Goal: Task Accomplishment & Management: Manage account settings

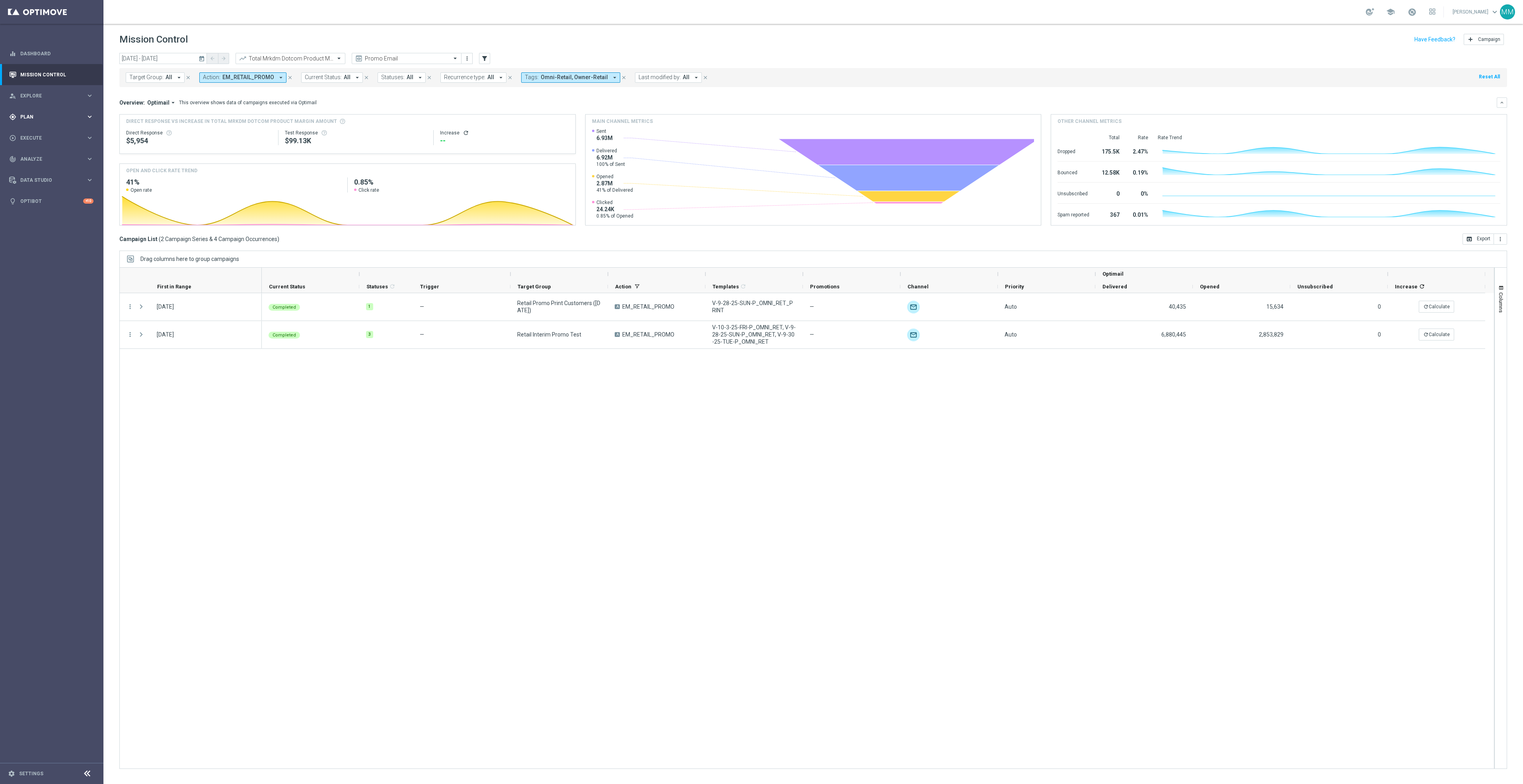
click at [25, 126] on div "gps_fixed Plan keyboard_arrow_right" at bounding box center [51, 117] width 103 height 21
click at [34, 155] on span "Templates" at bounding box center [50, 157] width 57 height 5
click at [40, 134] on link "Target Groups" at bounding box center [52, 134] width 62 height 7
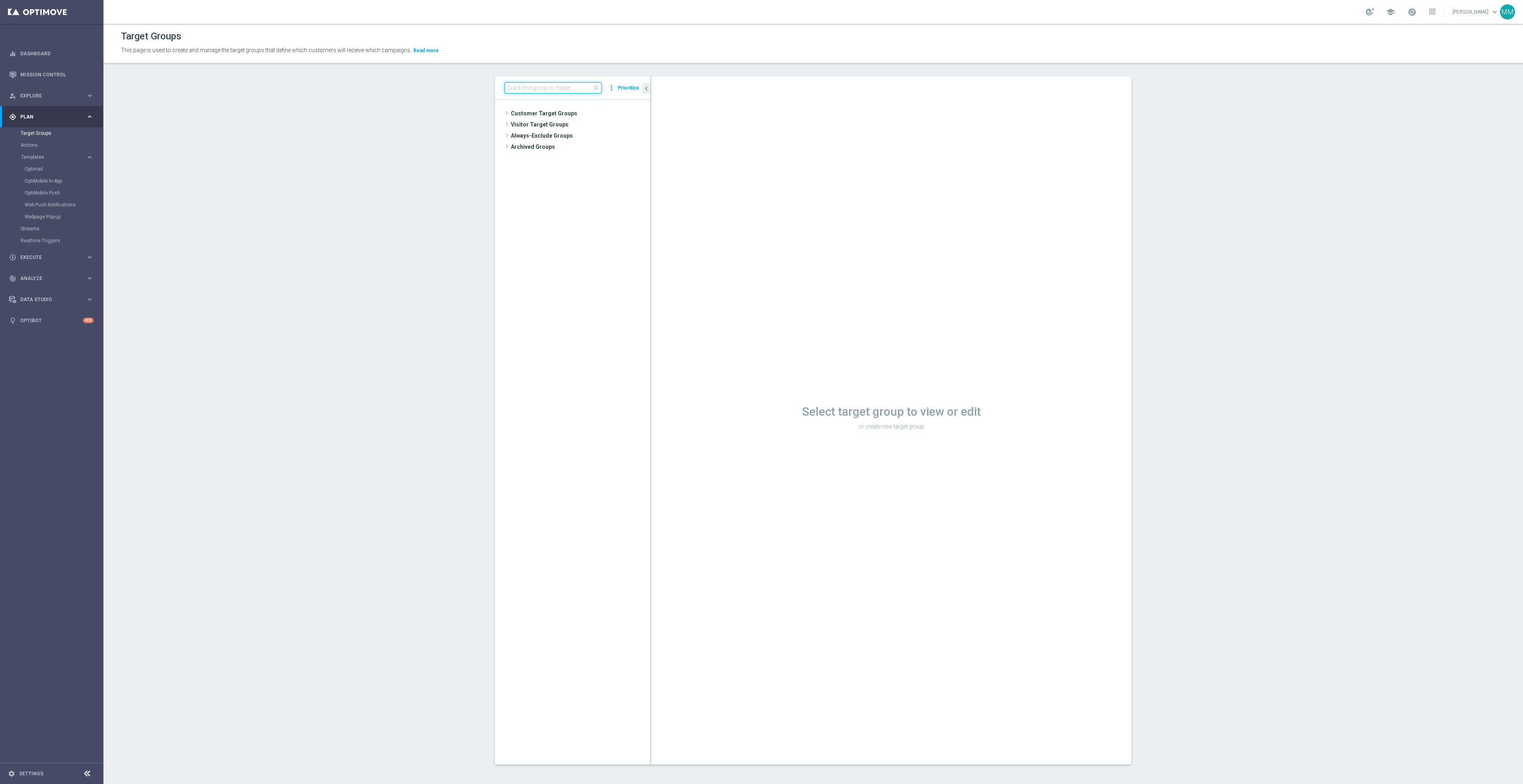
click at [527, 86] on input at bounding box center [552, 87] width 97 height 11
click at [560, 151] on div "insert_drive_file 20251027_PUSH_Android_Tech_L2_PCs" at bounding box center [583, 146] width 97 height 11
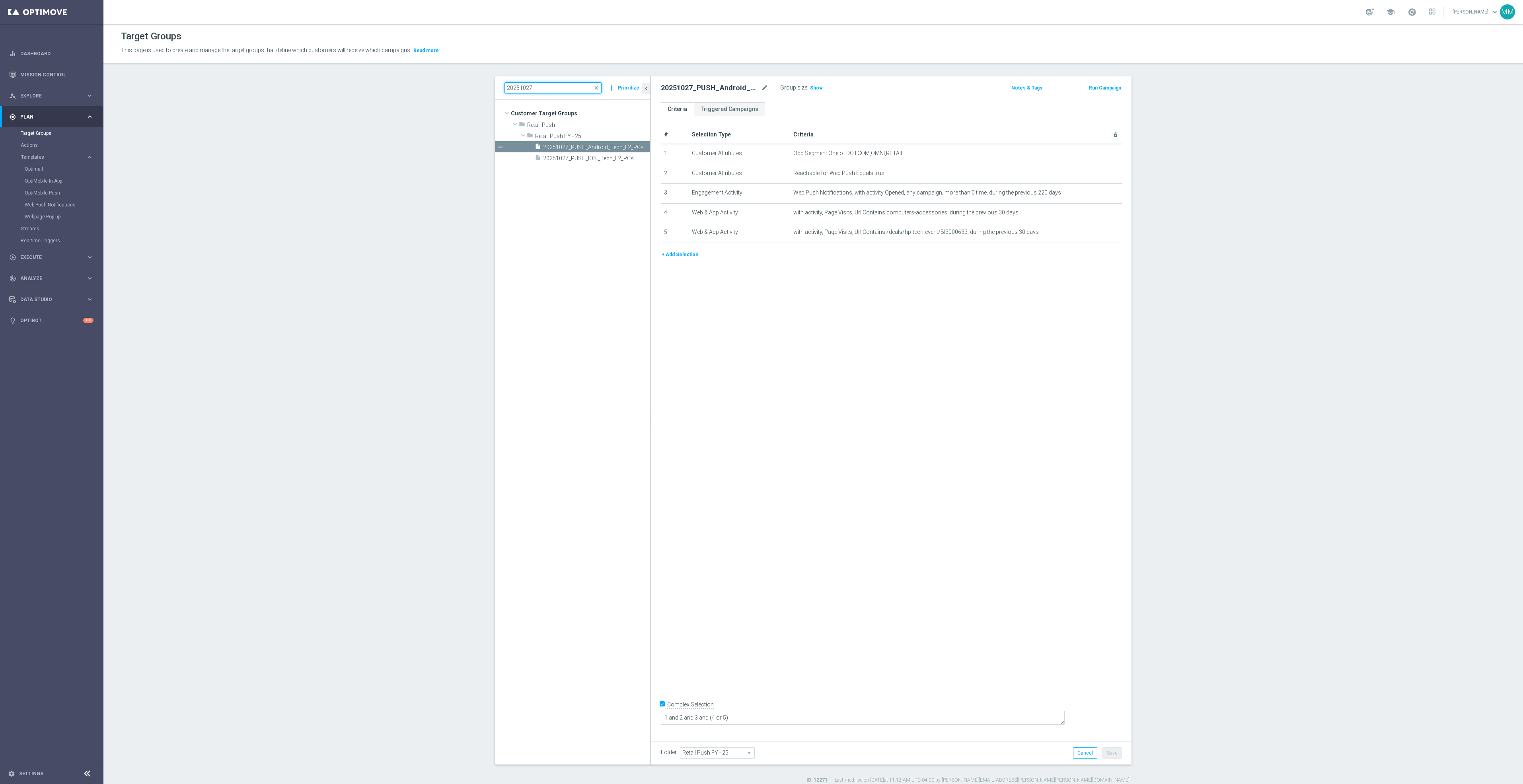
click at [537, 85] on input "20251027" at bounding box center [552, 87] width 97 height 11
type input "20251021"
click at [633, 148] on icon "content_copy" at bounding box center [636, 148] width 7 height 7
type textarea "1 and 2 and 3 and 4 and 5 and (6 or 7)"
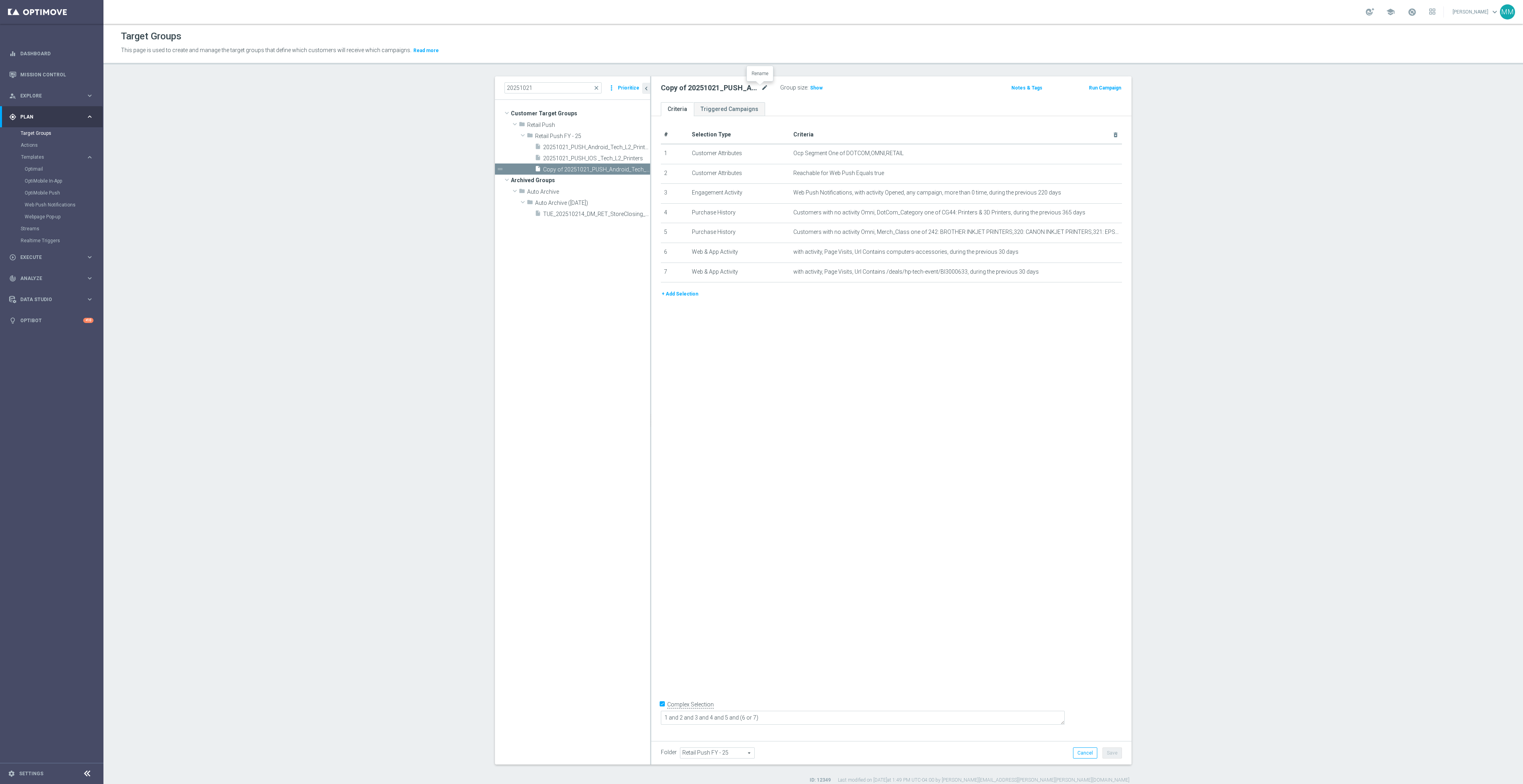
click at [761, 86] on icon "mode_edit" at bounding box center [764, 88] width 7 height 9
type input "20251020_PUSH_Android_Loyalty_Hero"
click at [1102, 193] on icon "delete_forever" at bounding box center [1106, 193] width 7 height 7
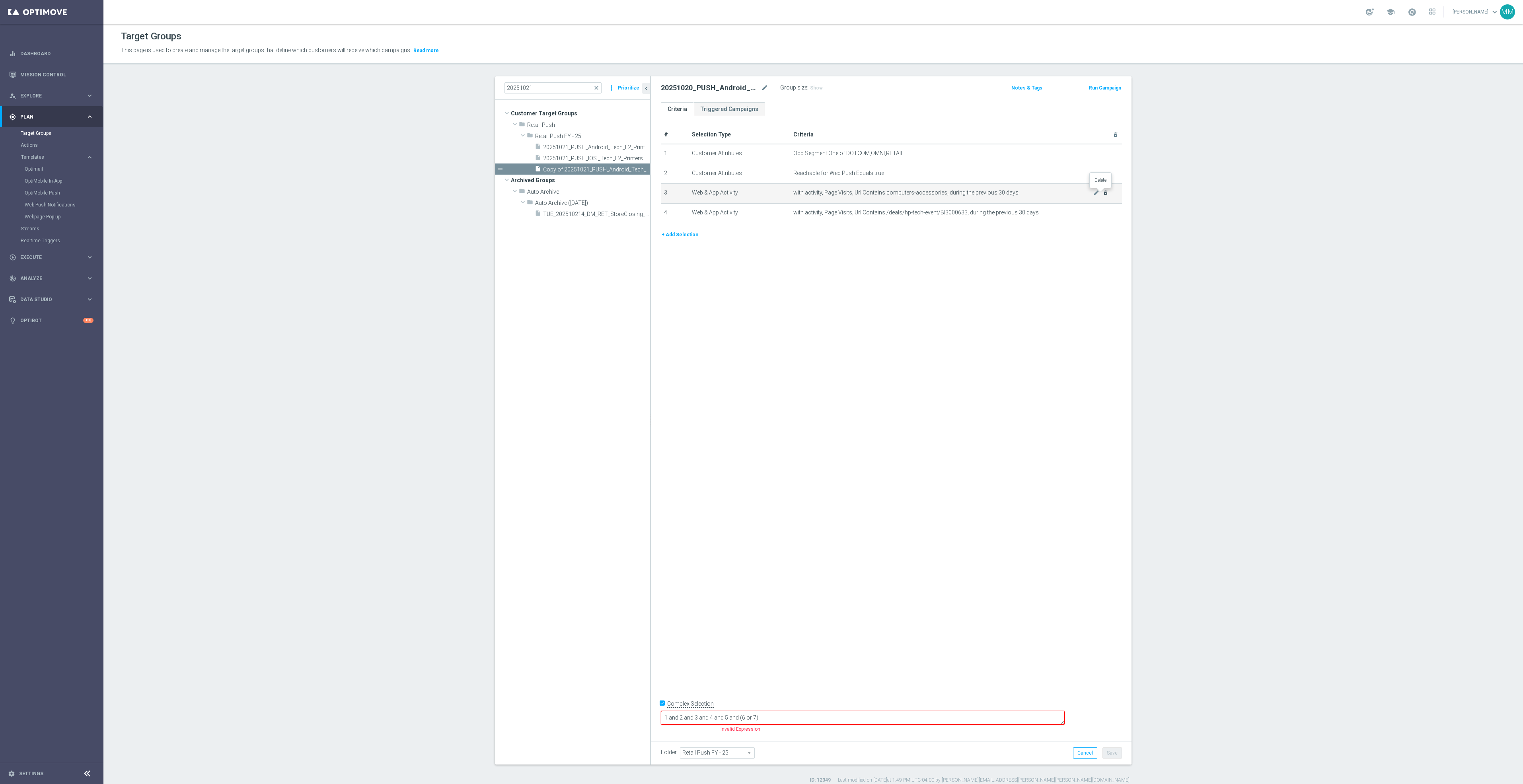
click at [1102, 193] on icon "delete_forever" at bounding box center [1106, 193] width 7 height 7
click at [1103, 154] on icon "delete_forever" at bounding box center [1106, 153] width 7 height 7
checkbox input "false"
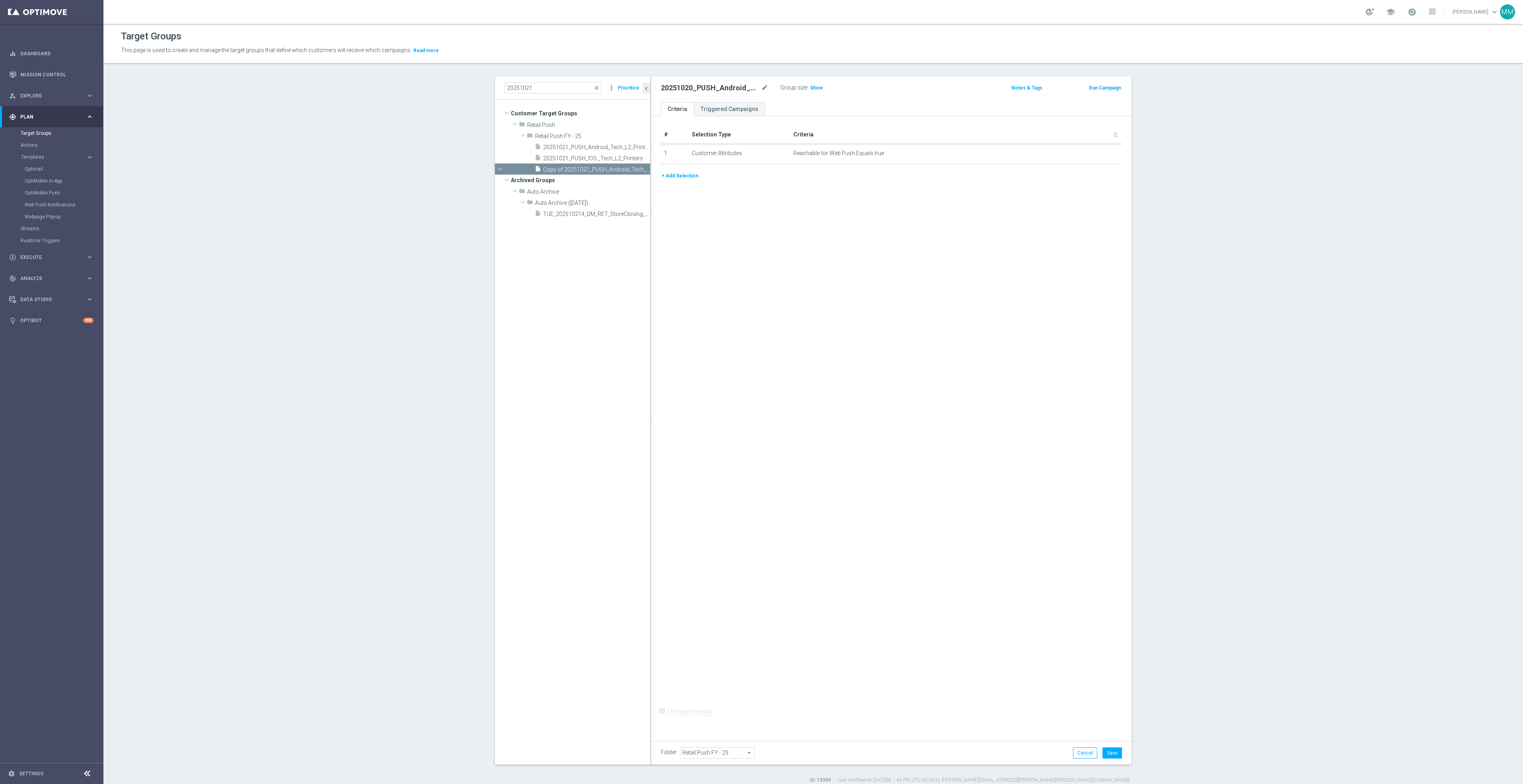
click at [685, 176] on button "+ Add Selection" at bounding box center [680, 175] width 38 height 9
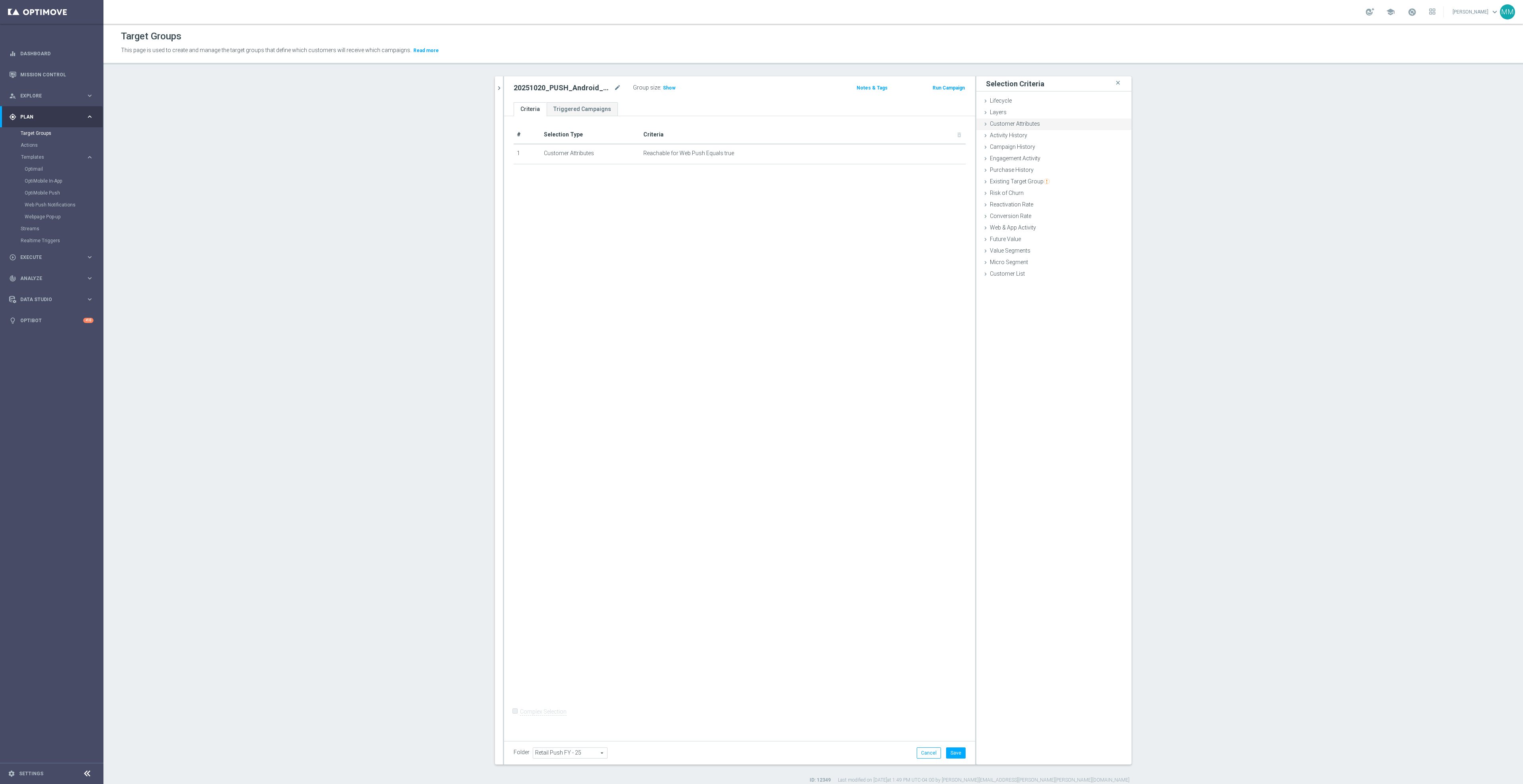
click at [1025, 120] on span "Customer Attributes" at bounding box center [1015, 124] width 50 height 7
click at [1064, 150] on span at bounding box center [1077, 146] width 83 height 11
click at [1067, 148] on input "search" at bounding box center [1078, 146] width 83 height 11
type input "s"
type input "rewards num"
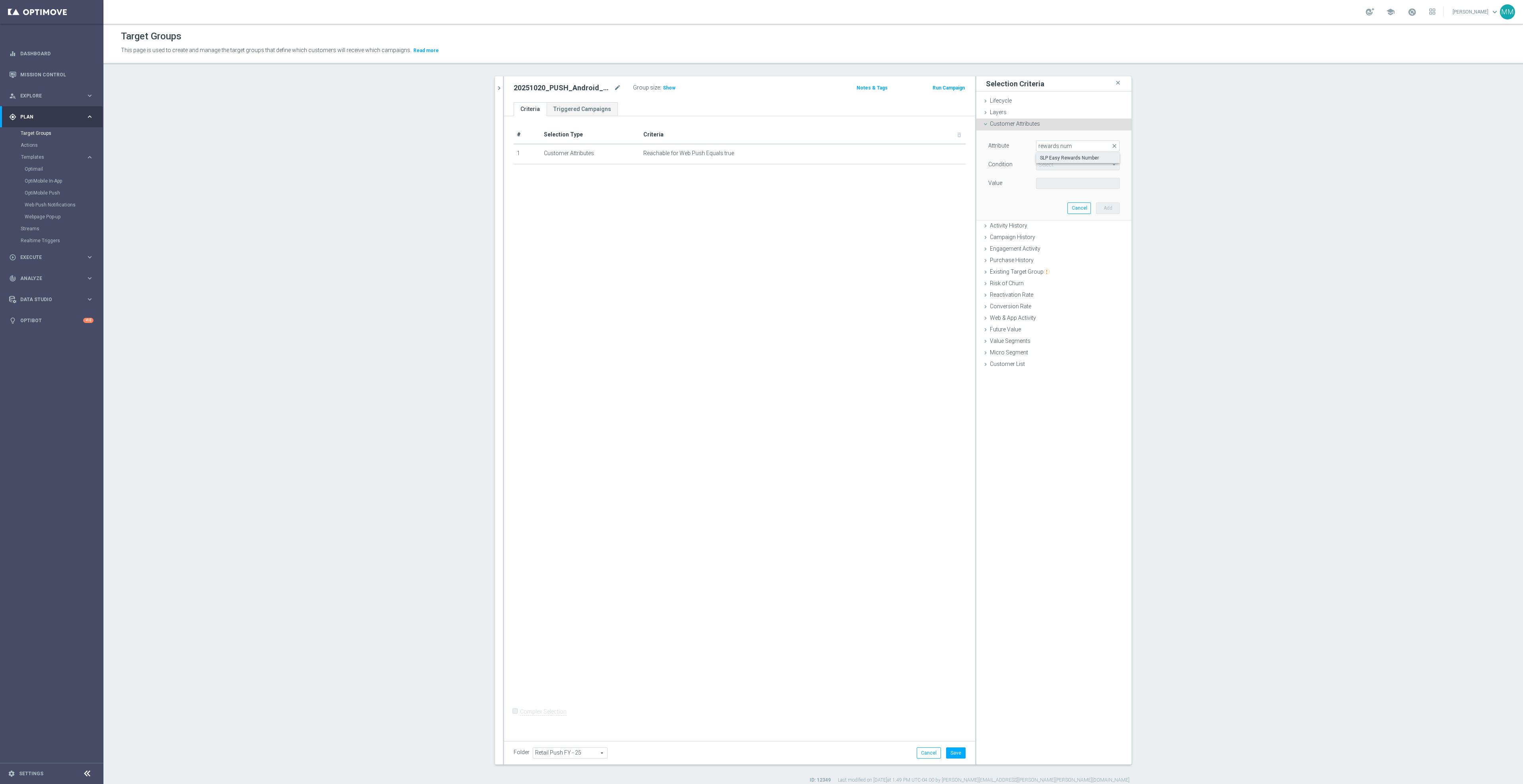
click at [1066, 159] on span "SLP Easy Rewards Number" at bounding box center [1078, 158] width 75 height 7
type input "SLP Easy Rewards Number"
click at [1067, 163] on span "Equals" at bounding box center [1077, 165] width 83 height 11
click at [1051, 240] on span "Is not null" at bounding box center [1078, 239] width 75 height 7
type input "Is not null"
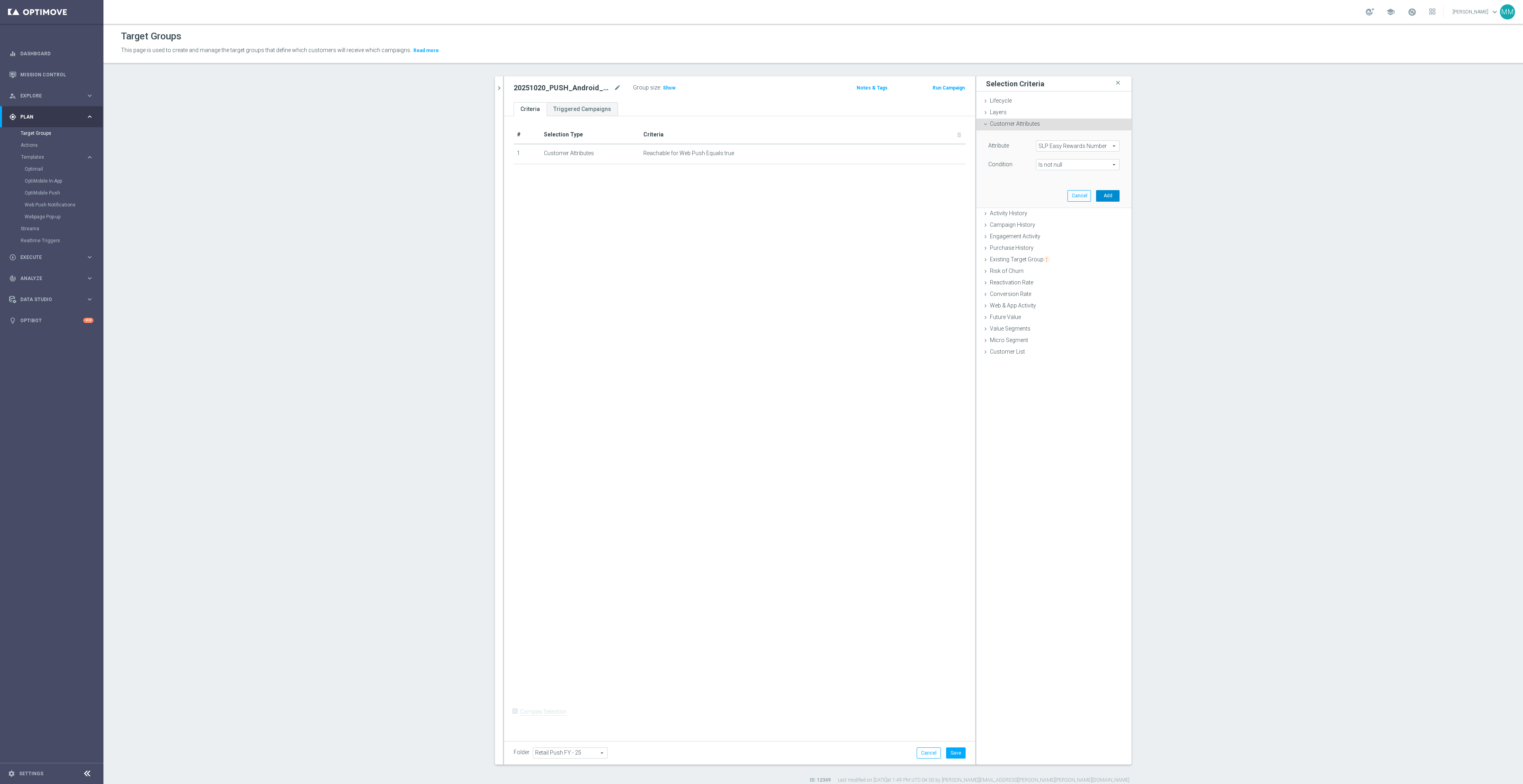
click at [1112, 195] on button "Add" at bounding box center [1107, 195] width 23 height 11
click at [1027, 228] on span "Web & App Activity" at bounding box center [1013, 228] width 46 height 7
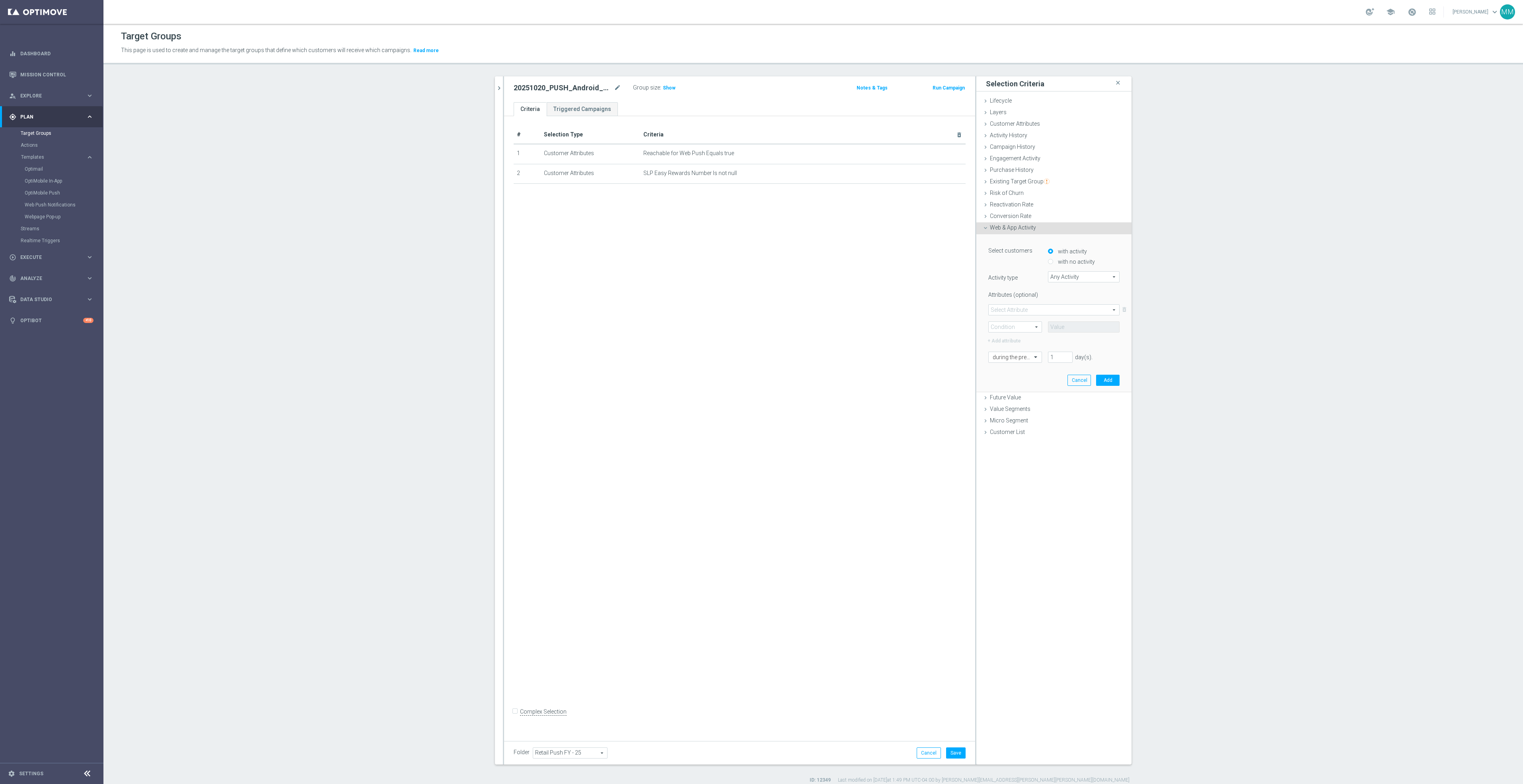
click at [1079, 275] on span "Any Activity" at bounding box center [1083, 277] width 71 height 11
click at [1079, 299] on span "Page Visits" at bounding box center [1084, 299] width 64 height 7
type input "Page Visits"
click at [1038, 311] on span at bounding box center [1053, 310] width 130 height 11
click at [1030, 349] on label "Url" at bounding box center [1053, 353] width 130 height 11
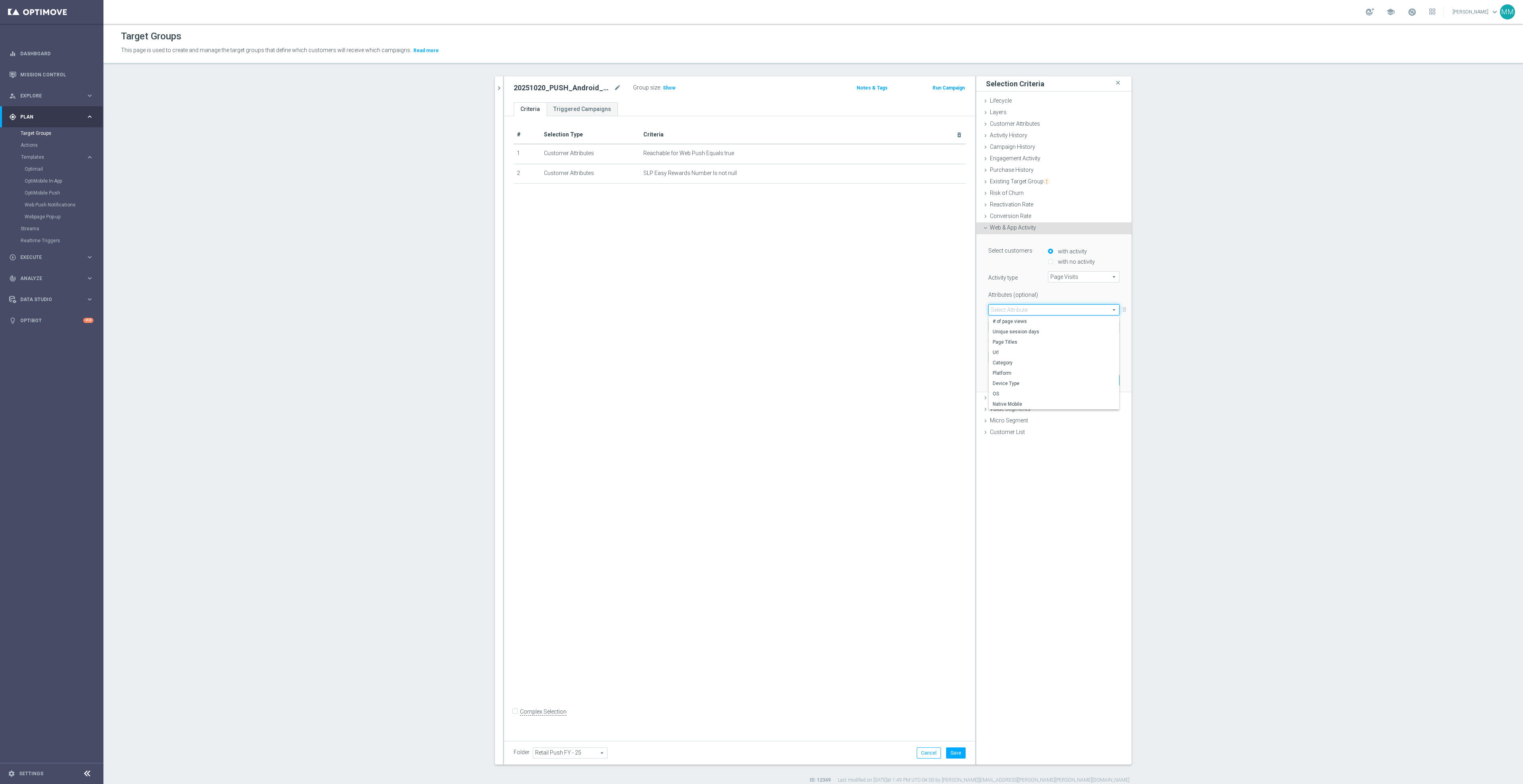
type input "Url"
click at [1010, 324] on span at bounding box center [1015, 327] width 53 height 11
click at [1017, 380] on span "Contains" at bounding box center [1015, 380] width 45 height 7
type input "Contains"
click at [1073, 325] on input "text" at bounding box center [1084, 327] width 71 height 11
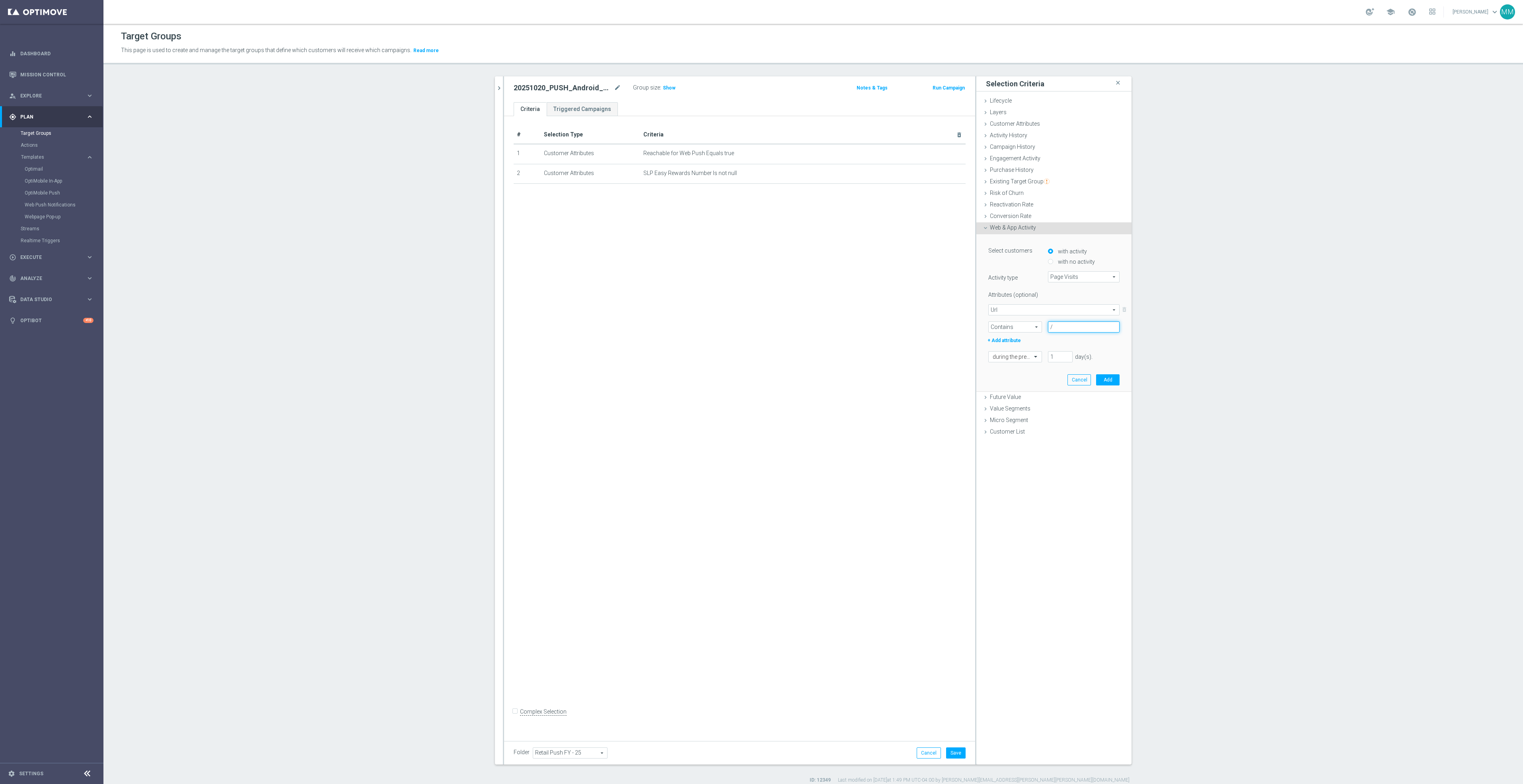
paste input "cat_SC43"
type input "/cat_SC43"
drag, startPoint x: 1061, startPoint y: 354, endPoint x: 1049, endPoint y: 354, distance: 12.0
click at [1049, 354] on input "3" at bounding box center [1060, 357] width 24 height 11
drag, startPoint x: 1049, startPoint y: 354, endPoint x: 1029, endPoint y: 356, distance: 20.1
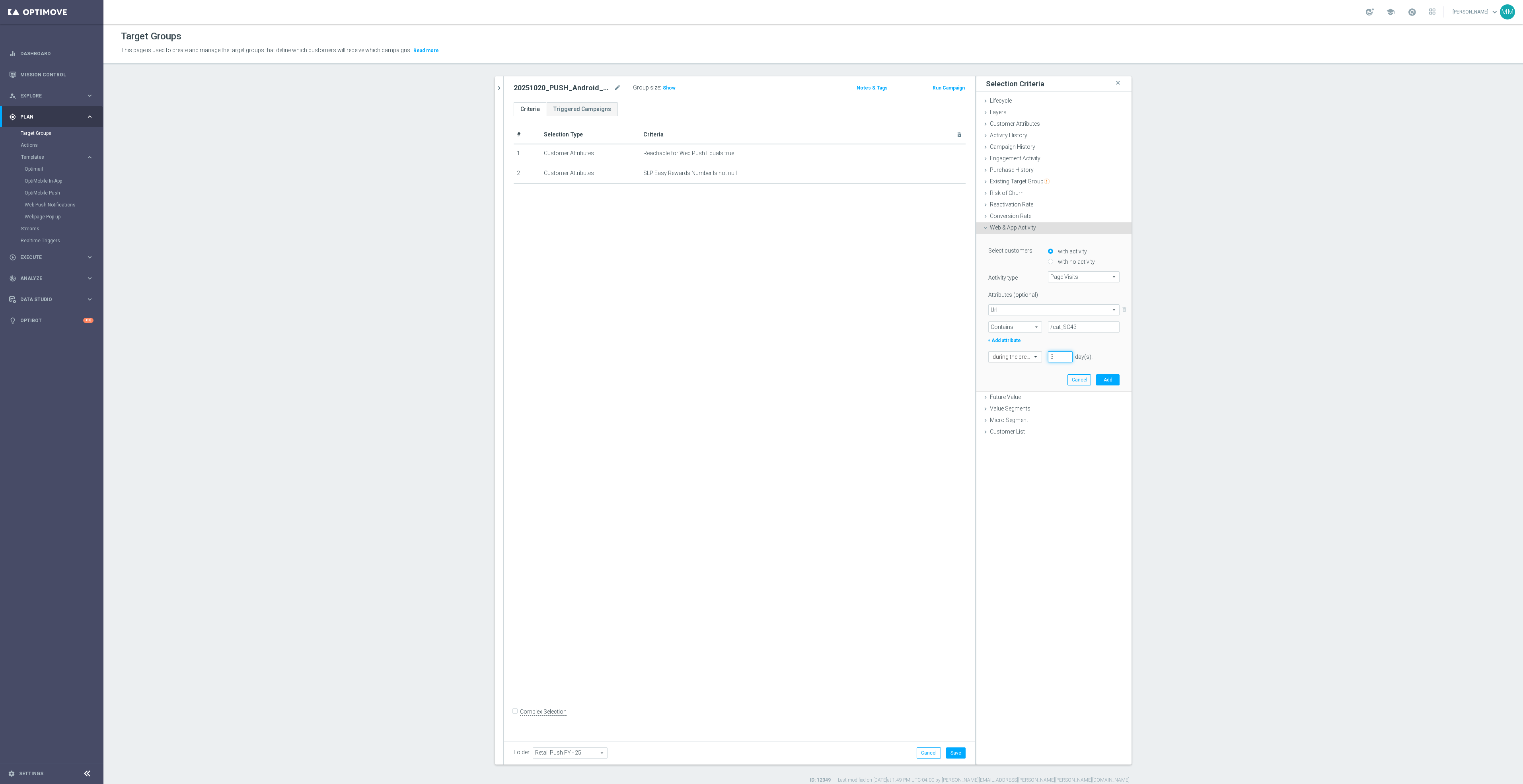
click at [1029, 356] on div "during the previous 3 day(s). Enter a number between 1 and 730" at bounding box center [1054, 357] width 143 height 11
type input "60"
click at [1108, 380] on button "Add" at bounding box center [1107, 380] width 23 height 11
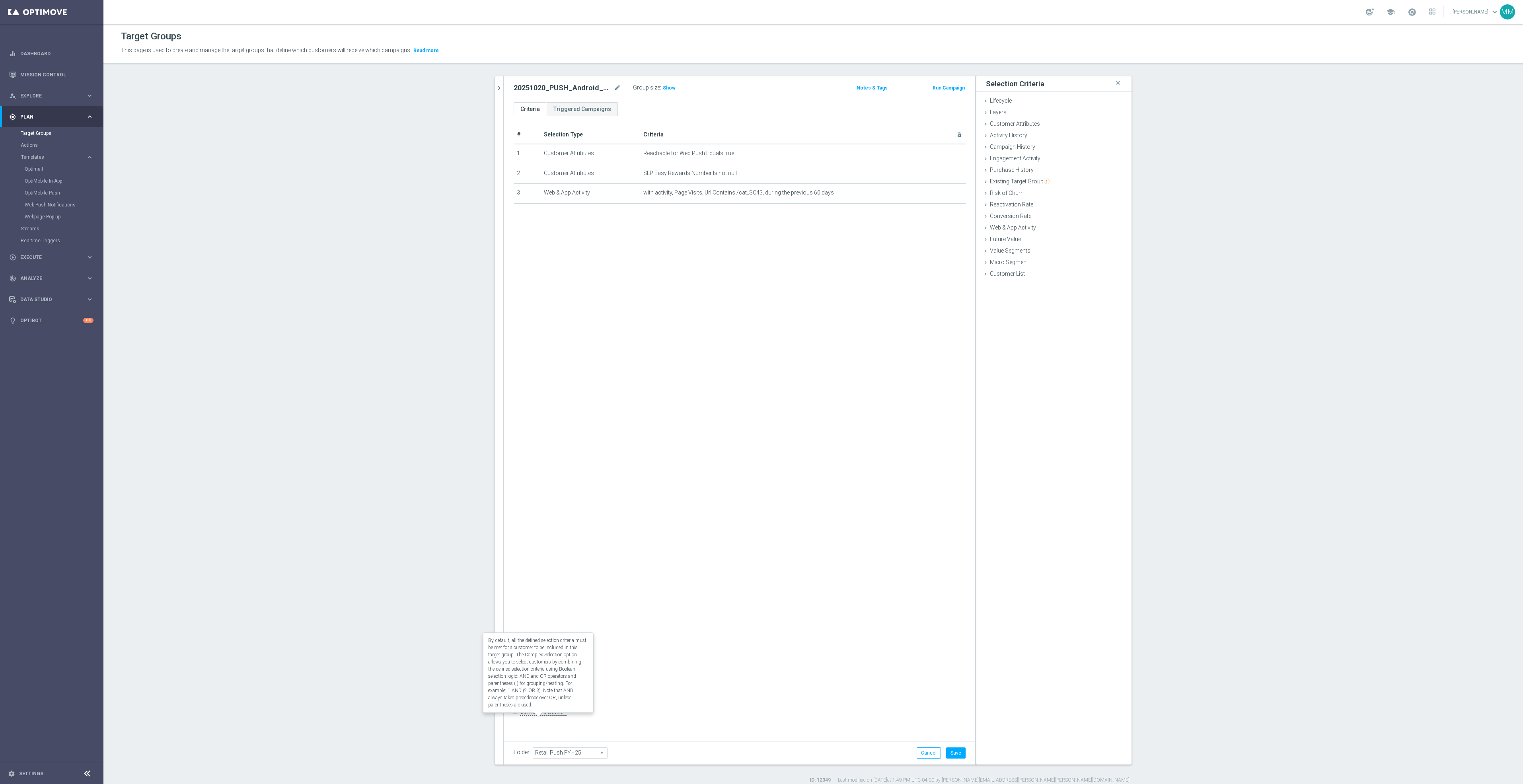
click at [543, 716] on label "Complex Selection" at bounding box center [543, 711] width 46 height 7
click at [519, 718] on input "Complex Selection" at bounding box center [516, 712] width 5 height 11
checkbox input "true"
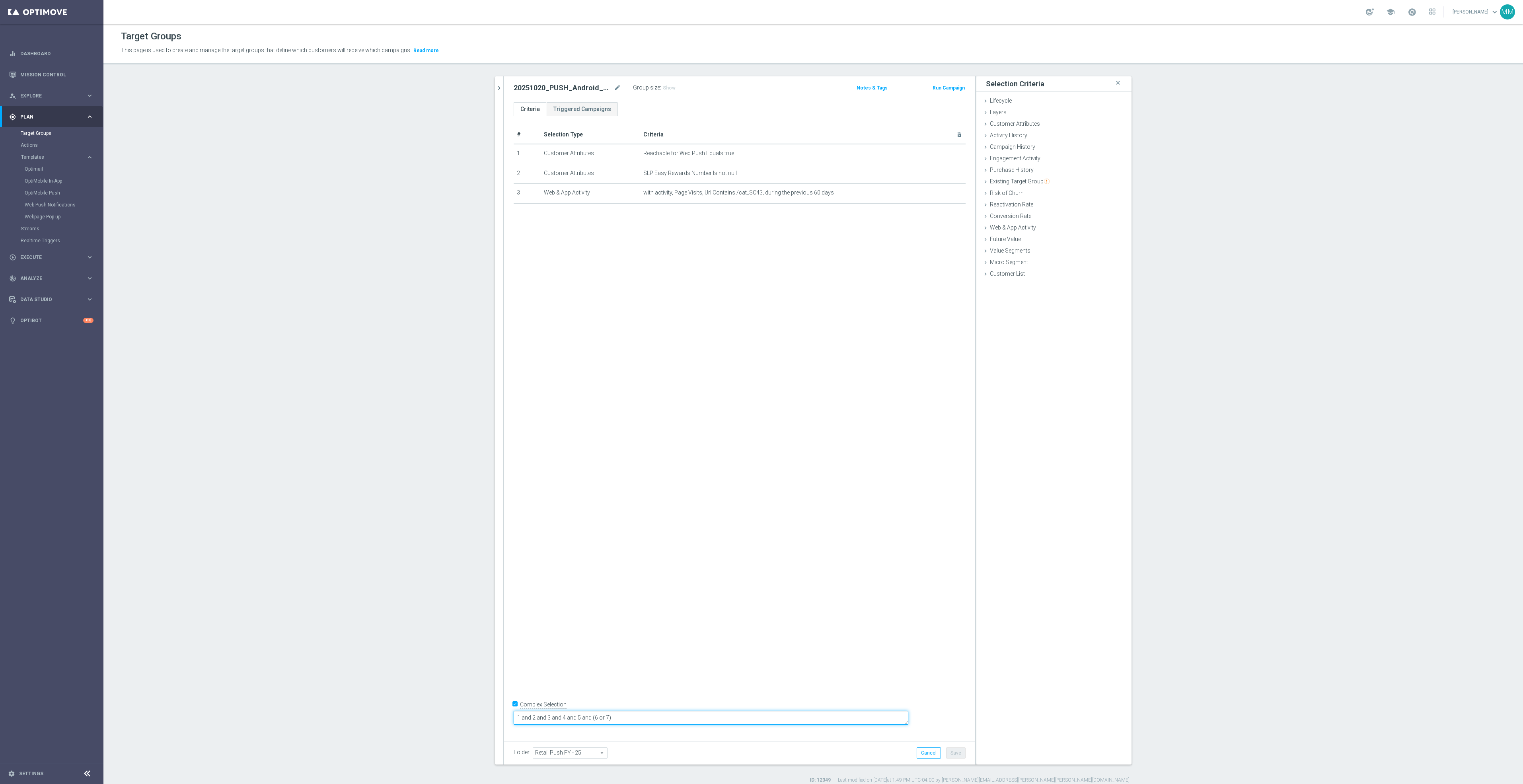
drag, startPoint x: 682, startPoint y: 718, endPoint x: 262, endPoint y: 713, distance: 420.0
click at [272, 711] on section "20251021 close more_vert Prioritize Customer Target Groups library_add create_n…" at bounding box center [812, 429] width 1419 height 707
type textarea "1 and 2 and (3 or 4)"
click at [1011, 124] on span "Customer Attributes" at bounding box center [1015, 124] width 50 height 7
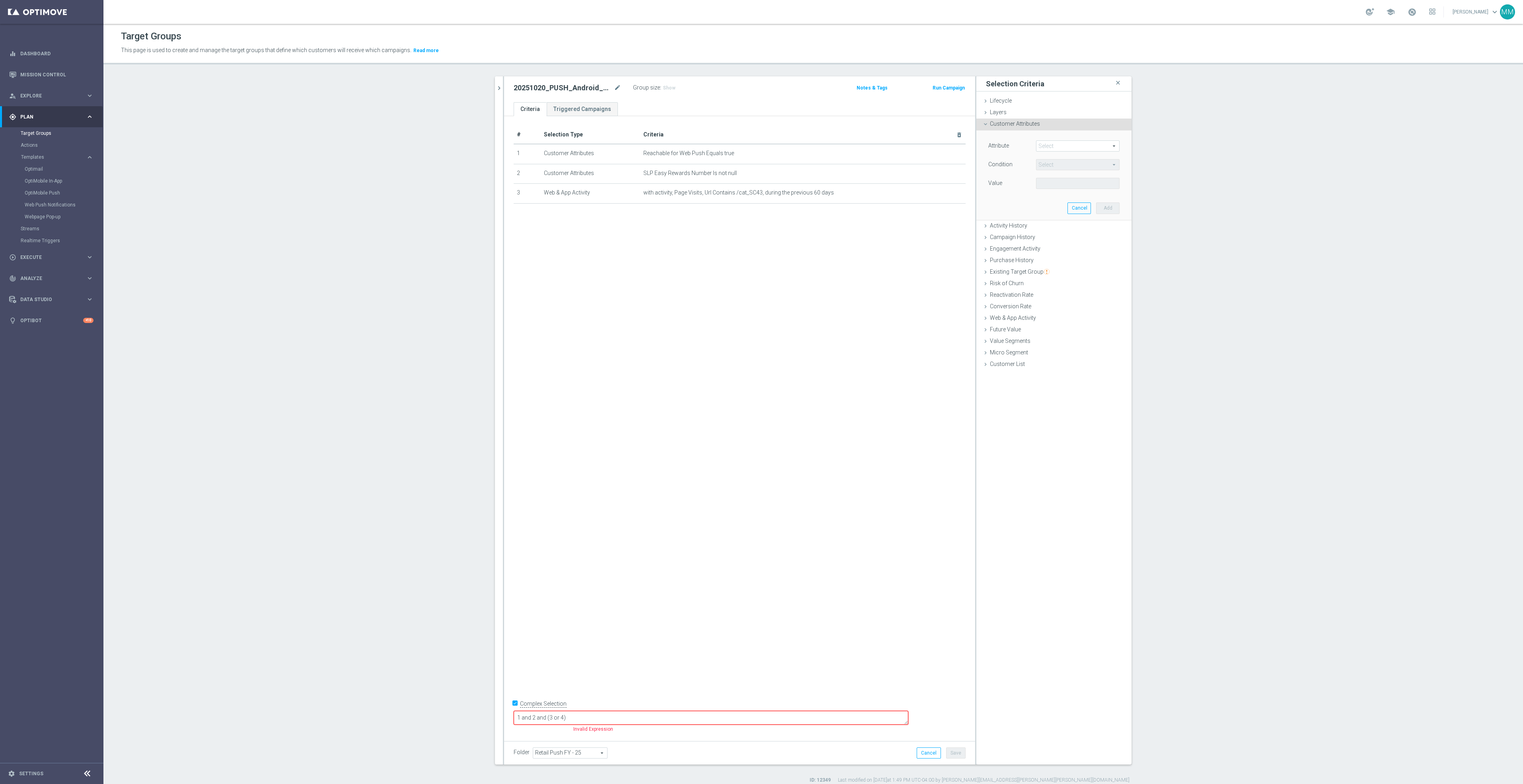
click at [1067, 148] on span at bounding box center [1077, 146] width 83 height 11
click at [1070, 146] on input "search" at bounding box center [1078, 146] width 83 height 11
drag, startPoint x: 1075, startPoint y: 147, endPoint x: 902, endPoint y: 158, distance: 173.3
click at [907, 161] on as-split "20251021 close more_vert Prioritize Customer Target Groups library_add create_n…" at bounding box center [813, 420] width 636 height 688
click at [1052, 147] on span at bounding box center [1077, 146] width 83 height 11
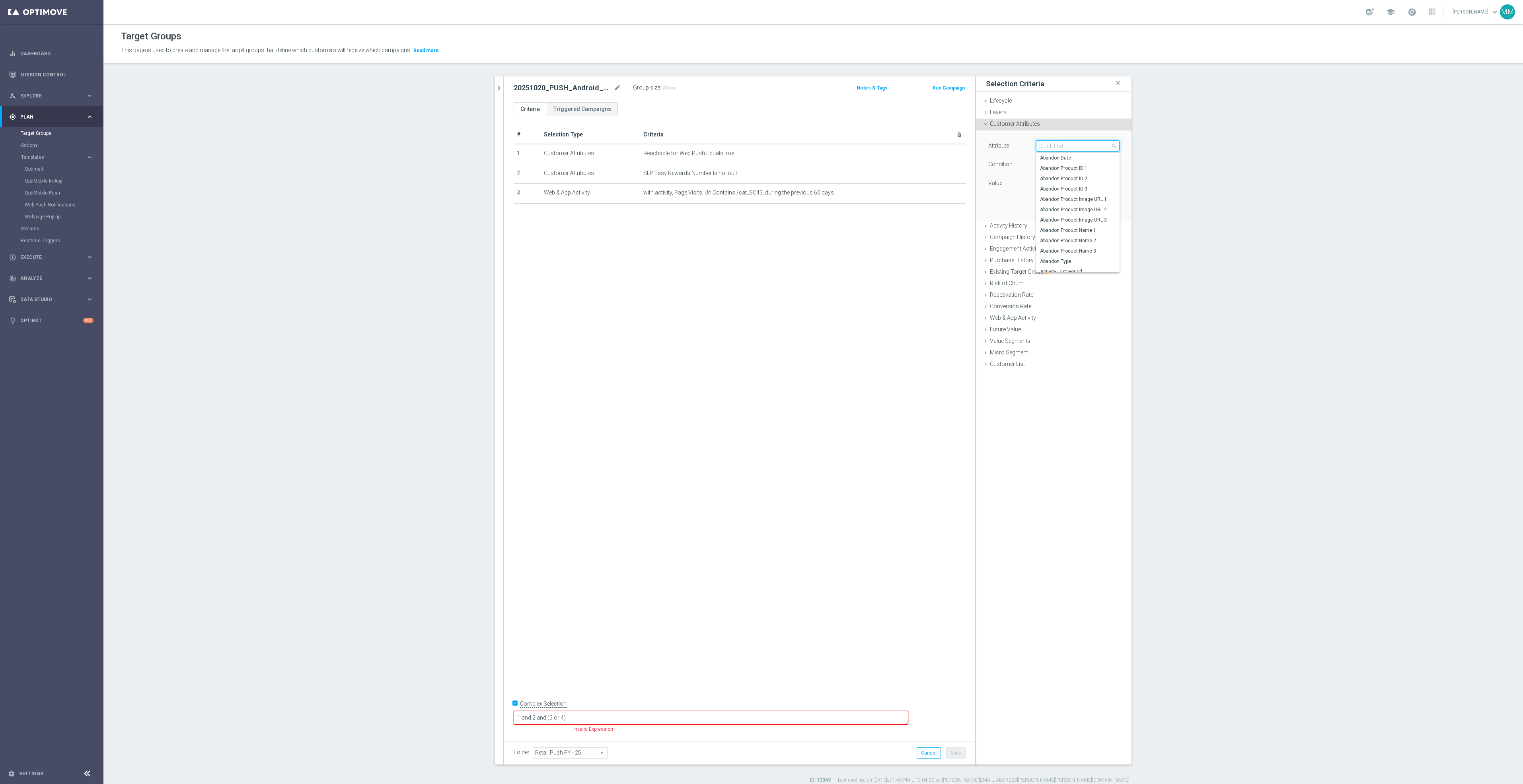
click at [1052, 147] on input "search" at bounding box center [1078, 146] width 83 height 11
type input "categor"
click at [992, 191] on div "Attribute Select arrow_drop_down categor close Dotcom Super Category Rank 4_cal…" at bounding box center [1054, 175] width 143 height 89
click at [1062, 144] on span at bounding box center [1077, 146] width 83 height 11
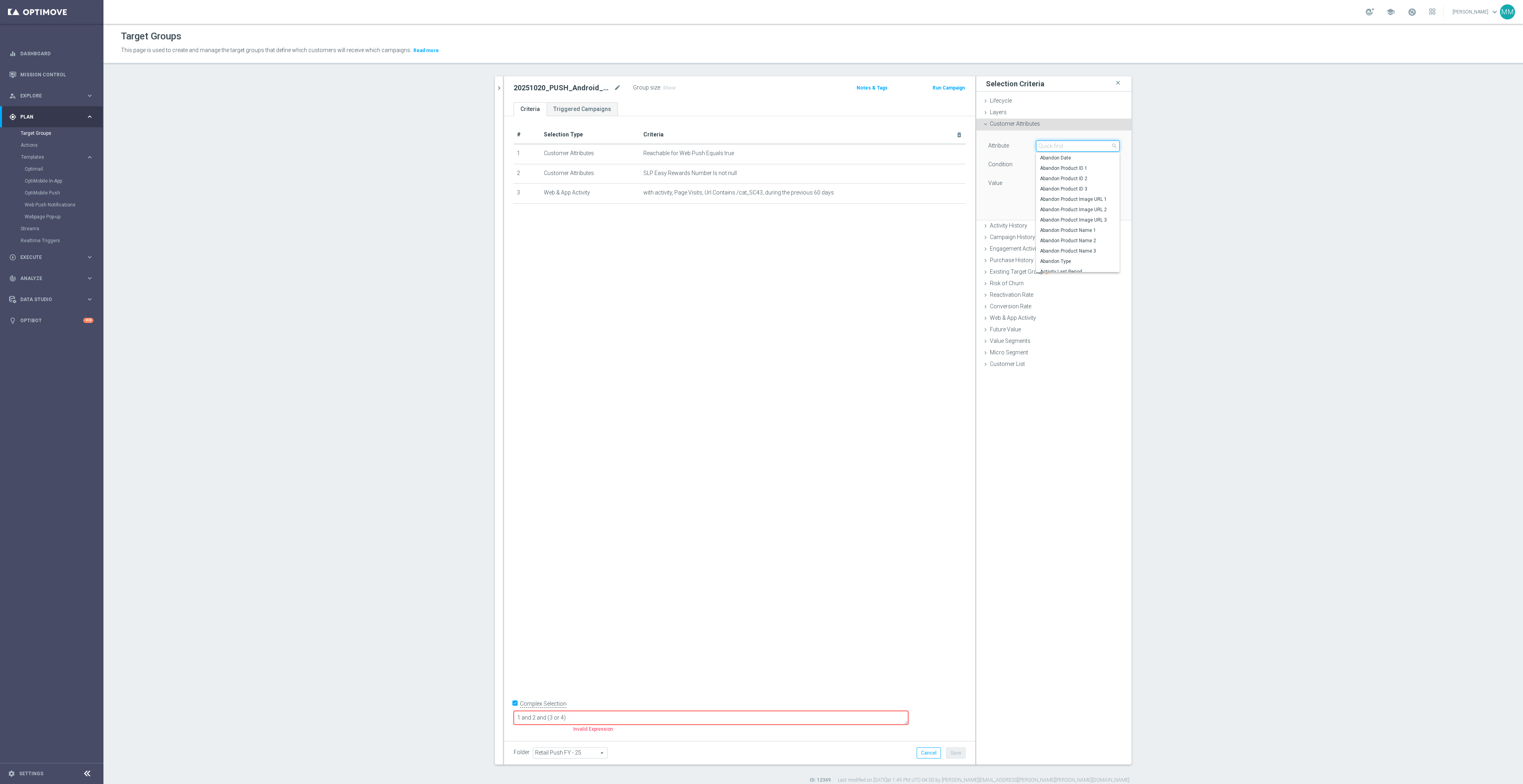
click at [1062, 144] on input "search" at bounding box center [1078, 146] width 83 height 11
type input "ink"
click at [977, 201] on div "Attribute Select arrow_drop_down ink close DO_NOT_USE INK_EARNINGS_AMT DO_NOT_U…" at bounding box center [1053, 175] width 155 height 90
click at [1027, 124] on span "Customer Attributes" at bounding box center [1015, 124] width 50 height 7
drag, startPoint x: 667, startPoint y: 646, endPoint x: 583, endPoint y: 679, distance: 90.2
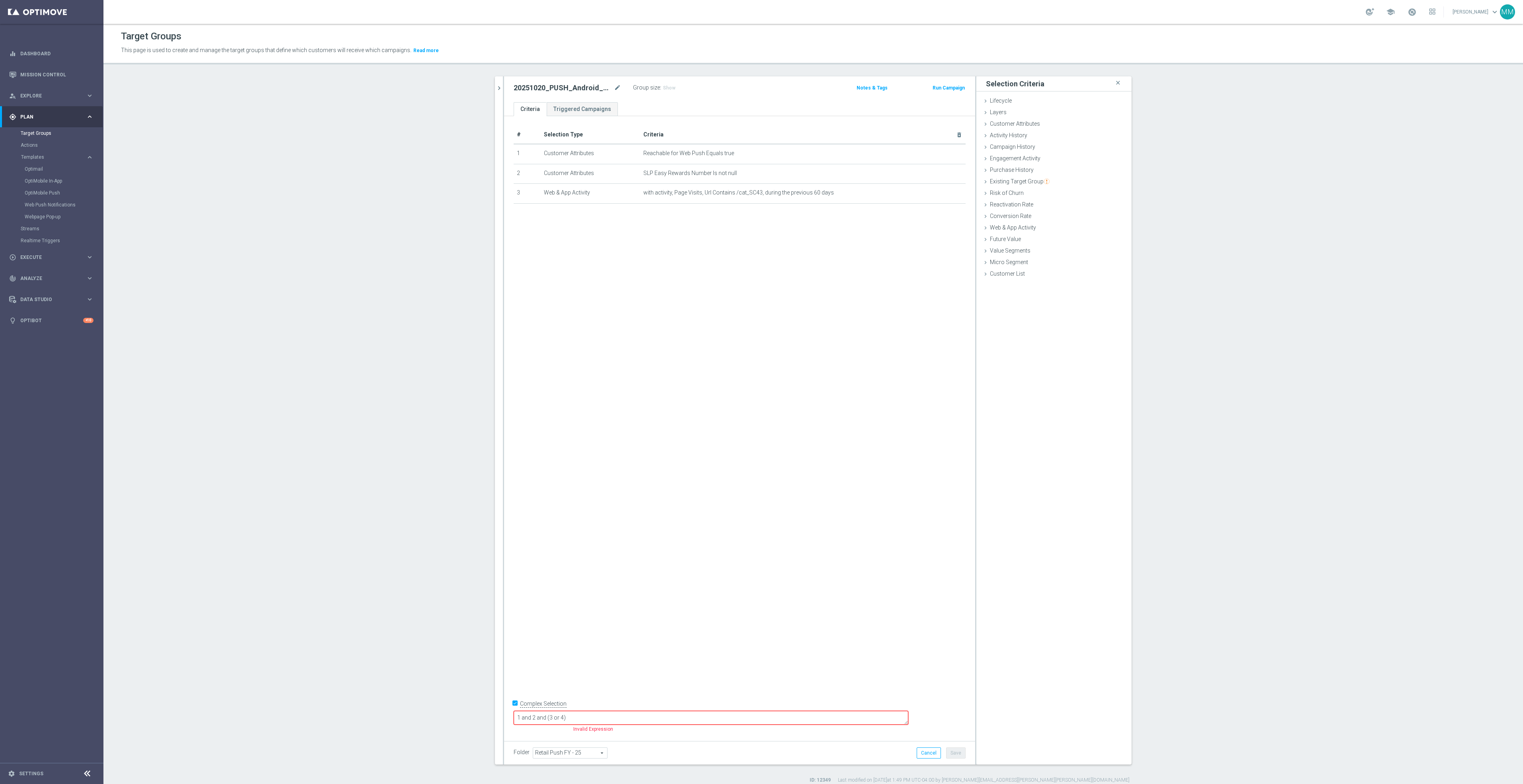
click at [667, 646] on div "# Selection Type Criteria delete_forever 1 Customer Attributes Reachable for We…" at bounding box center [740, 425] width 471 height 619
click at [543, 708] on label "Complex Selection" at bounding box center [543, 703] width 46 height 7
click at [519, 710] on input "Complex Selection" at bounding box center [516, 704] width 5 height 11
checkbox input "false"
click at [684, 576] on div "# Selection Type Criteria delete_forever 1 Customer Attributes Reachable for We…" at bounding box center [740, 425] width 471 height 619
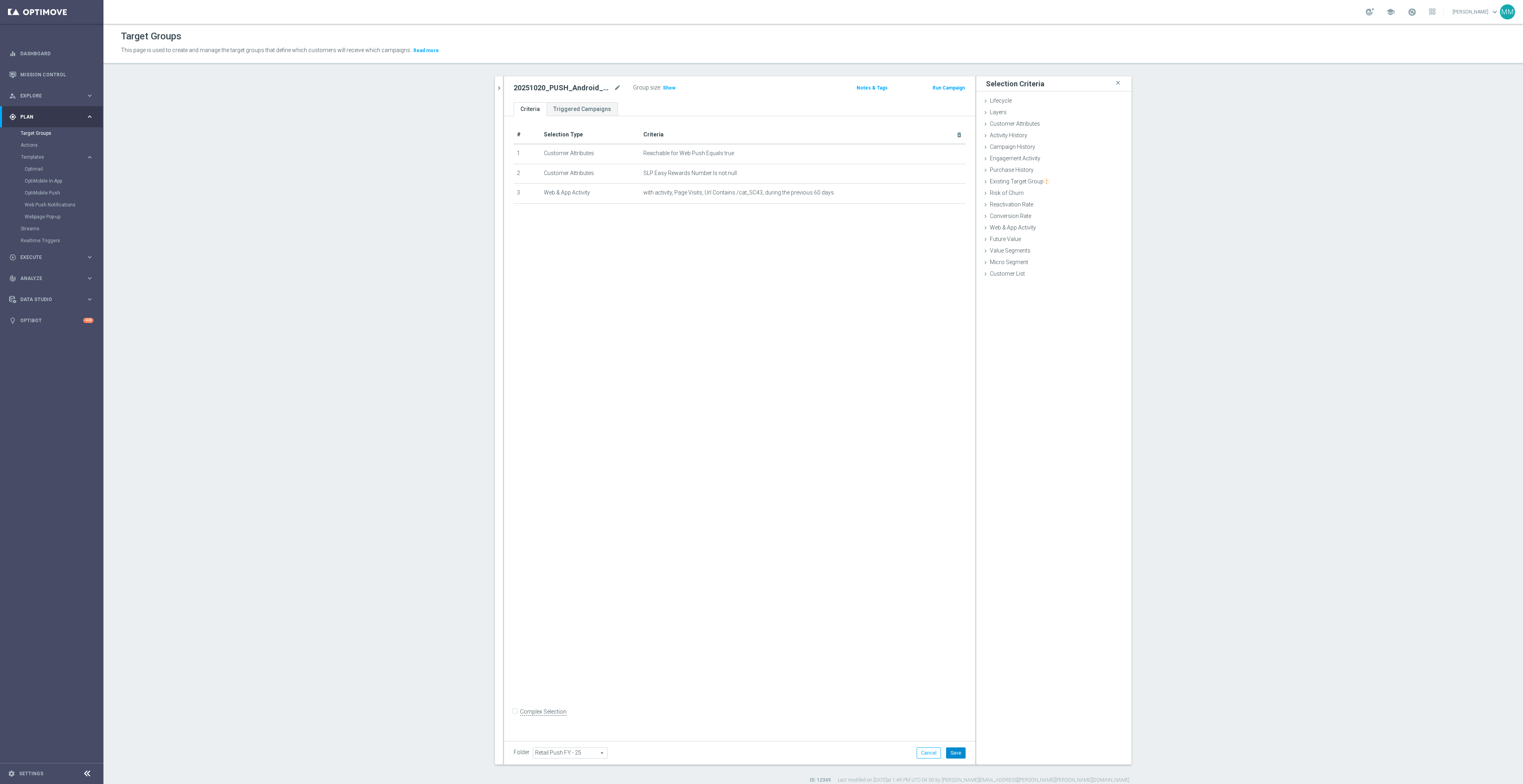
click at [955, 754] on button "Save" at bounding box center [955, 753] width 19 height 11
click at [1060, 127] on div "Customer Attributes done selection saved" at bounding box center [1053, 124] width 155 height 12
click at [1063, 143] on span at bounding box center [1077, 146] width 83 height 11
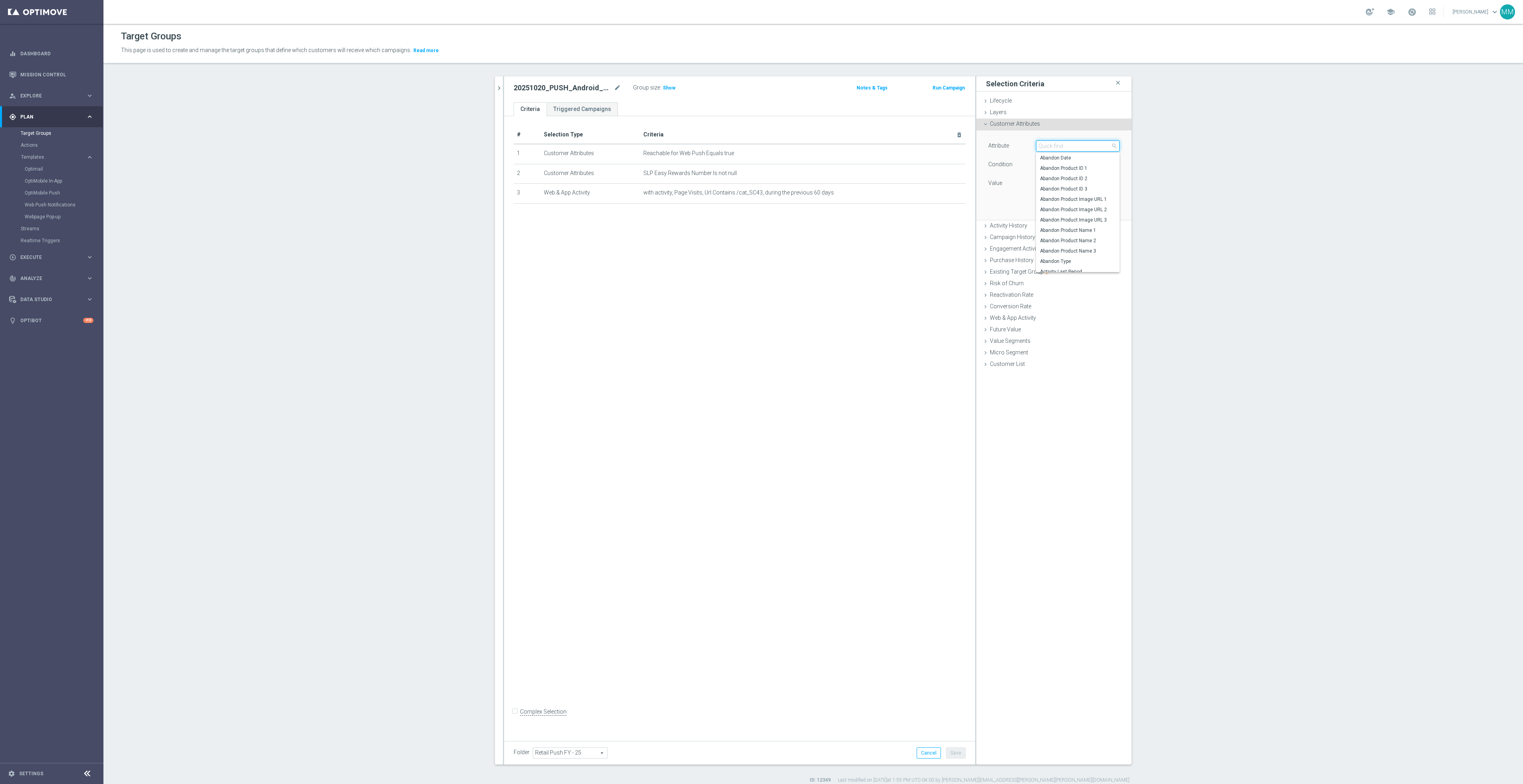
click at [1063, 145] on input "search" at bounding box center [1078, 146] width 83 height 11
type input "dotcom super categor"
click at [1078, 181] on span "Dotcom Super Category Rank 10" at bounding box center [1078, 179] width 75 height 7
type input "Dotcom Super Category Rank 10"
type input "Equals"
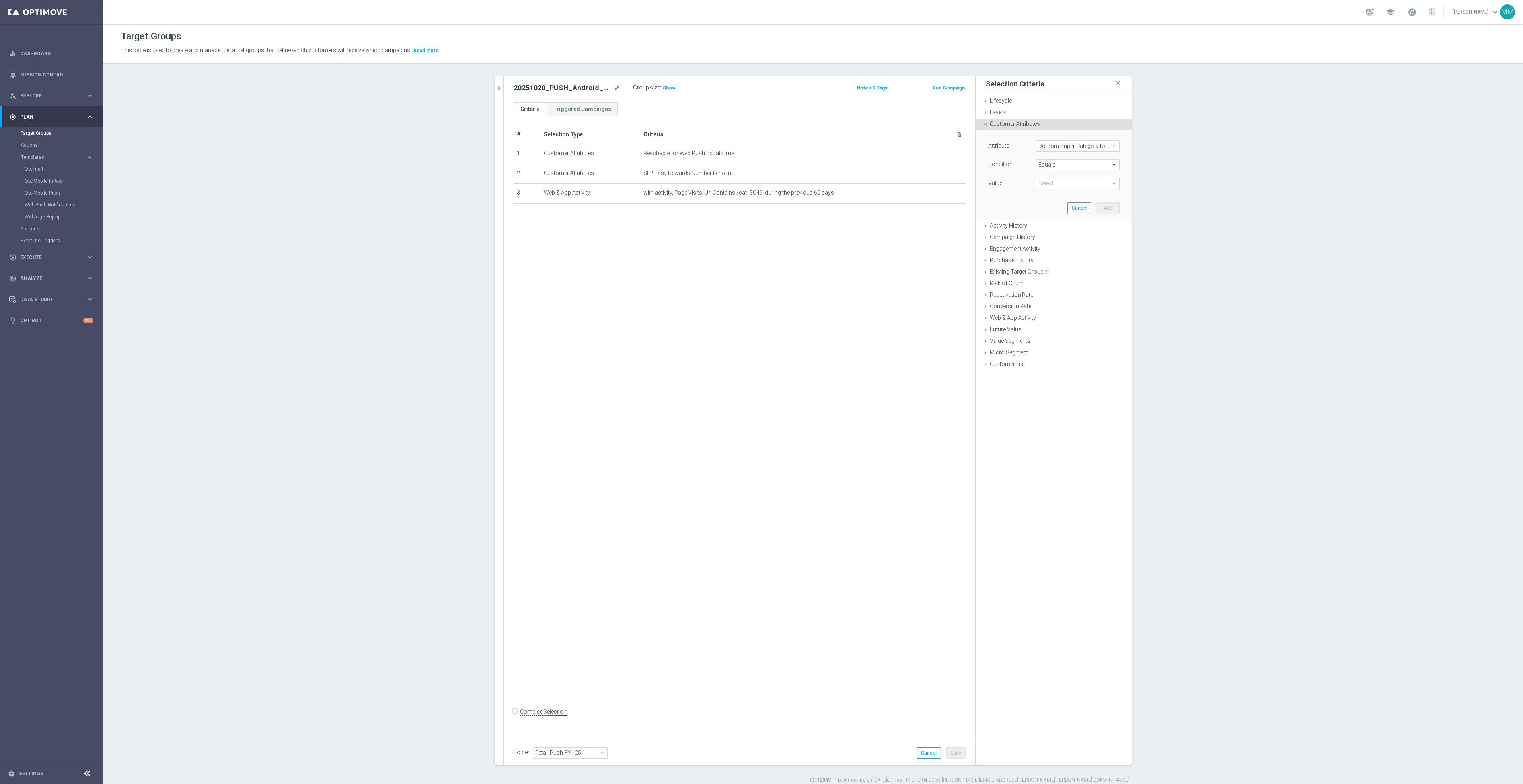
click at [1049, 187] on span at bounding box center [1077, 183] width 83 height 11
click at [1055, 235] on span "Ink & Toner" at bounding box center [1078, 237] width 75 height 7
type input "Ink & Toner"
click at [1109, 207] on button "Add" at bounding box center [1107, 208] width 23 height 11
click at [1028, 123] on span "Customer Attributes" at bounding box center [1015, 124] width 50 height 7
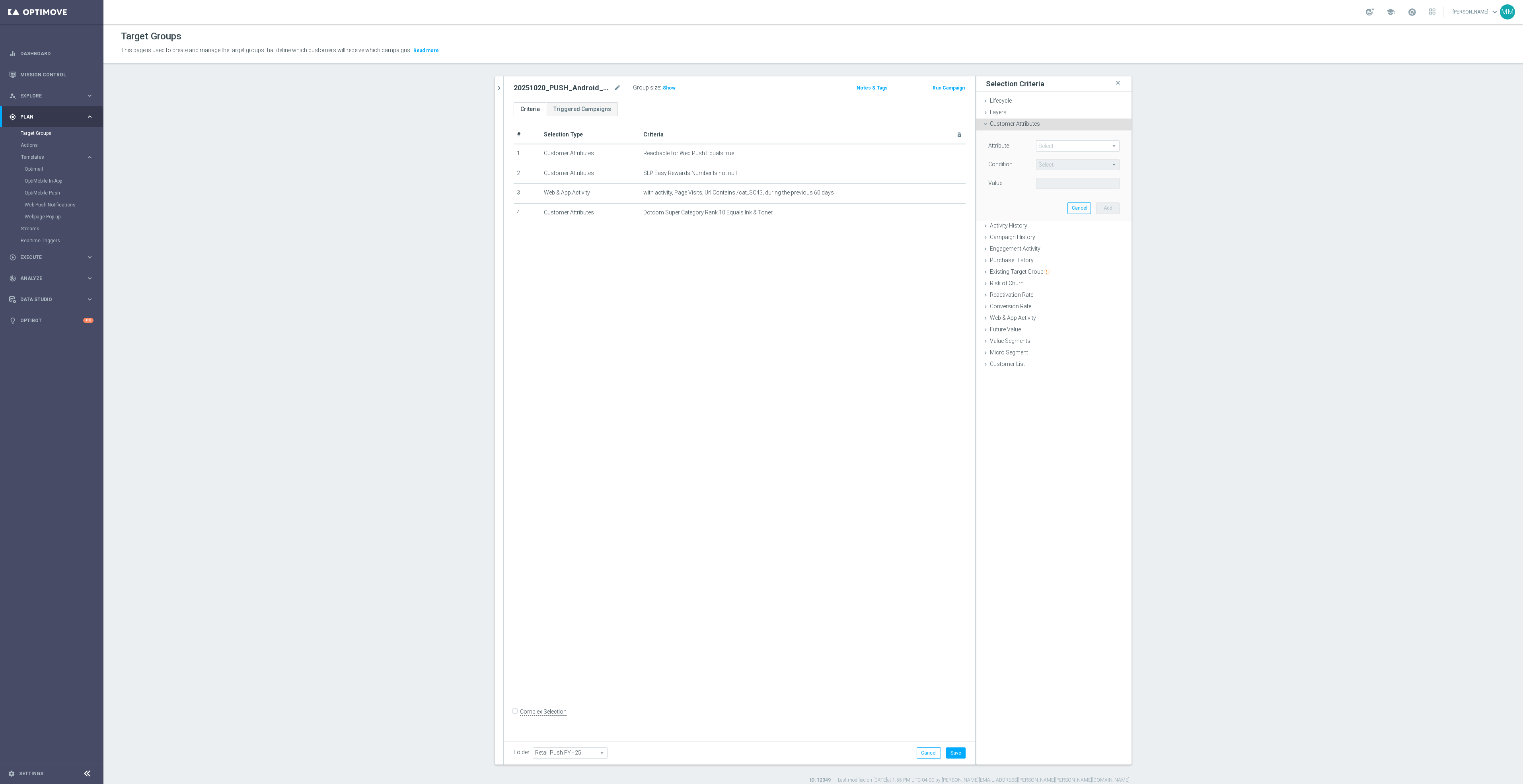
click at [1072, 142] on span at bounding box center [1077, 146] width 83 height 11
click at [1069, 146] on span at bounding box center [1077, 146] width 83 height 11
click at [1066, 147] on input "search" at bounding box center [1078, 146] width 83 height 11
type input "dotcom super category"
click at [1070, 177] on span "Dotcom Super Category Rank 10_calculated" at bounding box center [1078, 179] width 75 height 7
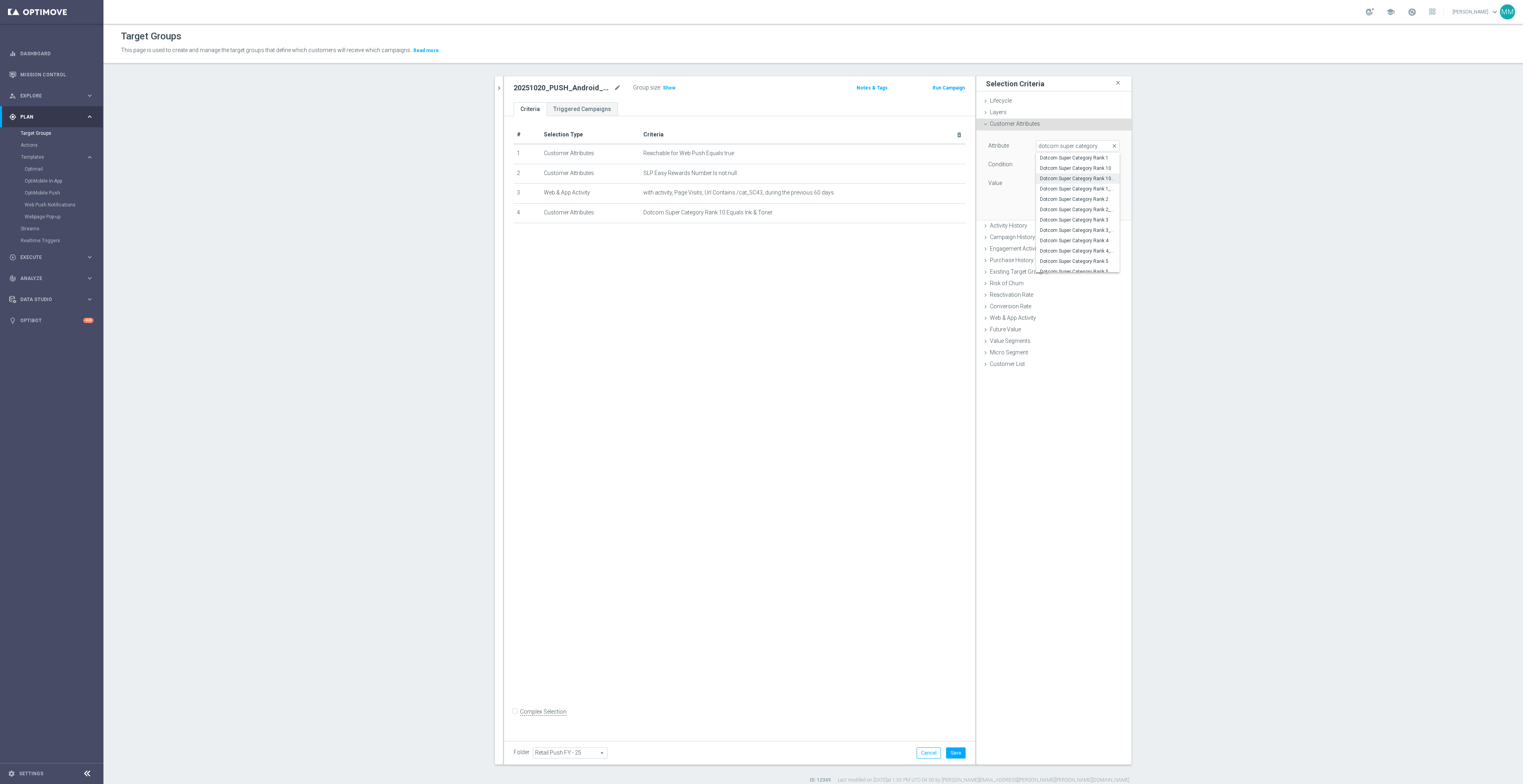
type input "Dotcom Super Category Rank 10_calculated"
type input "Equals"
click at [1072, 146] on span "Dotcom Super Category Rank 10_calculated" at bounding box center [1077, 146] width 83 height 11
click at [1072, 146] on input "search" at bounding box center [1078, 146] width 83 height 11
type input "dotcom super category rank"
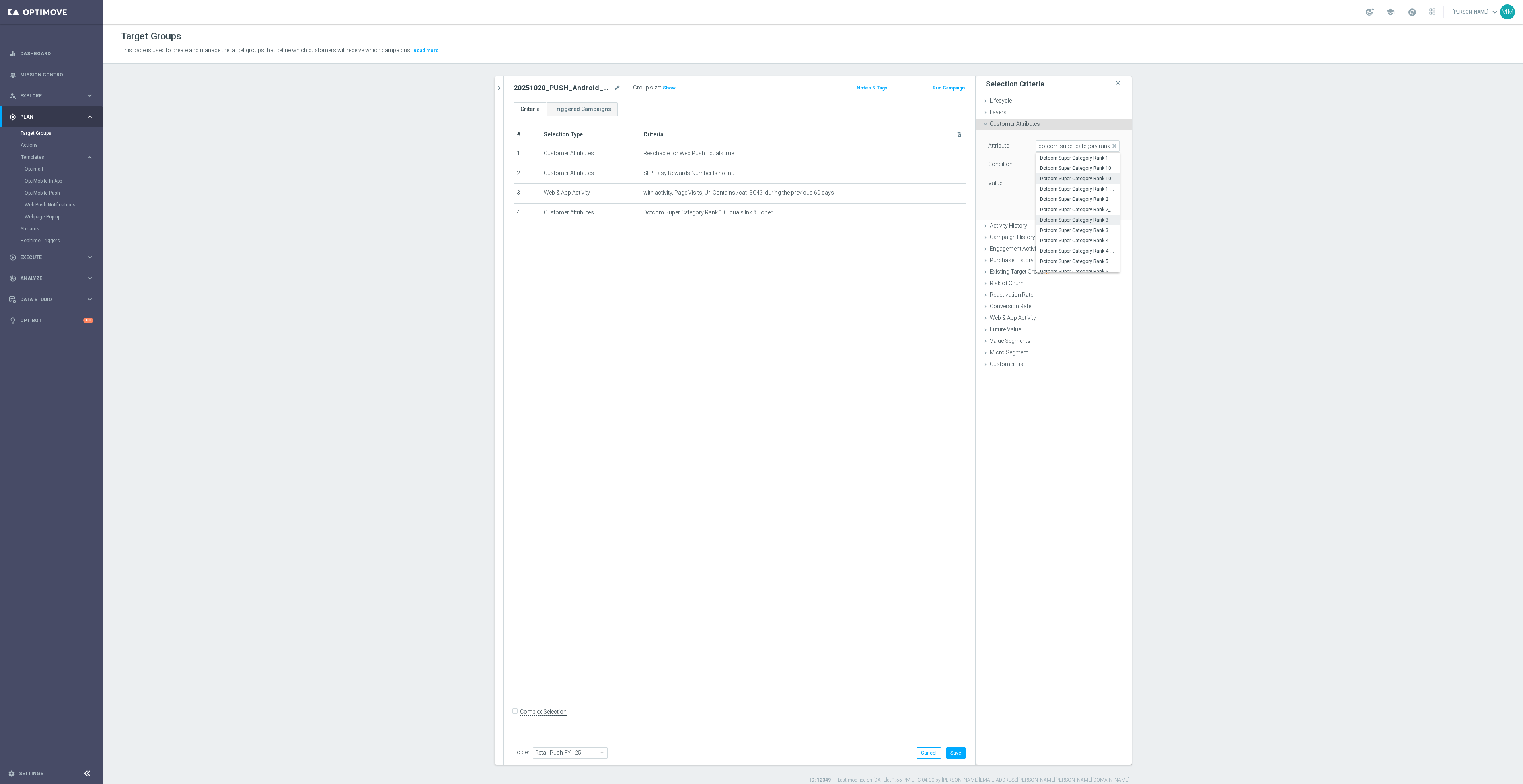
click at [1084, 220] on span "Dotcom Super Category Rank 3" at bounding box center [1078, 220] width 75 height 7
type input "Dotcom Super Category Rank 3"
click at [1072, 185] on span at bounding box center [1077, 183] width 83 height 11
click at [1061, 238] on span "Ink & Toner" at bounding box center [1078, 237] width 75 height 7
type input "Ink & Toner"
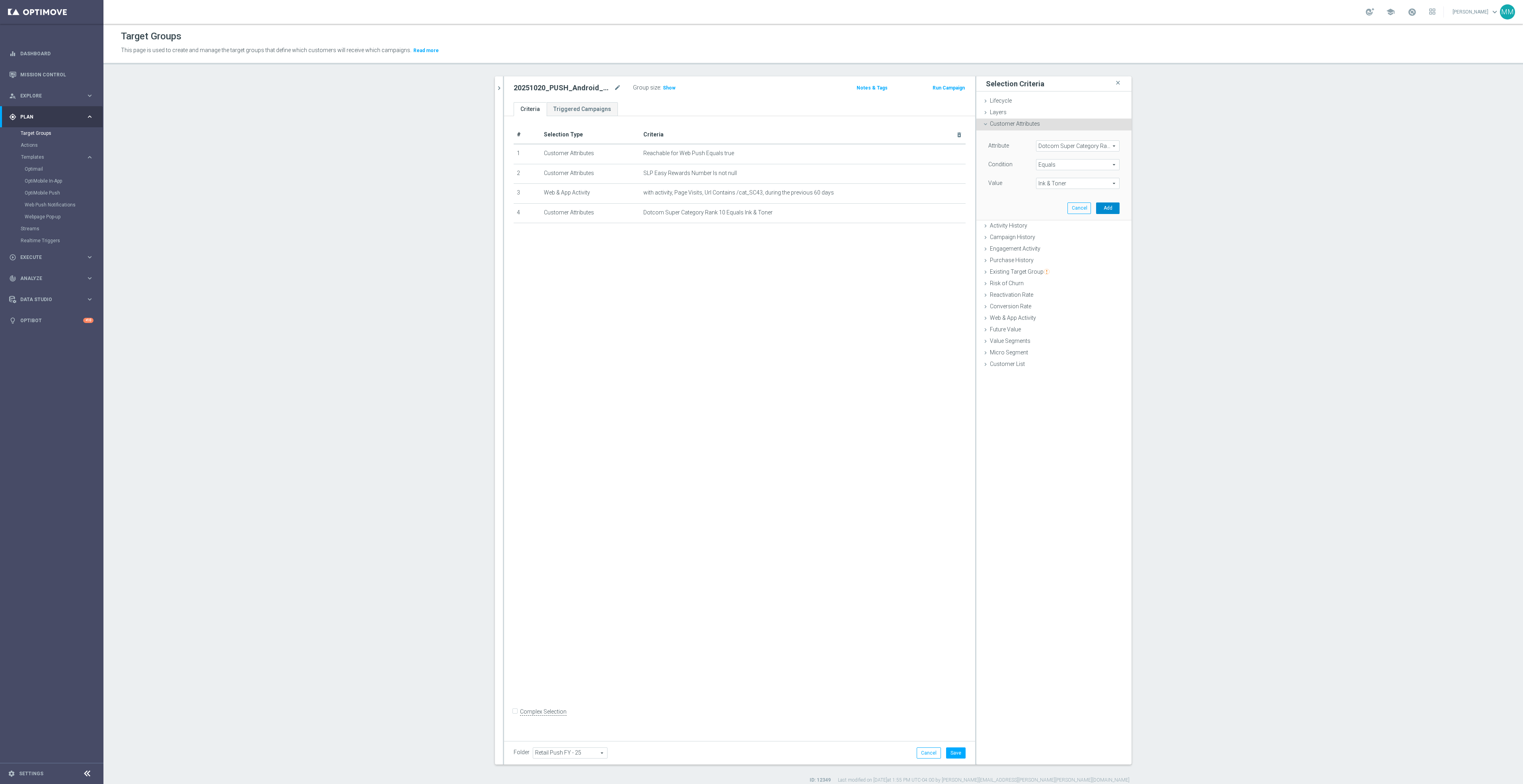
click at [1111, 209] on button "Add" at bounding box center [1107, 208] width 23 height 11
click at [937, 214] on icon "mode_edit" at bounding box center [940, 213] width 7 height 7
click at [1066, 148] on span "Dotcom Super Category Rank 10" at bounding box center [1077, 146] width 83 height 11
click at [1066, 148] on input "search" at bounding box center [1078, 146] width 83 height 11
type input "dotcom super category"
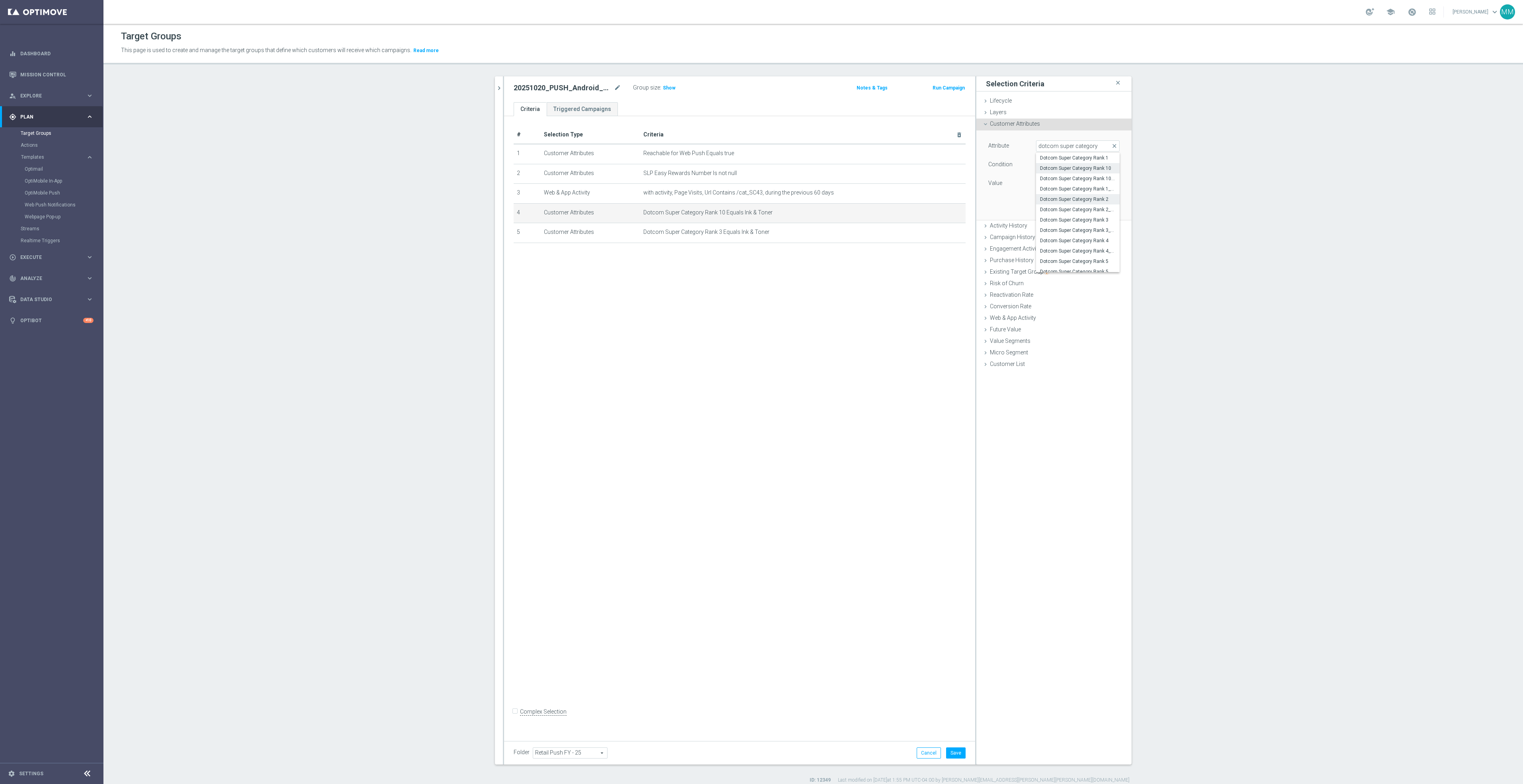
click at [1078, 202] on span "Dotcom Super Category Rank 2" at bounding box center [1078, 199] width 75 height 7
type input "Dotcom Super Category Rank 2"
click at [1078, 189] on div "Ink & Toner Select arrow_drop_down search" at bounding box center [1078, 183] width 83 height 11
click at [1076, 183] on input "search" at bounding box center [1078, 183] width 83 height 11
click at [1063, 239] on span "Ink & Toner" at bounding box center [1078, 237] width 75 height 7
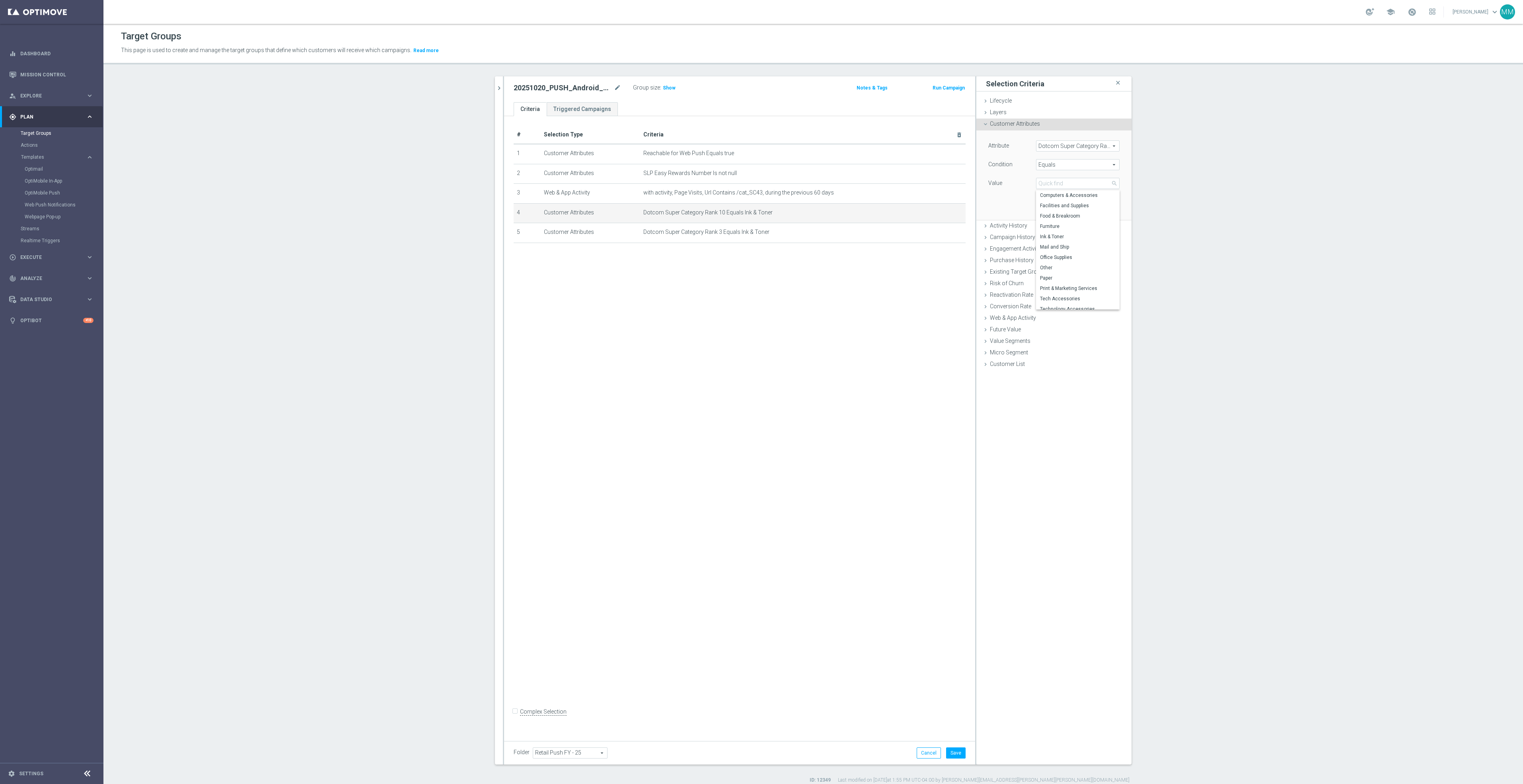
type input "Ink & Toner"
click at [1103, 212] on button "Update" at bounding box center [1107, 208] width 23 height 11
click at [1033, 122] on span "Customer Attributes" at bounding box center [1015, 124] width 50 height 7
click at [1066, 148] on span at bounding box center [1077, 146] width 83 height 11
click at [1063, 147] on input "search" at bounding box center [1078, 146] width 83 height 11
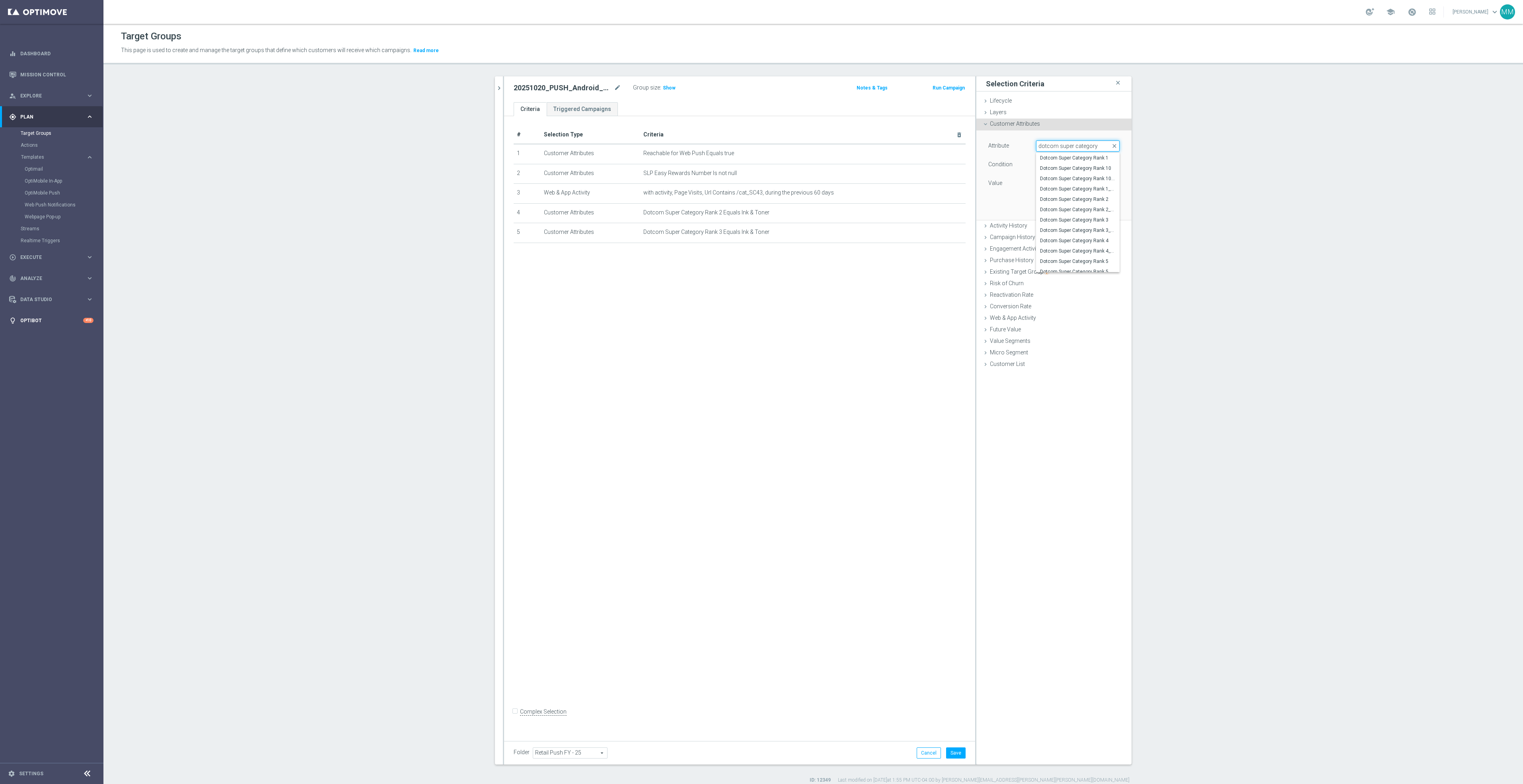
type input "dotcom super category"
drag, startPoint x: 1084, startPoint y: 241, endPoint x: 1056, endPoint y: 208, distance: 43.3
click at [1084, 241] on span "Dotcom Super Category Rank 4" at bounding box center [1078, 241] width 75 height 7
type input "Dotcom Super Category Rank 4"
type input "Equals"
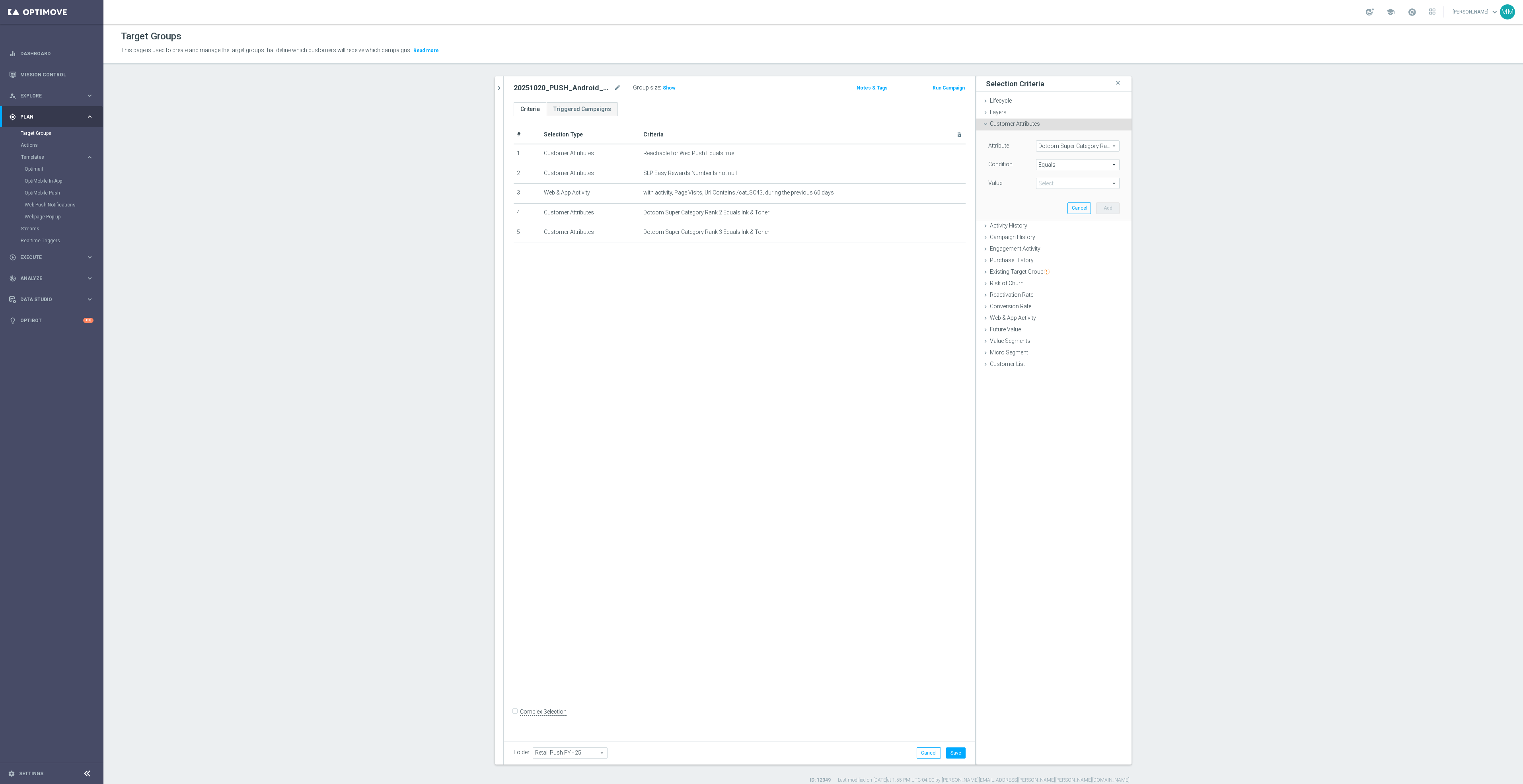
click at [1050, 182] on span at bounding box center [1077, 183] width 83 height 11
click at [1059, 236] on span "Ink & Toner" at bounding box center [1078, 237] width 75 height 7
type input "Ink & Toner"
click at [1107, 205] on button "Add" at bounding box center [1107, 208] width 23 height 11
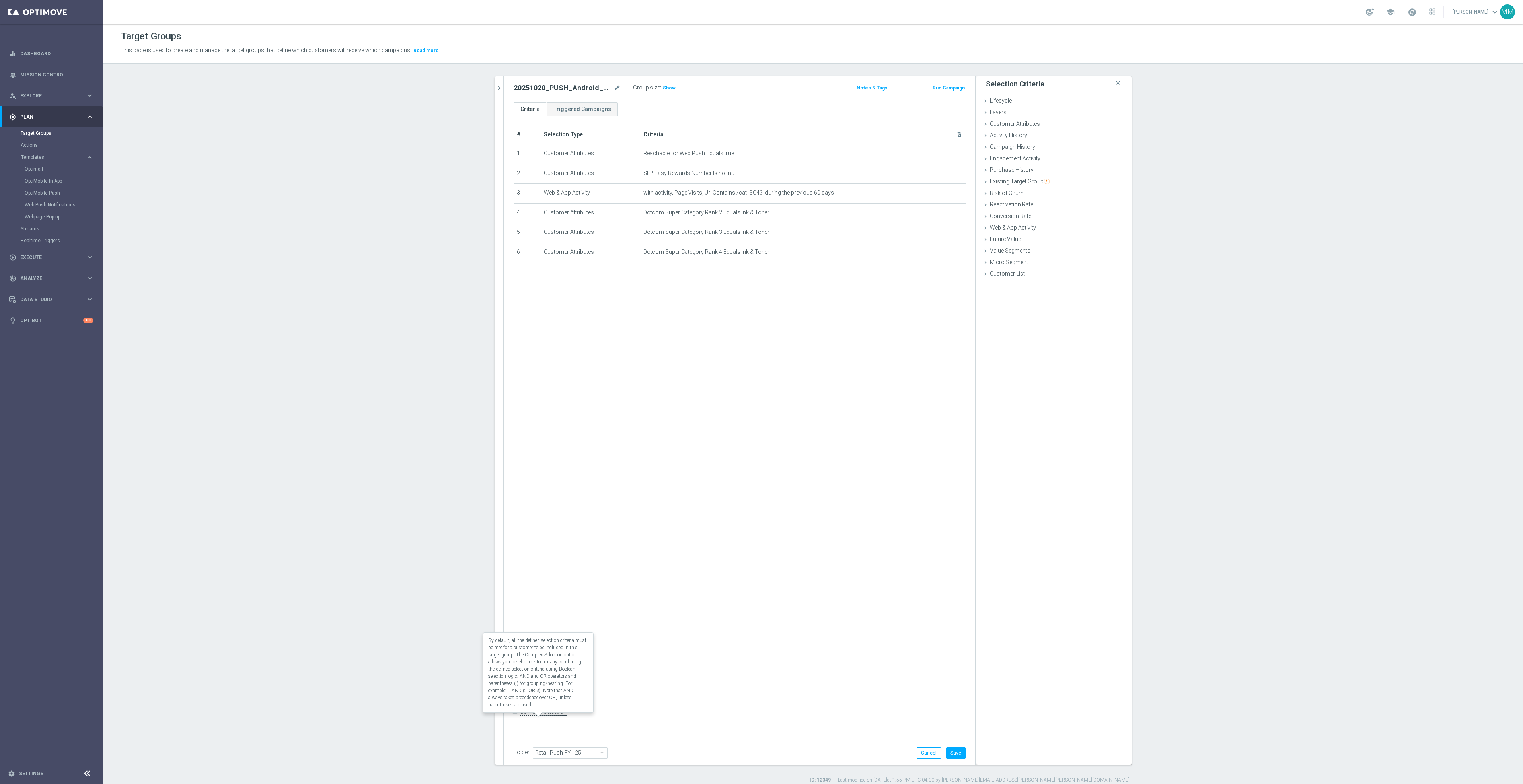
click at [553, 716] on label "Complex Selection" at bounding box center [543, 711] width 46 height 7
click at [519, 717] on input "Complex Selection" at bounding box center [516, 712] width 5 height 11
checkbox input "true"
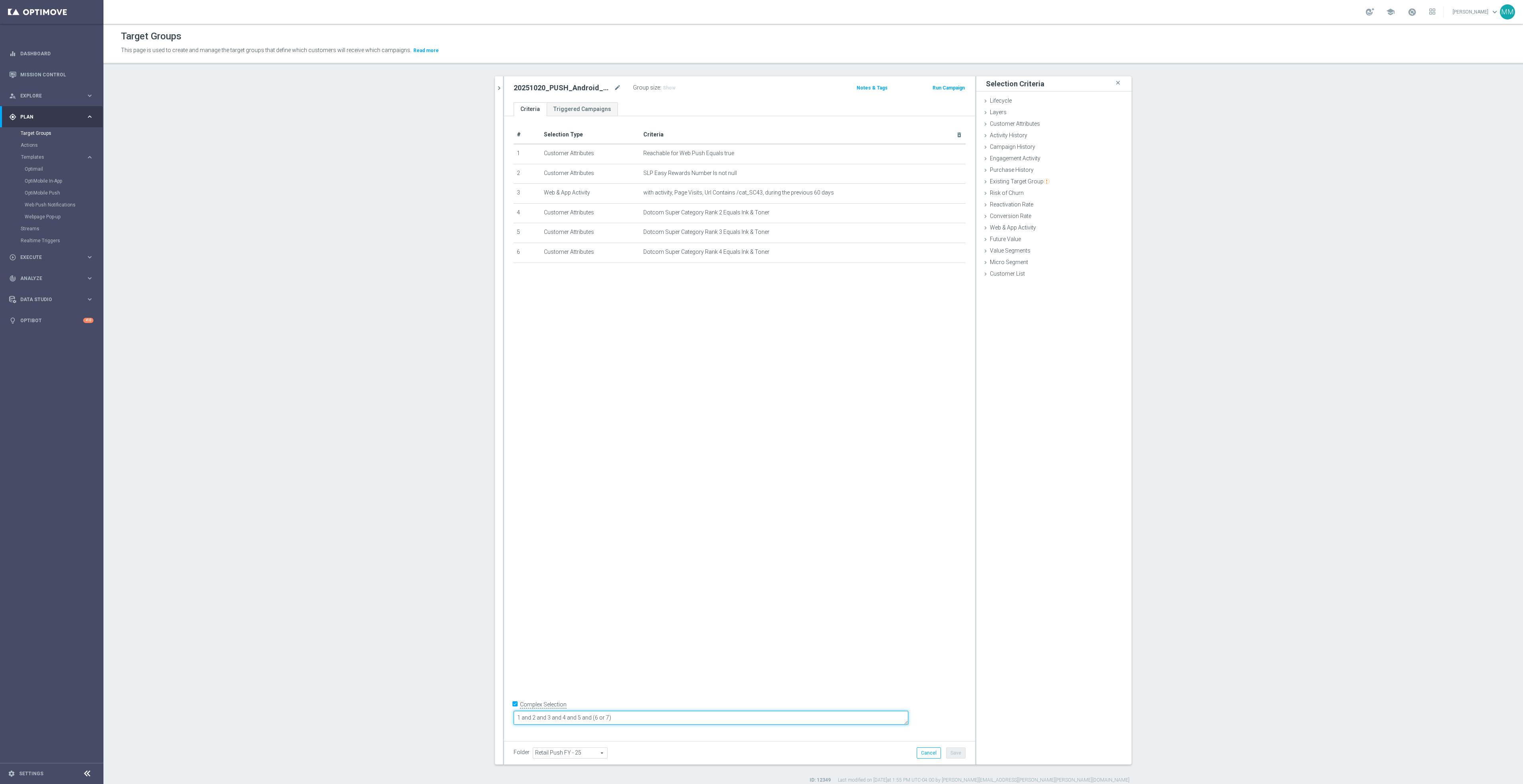
drag, startPoint x: 553, startPoint y: 717, endPoint x: 669, endPoint y: 715, distance: 116.0
click at [609, 719] on textarea "1 and 2 and 3 and 4 and 5 and (6 or 7)" at bounding box center [711, 717] width 394 height 14
click at [672, 716] on textarea "1 and 2 and 3 and 4 and 5 and (6 or 7)" at bounding box center [711, 717] width 394 height 14
drag, startPoint x: 672, startPoint y: 717, endPoint x: 615, endPoint y: 718, distance: 57.0
click at [615, 718] on textarea "1 and 2 and 3 and 4 and 5 and (6 or 7)" at bounding box center [711, 717] width 394 height 14
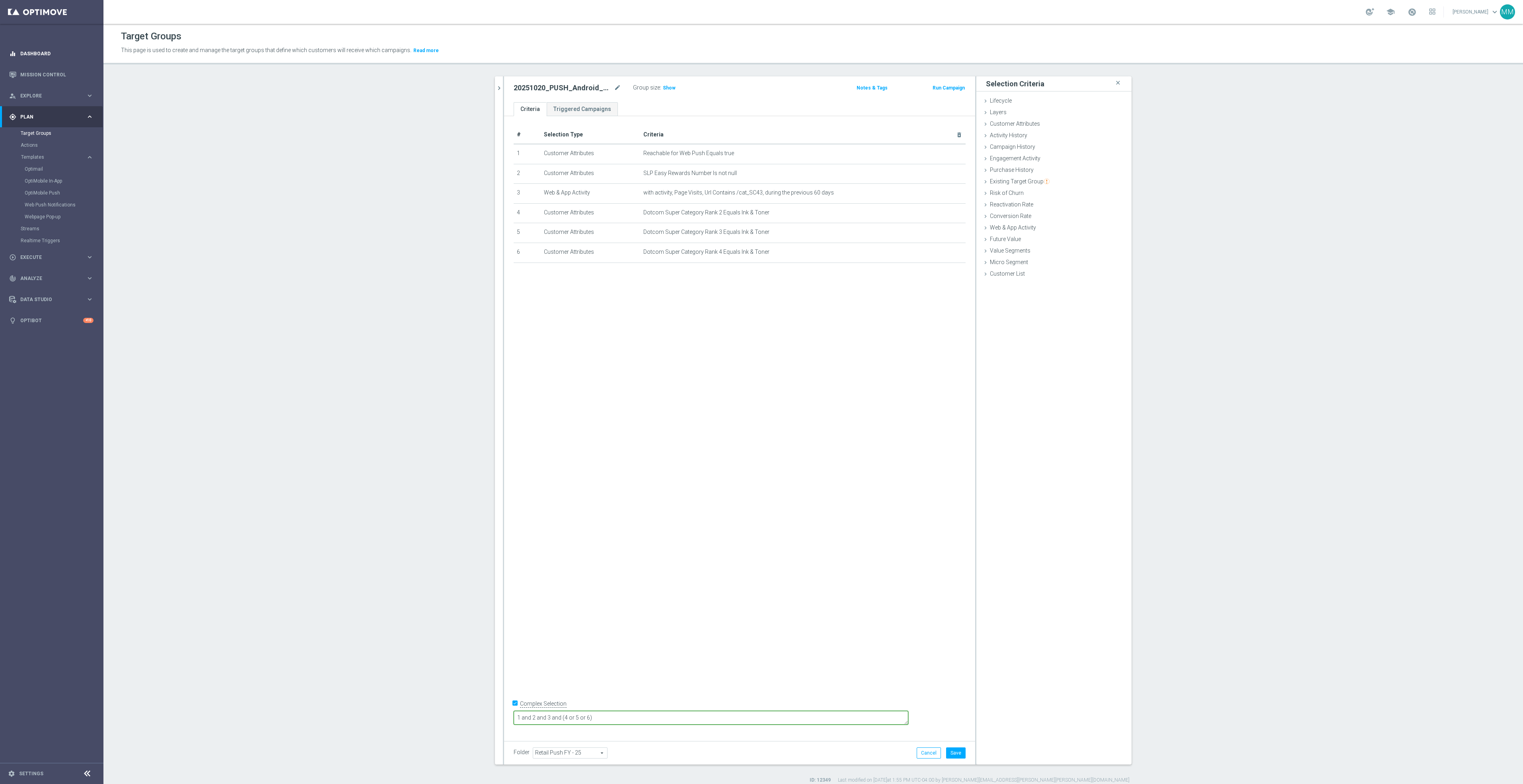
type textarea "1 and 2 and 3 and (4 or 5 or 6)"
drag, startPoint x: 950, startPoint y: 757, endPoint x: 949, endPoint y: 739, distance: 18.0
click at [950, 757] on button "Save" at bounding box center [955, 753] width 19 height 11
click at [663, 86] on span "Show" at bounding box center [669, 88] width 13 height 5
click at [1020, 179] on span "Existing Target Group" at bounding box center [1020, 181] width 60 height 7
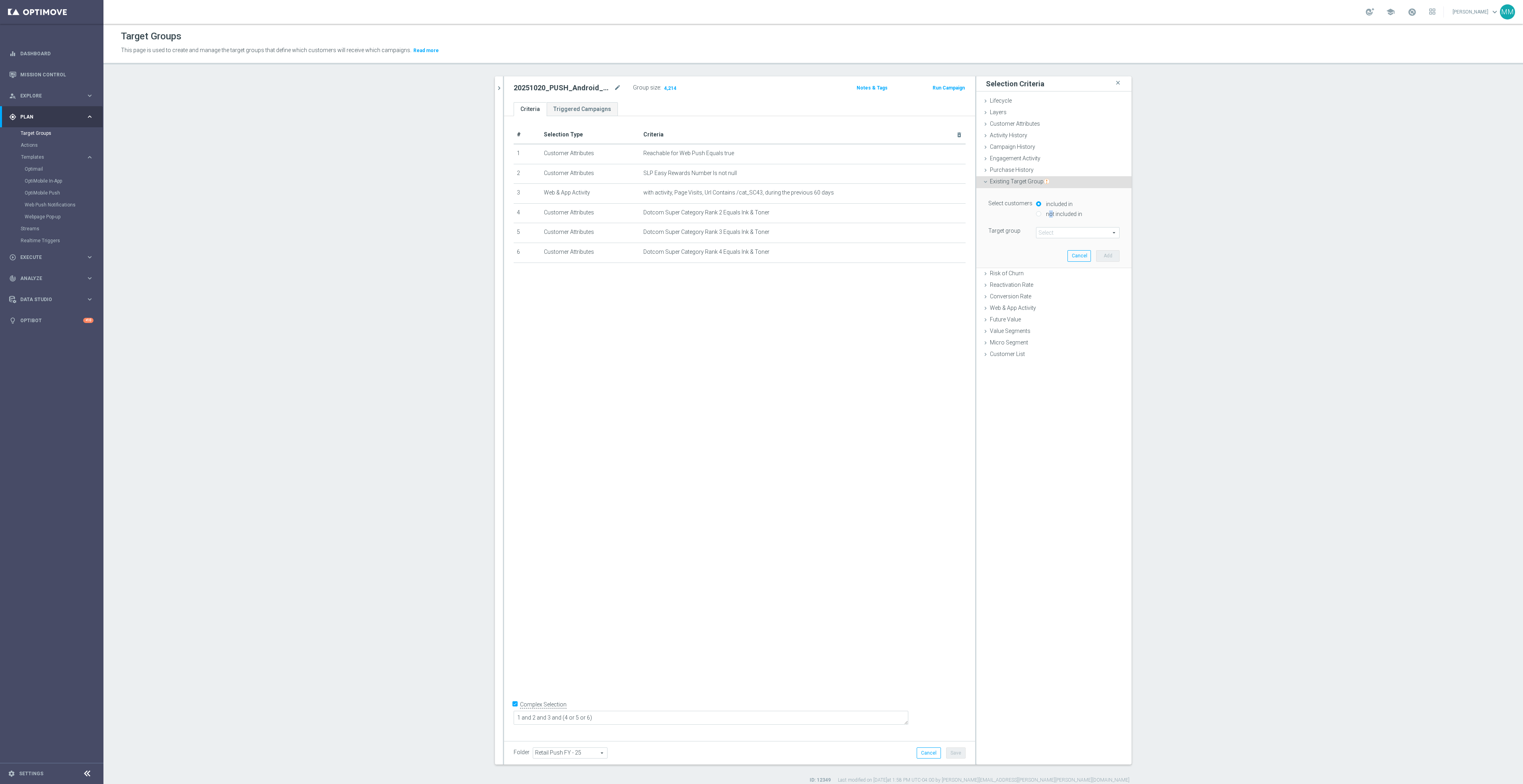
click at [1046, 216] on label "not included in" at bounding box center [1063, 214] width 38 height 7
drag, startPoint x: 1046, startPoint y: 216, endPoint x: 1033, endPoint y: 212, distance: 13.6
click at [1036, 212] on input "not included in" at bounding box center [1039, 214] width 5 height 5
radio input "true"
click at [1004, 219] on div "Select customers included in not included in" at bounding box center [1054, 209] width 143 height 23
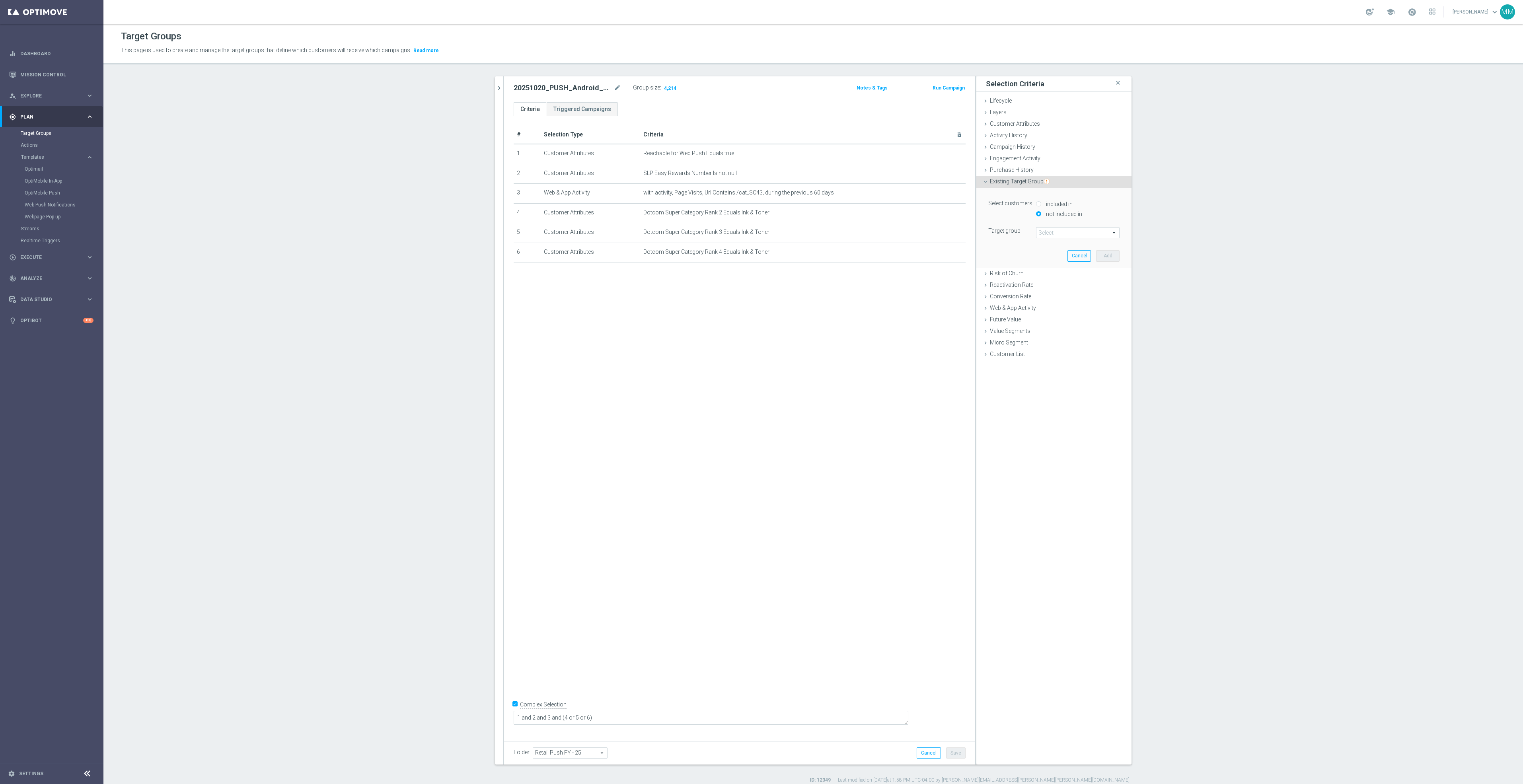
click at [1043, 230] on span at bounding box center [1077, 233] width 83 height 11
click at [1043, 230] on input "search" at bounding box center [1078, 232] width 83 height 11
drag, startPoint x: 1084, startPoint y: 233, endPoint x: 986, endPoint y: 232, distance: 98.0
click at [986, 232] on div "Target group Select arrow_drop_down reoccurring close RET_EasyRewards_EMAIL_Reo…" at bounding box center [1054, 232] width 143 height 11
click at [1053, 232] on span at bounding box center [1077, 233] width 83 height 11
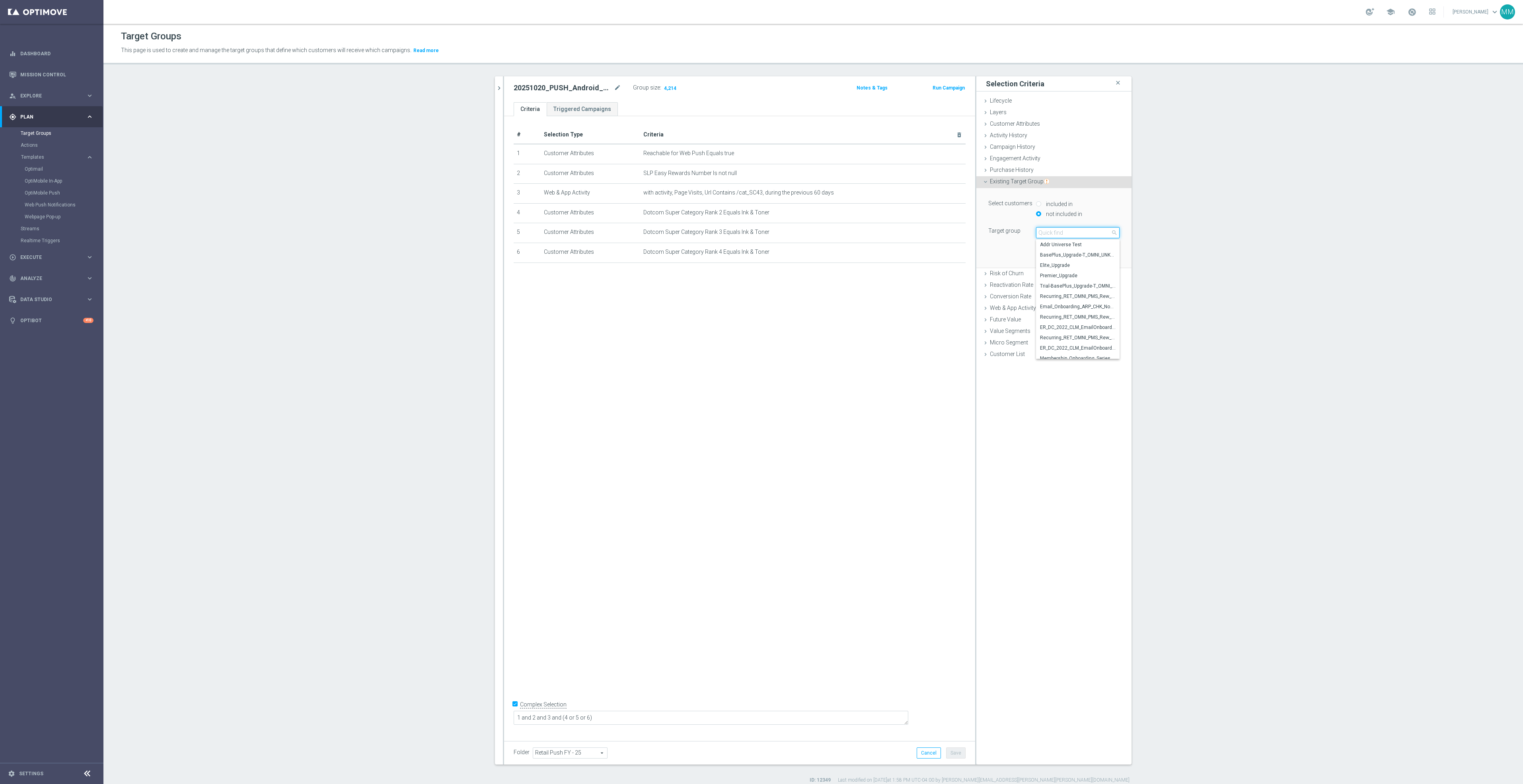
click at [1051, 232] on input "search" at bounding box center [1078, 232] width 83 height 11
paste input "Recurring_Omni_Push_Android_SLP_Annv_Non_MVC_Wkly"
type input "Recurring_Omni_Push_Android_SLP_Annv_Non_MVC_Wkly"
click at [1062, 243] on span "Recurring_Omni_Push_Android_SLP_Annv_Non_MVC_Wkly" at bounding box center [1078, 245] width 75 height 7
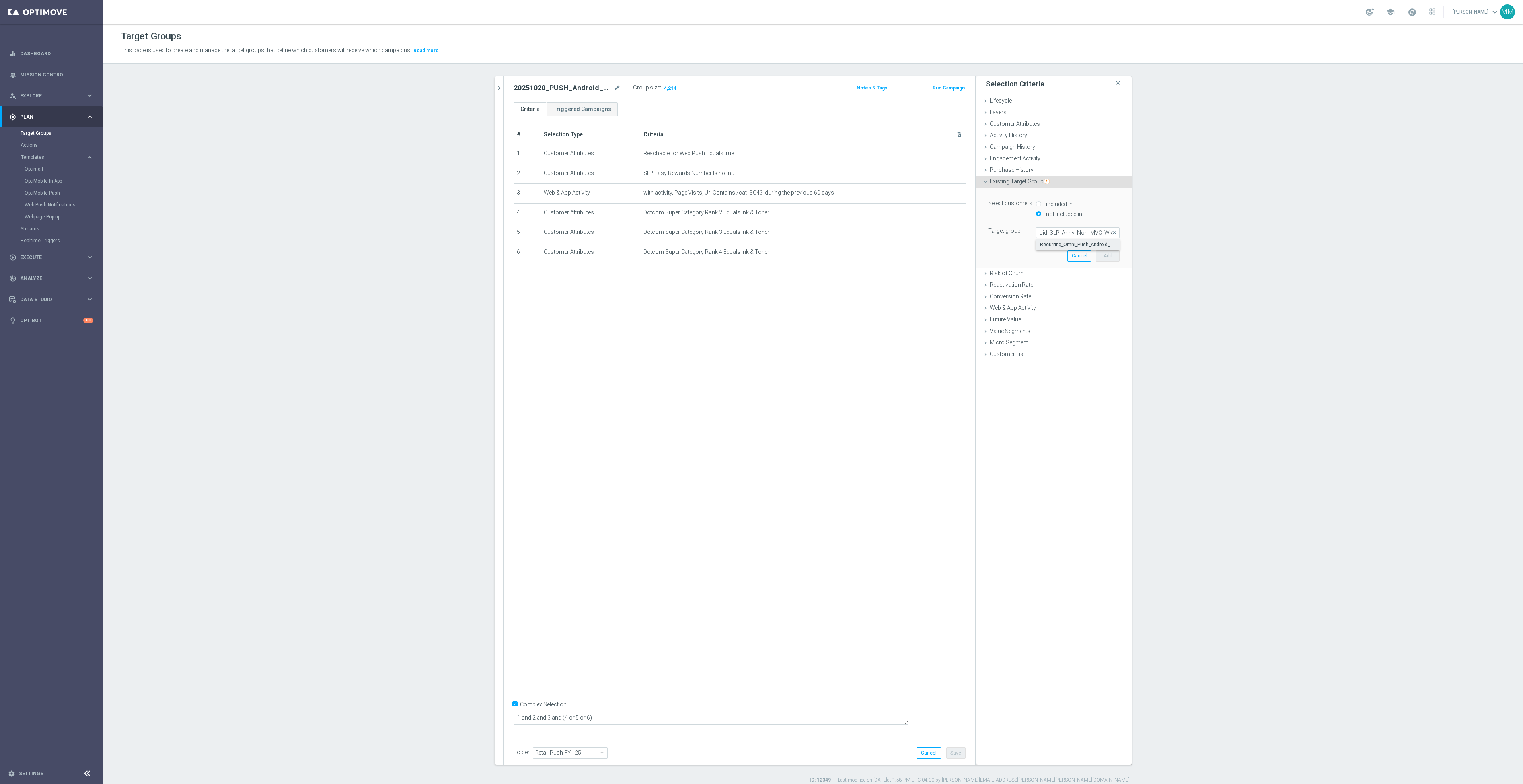
type input "Recurring_Omni_Push_Android_SLP_Annv_Non_MVC_Wkly"
click at [1103, 255] on button "Add" at bounding box center [1107, 255] width 23 height 11
click at [615, 717] on textarea "1 and 2 and 3 and (4 or 5 or 6)" at bounding box center [711, 717] width 394 height 14
type textarea "1 and 2 and 3 and 7 and (4 or 5 or 6)"
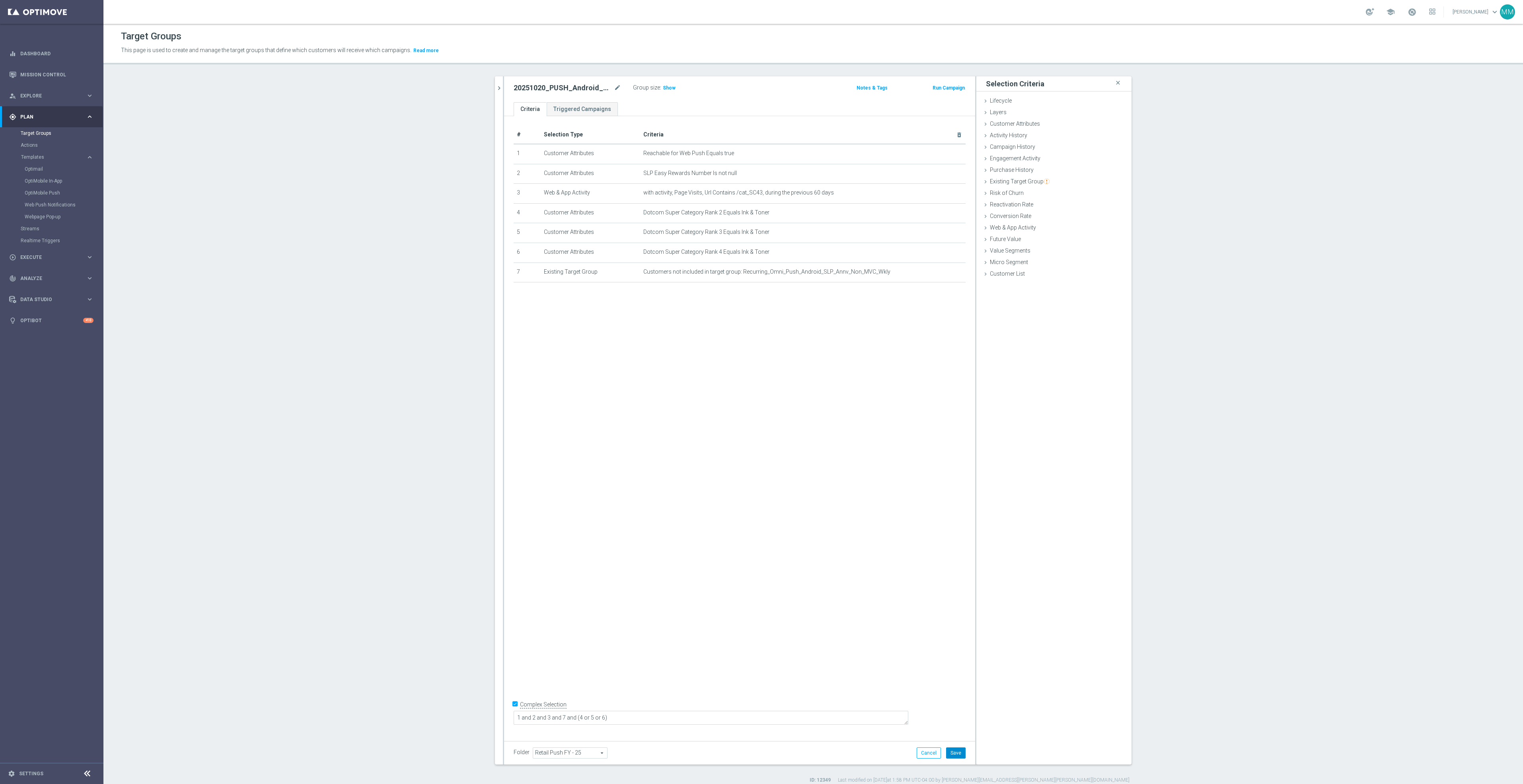
click at [955, 750] on button "Save" at bounding box center [955, 753] width 19 height 11
click at [662, 91] on h3 "Show" at bounding box center [669, 87] width 15 height 9
click at [498, 83] on button "chevron_right" at bounding box center [499, 87] width 8 height 23
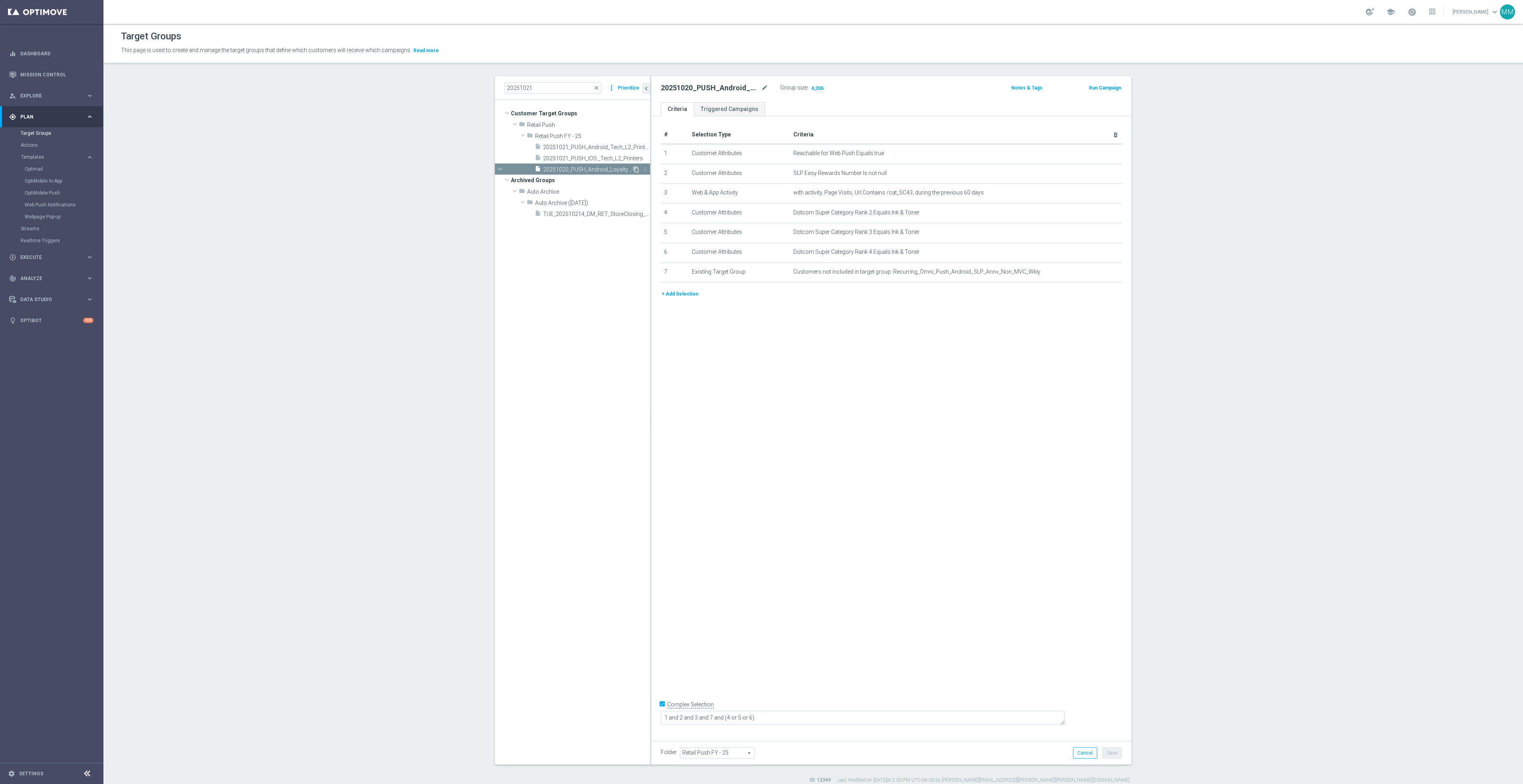
click at [633, 169] on icon "content_copy" at bounding box center [636, 169] width 7 height 7
click at [761, 86] on icon "mode_edit" at bounding box center [764, 88] width 7 height 9
type input "20251020_PUSH_IOS_Loyalty_Hero"
click at [924, 157] on td "Reachable for Web Push Equals true mode_edit delete_forever" at bounding box center [956, 154] width 332 height 20
click at [1093, 153] on icon "mode_edit" at bounding box center [1096, 153] width 7 height 7
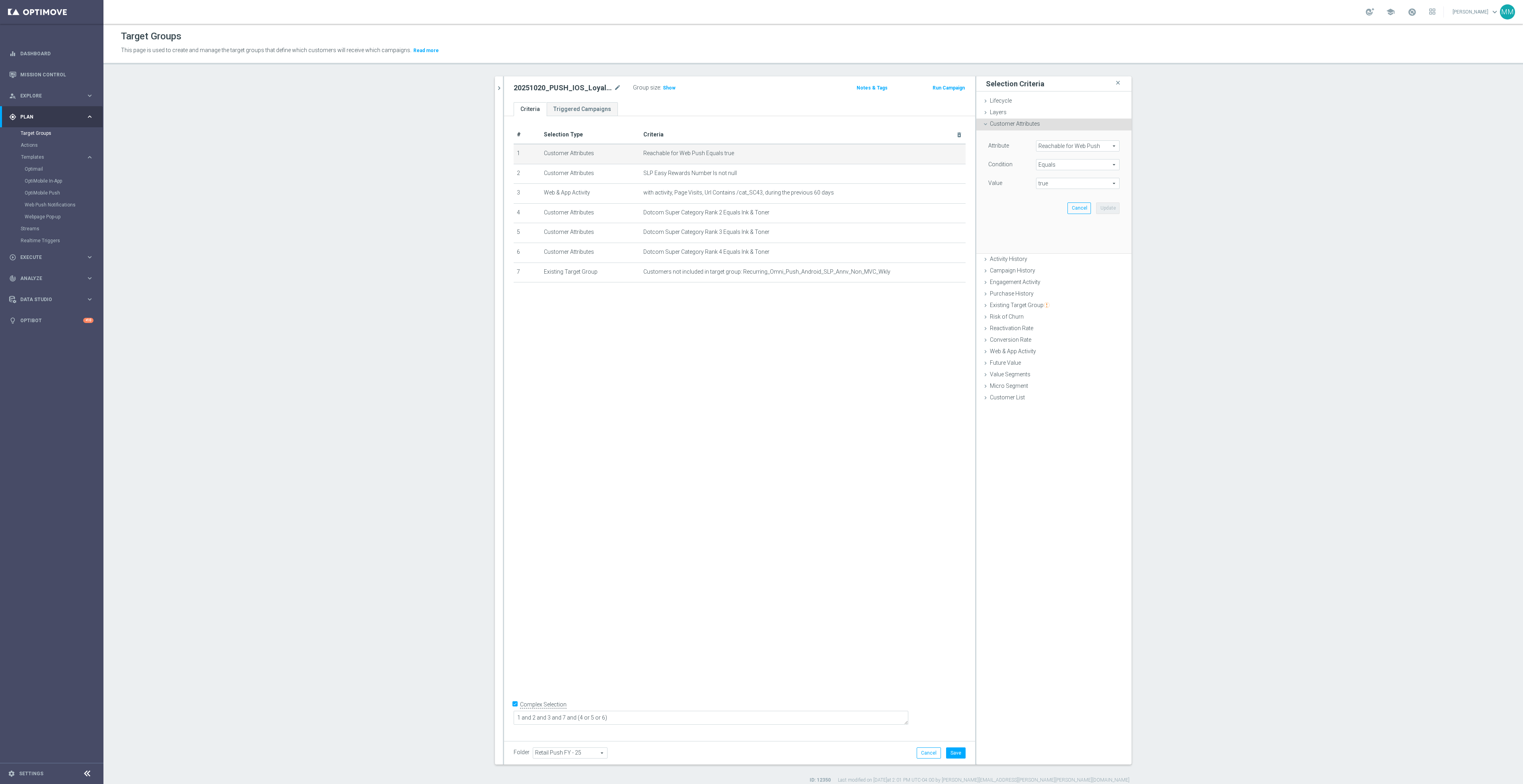
click at [1092, 146] on span "Reachable for Web Push" at bounding box center [1077, 146] width 83 height 11
click at [1094, 146] on input "search" at bounding box center [1078, 146] width 83 height 11
type input "reach"
click at [1094, 166] on span "Reachable for Mobile Push" at bounding box center [1074, 169] width 69 height 7
type input "Reachable for Mobile Push"
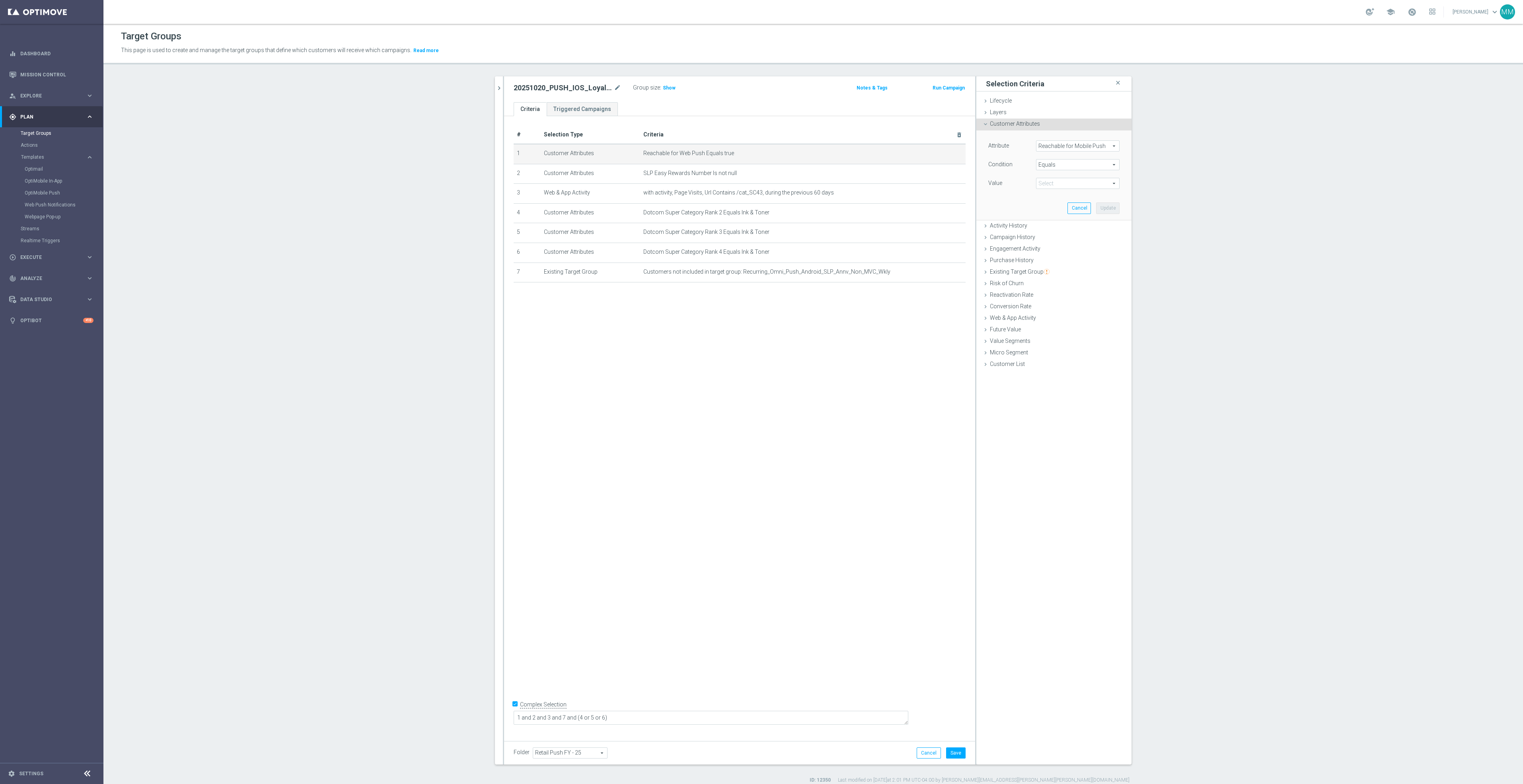
click at [1066, 183] on span "true" at bounding box center [1077, 183] width 83 height 11
click at [1054, 203] on span "true" at bounding box center [1078, 206] width 75 height 7
type input "true"
click at [937, 273] on icon "mode_edit" at bounding box center [940, 272] width 7 height 7
click at [1064, 237] on span "Recurring_Omni_Push_Android_SLP_Annv_Non_MVC_Wkly" at bounding box center [1077, 233] width 83 height 11
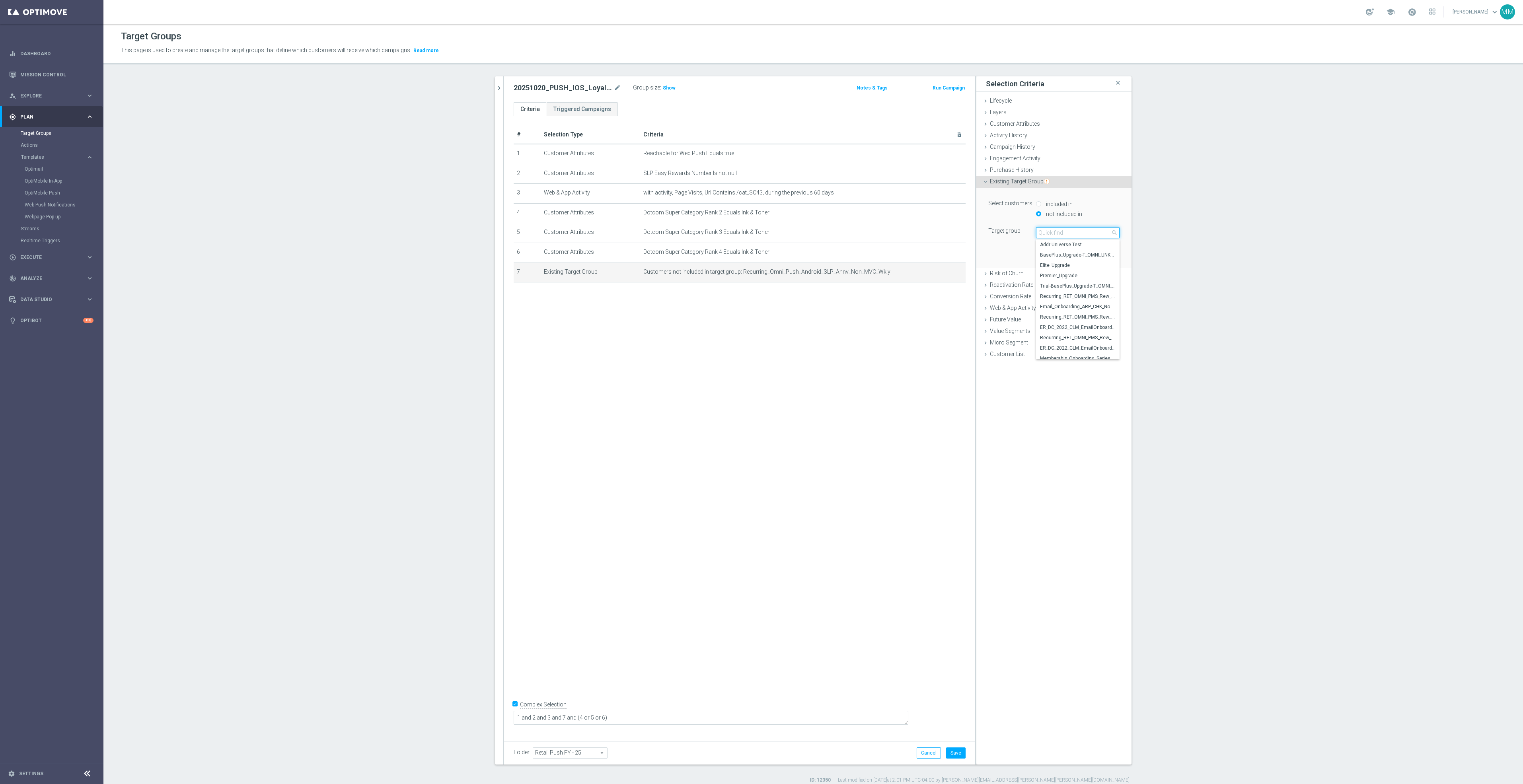
click at [1067, 235] on input "search" at bounding box center [1078, 232] width 83 height 11
paste input "Recurring_Omni_Push_IOS_SLP_Annv_Non_MVC_Wkly"
type input "Recurring_Omni_Push_IOS_SLP_Annv_Non_MVC_Wkly"
click at [1078, 245] on span "Recurring_Omni_Push_IOS_SLP_Annv_Non_MVC_Wkly" at bounding box center [1078, 245] width 75 height 7
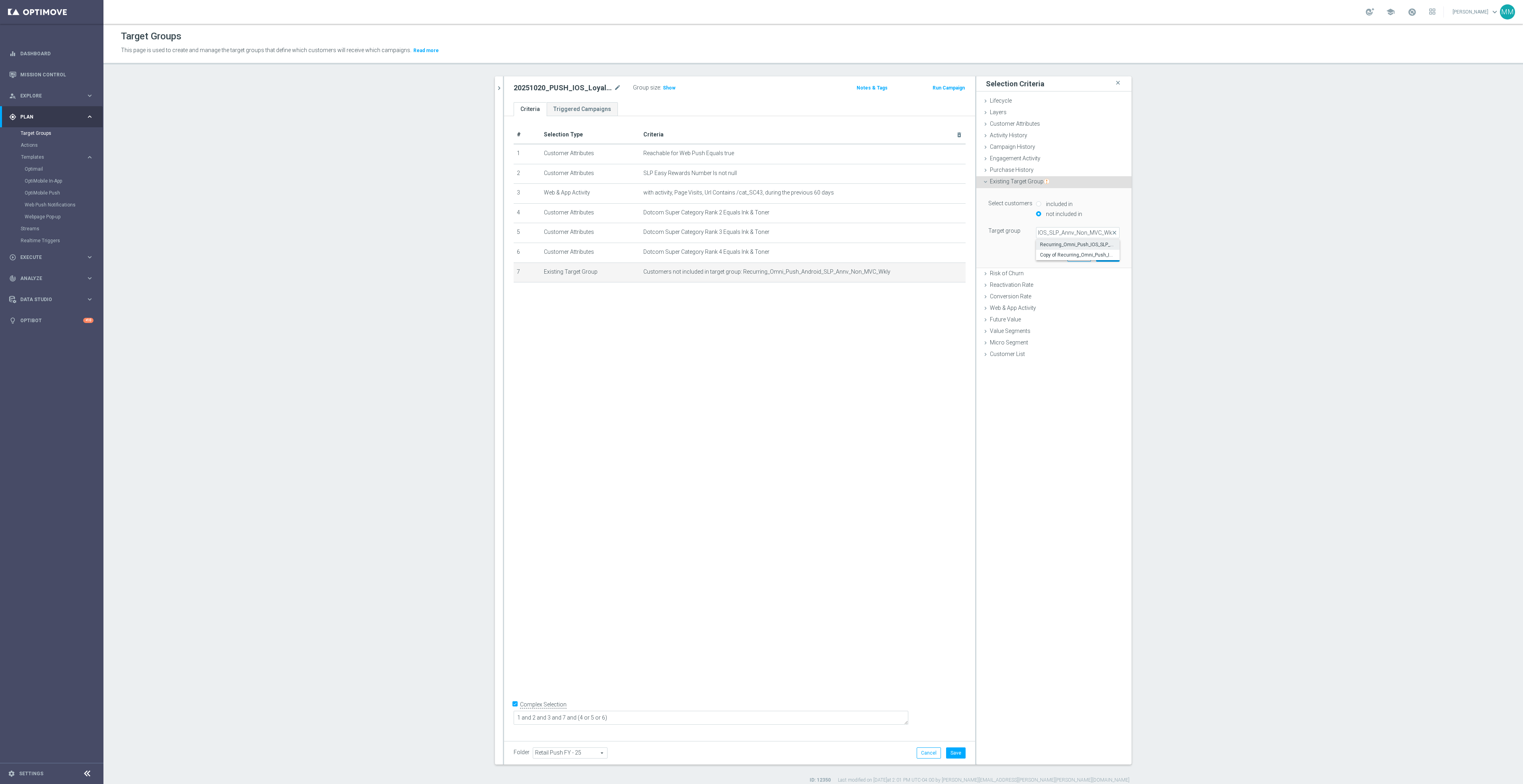
type input "Recurring_Omni_Push_IOS_SLP_Annv_Non_MVC_Wkly"
click at [1099, 256] on button "Update" at bounding box center [1107, 255] width 23 height 11
click at [947, 751] on button "Save" at bounding box center [955, 753] width 19 height 11
click at [663, 87] on span "Show" at bounding box center [669, 88] width 13 height 5
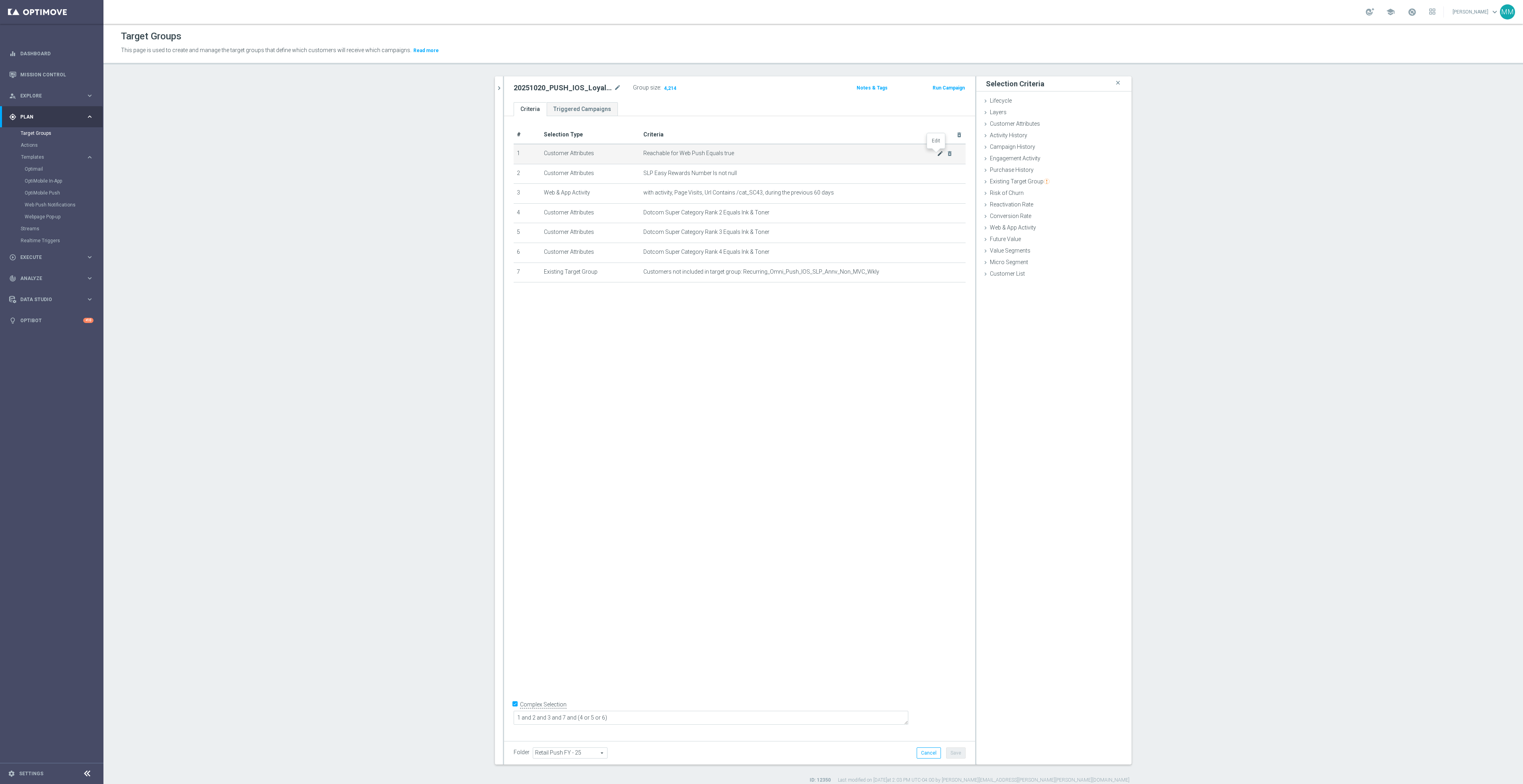
click at [937, 154] on icon "mode_edit" at bounding box center [940, 153] width 7 height 7
click at [1056, 148] on span "Reachable for Web Push" at bounding box center [1077, 146] width 83 height 11
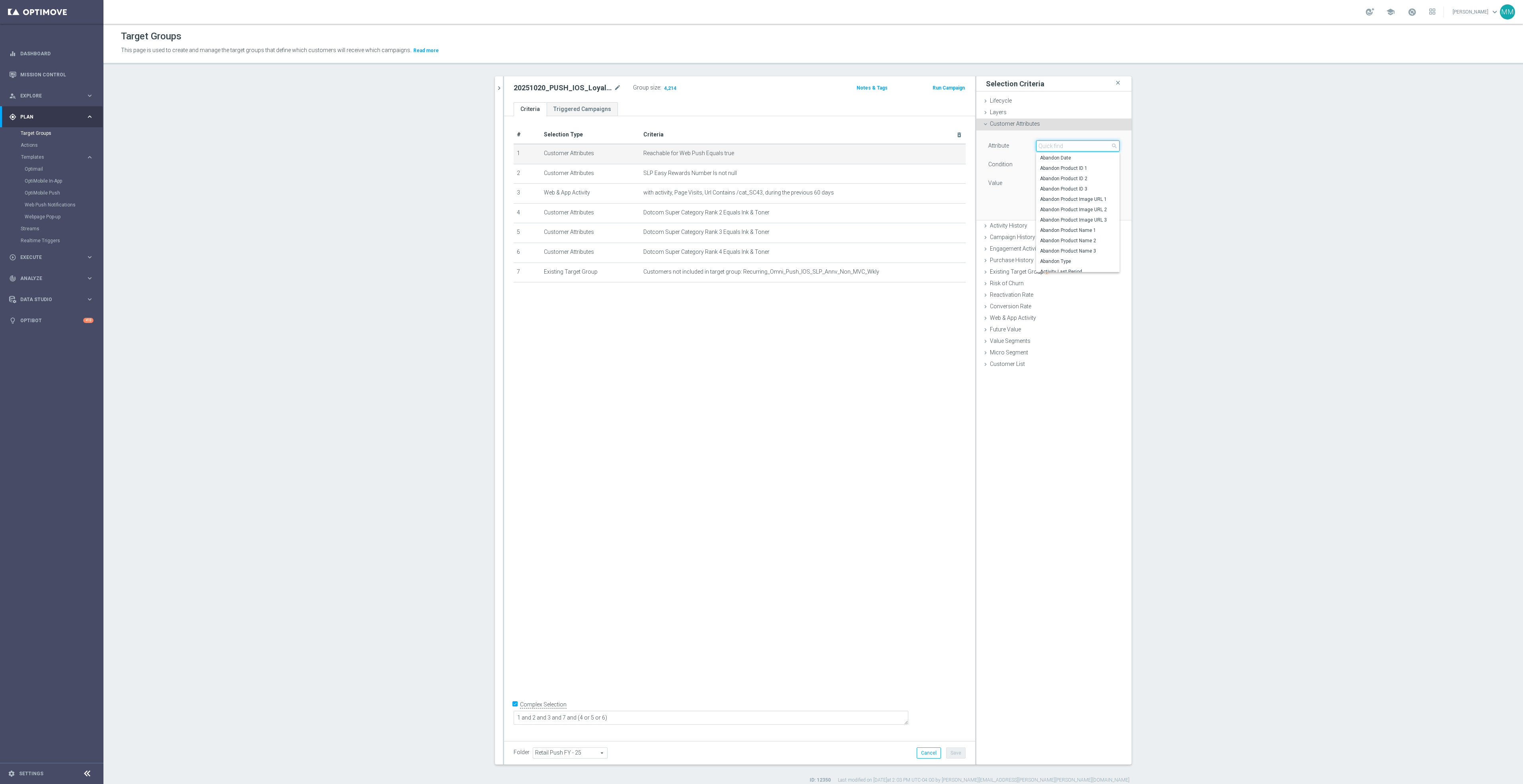
click at [1076, 147] on input "search" at bounding box center [1078, 146] width 83 height 11
type input "reachabl"
click at [1078, 171] on span "Reachable for Mobile Push" at bounding box center [1074, 169] width 69 height 7
type input "Reachable for Mobile Push"
click at [1073, 181] on span "true" at bounding box center [1077, 183] width 83 height 11
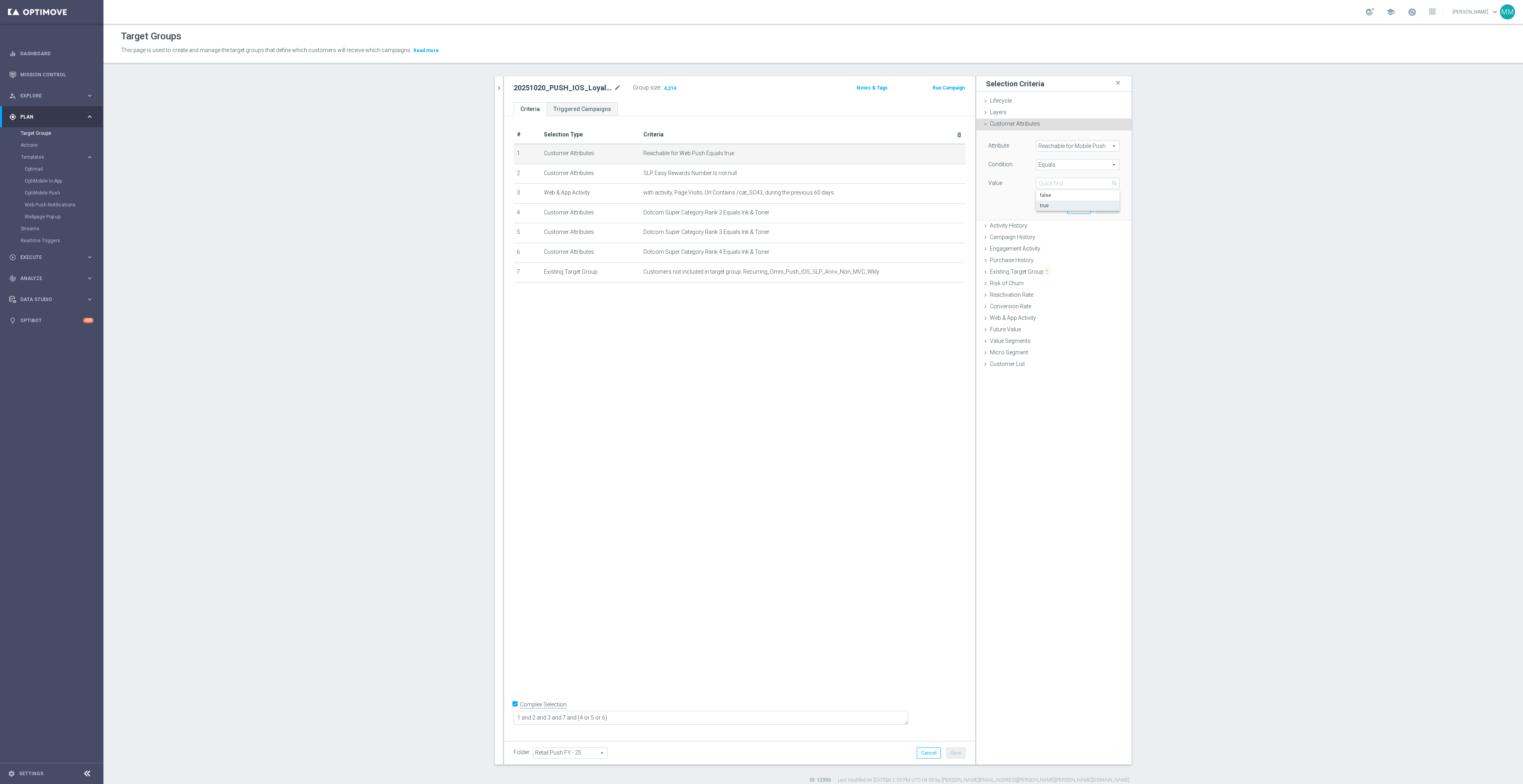
click at [1067, 203] on span "true" at bounding box center [1078, 206] width 75 height 7
type input "true"
click at [1108, 207] on button "Update" at bounding box center [1107, 208] width 23 height 11
click at [855, 561] on div "# Selection Type Criteria delete_forever 1 Customer Attributes Reachable for Mo…" at bounding box center [740, 425] width 471 height 619
click at [955, 748] on button "Save" at bounding box center [955, 753] width 19 height 11
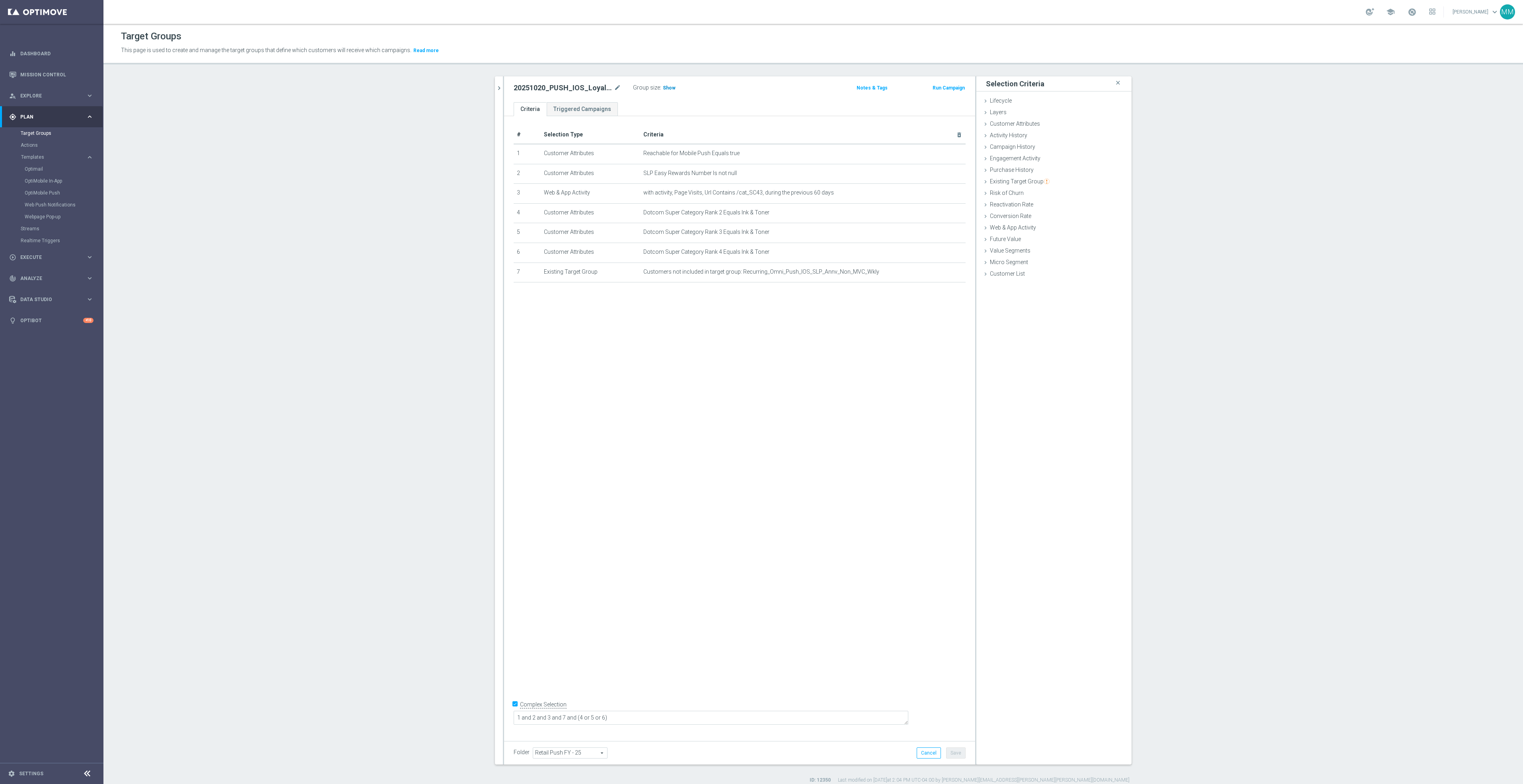
click at [664, 90] on span "Show" at bounding box center [669, 88] width 13 height 5
click at [496, 84] on icon "chevron_right" at bounding box center [499, 87] width 7 height 7
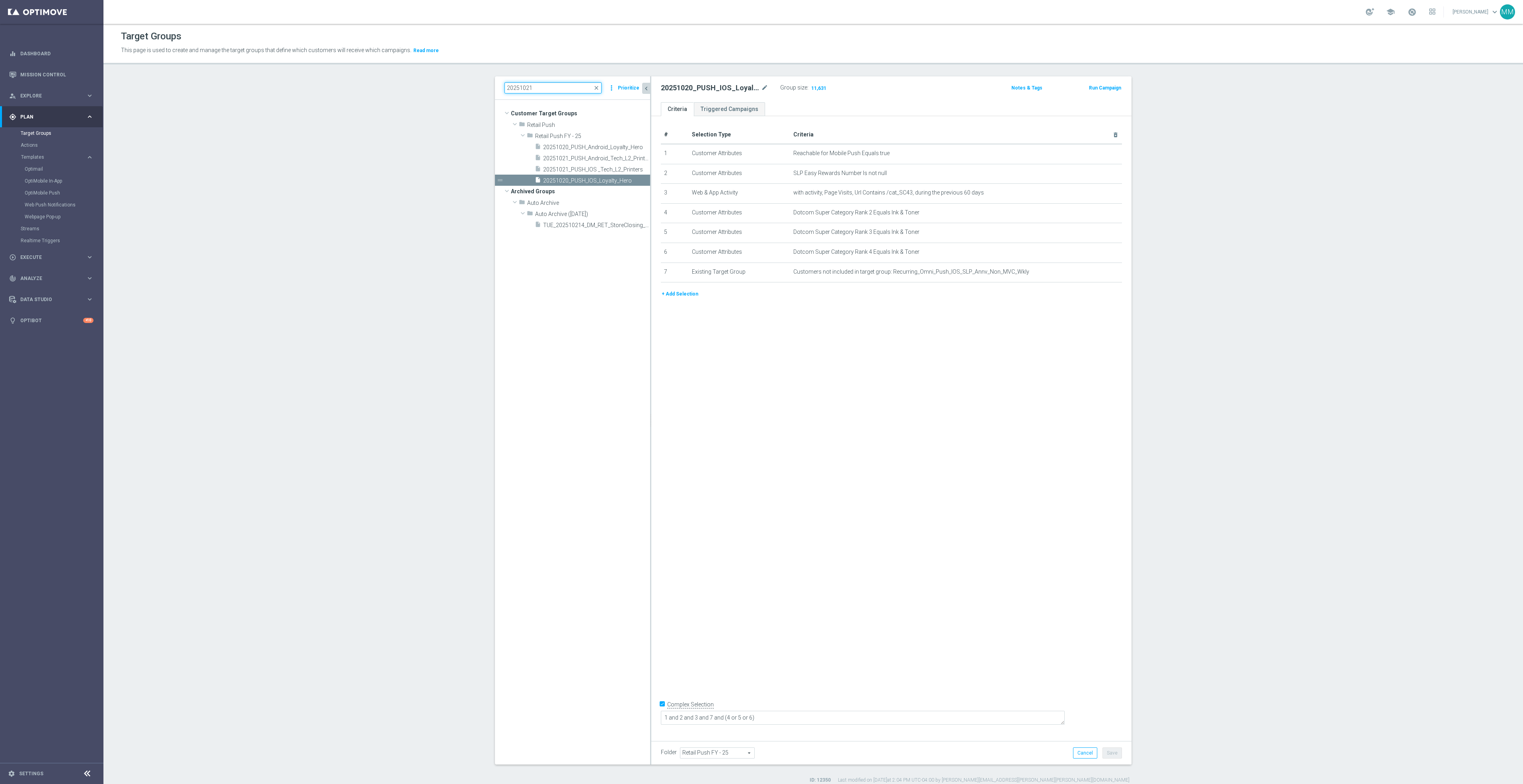
drag, startPoint x: 543, startPoint y: 91, endPoint x: 469, endPoint y: 88, distance: 74.1
click at [469, 88] on section "20251021 close more_vert Prioritize Customer Target Groups library_add create_n…" at bounding box center [812, 429] width 1419 height 707
paste input "EasyRewards_PUSH_iOS_MonthlySummary"
type input "EasyRewards_PUSH_iOS_MonthlySummary"
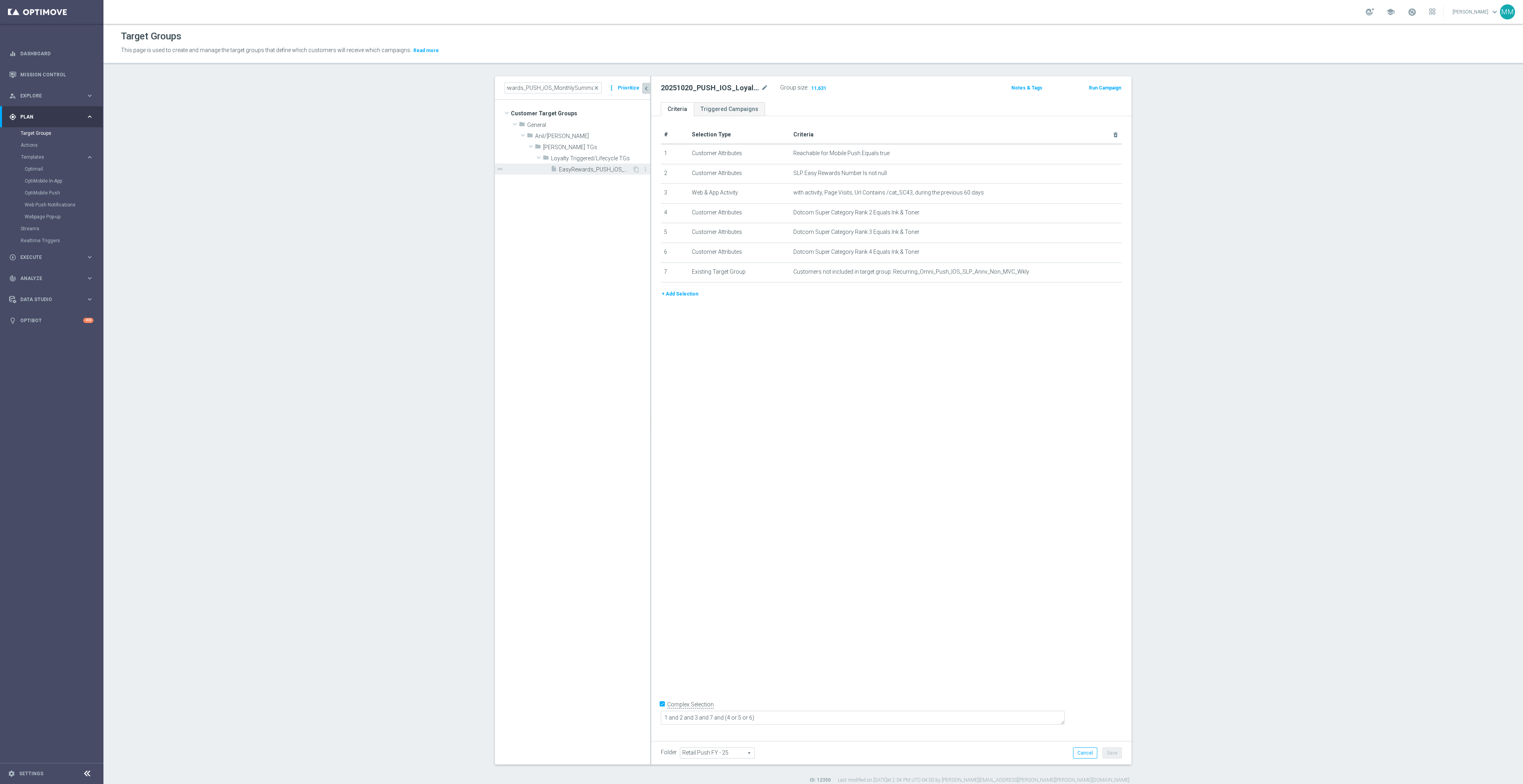
click at [591, 172] on span "EasyRewards_PUSH_iOS_MonthlySummary" at bounding box center [595, 169] width 73 height 7
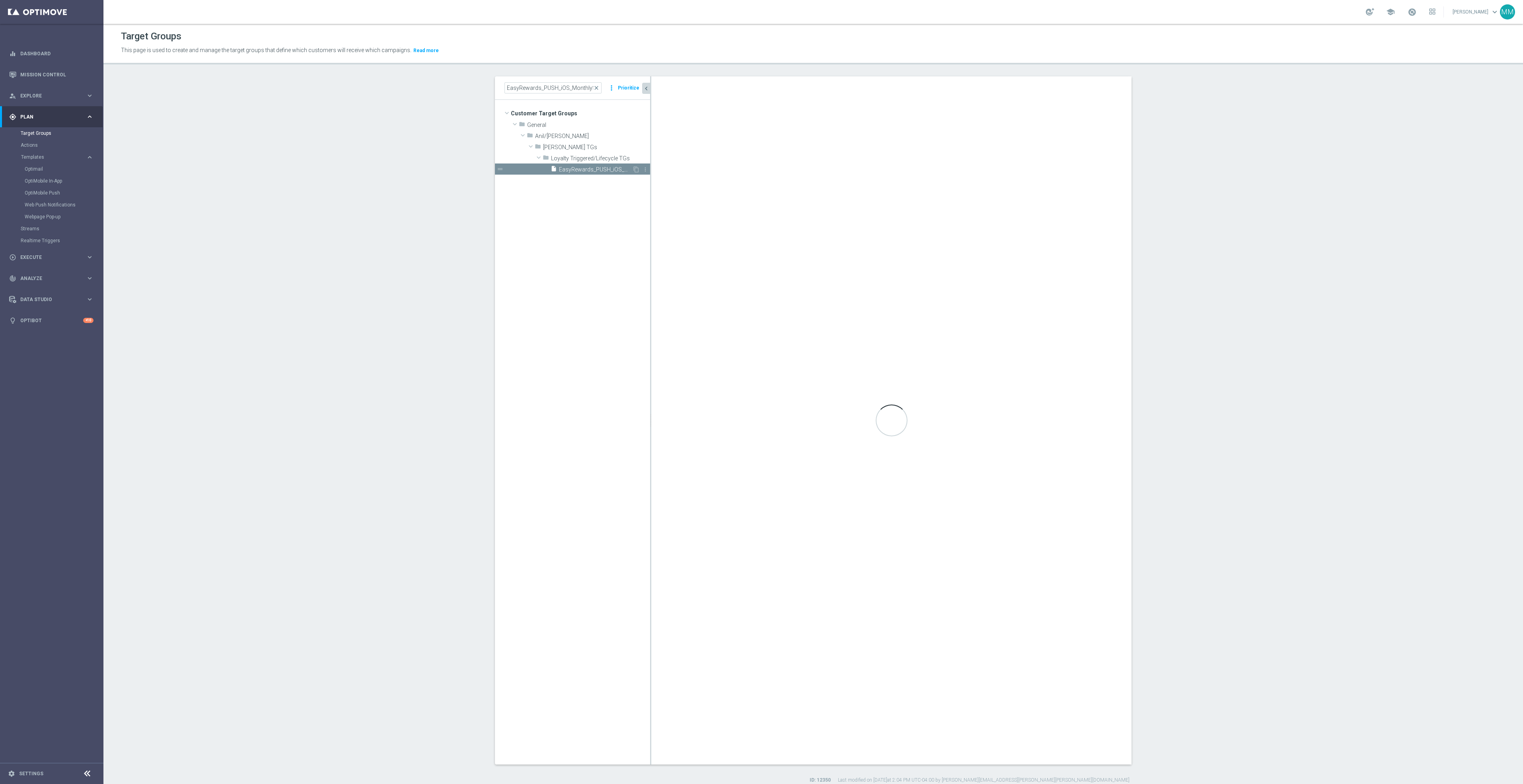
checkbox input "false"
type input "Loyalty Triggered/Lifecycle TGs"
click at [674, 214] on button "+ Add Selection" at bounding box center [680, 215] width 38 height 9
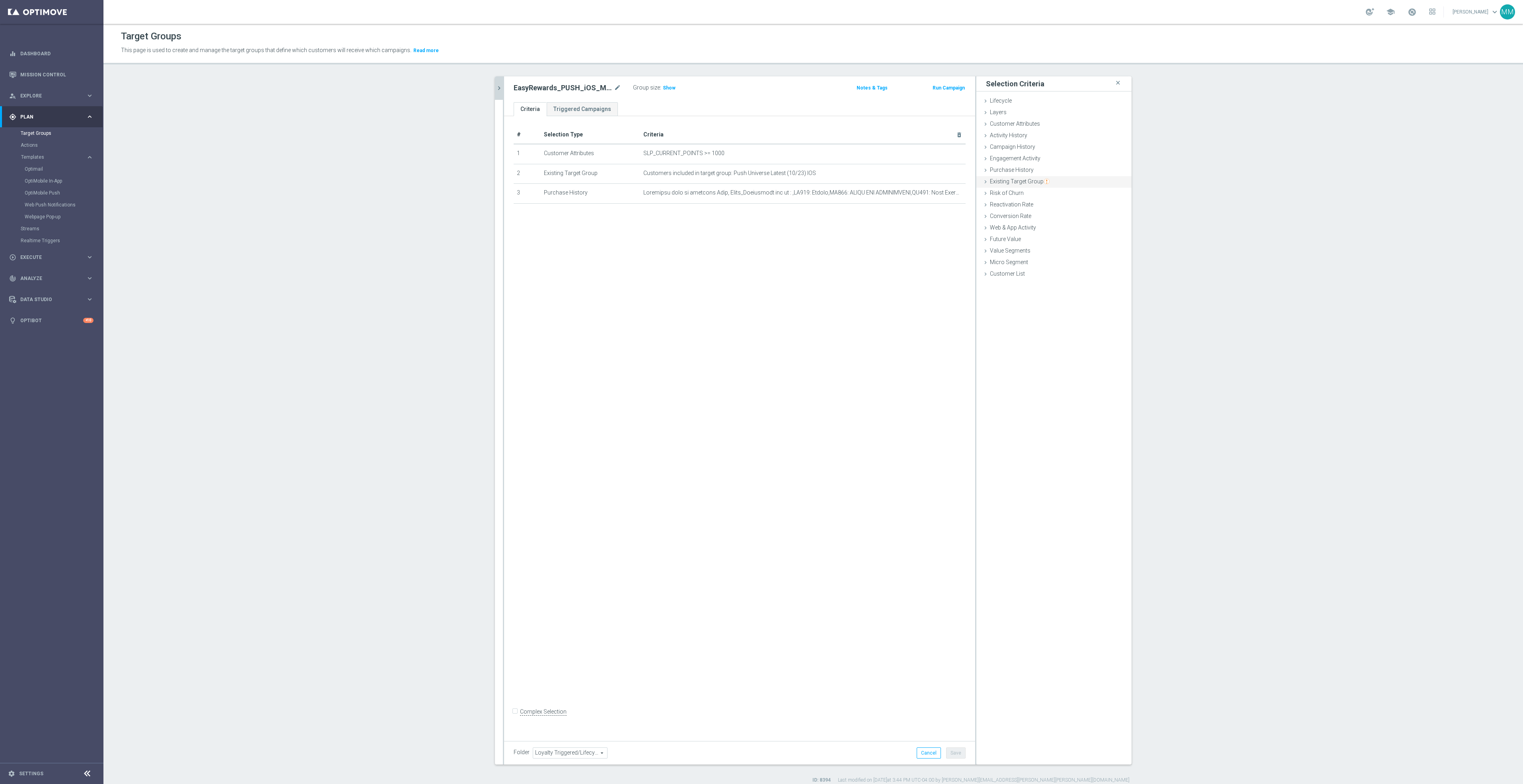
click at [1044, 179] on img "button" at bounding box center [1047, 181] width 5 height 5
click at [1035, 159] on button "Got it!" at bounding box center [1032, 156] width 27 height 12
click at [1008, 182] on span "Existing Target Group" at bounding box center [1020, 181] width 60 height 7
click at [1051, 216] on label "not included in" at bounding box center [1063, 214] width 38 height 7
click at [1041, 216] on input "not included in" at bounding box center [1039, 214] width 5 height 5
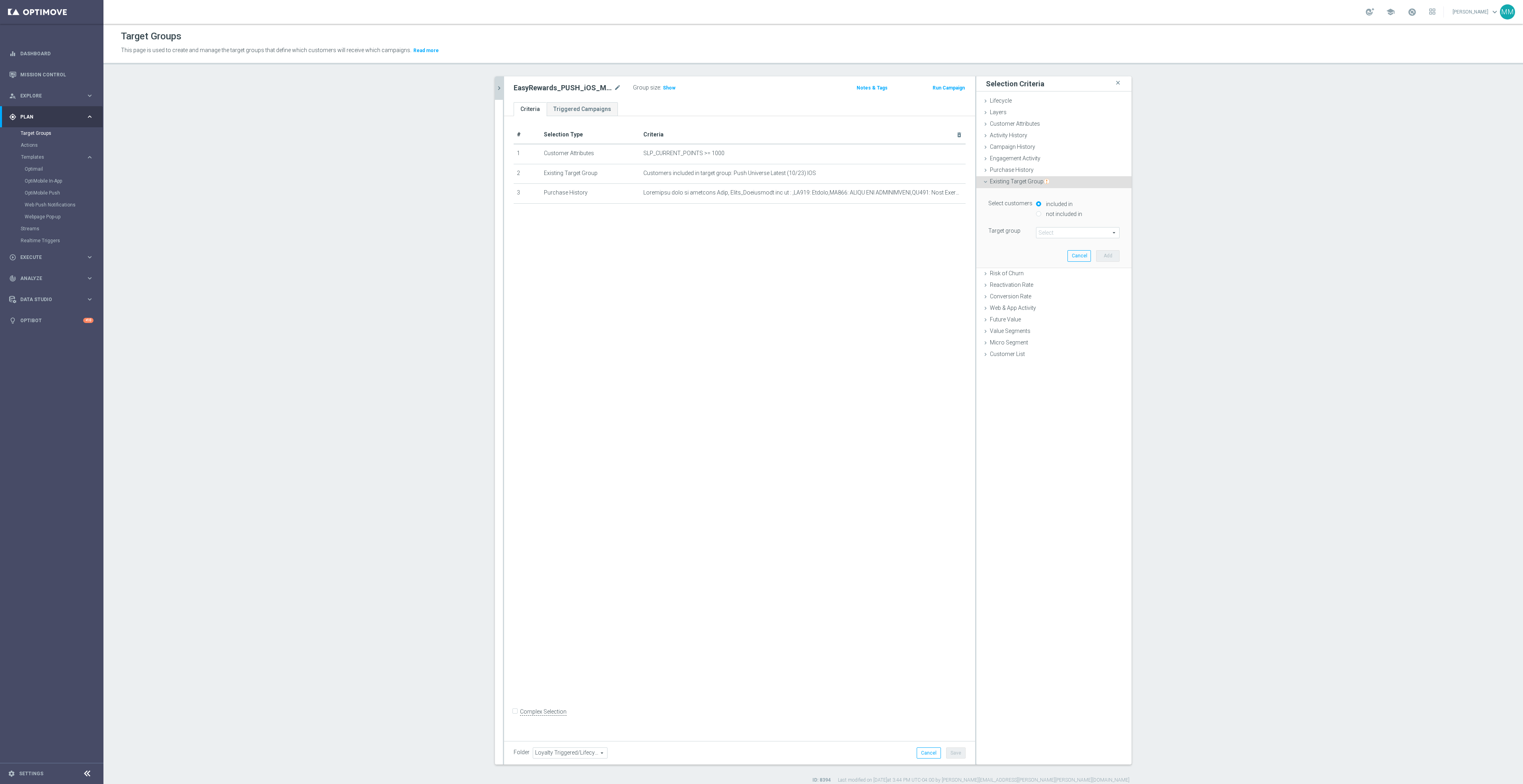
radio input "true"
click at [1046, 234] on span at bounding box center [1077, 233] width 83 height 11
click at [1051, 236] on input "search" at bounding box center [1078, 232] width 83 height 11
type input "10/16"
click at [1055, 249] on label "10/16_EasyDeal_40 off Custom Print - Campaign 1" at bounding box center [1078, 245] width 83 height 11
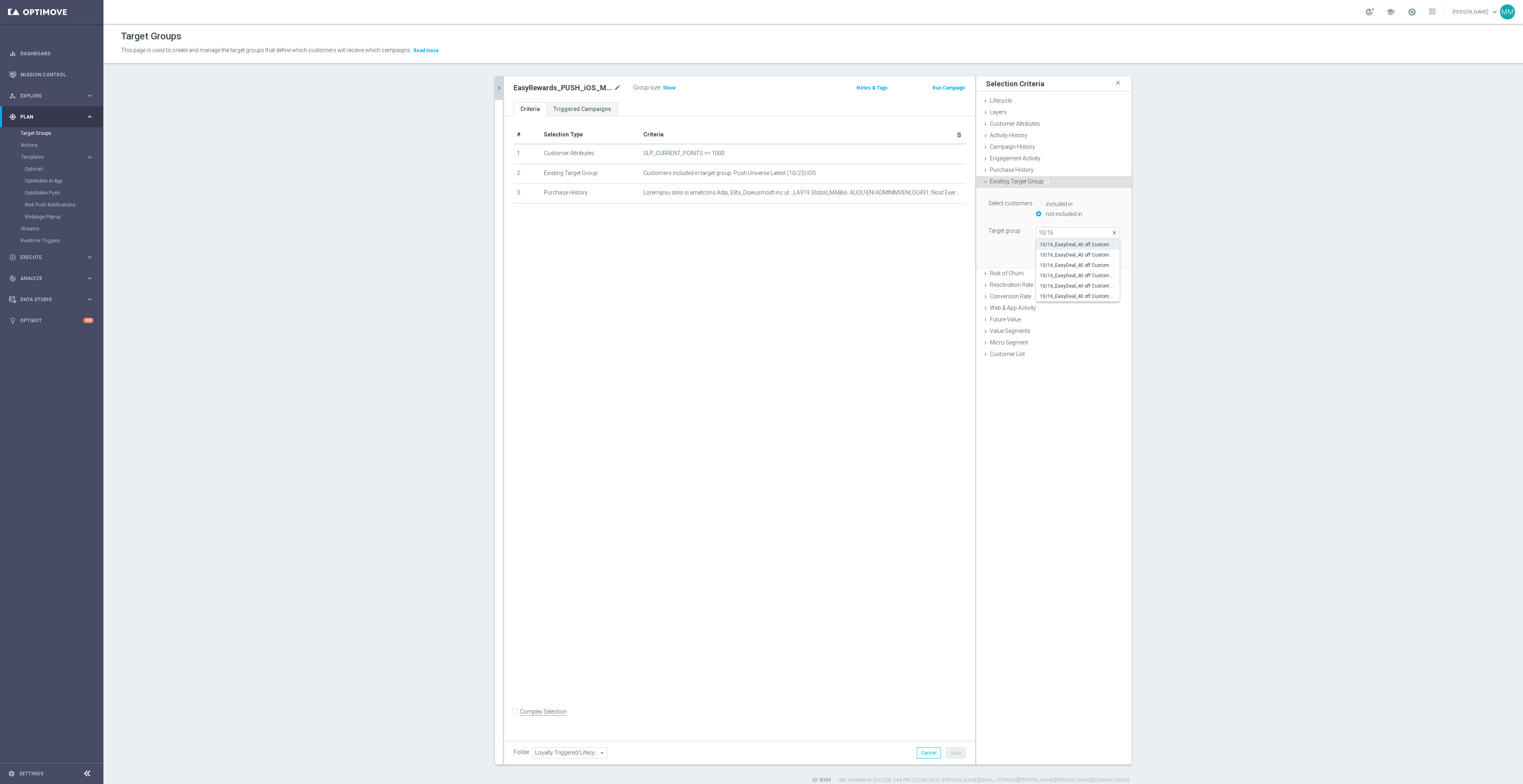
type input "10/16_EasyDeal_40 off Custom Print - Campaign 1"
click at [1102, 252] on button "Add" at bounding box center [1107, 255] width 23 height 11
click at [1033, 179] on span "Existing Target Group" at bounding box center [1020, 181] width 60 height 7
click at [1068, 211] on label "not included in" at bounding box center [1063, 214] width 38 height 7
click at [1066, 236] on span at bounding box center [1077, 233] width 83 height 11
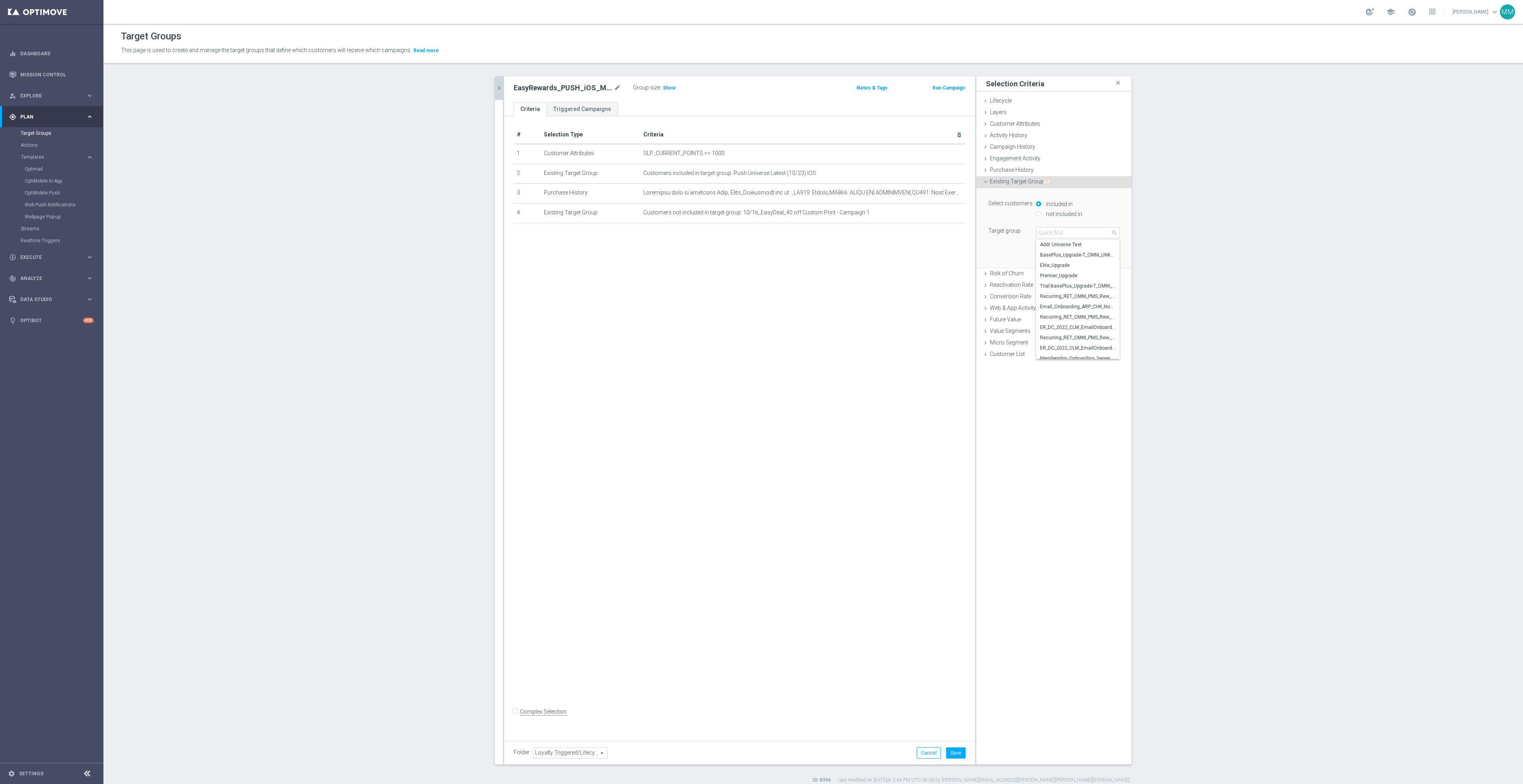
click at [1054, 216] on label "not included in" at bounding box center [1063, 214] width 38 height 7
click at [1041, 216] on input "not included in" at bounding box center [1039, 214] width 5 height 5
radio input "true"
click at [1049, 231] on span at bounding box center [1077, 233] width 83 height 11
click at [1049, 231] on input "search" at bounding box center [1078, 232] width 83 height 11
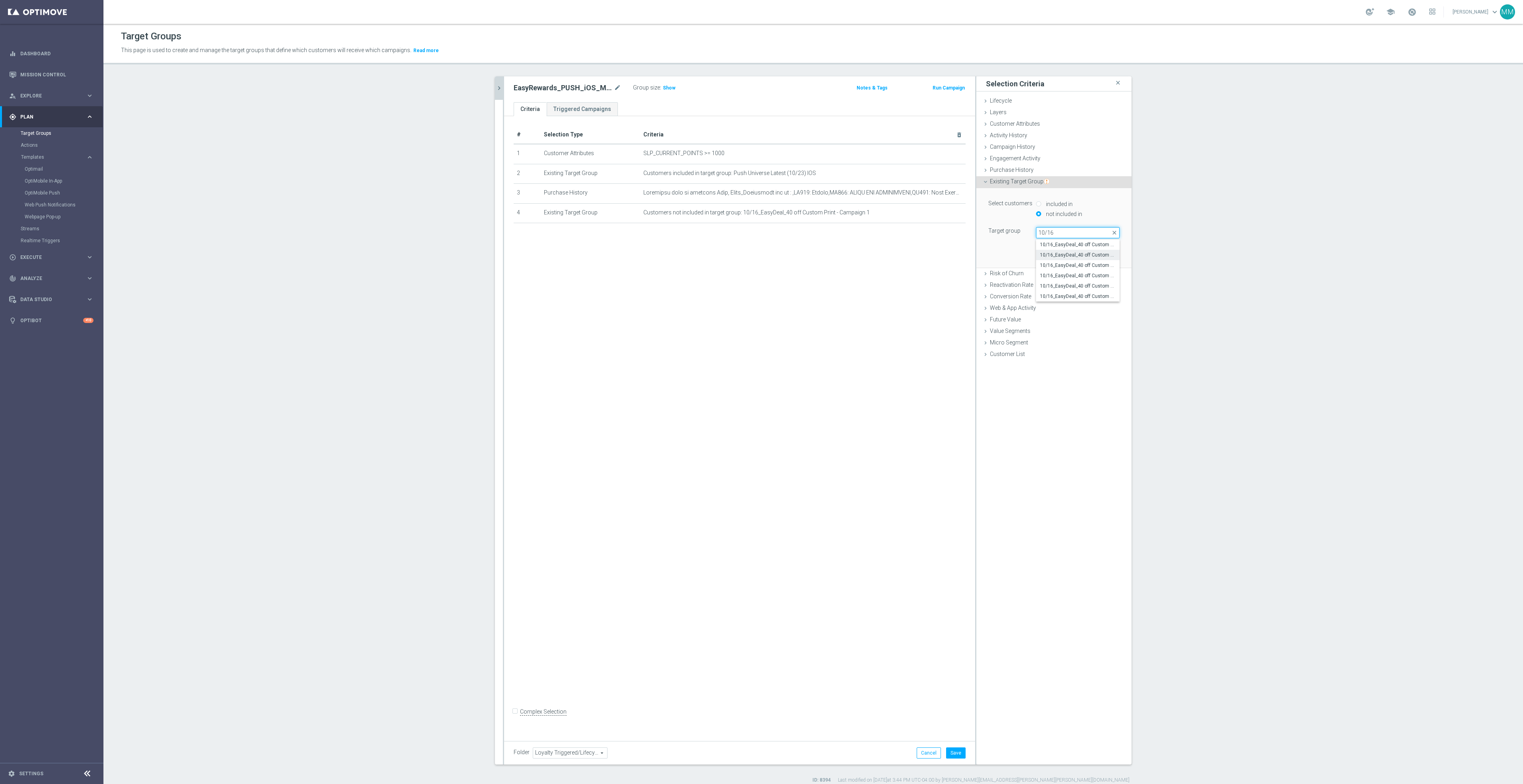
type input "10/16"
click at [1082, 258] on span "10/16_EasyDeal_40 off Custom Print - Campaign 2" at bounding box center [1078, 255] width 75 height 7
type input "10/16_EasyDeal_40 off Custom Print - Campaign 2"
click at [1102, 256] on button "Add" at bounding box center [1107, 255] width 23 height 11
click at [1044, 179] on img "button" at bounding box center [1047, 181] width 5 height 5
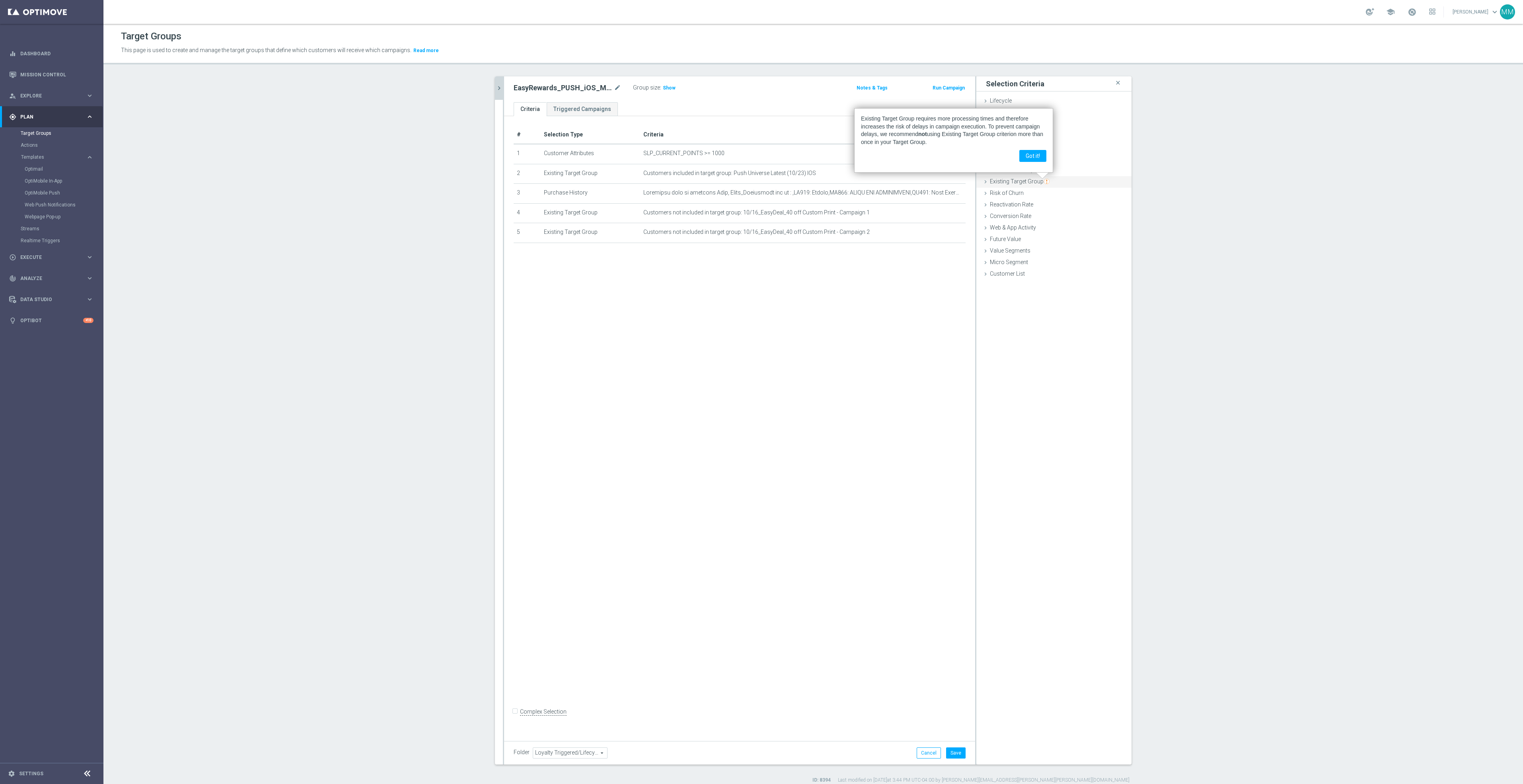
click at [996, 177] on div "Existing Target Group done selection saved" at bounding box center [1053, 182] width 155 height 12
drag, startPoint x: 998, startPoint y: 178, endPoint x: 1057, endPoint y: 215, distance: 69.6
click at [1054, 214] on label "not included in" at bounding box center [1063, 214] width 38 height 7
click at [1041, 214] on input "not included in" at bounding box center [1039, 214] width 5 height 5
radio input "true"
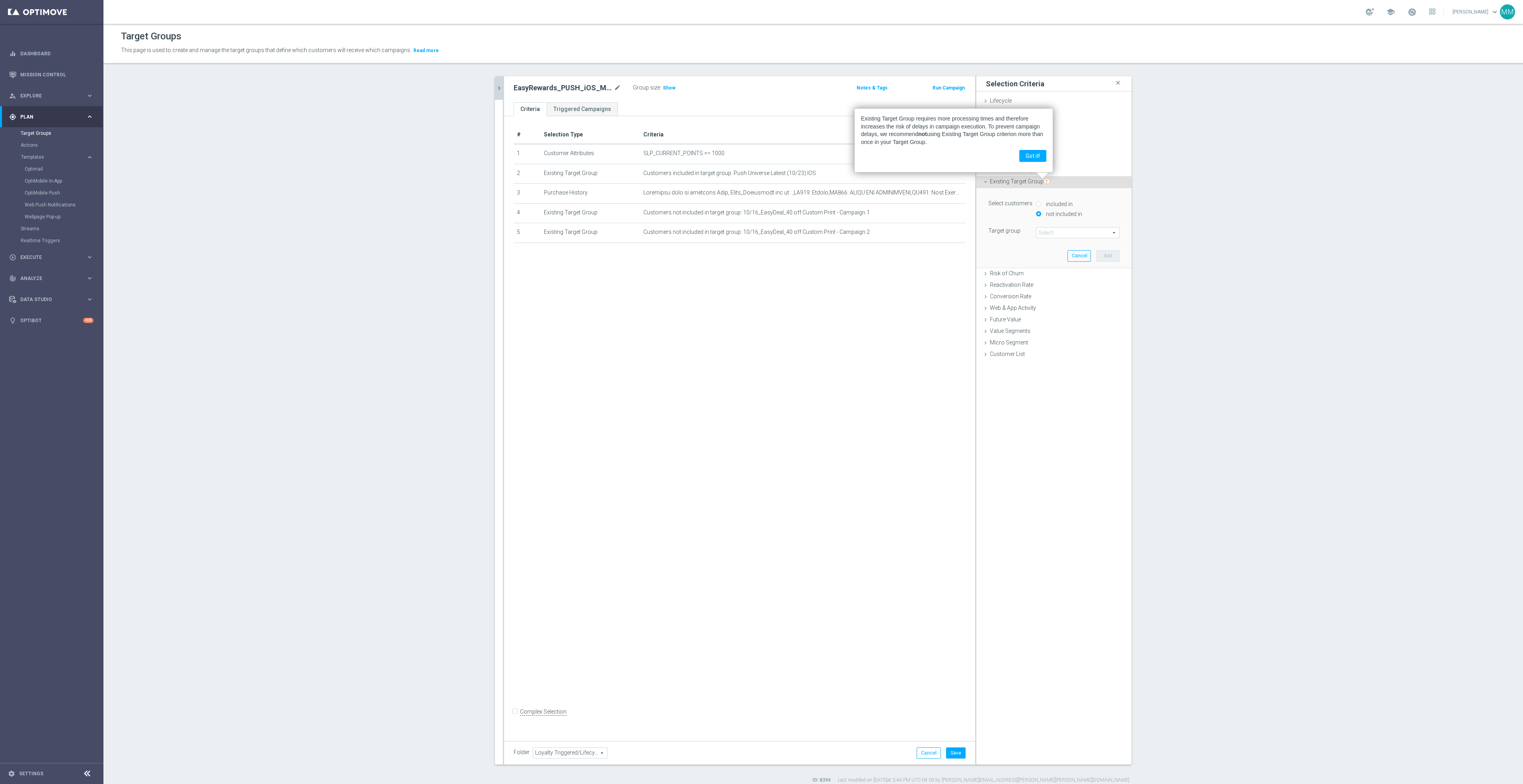
click at [1058, 234] on span at bounding box center [1077, 233] width 83 height 11
click at [1058, 234] on input "search" at bounding box center [1078, 232] width 83 height 11
type input "10/16"
click at [1056, 264] on span "10/16_EasyDeal_40 off Custom Print - Campaign 3" at bounding box center [1078, 265] width 75 height 7
type input "10/16_EasyDeal_40 off Custom Print - Campaign 3"
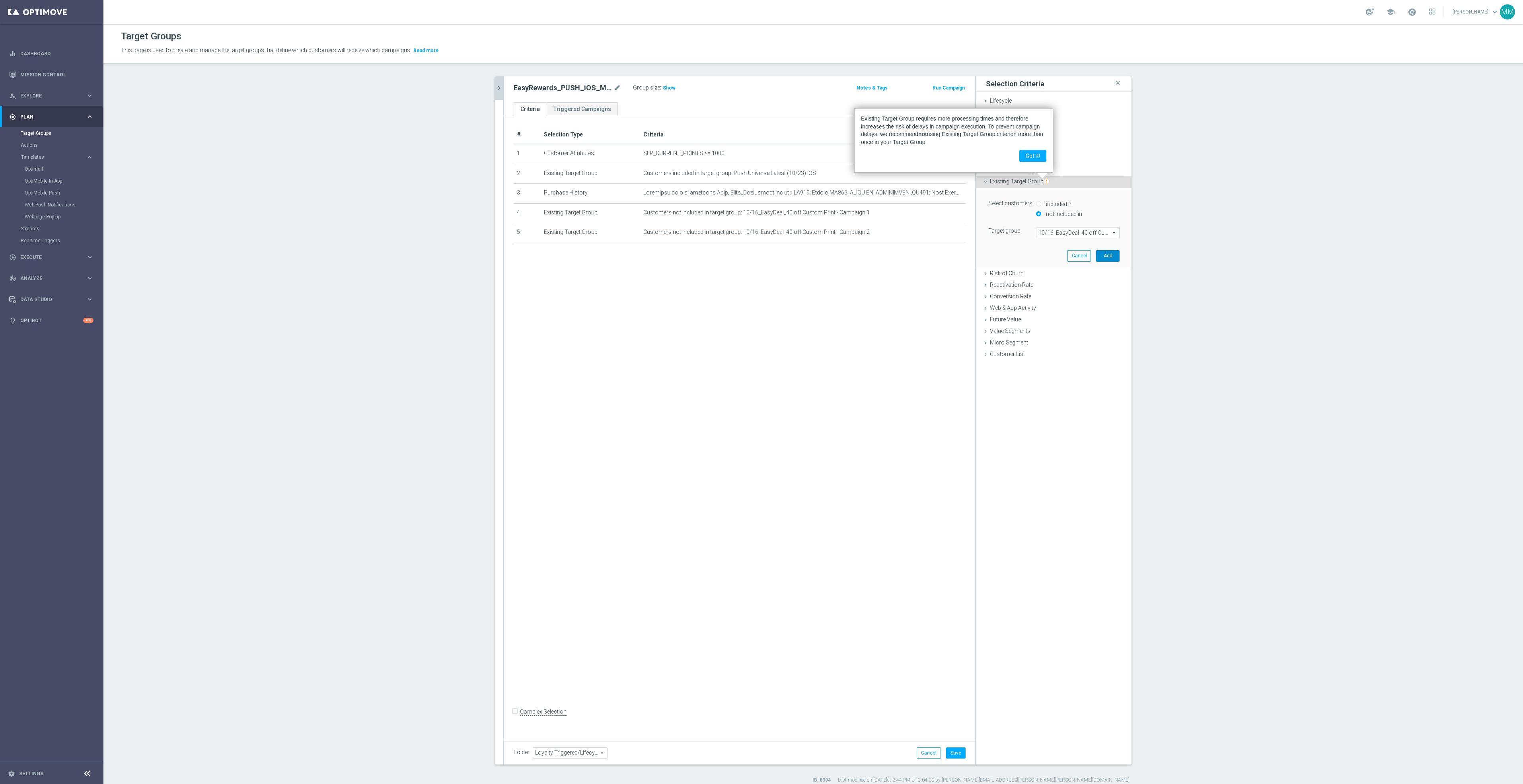
click at [1105, 257] on button "Add" at bounding box center [1107, 255] width 23 height 11
click at [994, 180] on span "Existing Target Group" at bounding box center [1020, 181] width 60 height 7
click at [1044, 214] on label "not included in" at bounding box center [1063, 214] width 38 height 7
click at [1039, 214] on input "not included in" at bounding box center [1039, 214] width 5 height 5
radio input "true"
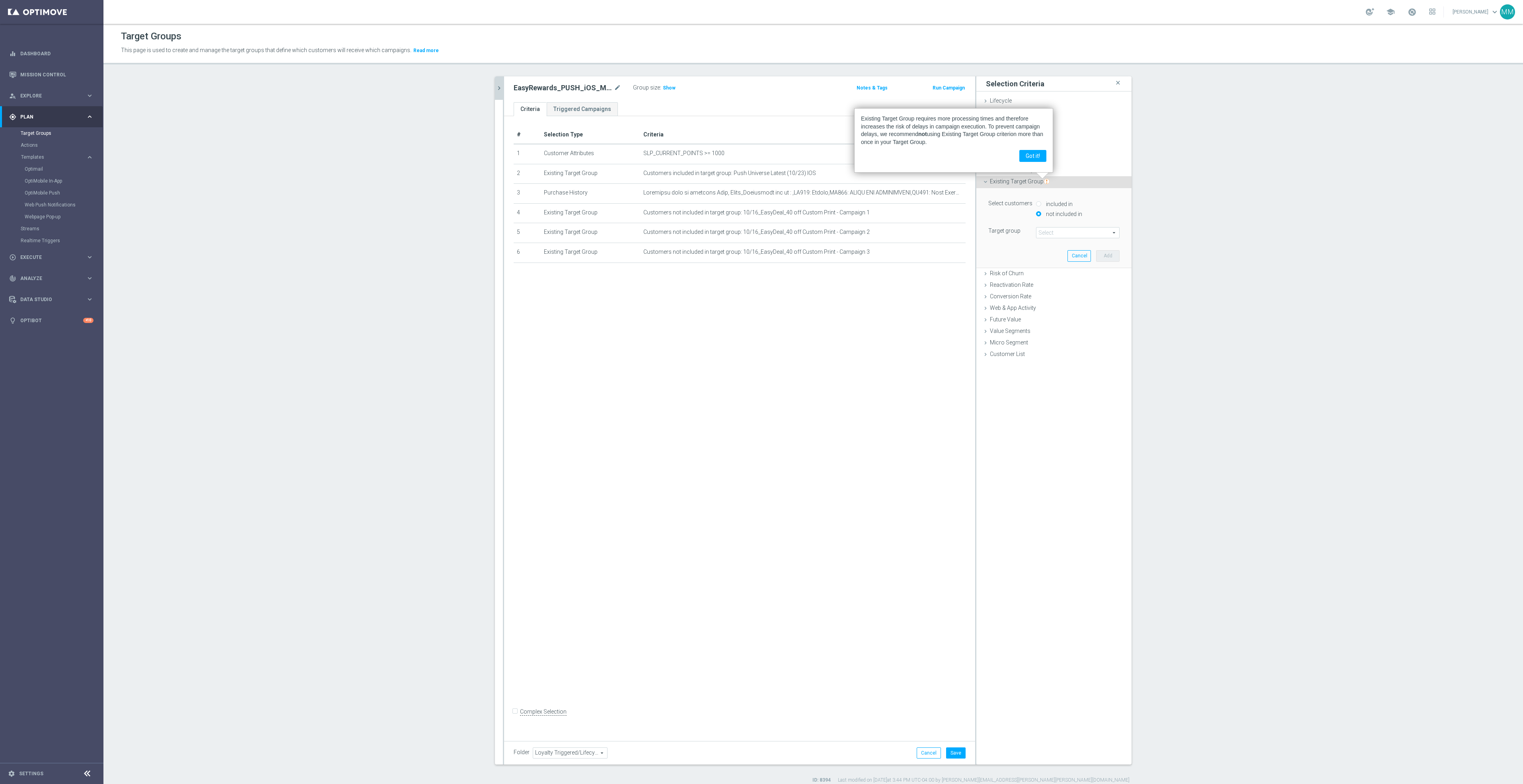
click at [1043, 232] on span at bounding box center [1077, 233] width 83 height 11
click at [1055, 233] on input "search" at bounding box center [1078, 232] width 83 height 11
type input "10/16"
click at [1064, 277] on span "10/16_EasyDeal_40 off Custom Print - Campaign 4" at bounding box center [1078, 276] width 75 height 7
type input "10/16_EasyDeal_40 off Custom Print - Campaign 4"
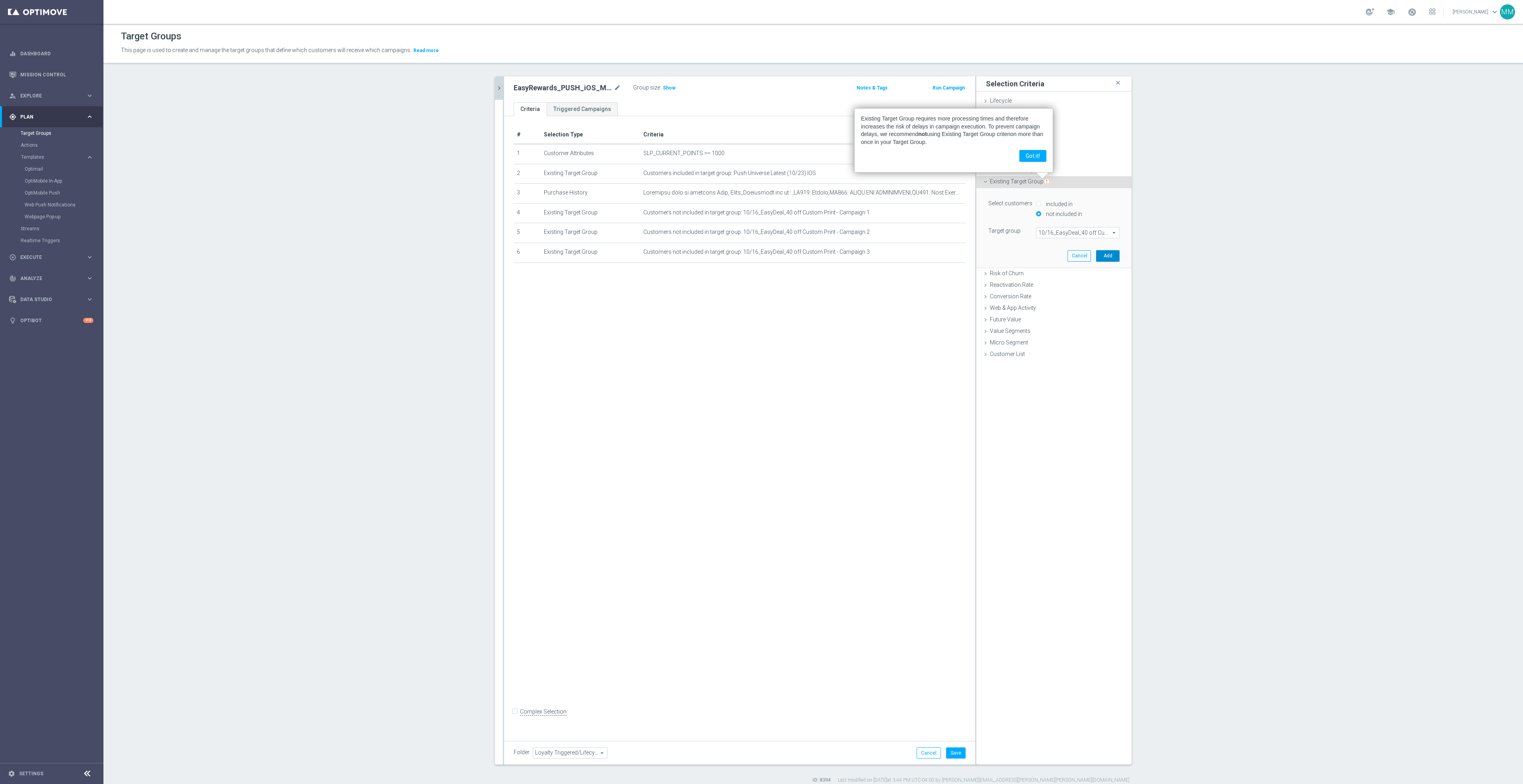
click at [1098, 253] on button "Add" at bounding box center [1107, 255] width 23 height 11
click at [1022, 181] on span "Existing Target Group" at bounding box center [1020, 181] width 60 height 7
click at [1050, 215] on label "not included in" at bounding box center [1063, 214] width 38 height 7
click at [1055, 236] on span at bounding box center [1077, 233] width 83 height 11
click at [1057, 234] on input "search" at bounding box center [1078, 232] width 83 height 11
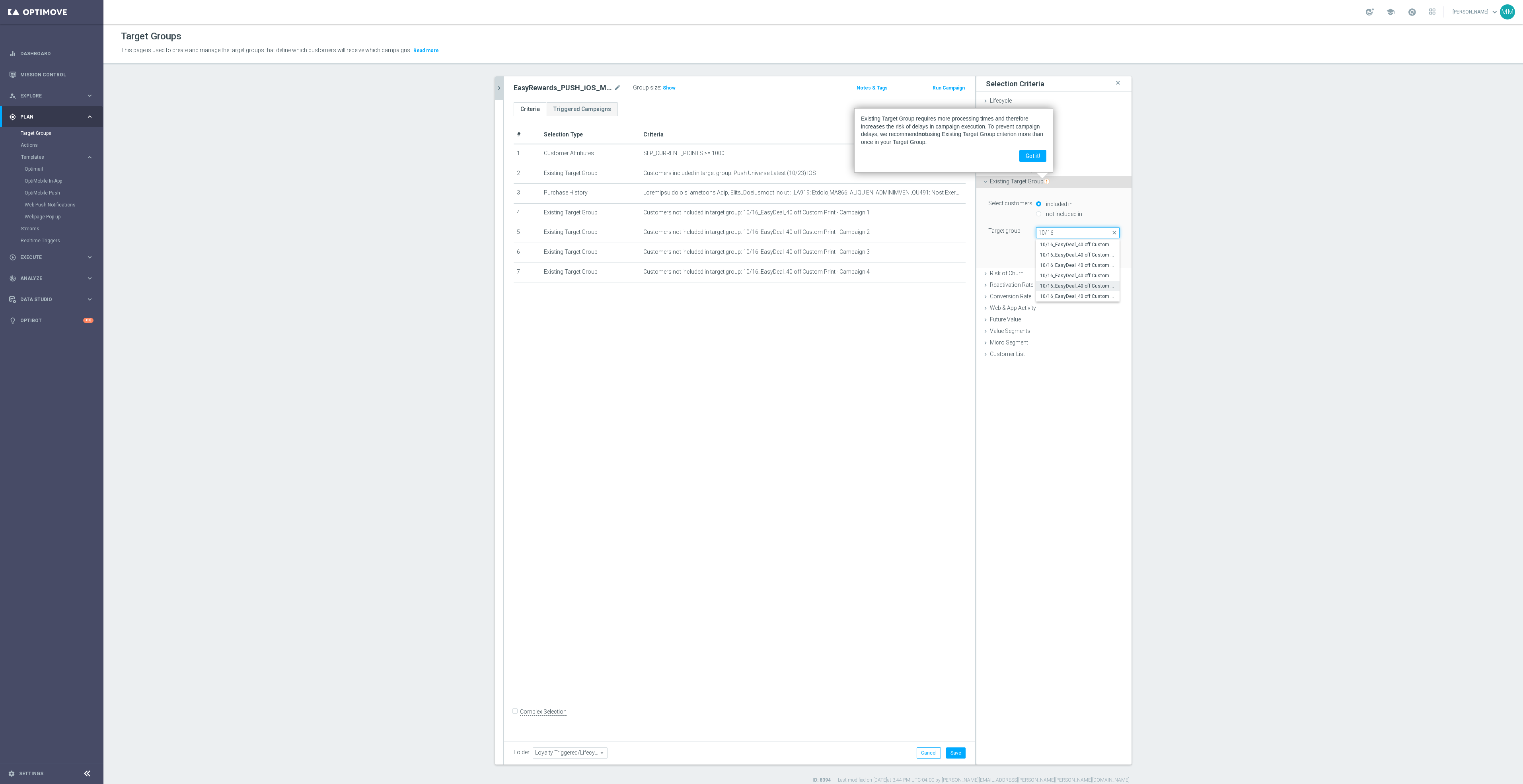
type input "10/16"
click at [1071, 283] on span "10/16_EasyDeal_40 off Custom Print - Campaign 5" at bounding box center [1078, 286] width 75 height 7
type input "10/16_EasyDeal_40 off Custom Print - Campaign 5"
click at [1044, 215] on label "not included in" at bounding box center [1063, 214] width 38 height 7
click at [1041, 215] on input "not included in" at bounding box center [1039, 214] width 5 height 5
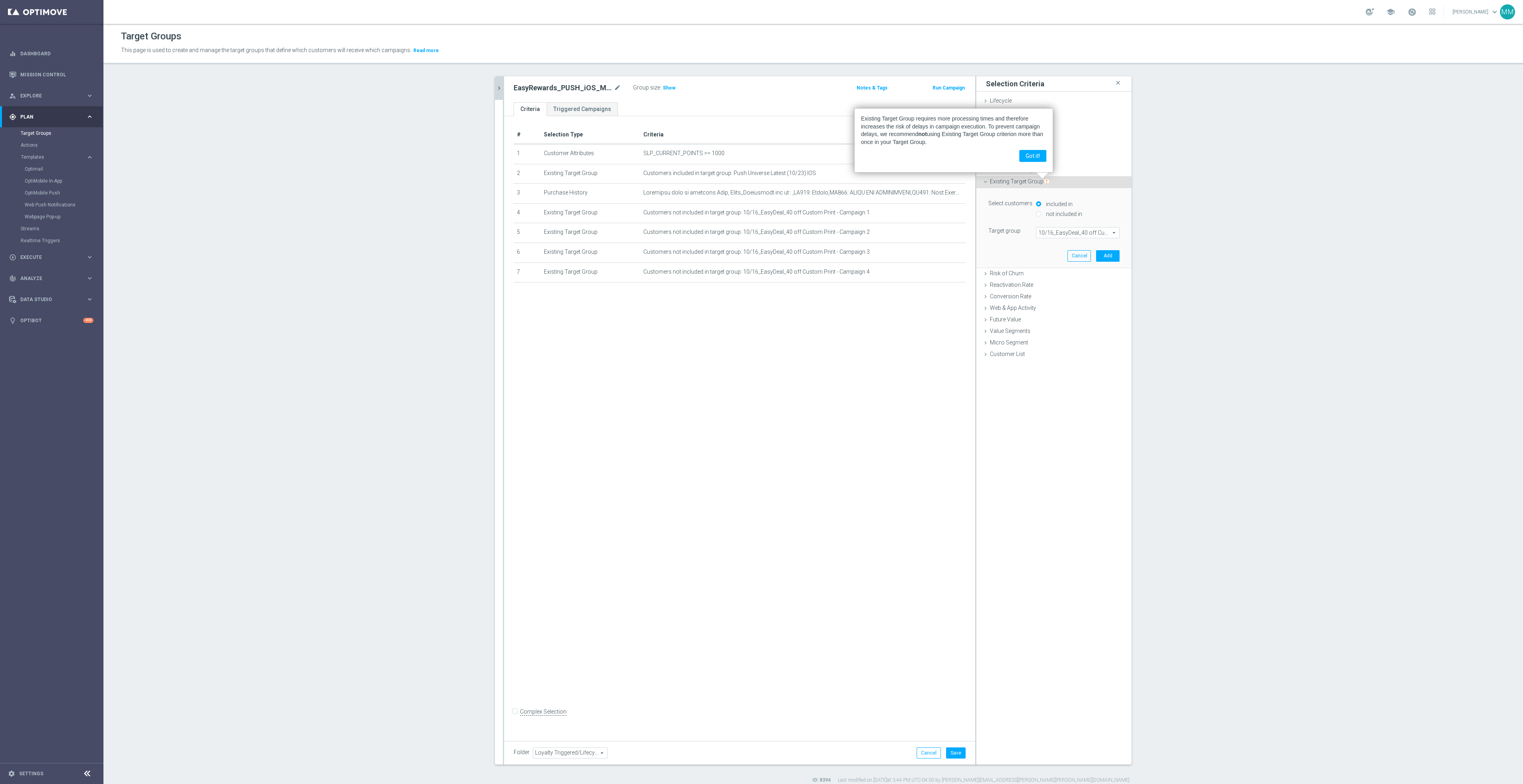
radio input "true"
click at [1110, 257] on button "Add" at bounding box center [1107, 255] width 23 height 11
click at [1006, 183] on span "Existing Target Group" at bounding box center [1020, 181] width 60 height 7
click at [1053, 214] on label "not included in" at bounding box center [1063, 214] width 38 height 7
click at [1036, 214] on input "not included in" at bounding box center [1039, 214] width 5 height 5
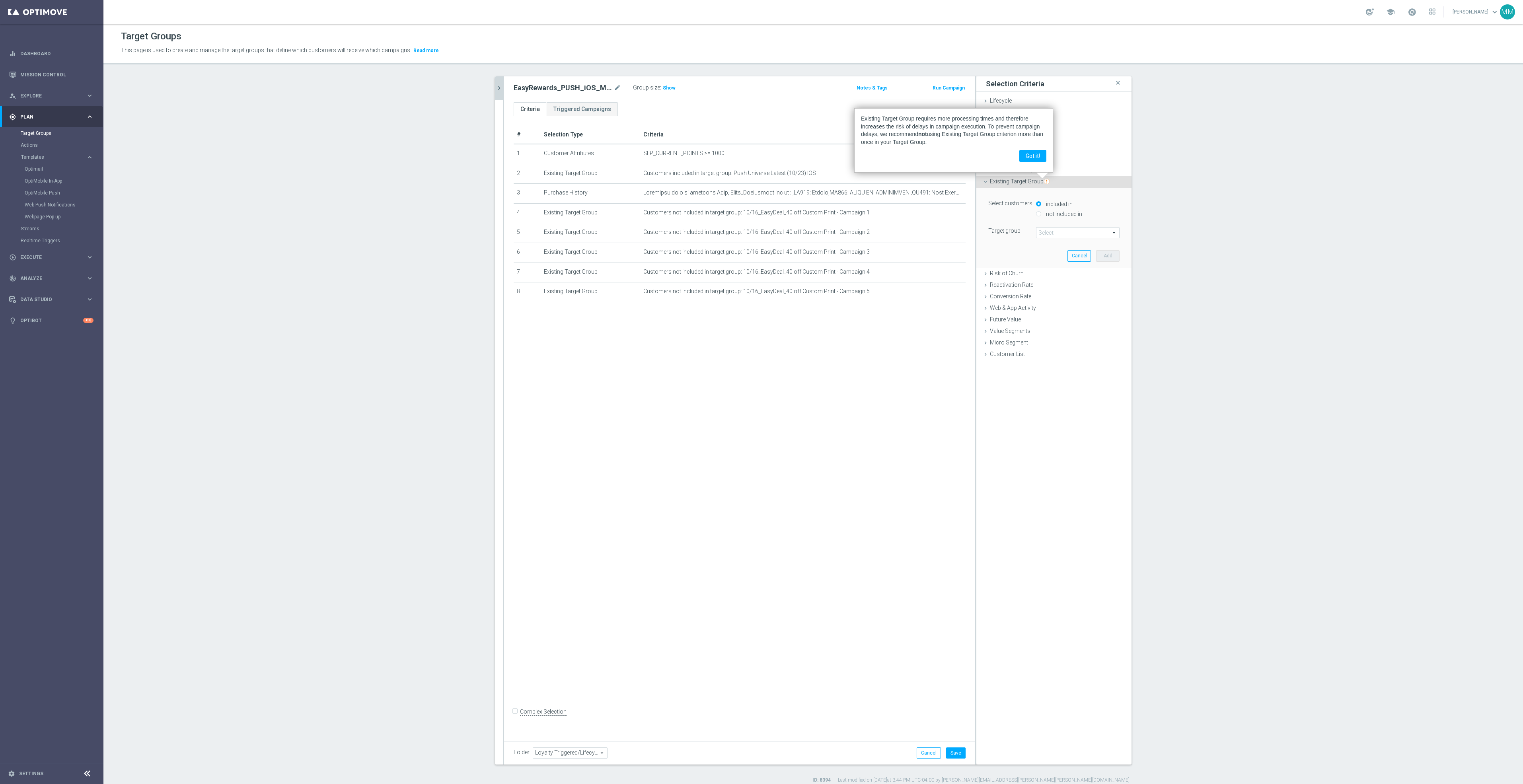
radio input "true"
click at [1042, 232] on span at bounding box center [1077, 233] width 83 height 11
click at [1043, 232] on input "search" at bounding box center [1078, 232] width 83 height 11
type input "10/16"
click at [1046, 296] on span "10/16_EasyDeal_40 off Custom Print - Campaign 6" at bounding box center [1078, 296] width 75 height 7
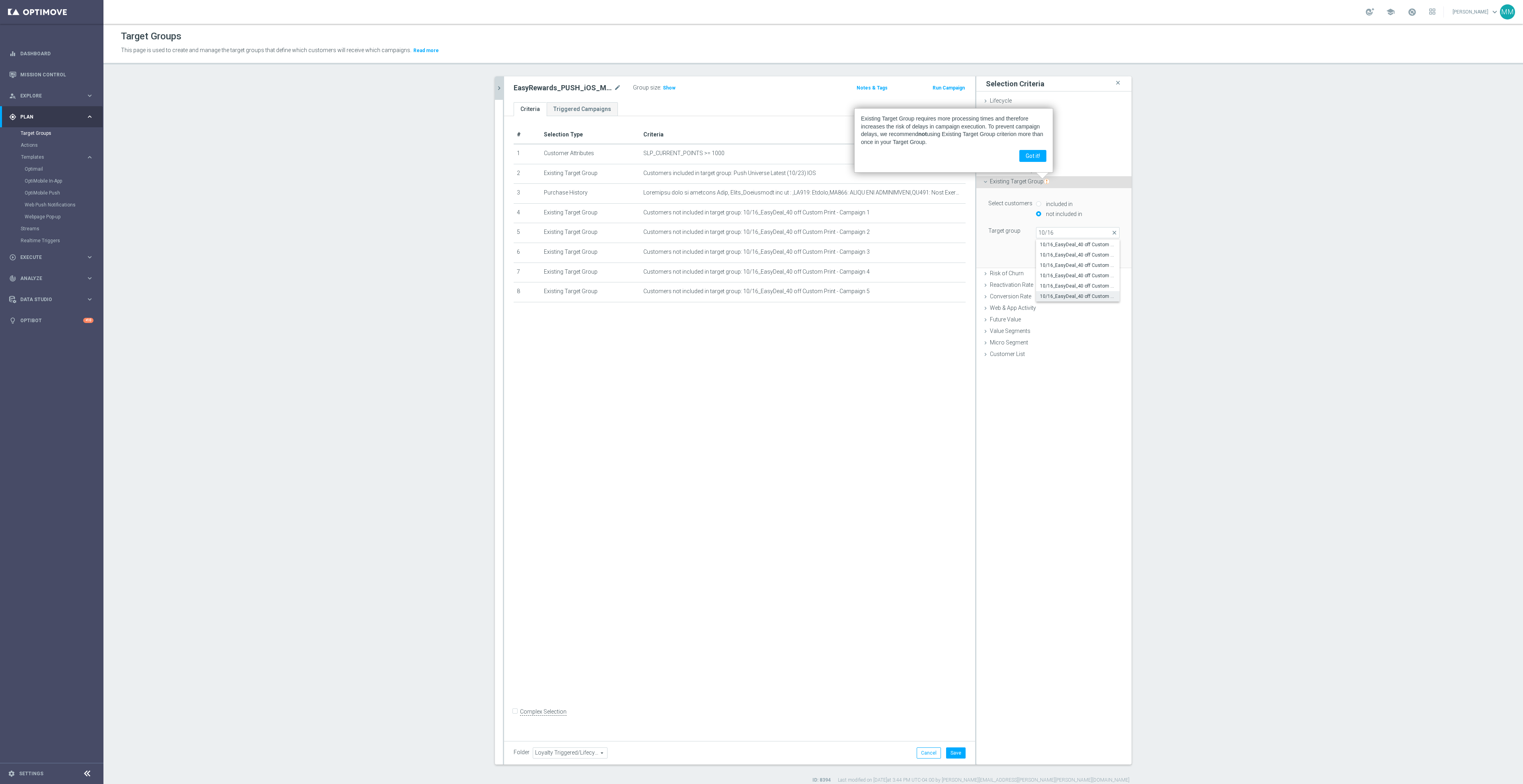
type input "10/16_EasyDeal_40 off Custom Print - Campaign 6"
click at [1096, 253] on button "Add" at bounding box center [1107, 255] width 23 height 11
click at [1035, 154] on button "Got it!" at bounding box center [1032, 156] width 27 height 12
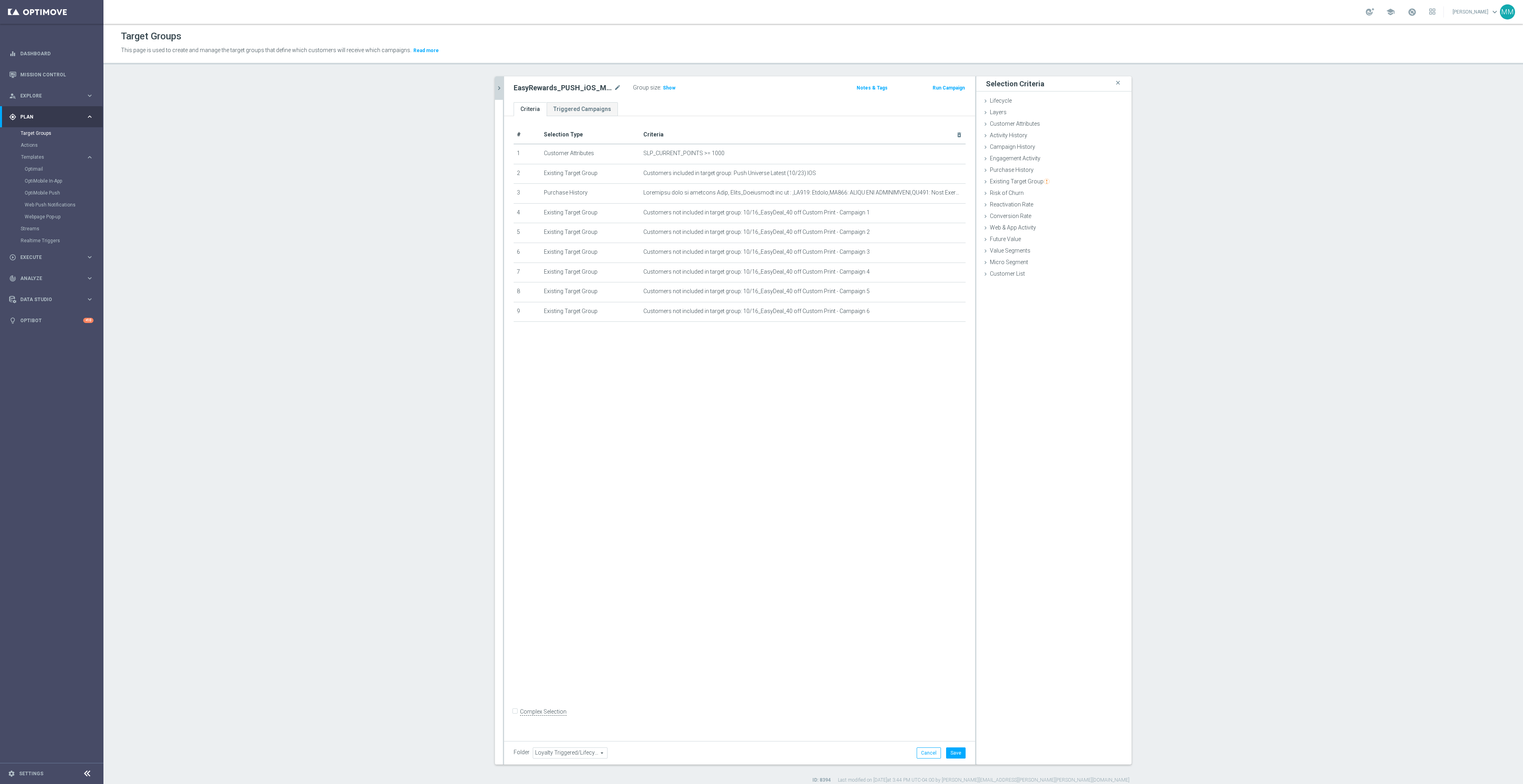
click at [882, 544] on div "# Selection Type Criteria delete_forever 1 Customer Attributes SLP_CURRENT_POIN…" at bounding box center [740, 425] width 471 height 619
click at [953, 752] on button "Save" at bounding box center [955, 753] width 19 height 11
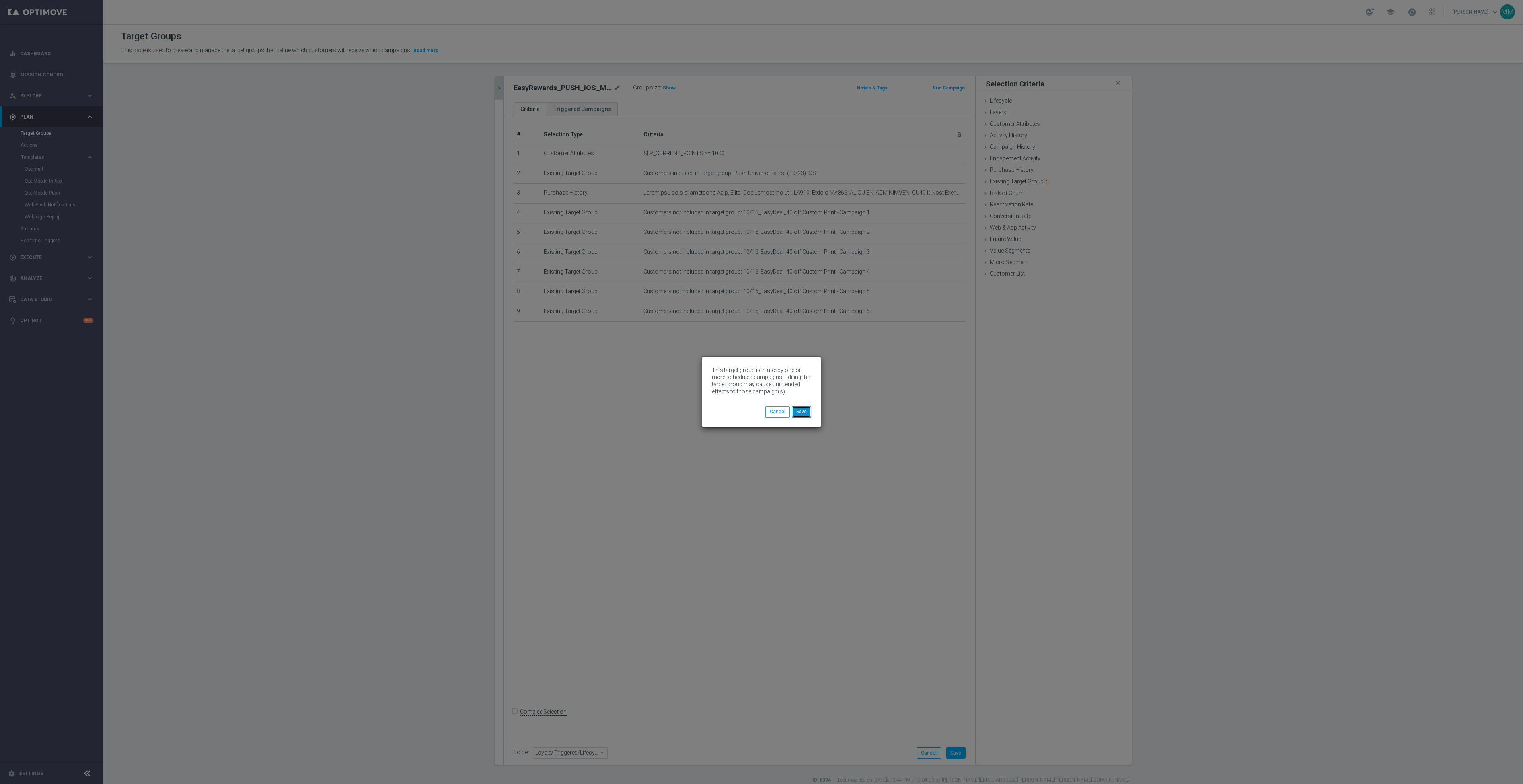
click at [800, 410] on button "Save" at bounding box center [801, 412] width 19 height 11
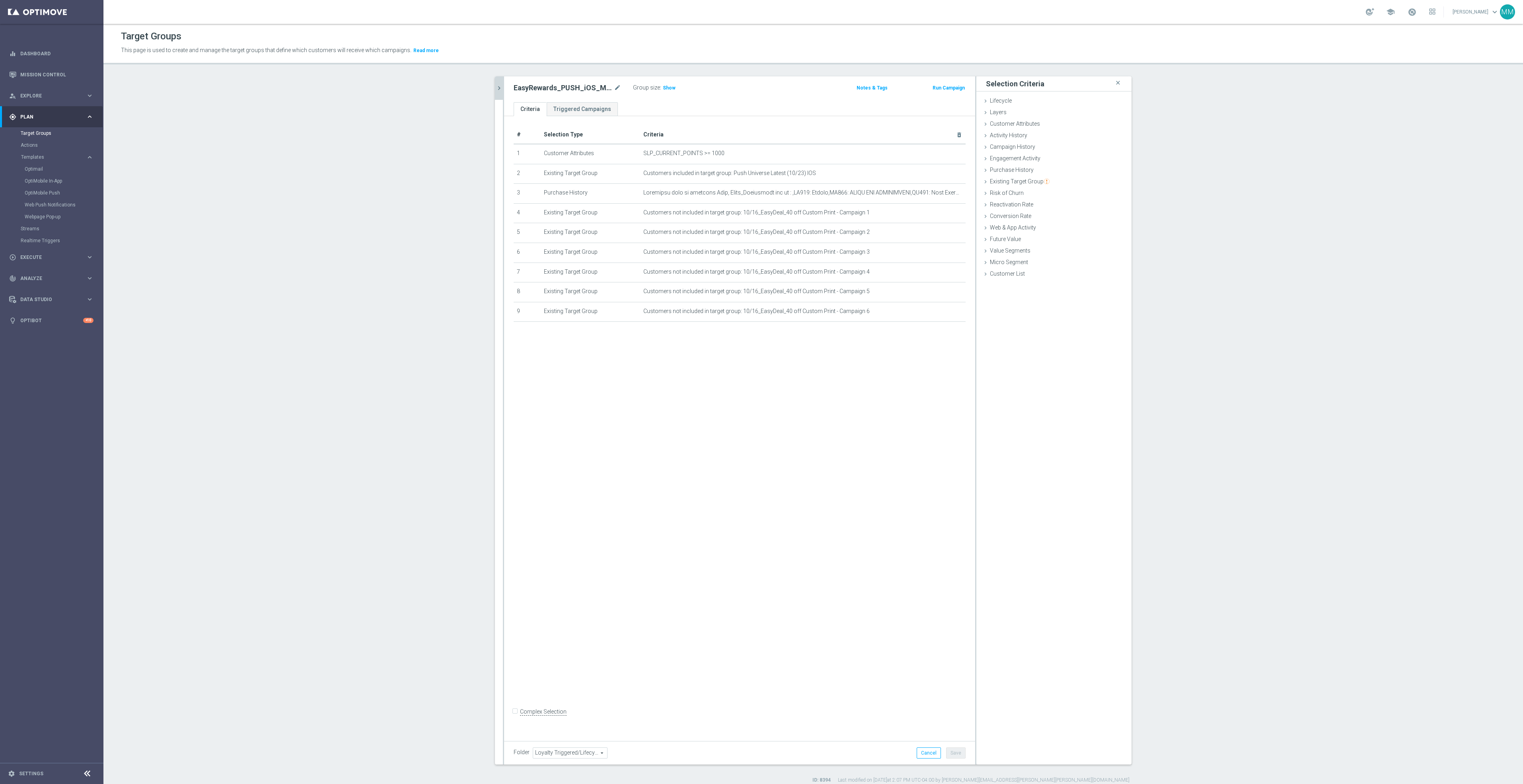
click at [496, 87] on icon "chevron_right" at bounding box center [499, 87] width 7 height 7
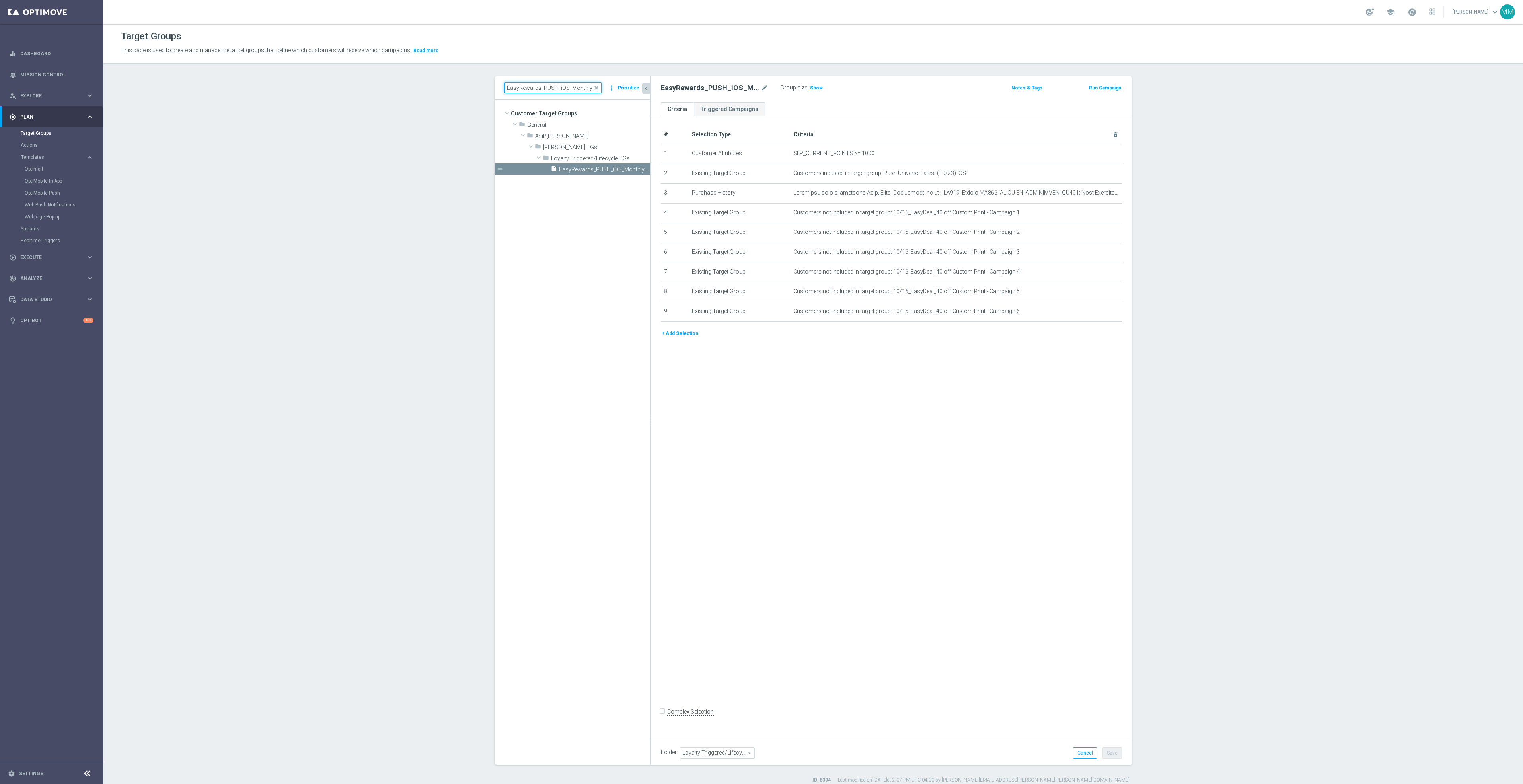
click at [566, 87] on input "EasyRewards_PUSH_iOS_MonthlySummary" at bounding box center [552, 87] width 97 height 11
paste input "Android"
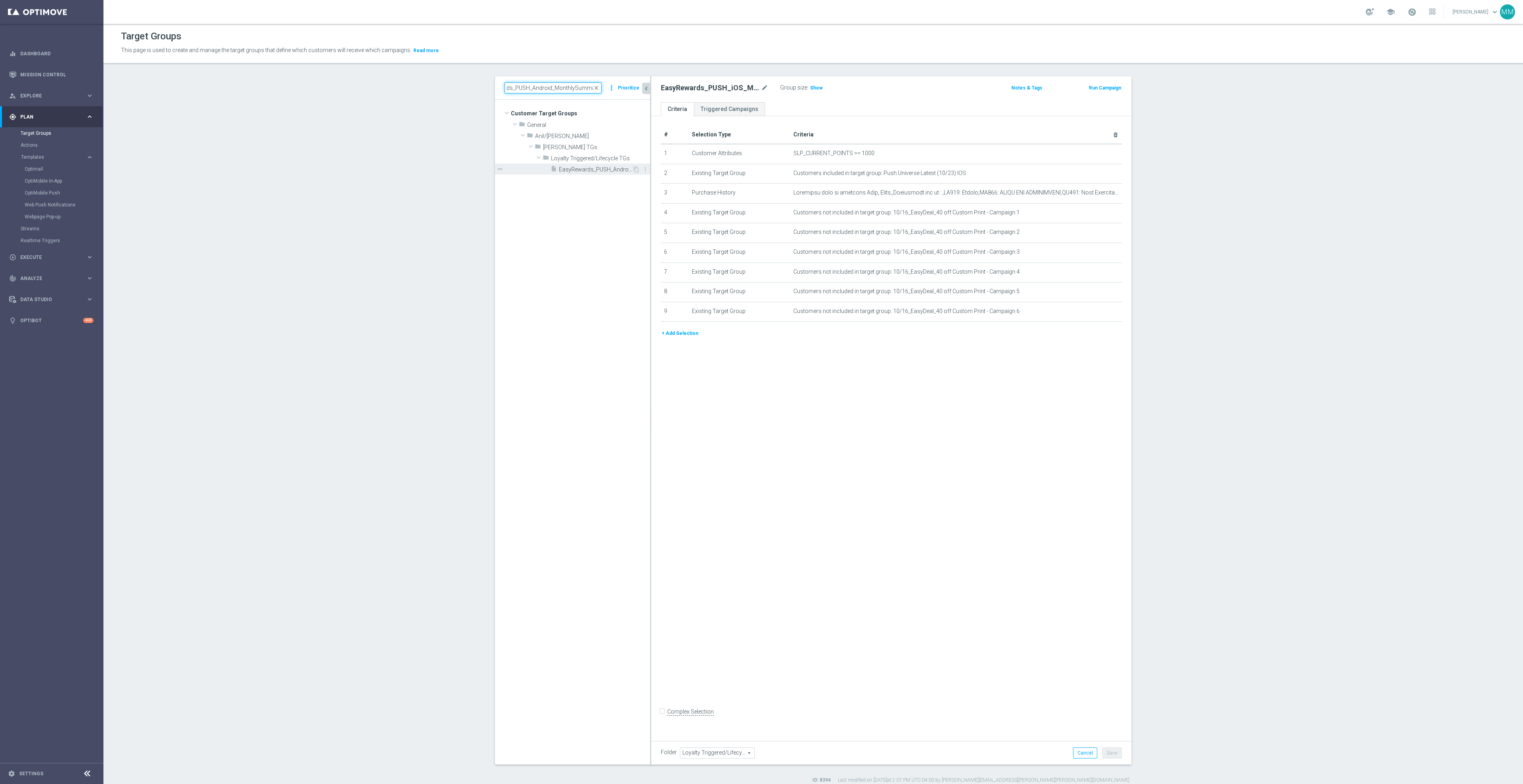
type input "EasyRewards_PUSH_Android_MonthlySummary"
click at [603, 169] on span "EasyRewards_PUSH_Android_MonthlySummary" at bounding box center [595, 169] width 73 height 7
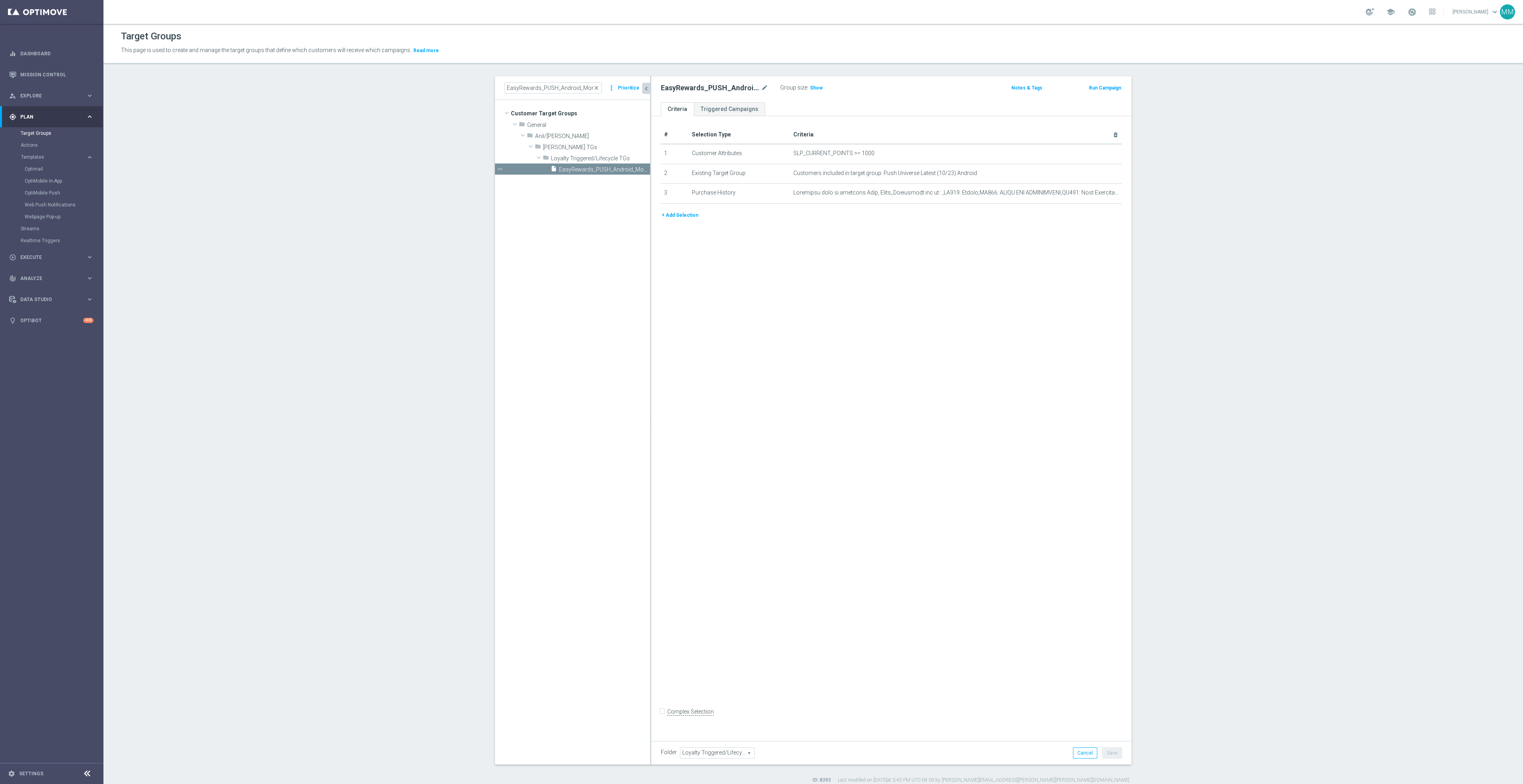
click at [678, 216] on button "+ Add Selection" at bounding box center [680, 215] width 38 height 9
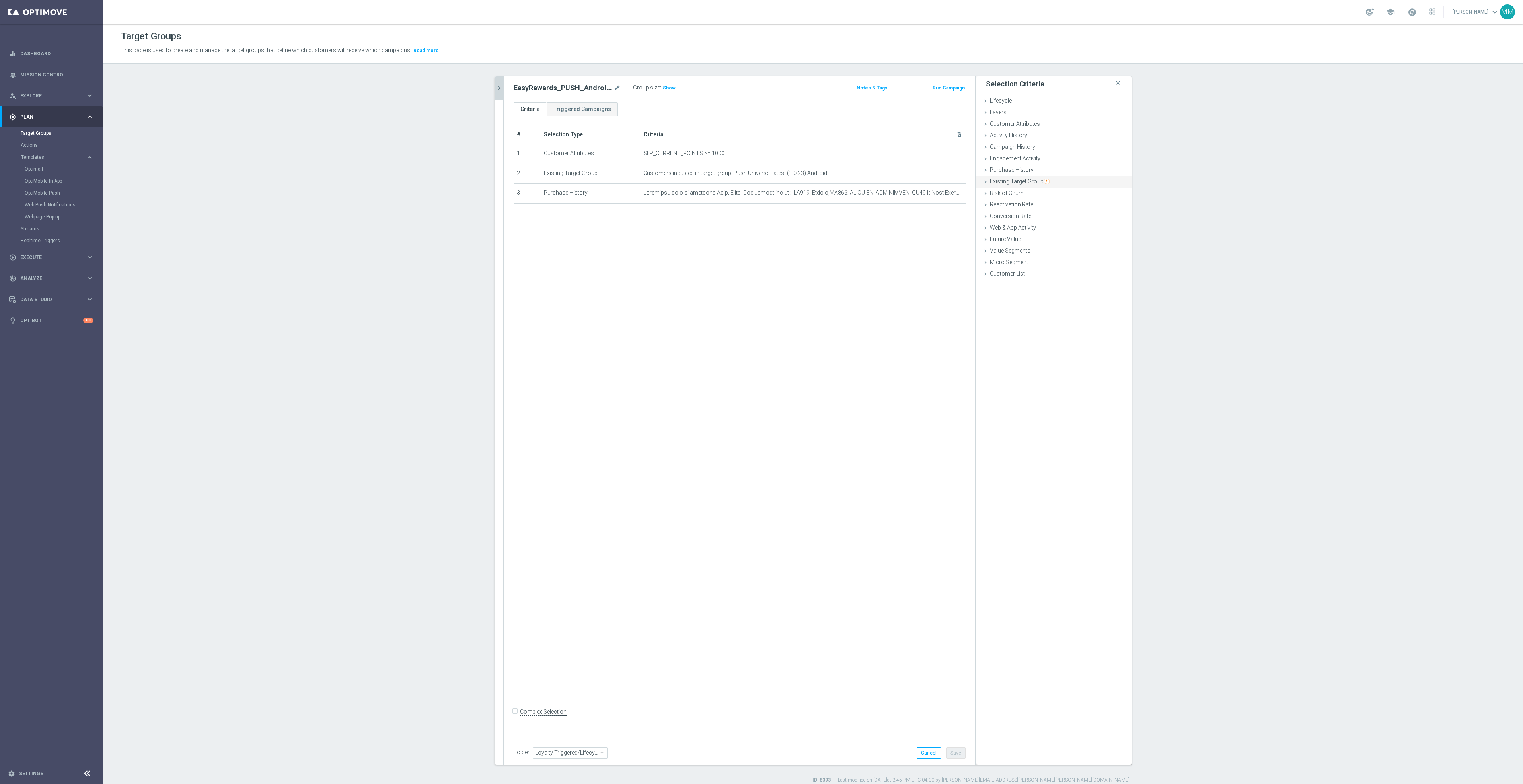
click at [1035, 182] on span "Existing Target Group" at bounding box center [1020, 181] width 60 height 7
click at [1073, 216] on label "not included in" at bounding box center [1063, 214] width 38 height 7
click at [1041, 216] on input "not included in" at bounding box center [1039, 214] width 5 height 5
radio input "true"
click at [1066, 232] on span at bounding box center [1077, 233] width 83 height 11
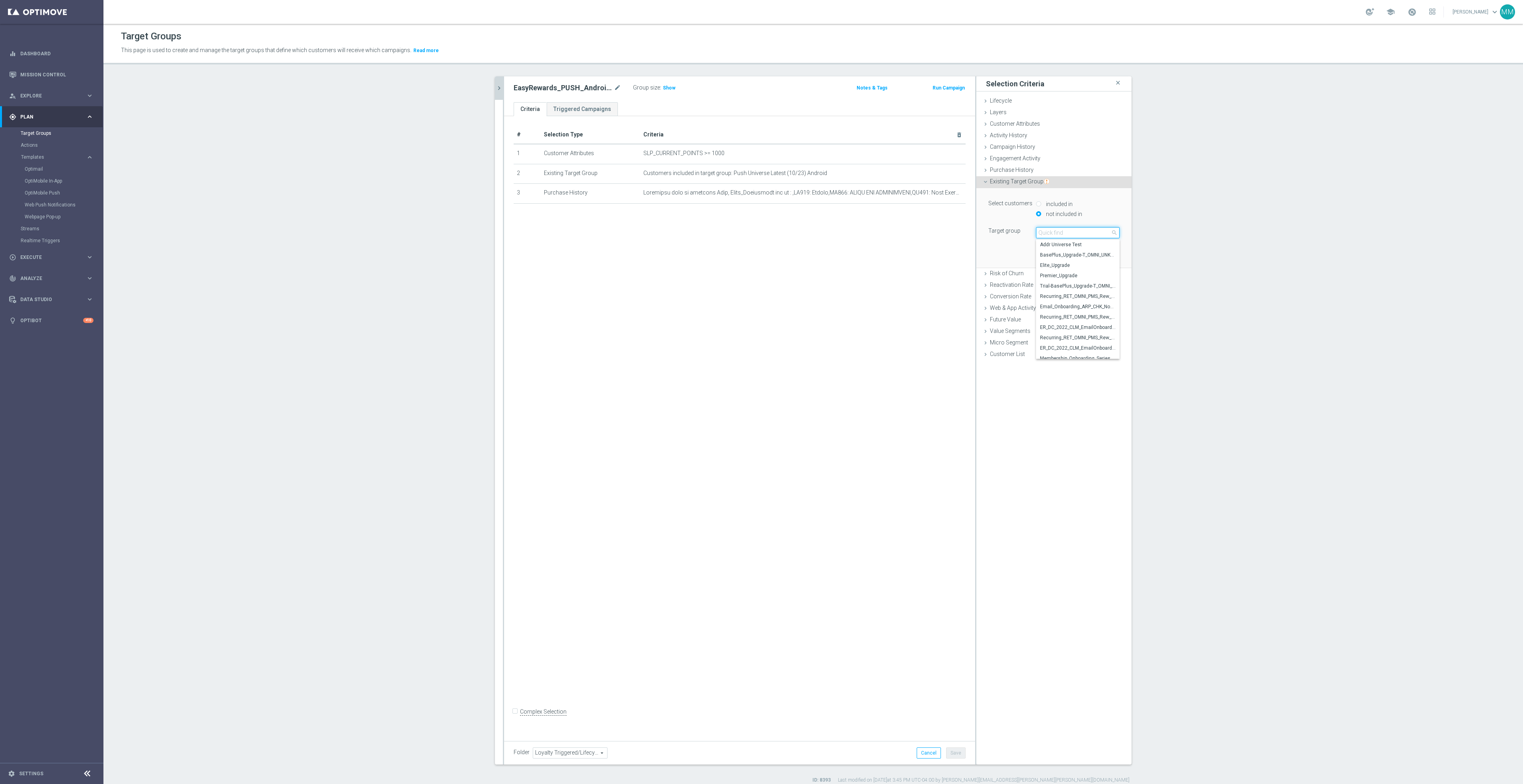
click at [1065, 233] on input "search" at bounding box center [1078, 232] width 83 height 11
type input "10/16"
click at [1067, 241] on label "10/16_EasyDeal_40 off Custom Print - Campaign 1" at bounding box center [1078, 245] width 83 height 11
type input "10/16_EasyDeal_40 off Custom Print - Campaign 1"
click at [1110, 256] on button "Add" at bounding box center [1107, 255] width 23 height 11
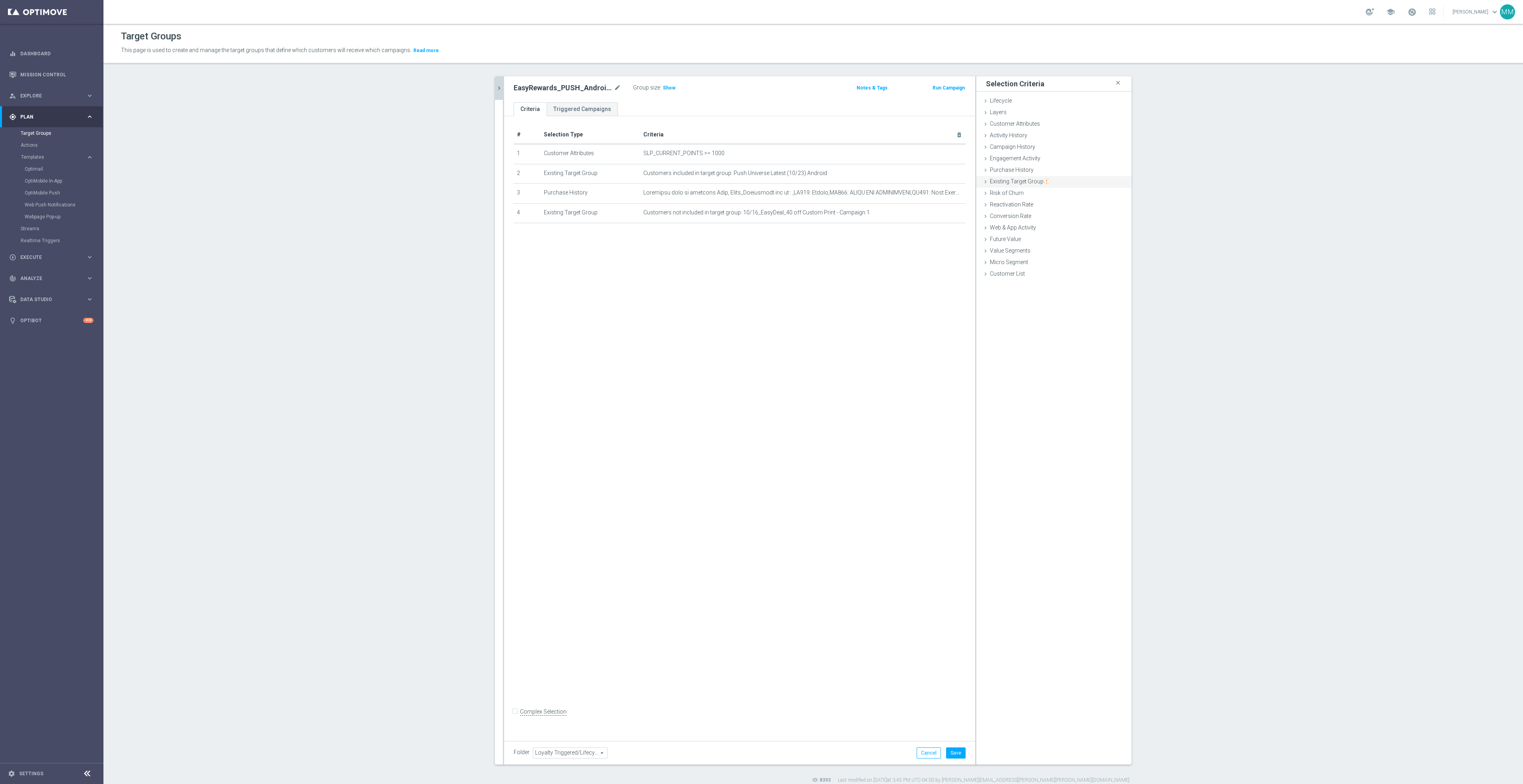
click at [1023, 177] on div "Existing Target Group done selection saved" at bounding box center [1053, 182] width 155 height 12
click at [1060, 212] on label "not included in" at bounding box center [1063, 214] width 38 height 7
click at [1051, 233] on span at bounding box center [1077, 233] width 83 height 11
click at [1056, 212] on label "not included in" at bounding box center [1063, 214] width 38 height 7
click at [1041, 212] on input "not included in" at bounding box center [1039, 214] width 5 height 5
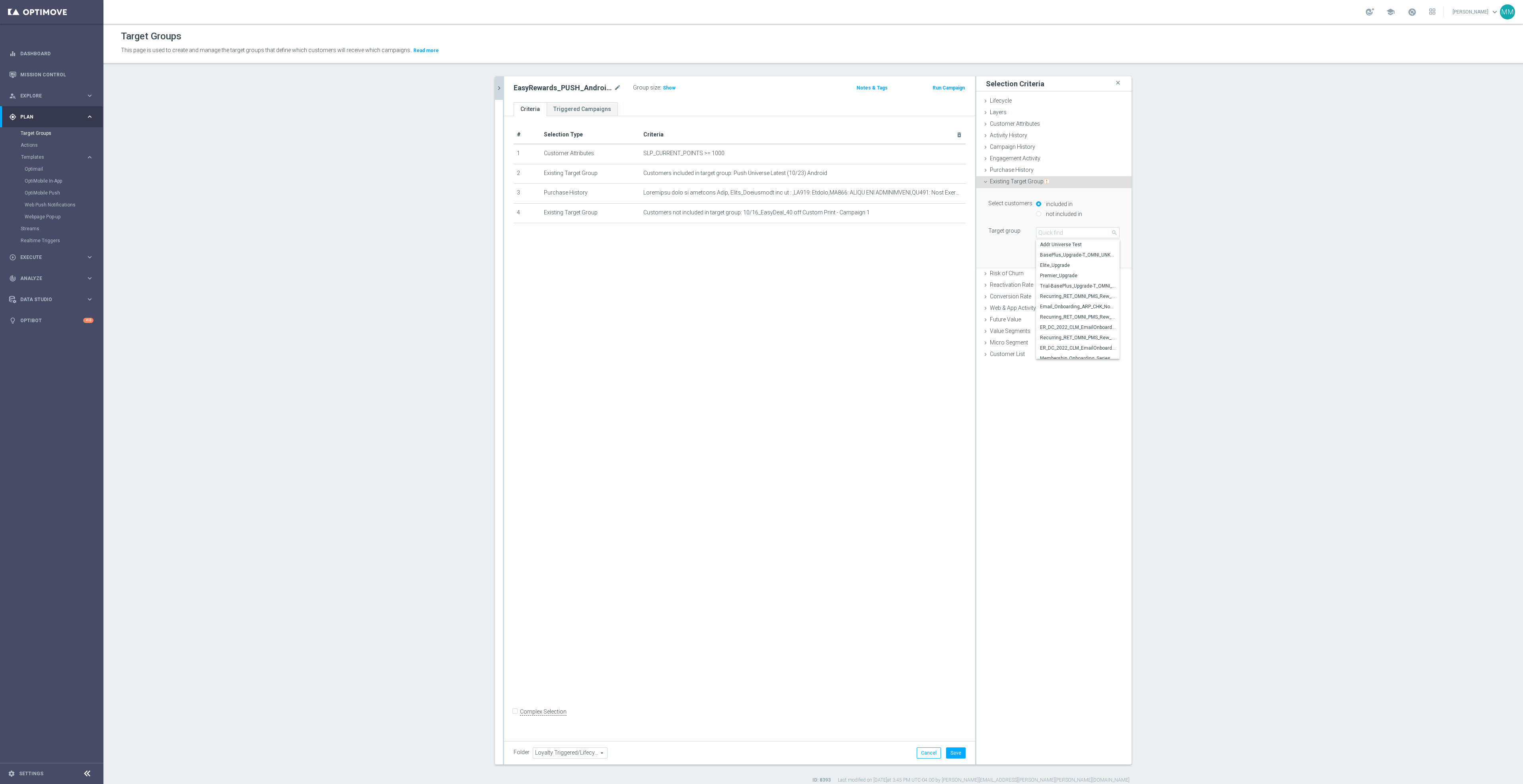
radio input "true"
click at [1046, 230] on span at bounding box center [1077, 233] width 83 height 11
click at [1046, 230] on input "search" at bounding box center [1078, 232] width 83 height 11
type input "10/16"
click at [1059, 255] on span "10/16_EasyDeal_40 off Custom Print - Campaign 2" at bounding box center [1078, 255] width 75 height 7
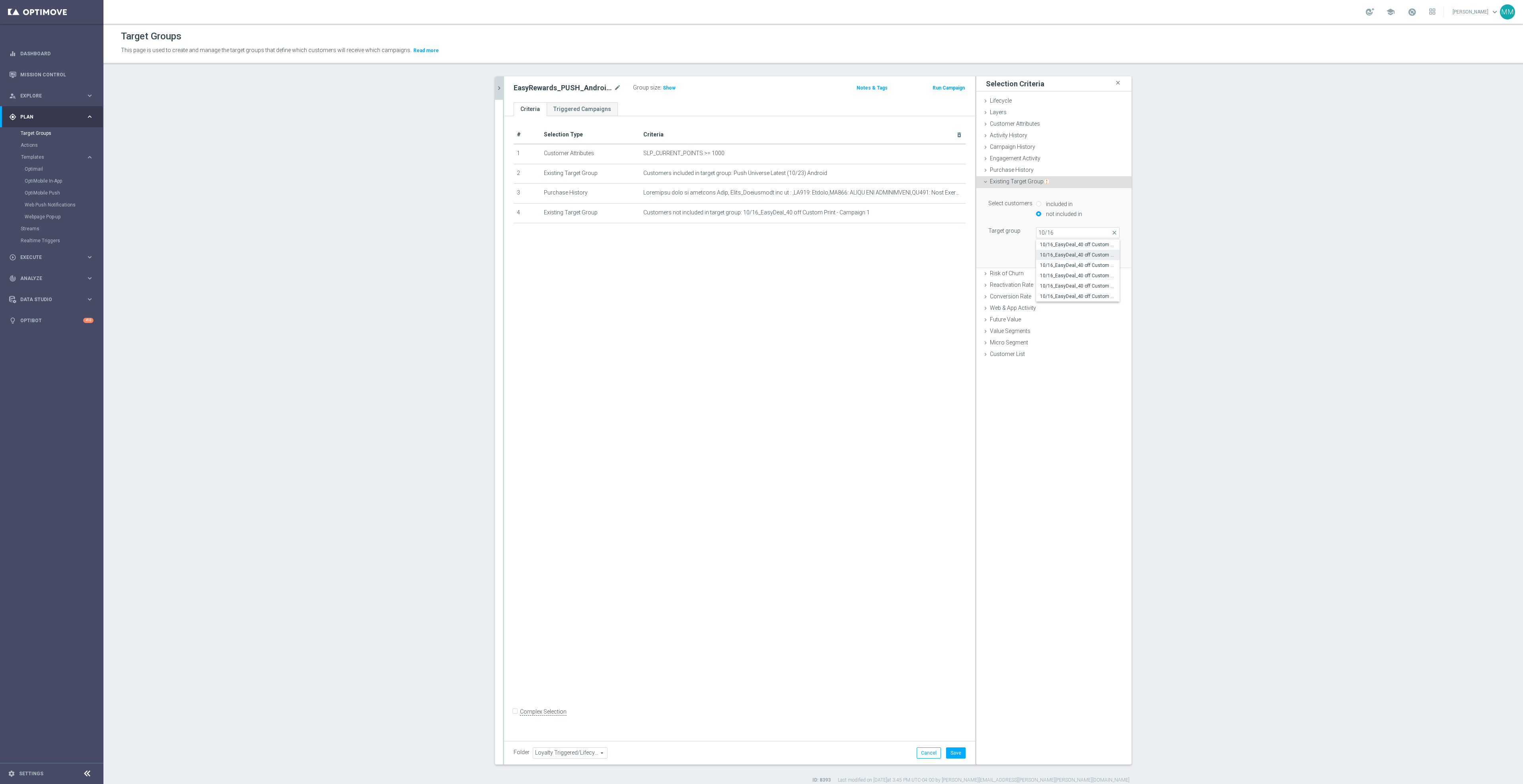
type input "10/16_EasyDeal_40 off Custom Print - Campaign 2"
click at [1106, 249] on div "Select customers included in not included in Target group 10/16_EasyDeal_40 off…" at bounding box center [1054, 228] width 143 height 79
click at [1106, 254] on button "Add" at bounding box center [1107, 255] width 23 height 11
click at [1005, 182] on span "Existing Target Group" at bounding box center [1020, 181] width 60 height 7
click at [1048, 216] on label "not included in" at bounding box center [1063, 214] width 38 height 7
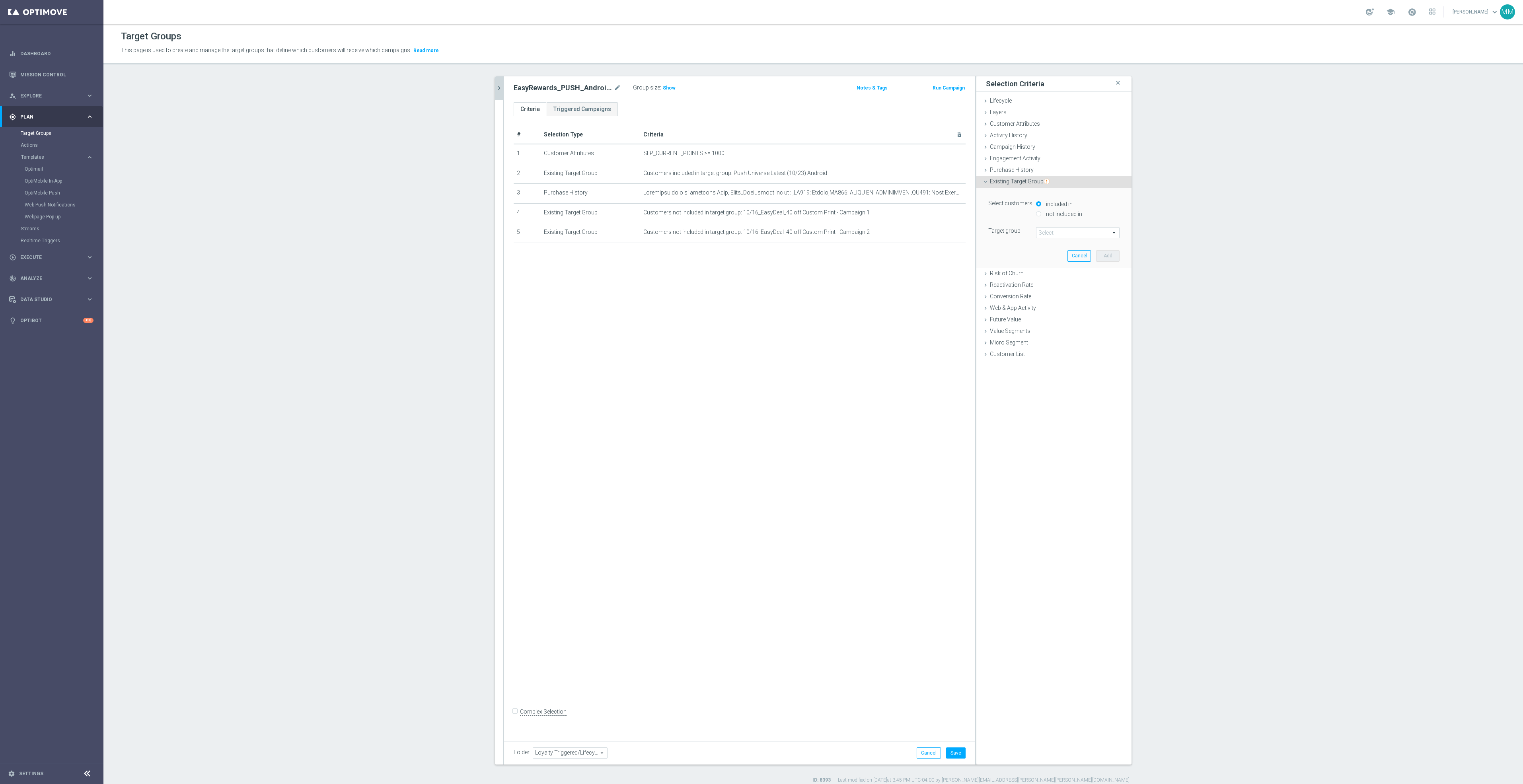
click at [1051, 236] on span at bounding box center [1077, 233] width 83 height 11
click at [1048, 218] on div "not included in" at bounding box center [1078, 214] width 83 height 10
click at [1044, 214] on label "not included in" at bounding box center [1063, 214] width 38 height 7
click at [1041, 214] on input "not included in" at bounding box center [1039, 214] width 5 height 5
radio input "true"
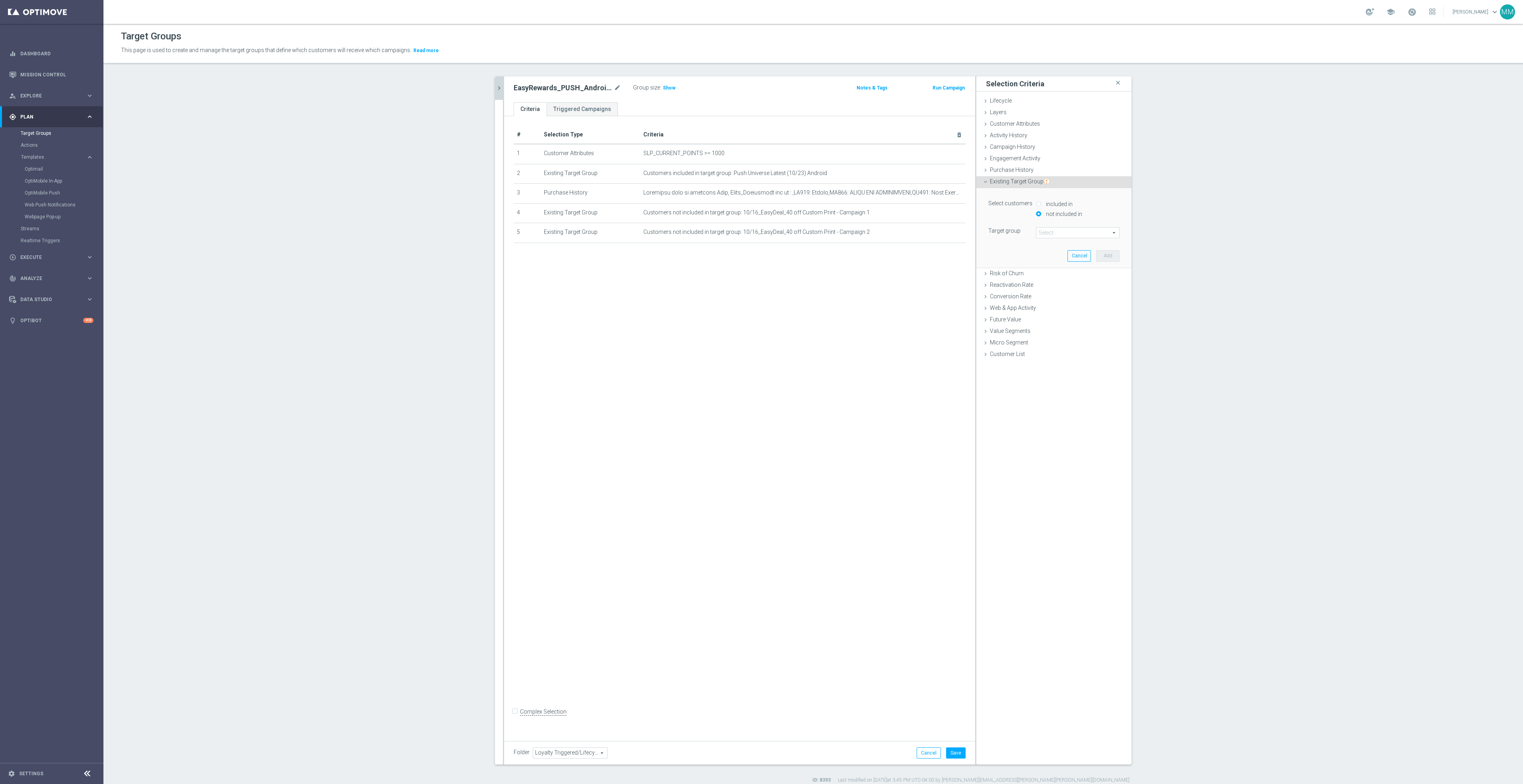
drag, startPoint x: 1043, startPoint y: 230, endPoint x: 1046, endPoint y: 236, distance: 6.7
click at [1043, 231] on span at bounding box center [1077, 233] width 83 height 11
click at [1046, 236] on input "search" at bounding box center [1078, 232] width 83 height 11
type input "10/16"
click at [1065, 270] on label "10/16_EasyDeal_40 off Custom Print - Campaign 3" at bounding box center [1078, 265] width 83 height 11
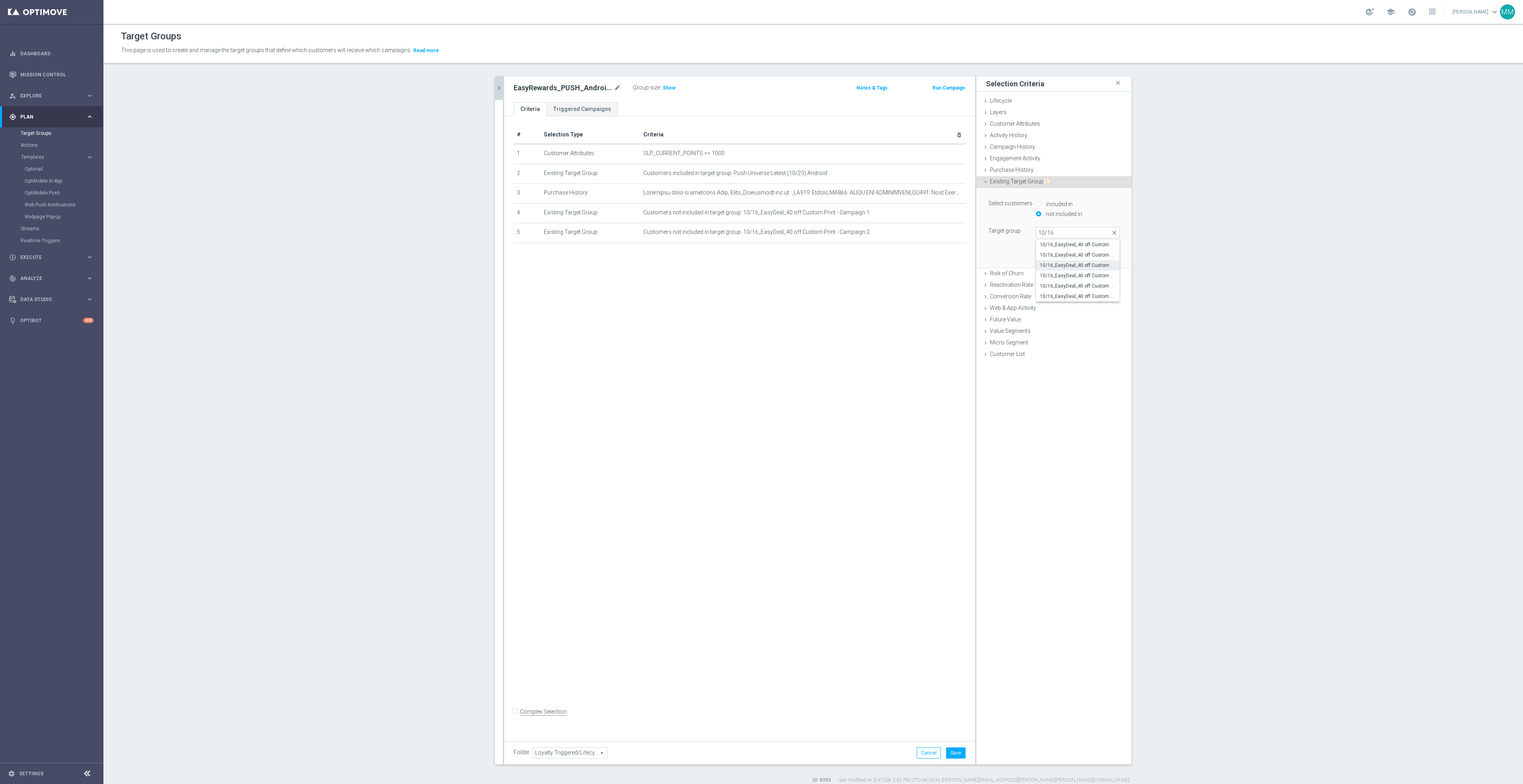
type input "10/16_EasyDeal_40 off Custom Print - Campaign 3"
click at [1102, 255] on button "Add" at bounding box center [1107, 255] width 23 height 11
click at [1023, 185] on div "Existing Target Group done selection saved" at bounding box center [1053, 182] width 155 height 12
click at [1049, 212] on label "not included in" at bounding box center [1063, 214] width 38 height 7
click at [1054, 233] on span at bounding box center [1077, 233] width 83 height 11
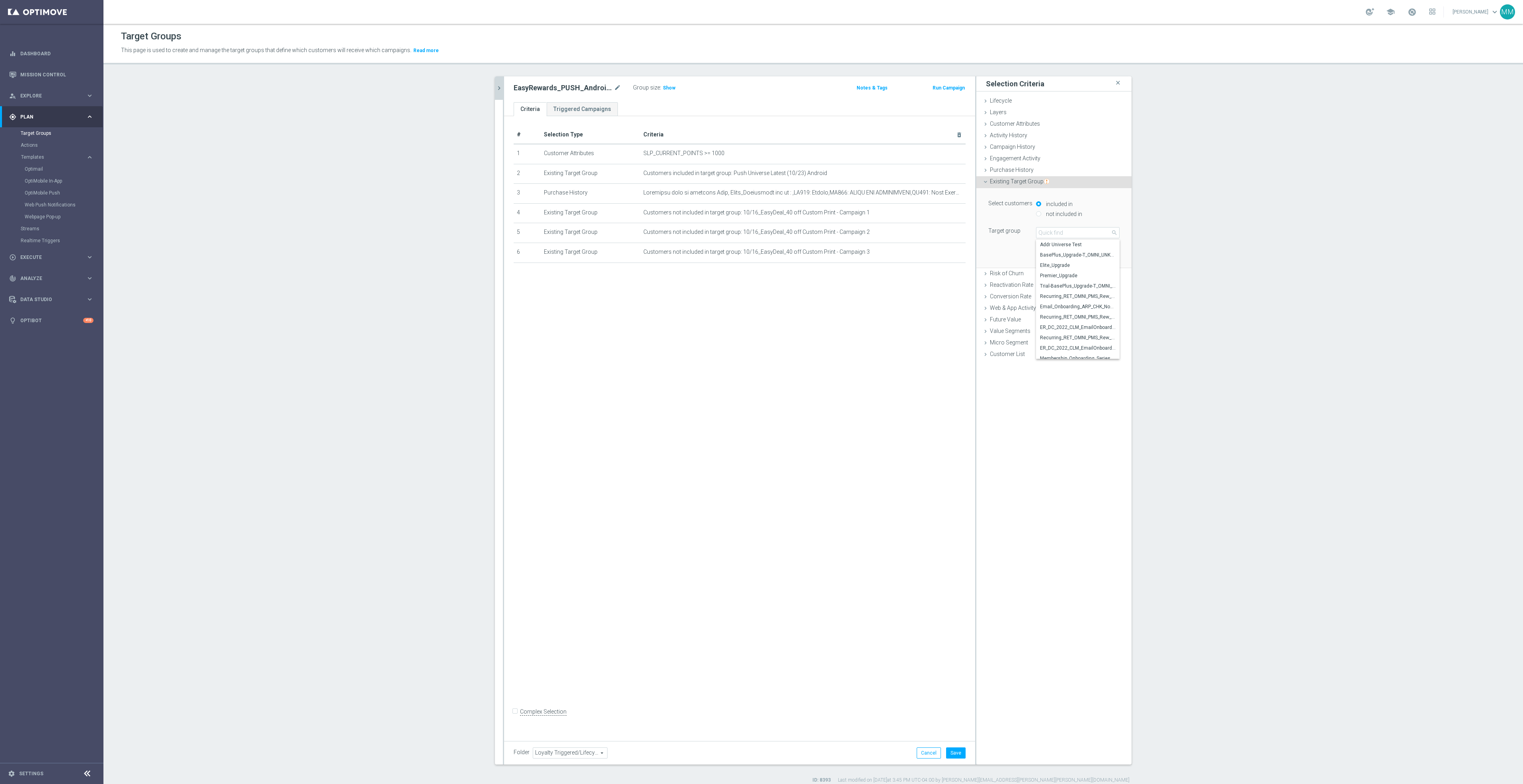
click at [1038, 214] on div "not included in" at bounding box center [1078, 214] width 83 height 10
click at [1036, 214] on input "not included in" at bounding box center [1039, 214] width 5 height 5
radio input "true"
drag, startPoint x: 1050, startPoint y: 232, endPoint x: 1055, endPoint y: 233, distance: 5.1
click at [1049, 232] on span at bounding box center [1077, 233] width 83 height 11
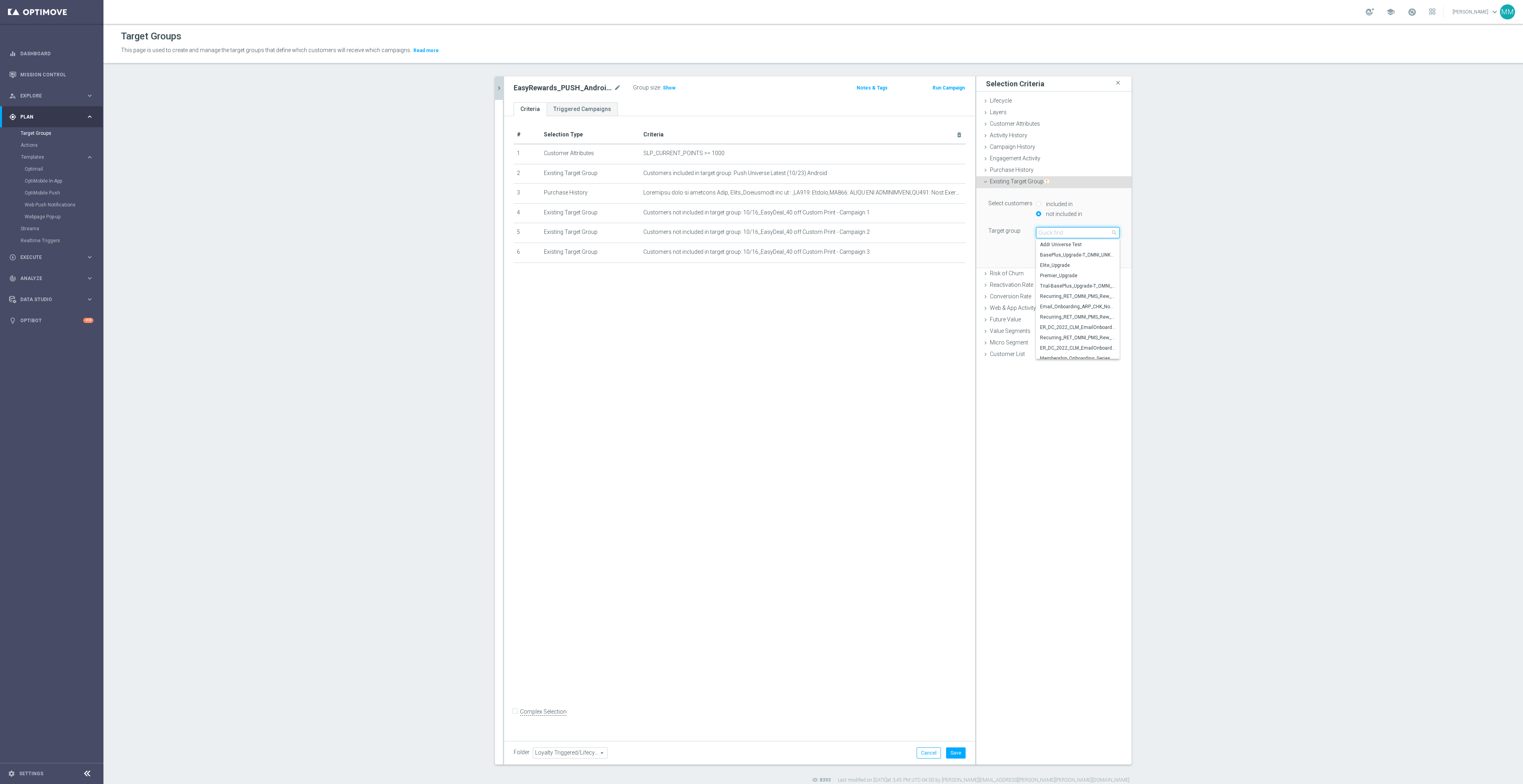
click at [1055, 233] on input "search" at bounding box center [1078, 232] width 83 height 11
type input "10/16"
click at [1052, 264] on span "10/16_EasyDeal_40 off Custom Print - Campaign 3" at bounding box center [1078, 265] width 75 height 7
type input "10/16_EasyDeal_40 off Custom Print - Campaign 3"
click at [1061, 232] on span "10/16_EasyDeal_40 off Custom Print - Campaign 3" at bounding box center [1077, 233] width 83 height 11
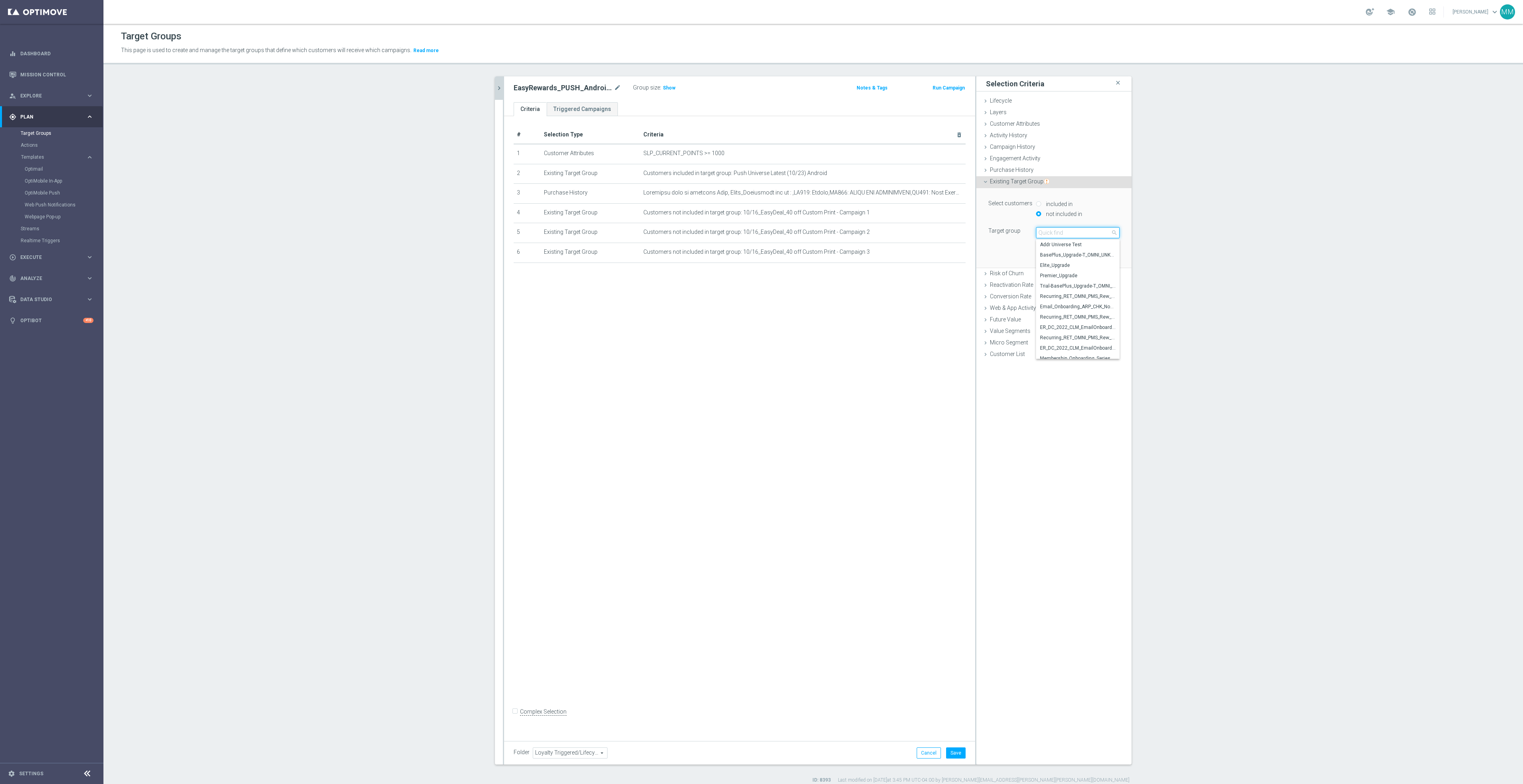
click at [1063, 233] on input "search" at bounding box center [1078, 232] width 83 height 11
type input "10/16"
click at [1077, 274] on span "10/16_EasyDeal_40 off Custom Print - Campaign 4" at bounding box center [1078, 276] width 75 height 7
type input "10/16_EasyDeal_40 off Custom Print - Campaign 4"
click at [1100, 257] on button "Add" at bounding box center [1107, 255] width 23 height 11
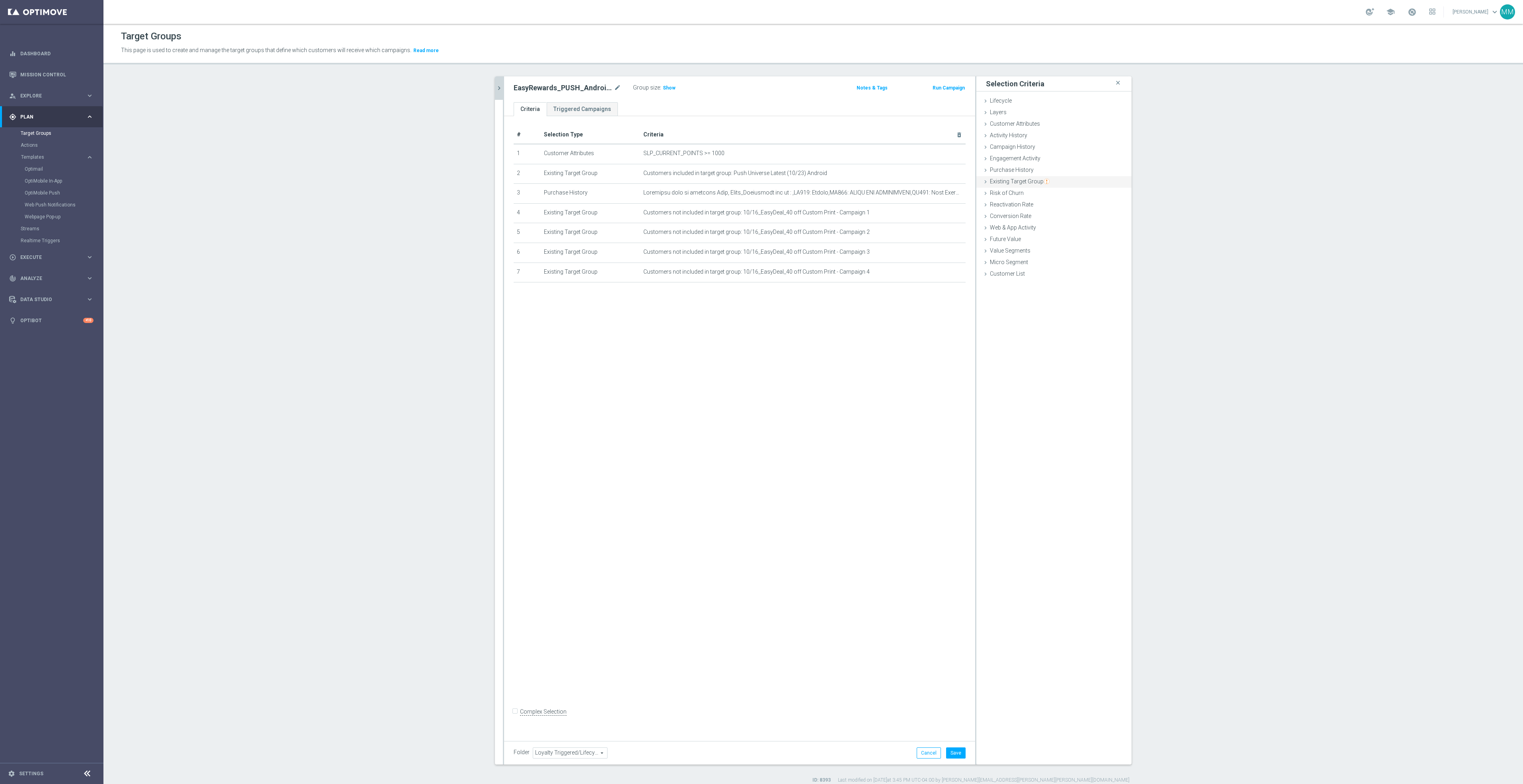
click at [1031, 182] on span "Existing Target Group" at bounding box center [1020, 181] width 60 height 7
click at [1045, 210] on label "not included in" at bounding box center [1063, 214] width 38 height 7
click at [1052, 214] on label "not included in" at bounding box center [1063, 214] width 38 height 7
click at [1041, 214] on input "not included in" at bounding box center [1039, 214] width 5 height 5
radio input "true"
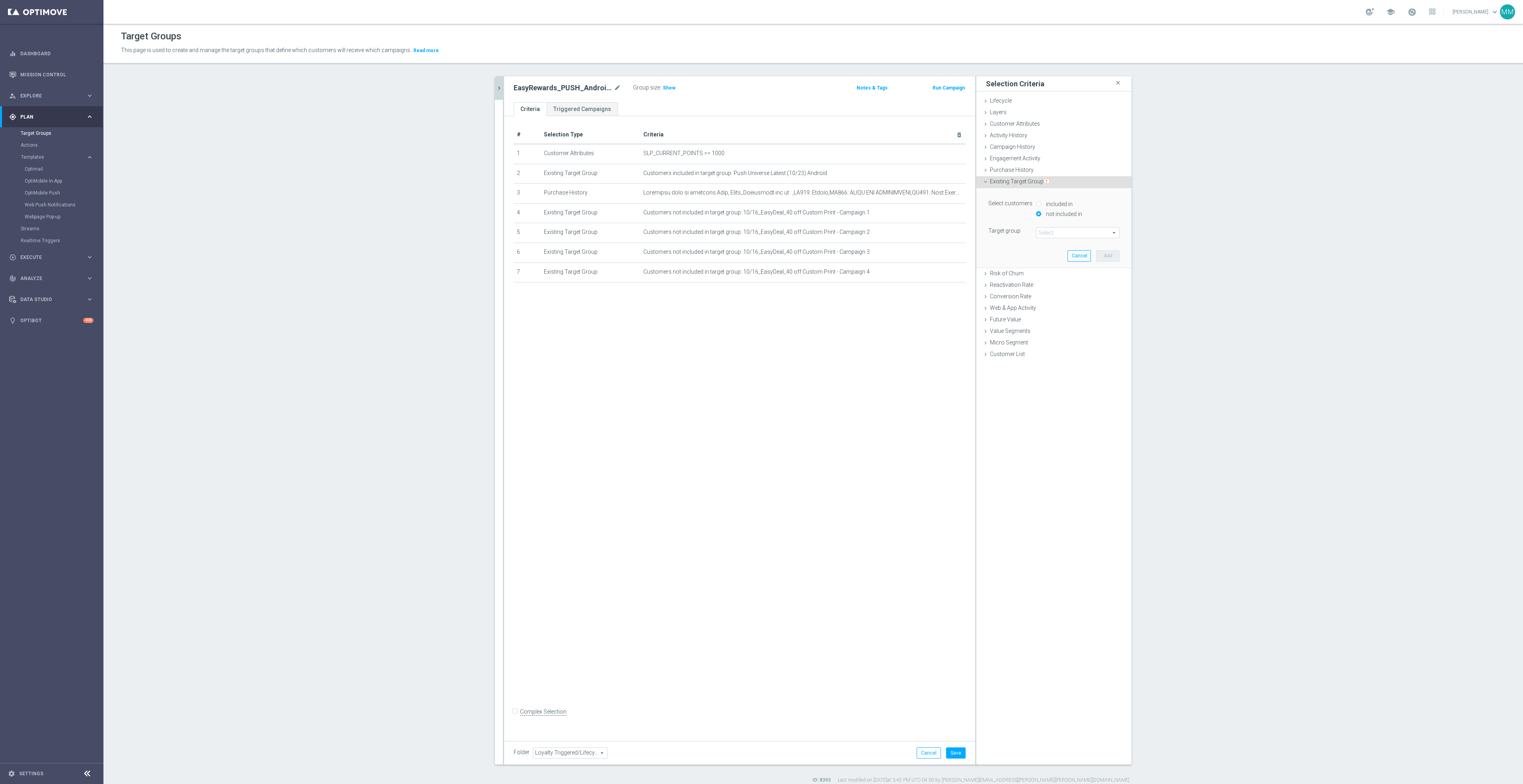
click at [1045, 233] on span at bounding box center [1077, 233] width 83 height 11
click at [1045, 236] on input "search" at bounding box center [1078, 232] width 83 height 11
type input "10/16"
click at [1048, 287] on span "10/16_EasyDeal_40 off Custom Print - Campaign 5" at bounding box center [1078, 286] width 75 height 7
type input "10/16_EasyDeal_40 off Custom Print - Campaign 5"
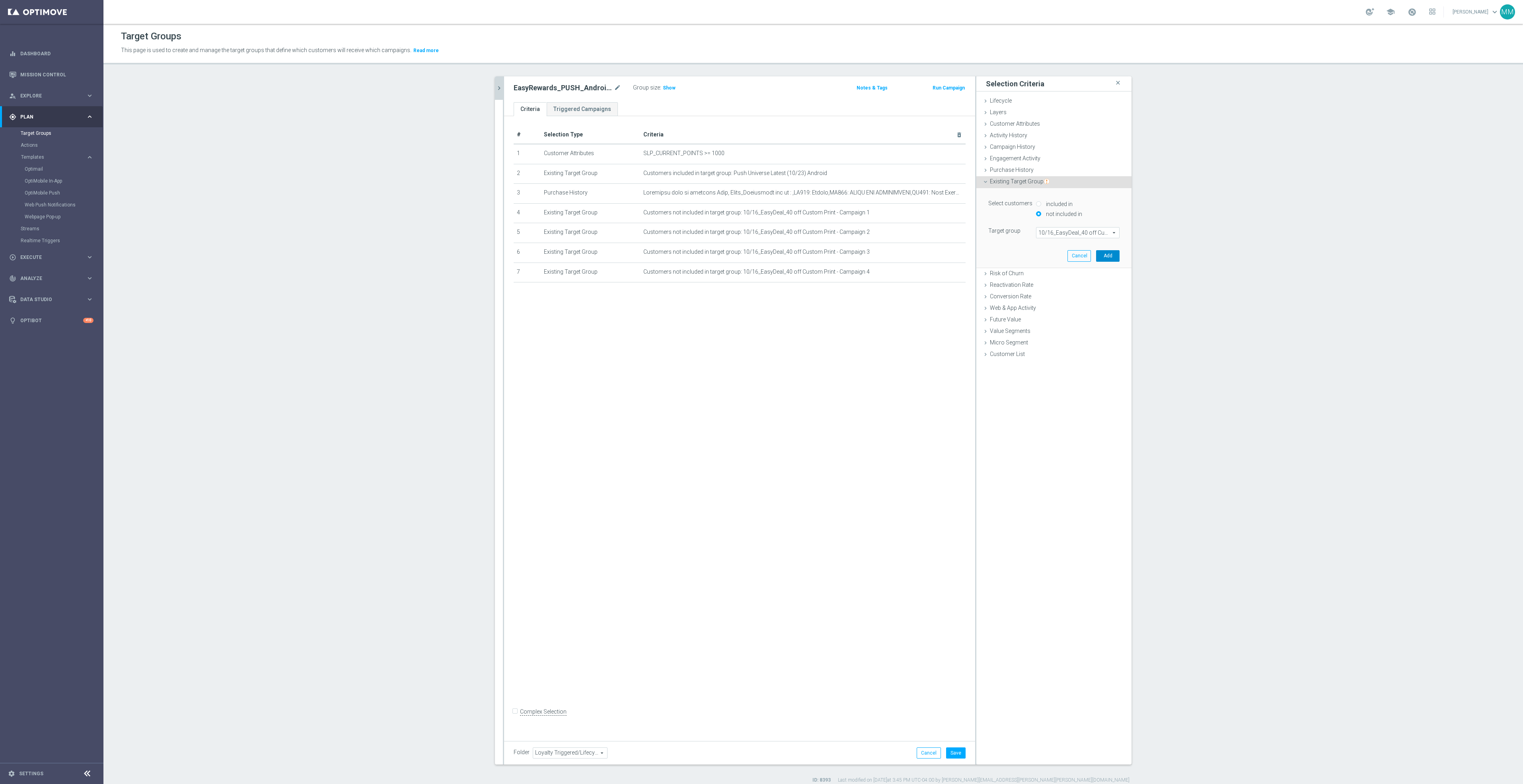
click at [1096, 251] on button "Add" at bounding box center [1107, 255] width 23 height 11
click at [1007, 181] on span "Existing Target Group" at bounding box center [1020, 181] width 60 height 7
click at [1046, 216] on label "not included in" at bounding box center [1063, 214] width 38 height 7
click at [1039, 232] on span at bounding box center [1077, 233] width 83 height 11
click at [1036, 213] on input "not included in" at bounding box center [1039, 214] width 5 height 5
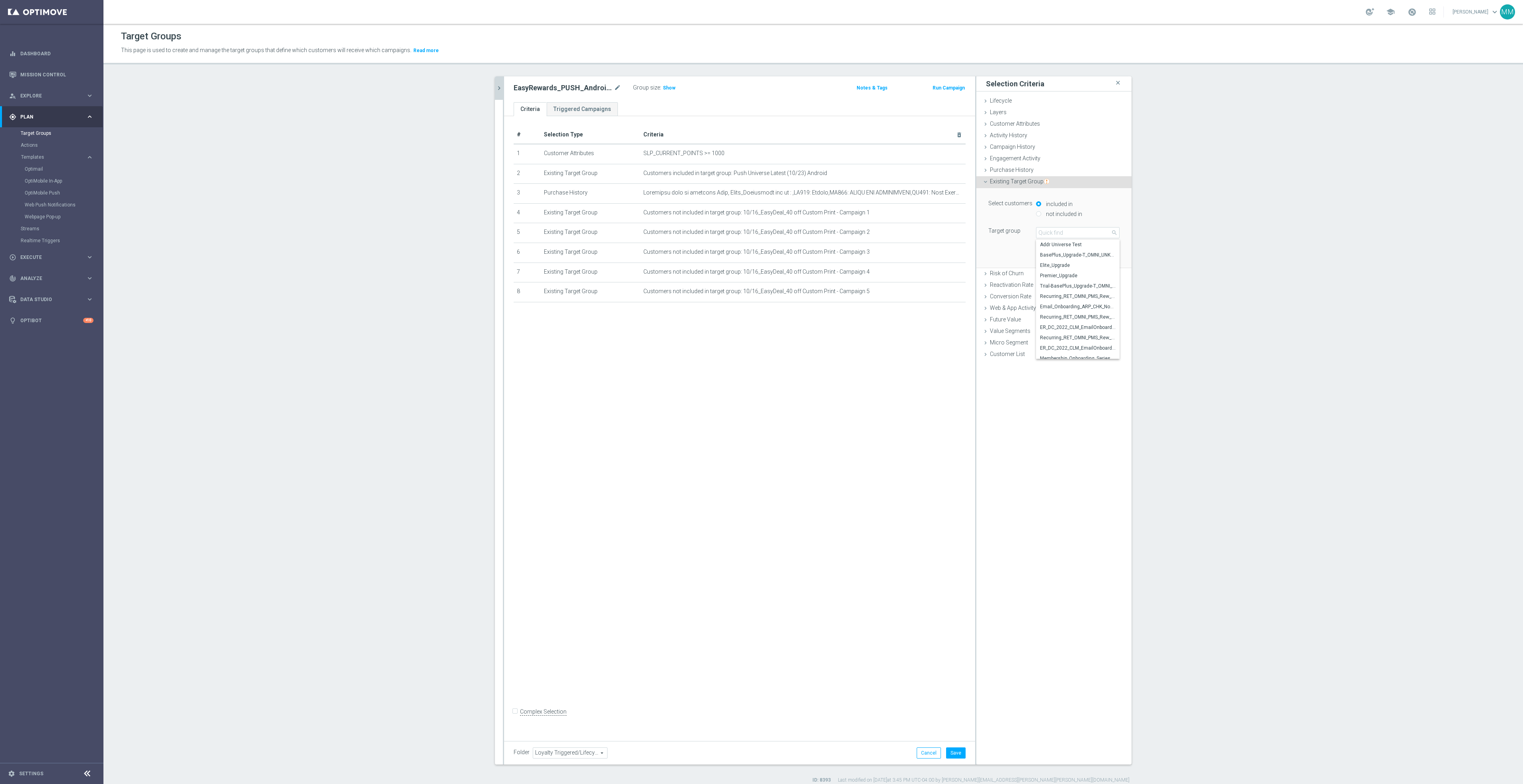
radio input "true"
drag, startPoint x: 1045, startPoint y: 230, endPoint x: 1047, endPoint y: 234, distance: 4.5
click at [1045, 232] on span at bounding box center [1077, 233] width 83 height 11
click at [1047, 234] on input "search" at bounding box center [1078, 232] width 83 height 11
type input "10/16"
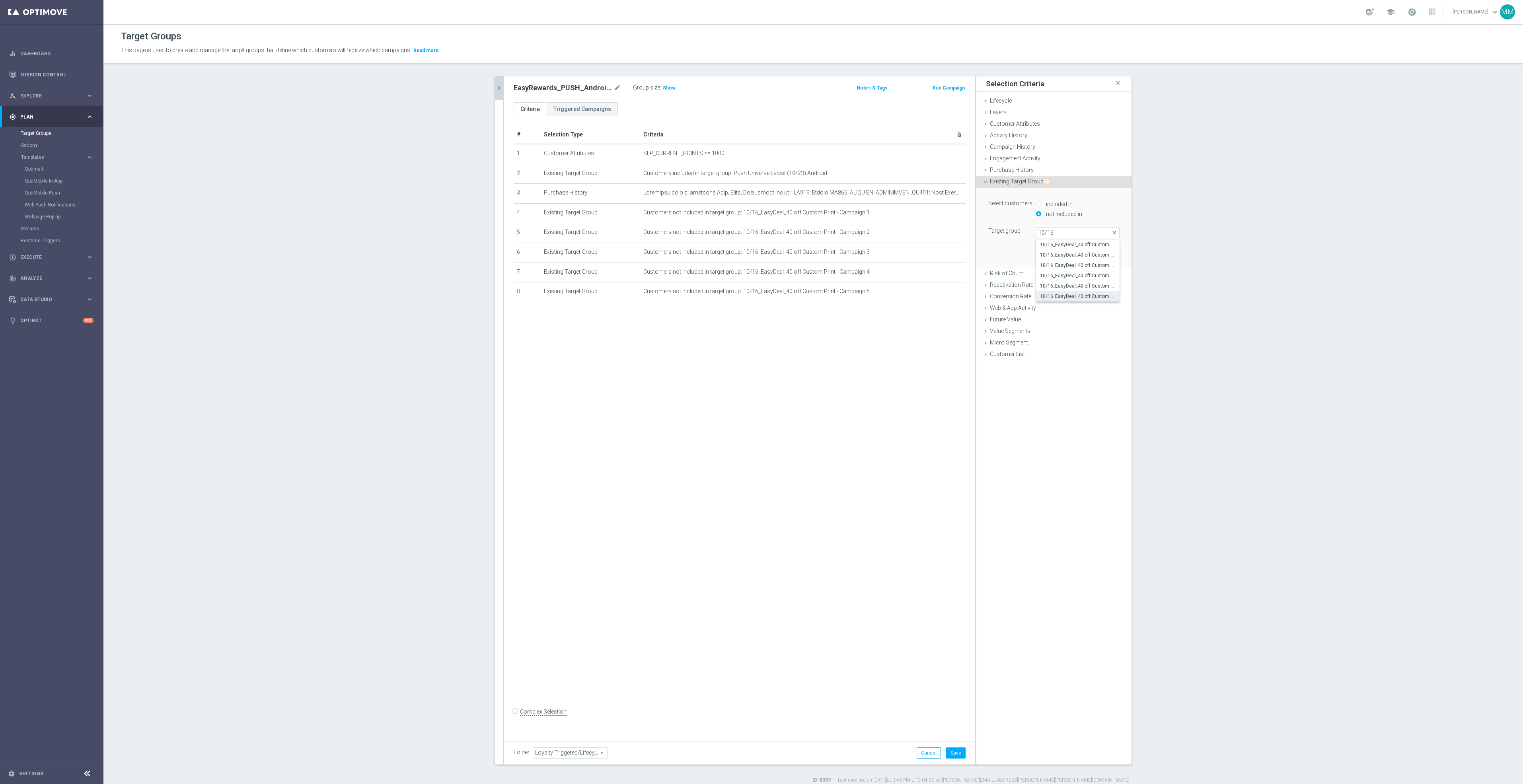
click at [1074, 300] on span "10/16_EasyDeal_40 off Custom Print - Campaign 6" at bounding box center [1078, 296] width 75 height 7
type input "10/16_EasyDeal_40 off Custom Print - Campaign 6"
click at [1109, 261] on button "Add" at bounding box center [1107, 255] width 23 height 11
click at [946, 754] on button "Save" at bounding box center [955, 753] width 19 height 11
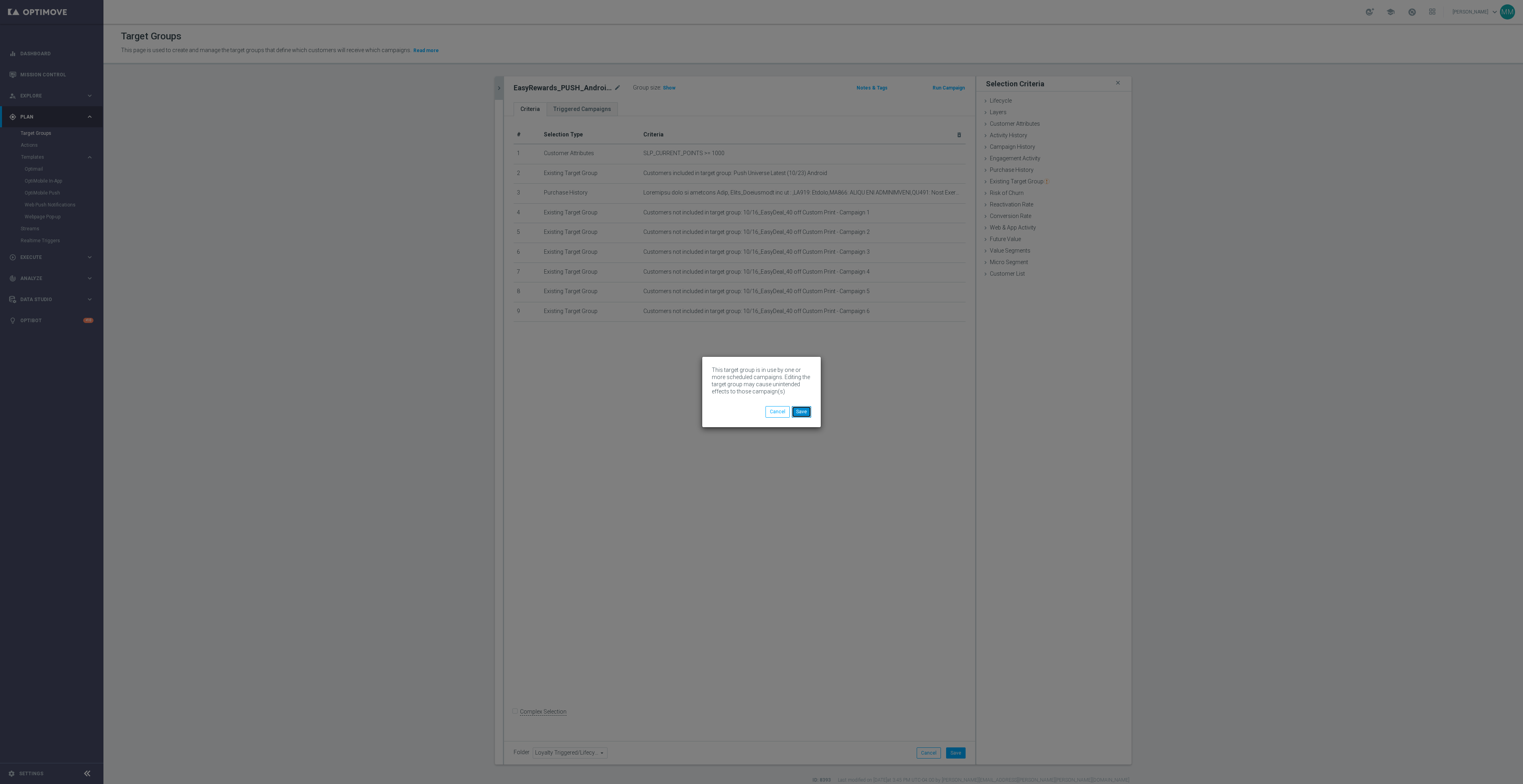
click at [803, 410] on button "Save" at bounding box center [801, 412] width 19 height 11
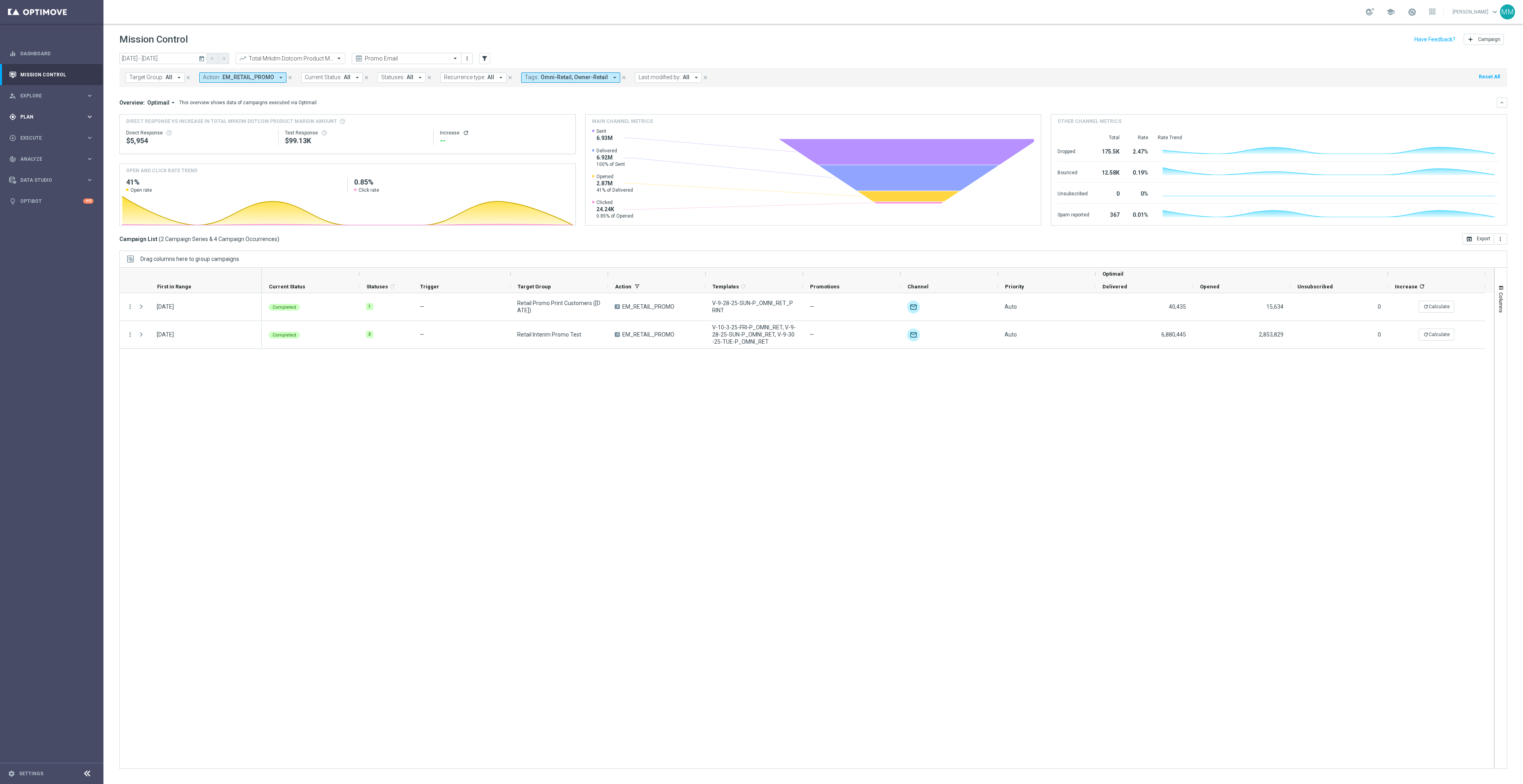
click at [58, 111] on div "gps_fixed Plan keyboard_arrow_right" at bounding box center [51, 117] width 103 height 21
click at [44, 160] on button "Templates keyboard_arrow_right" at bounding box center [57, 157] width 73 height 7
click at [49, 193] on link "OptiMobile Push" at bounding box center [54, 193] width 58 height 7
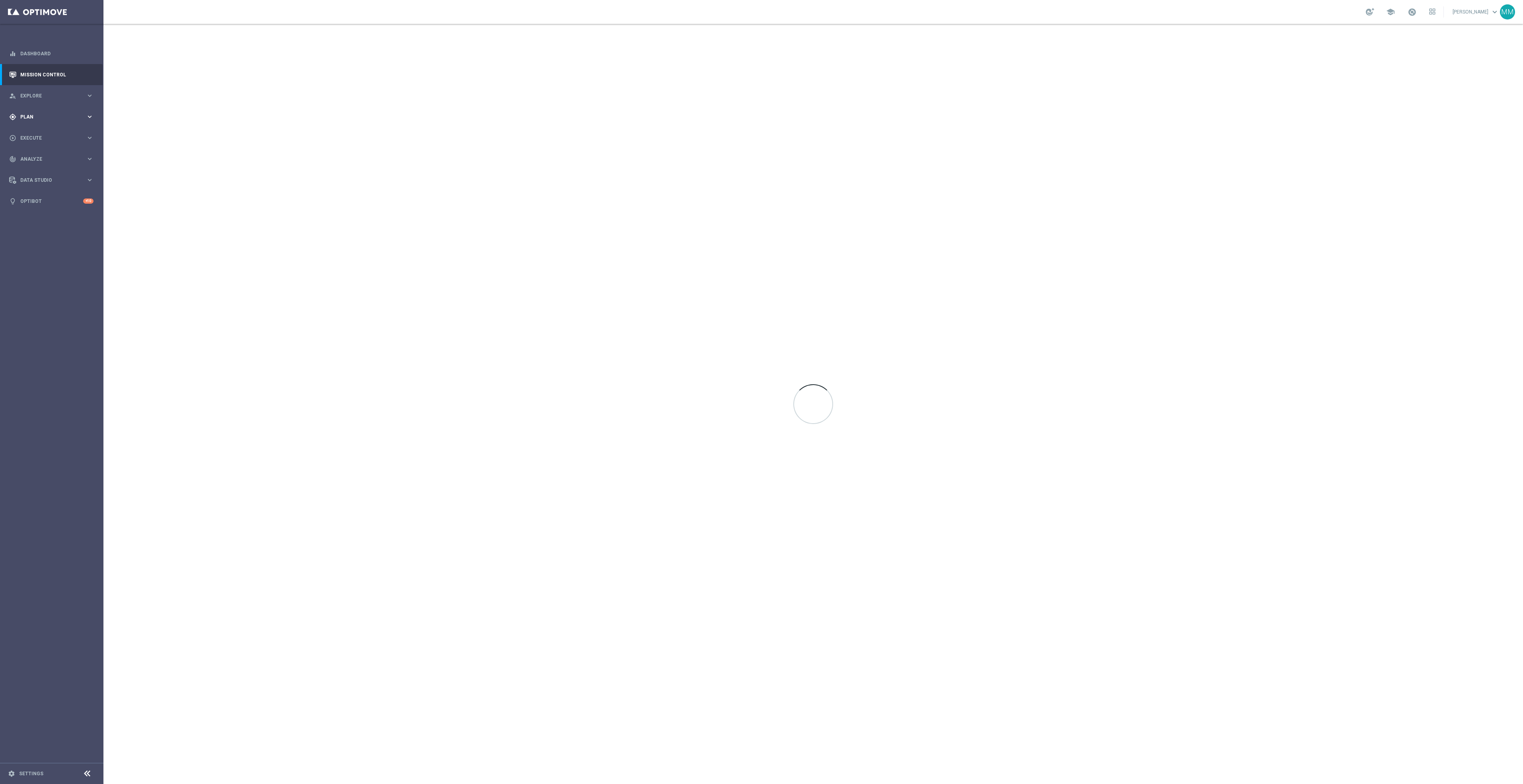
click at [60, 113] on div "gps_fixed Plan" at bounding box center [48, 116] width 77 height 7
drag, startPoint x: 47, startPoint y: 156, endPoint x: 73, endPoint y: 171, distance: 30.0
click at [47, 156] on span "Templates" at bounding box center [50, 157] width 57 height 5
click at [58, 203] on link "Web Push Notifications" at bounding box center [54, 205] width 58 height 7
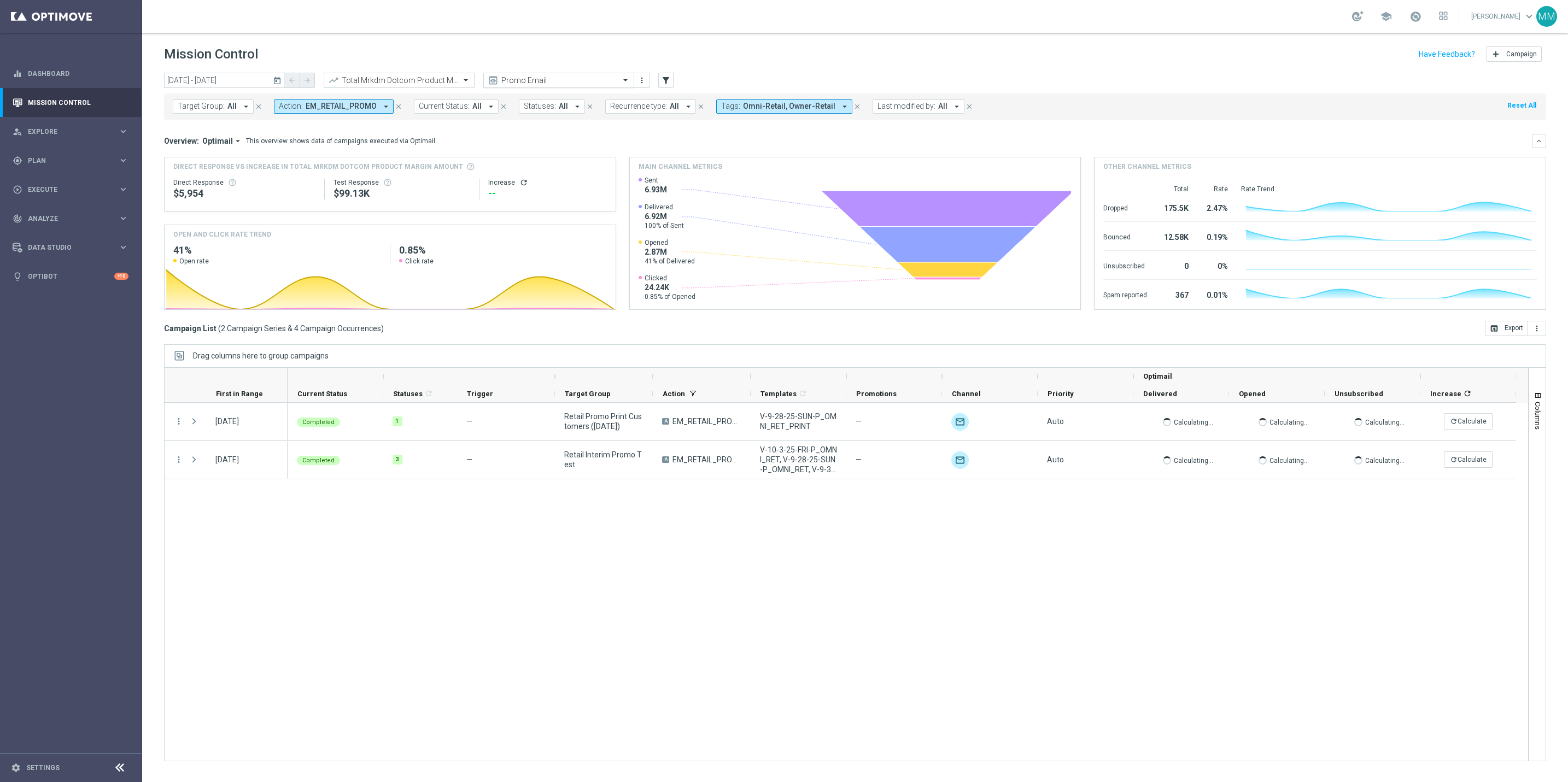
click at [512, 76] on input "text" at bounding box center [548, 81] width 117 height 9
click at [535, 185] on label "[PERSON_NAME] View" at bounding box center [522, 186] width 65 height 9
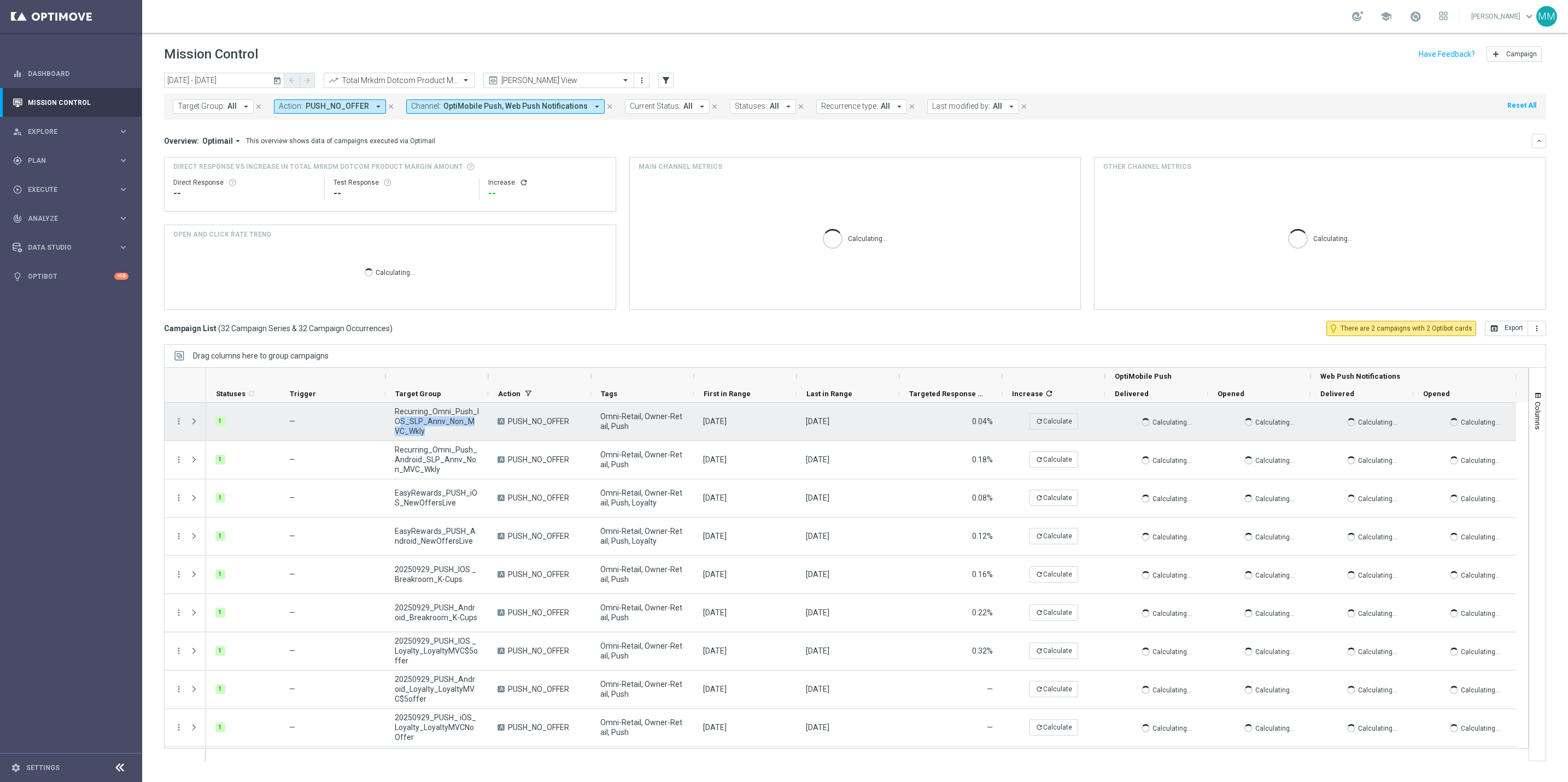
drag, startPoint x: 420, startPoint y: 432, endPoint x: 403, endPoint y: 427, distance: 17.7
click at [403, 427] on span "Recurring_Omni_Push_IOS_SLP_Annv_Non_MVC_Wkly" at bounding box center [437, 421] width 85 height 29
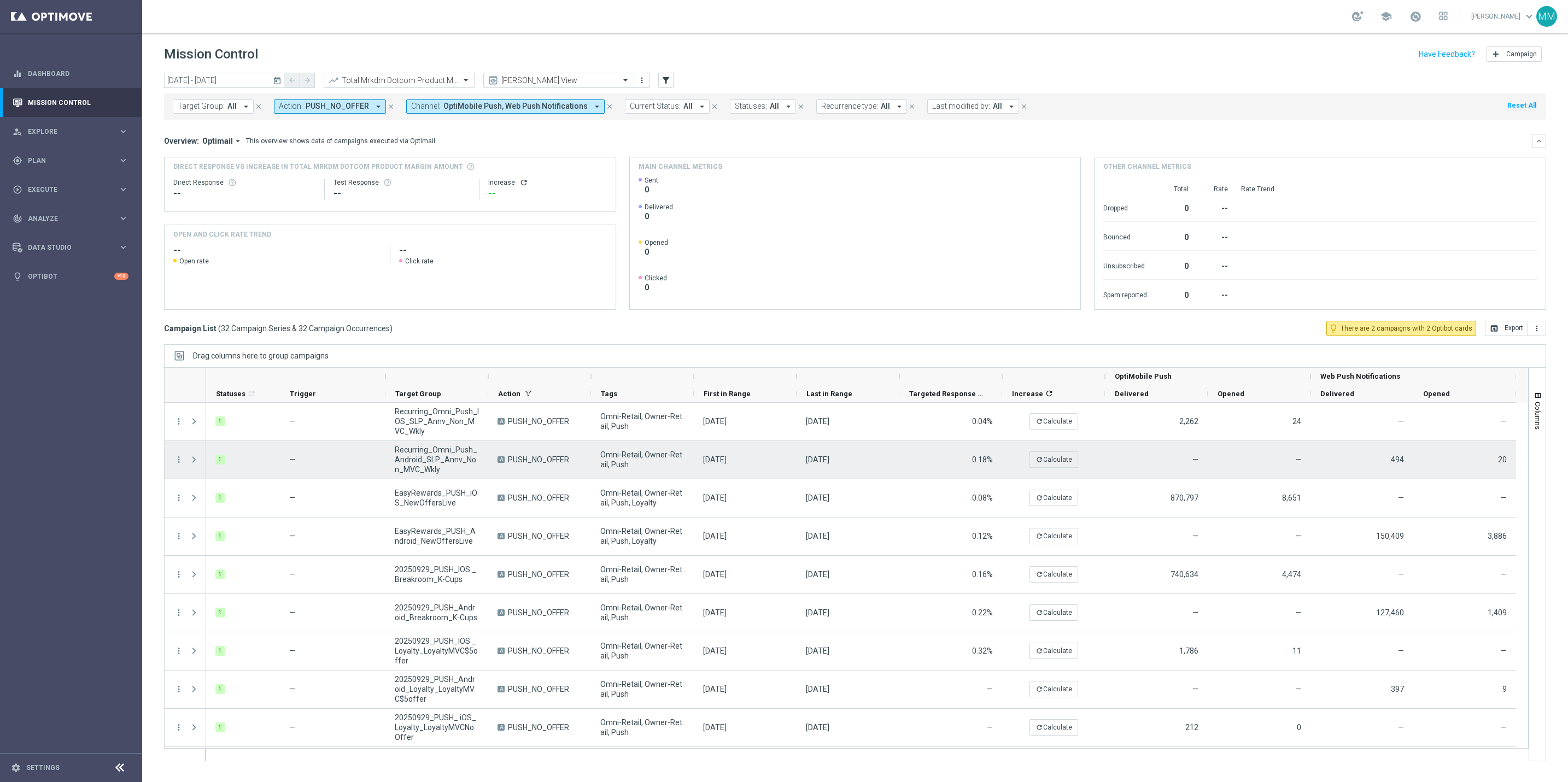
drag, startPoint x: 404, startPoint y: 427, endPoint x: 396, endPoint y: 453, distance: 27.2
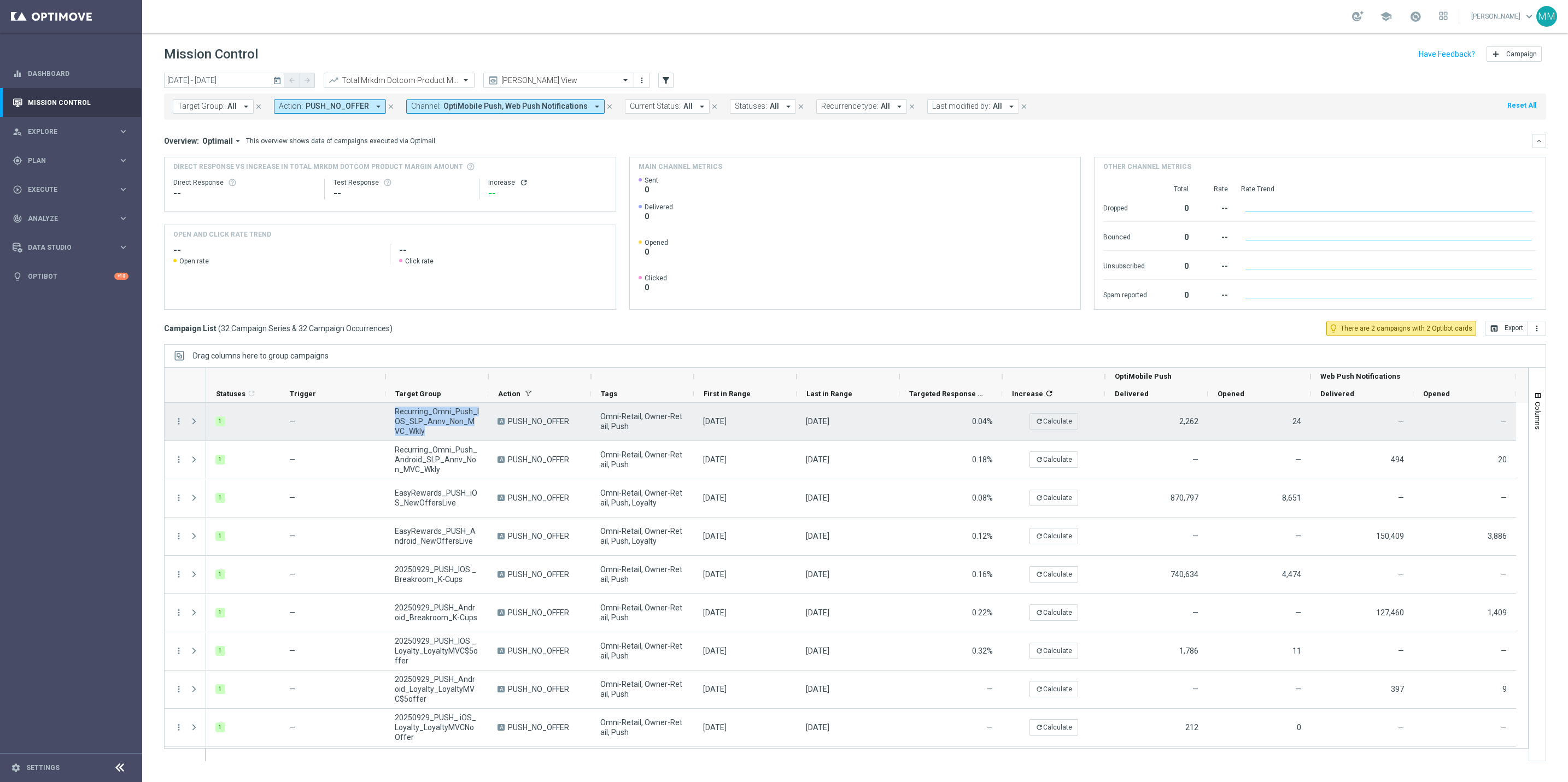
drag, startPoint x: 424, startPoint y: 436, endPoint x: 395, endPoint y: 416, distance: 35.2
click at [395, 416] on div "Recurring_Omni_Push_IOS_SLP_Annv_Non_MVC_Wkly" at bounding box center [437, 421] width 103 height 37
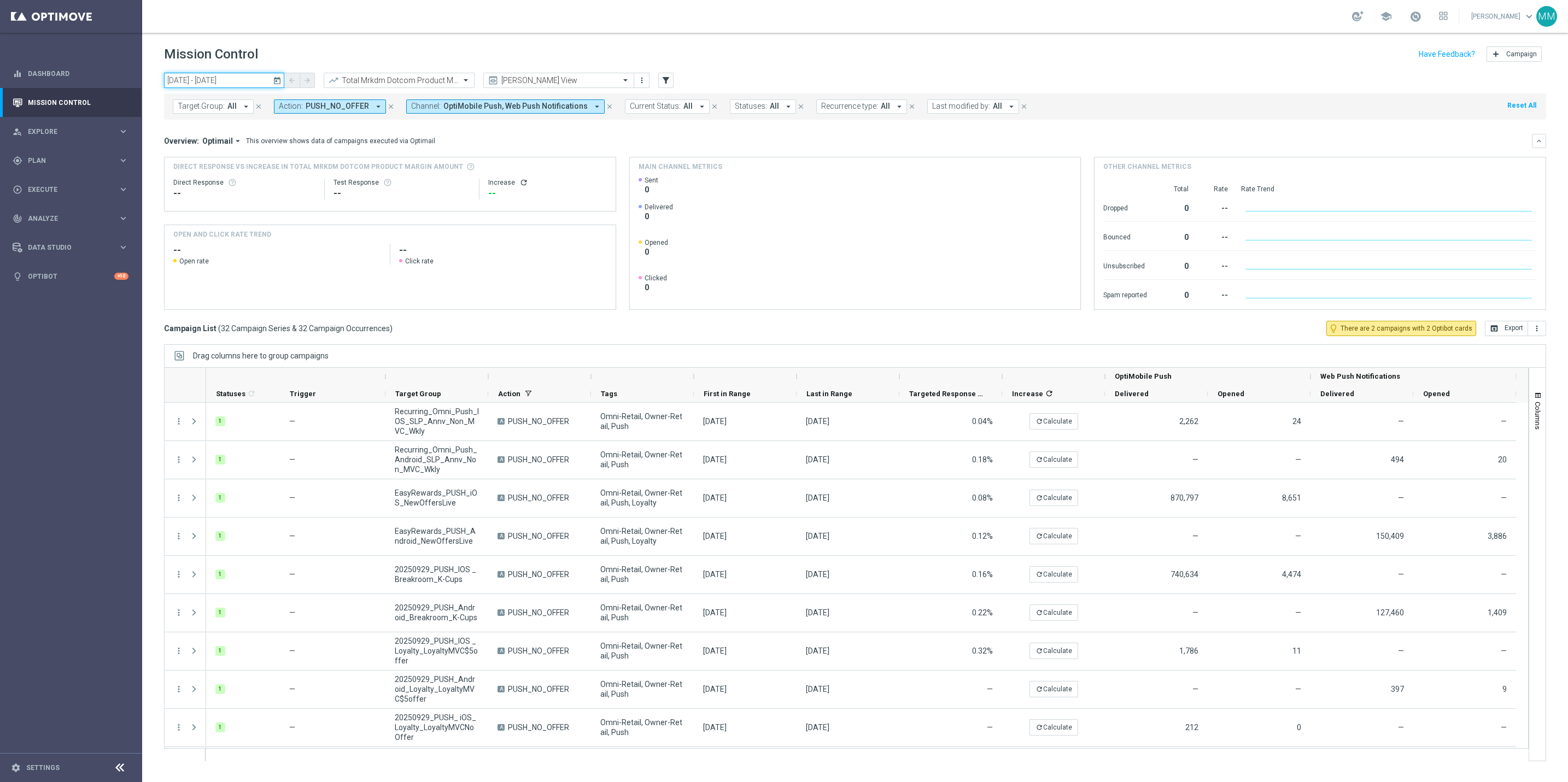
click at [246, 83] on input "28 Sep 2025 - 04 Oct 2025" at bounding box center [224, 80] width 120 height 15
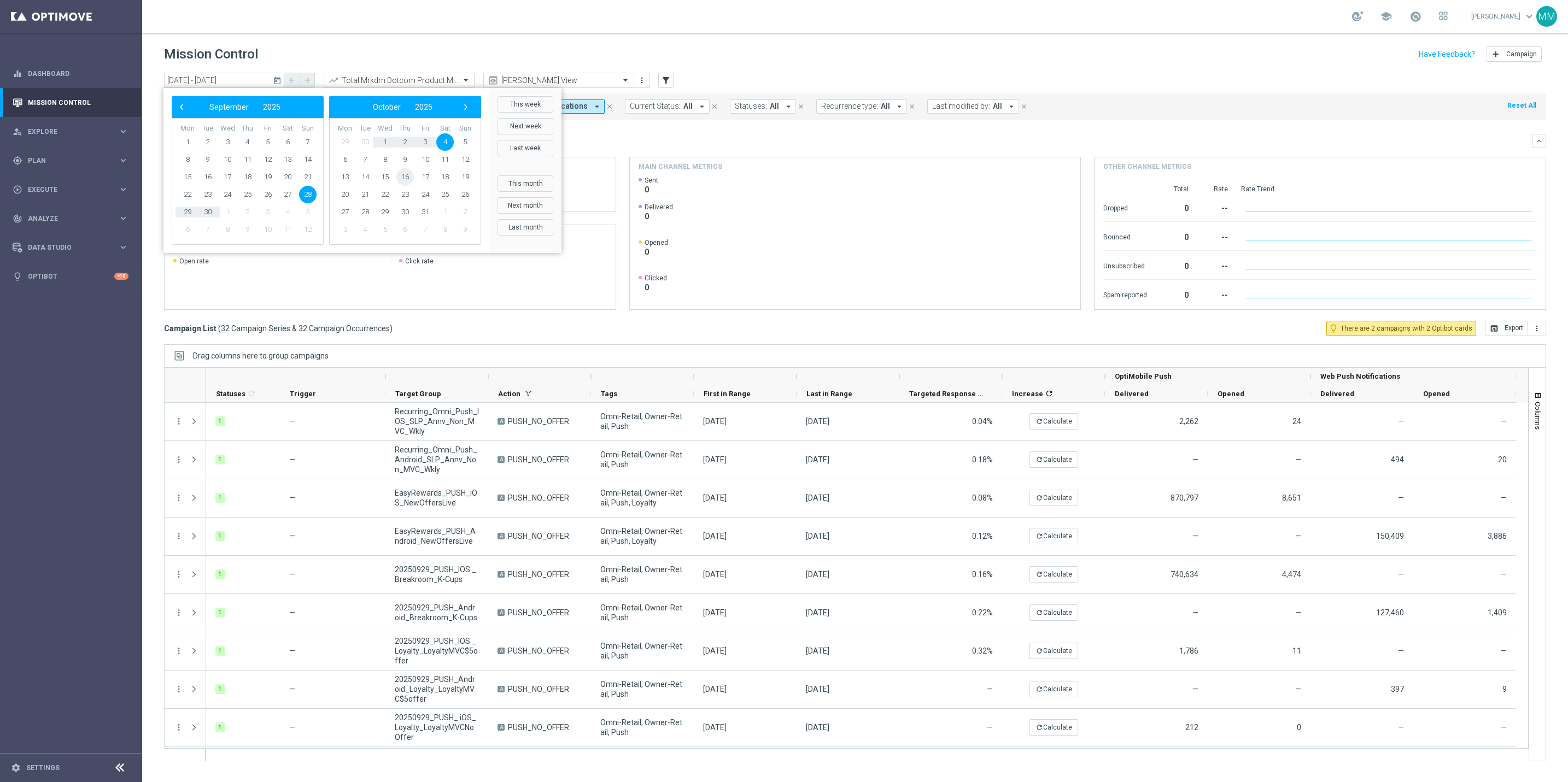
click at [403, 177] on span "16" at bounding box center [405, 176] width 17 height 17
click at [403, 177] on span "13" at bounding box center [405, 176] width 17 height 17
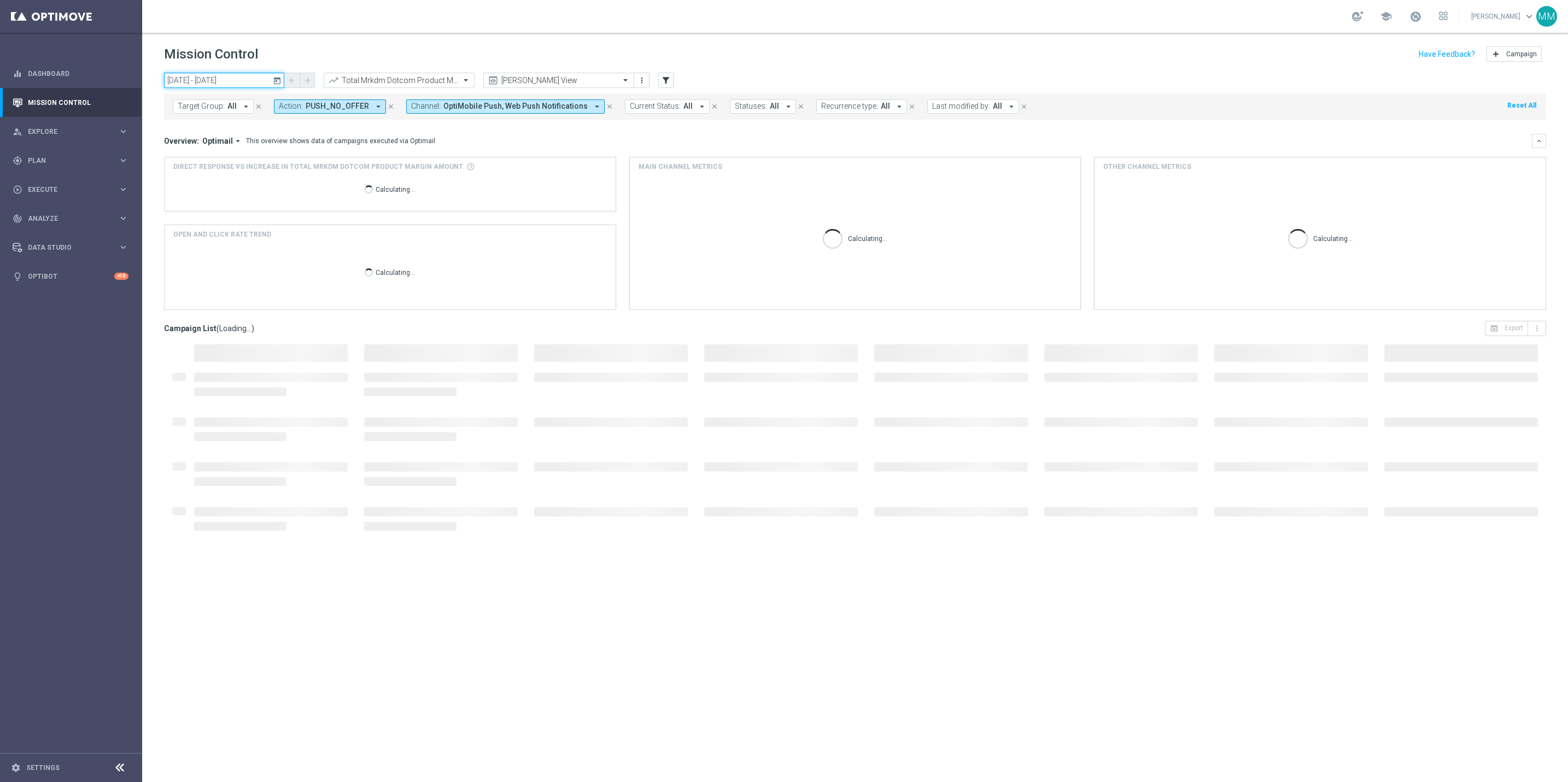
click at [234, 77] on input "16 Oct 2025 - 13 Nov 2025" at bounding box center [224, 80] width 120 height 15
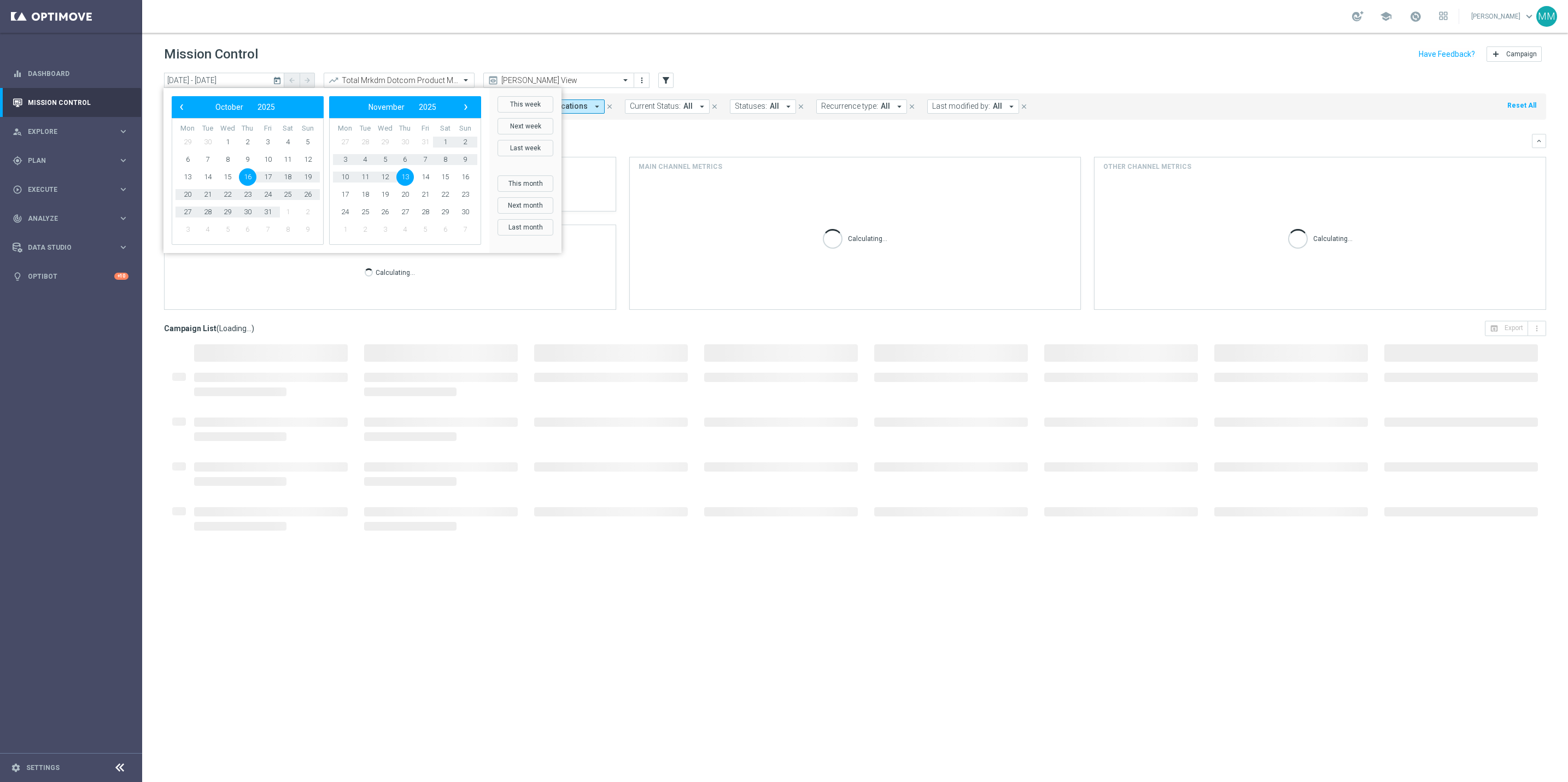
click at [246, 175] on span "16" at bounding box center [247, 176] width 17 height 17
type input "16 Oct 2025 - 16 Oct 2025"
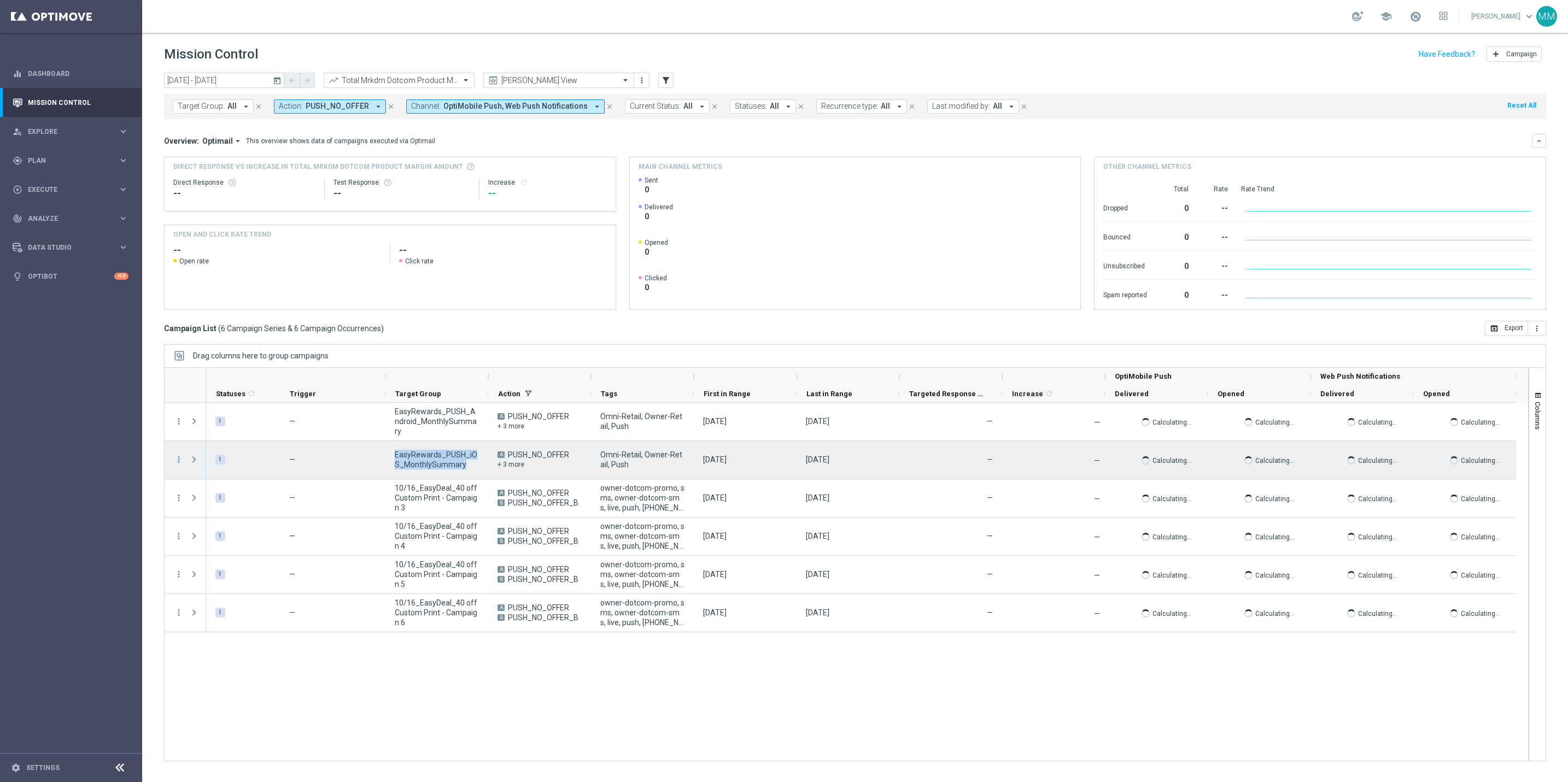
drag, startPoint x: 467, startPoint y: 466, endPoint x: 387, endPoint y: 455, distance: 80.8
click at [387, 455] on div "EasyRewards_PUSH_iOS_MonthlySummary" at bounding box center [437, 459] width 103 height 37
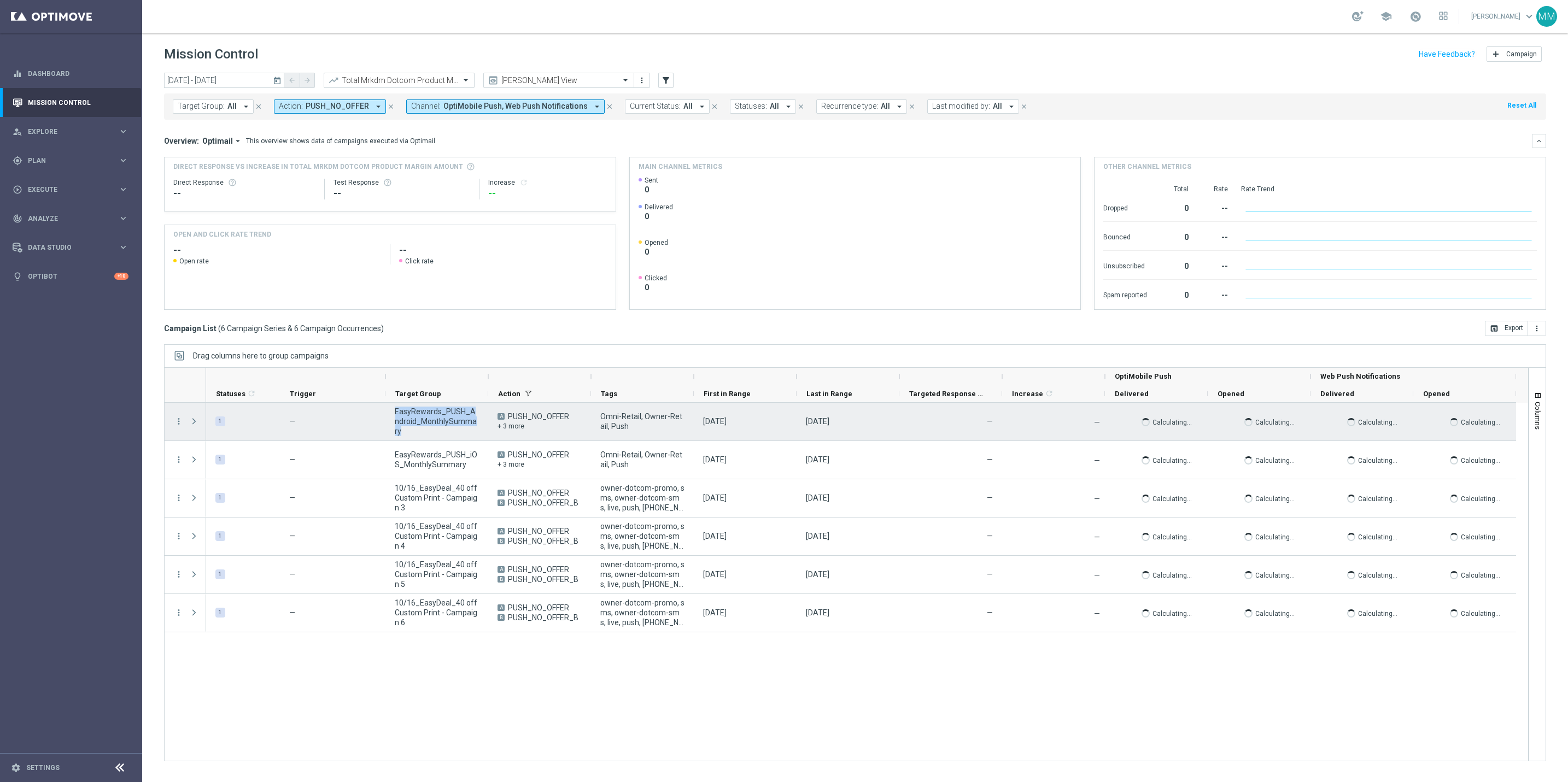
drag, startPoint x: 477, startPoint y: 427, endPoint x: 393, endPoint y: 419, distance: 84.4
click at [393, 419] on div "EasyRewards_PUSH_Android_MonthlySummary" at bounding box center [437, 421] width 103 height 37
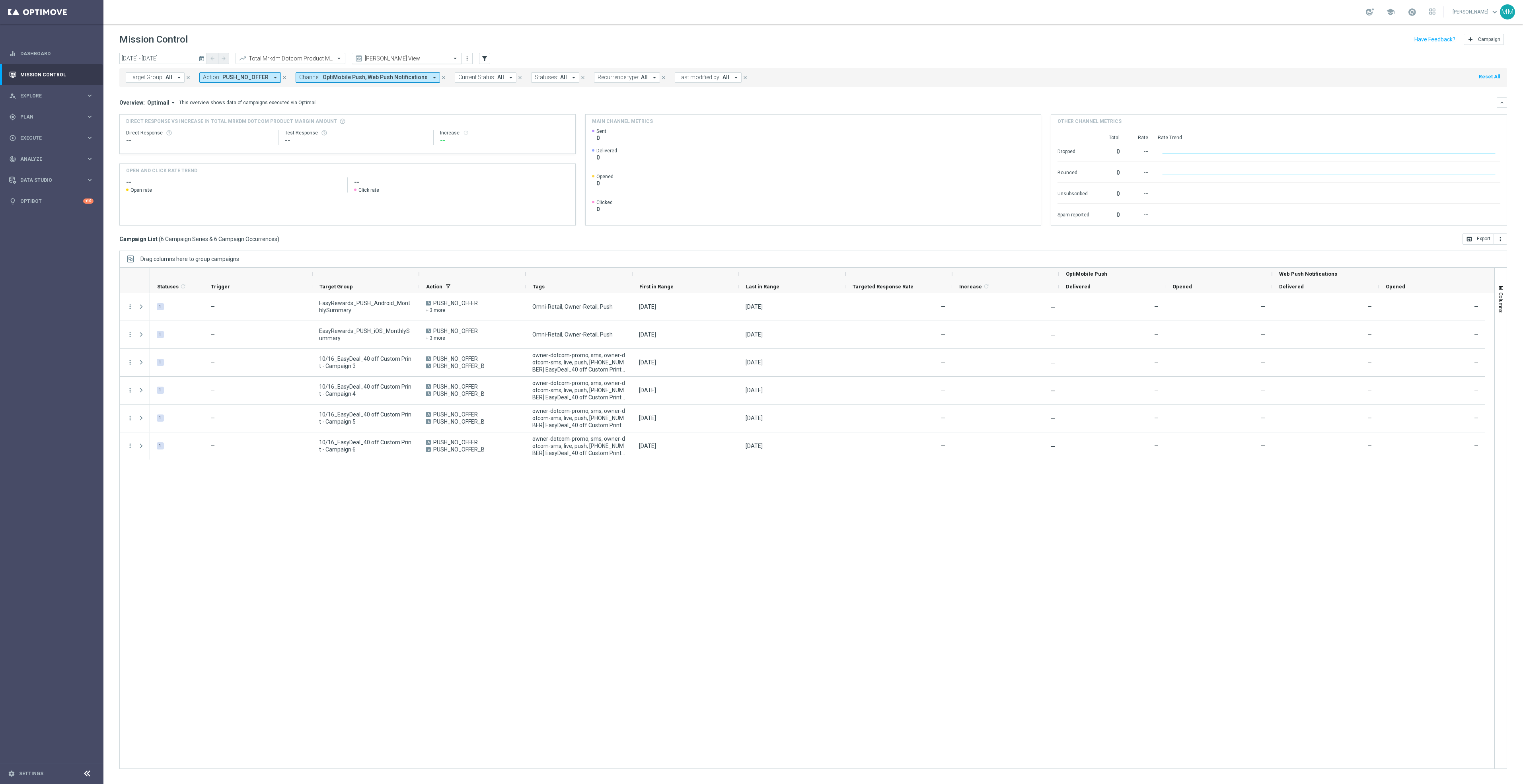
click at [400, 58] on input "text" at bounding box center [398, 59] width 85 height 7
click at [388, 146] on div "Promo Email" at bounding box center [406, 149] width 101 height 13
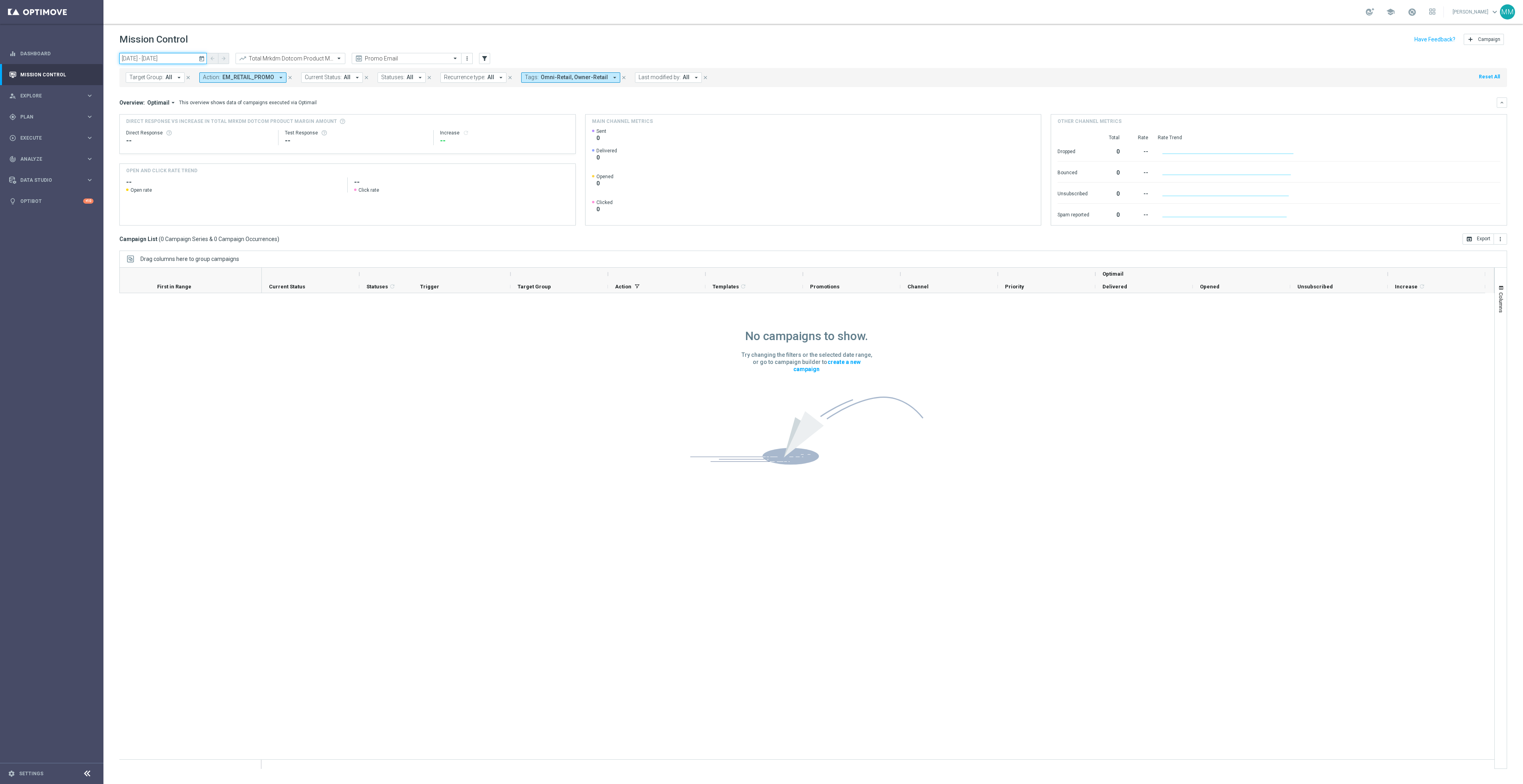
click at [169, 62] on input "16 Oct 2025 - 16 Oct 2025" at bounding box center [163, 58] width 87 height 11
click at [133, 79] on span "‹" at bounding box center [132, 78] width 11 height 11
click at [224, 145] on span "28" at bounding box center [224, 141] width 13 height 13
click at [321, 102] on span "4" at bounding box center [324, 103] width 13 height 13
type input "28 Sep 2025 - 04 Oct 2025"
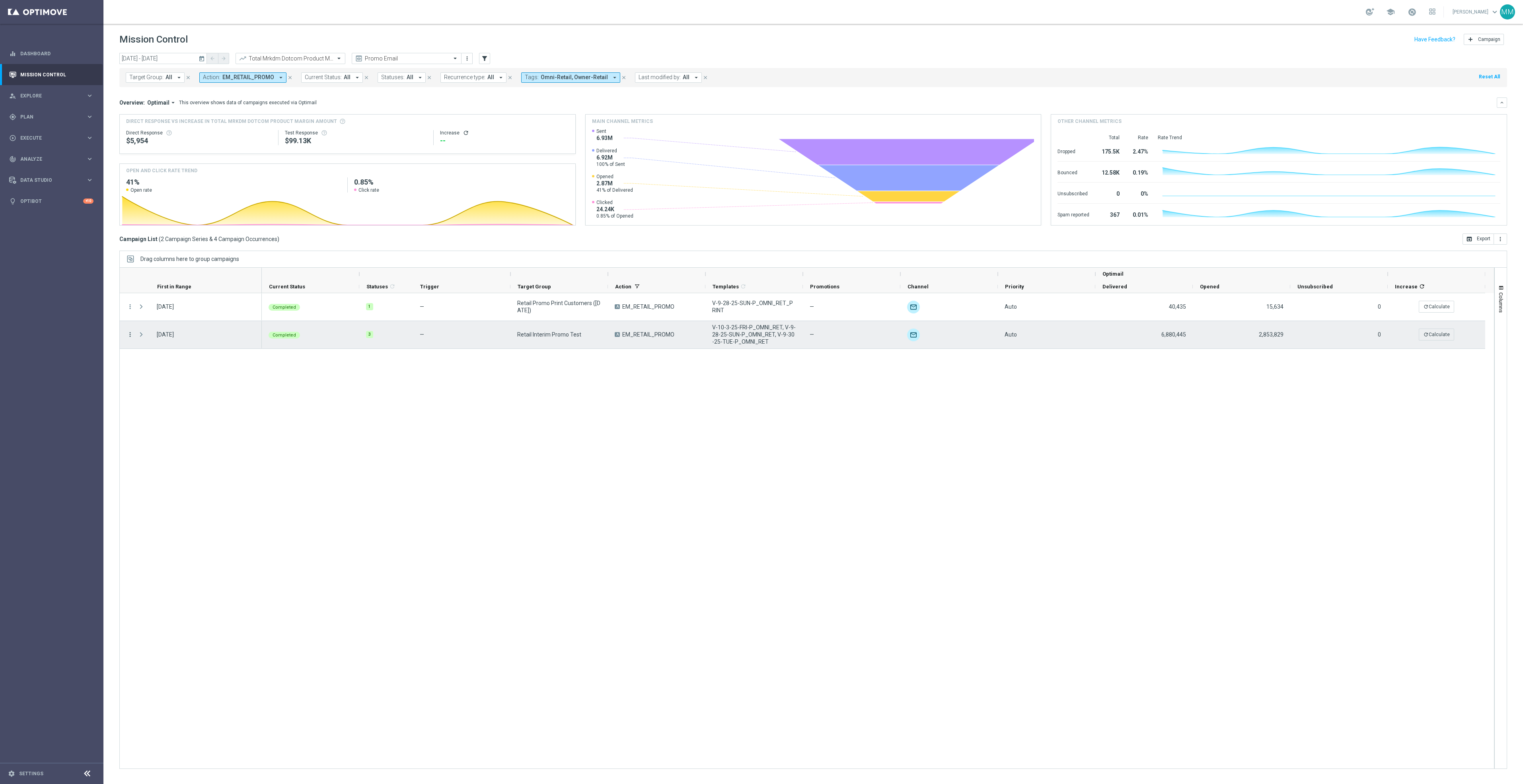
click at [131, 335] on icon "more_vert" at bounding box center [130, 334] width 7 height 7
click at [175, 364] on span "Channel Metrics" at bounding box center [165, 363] width 38 height 5
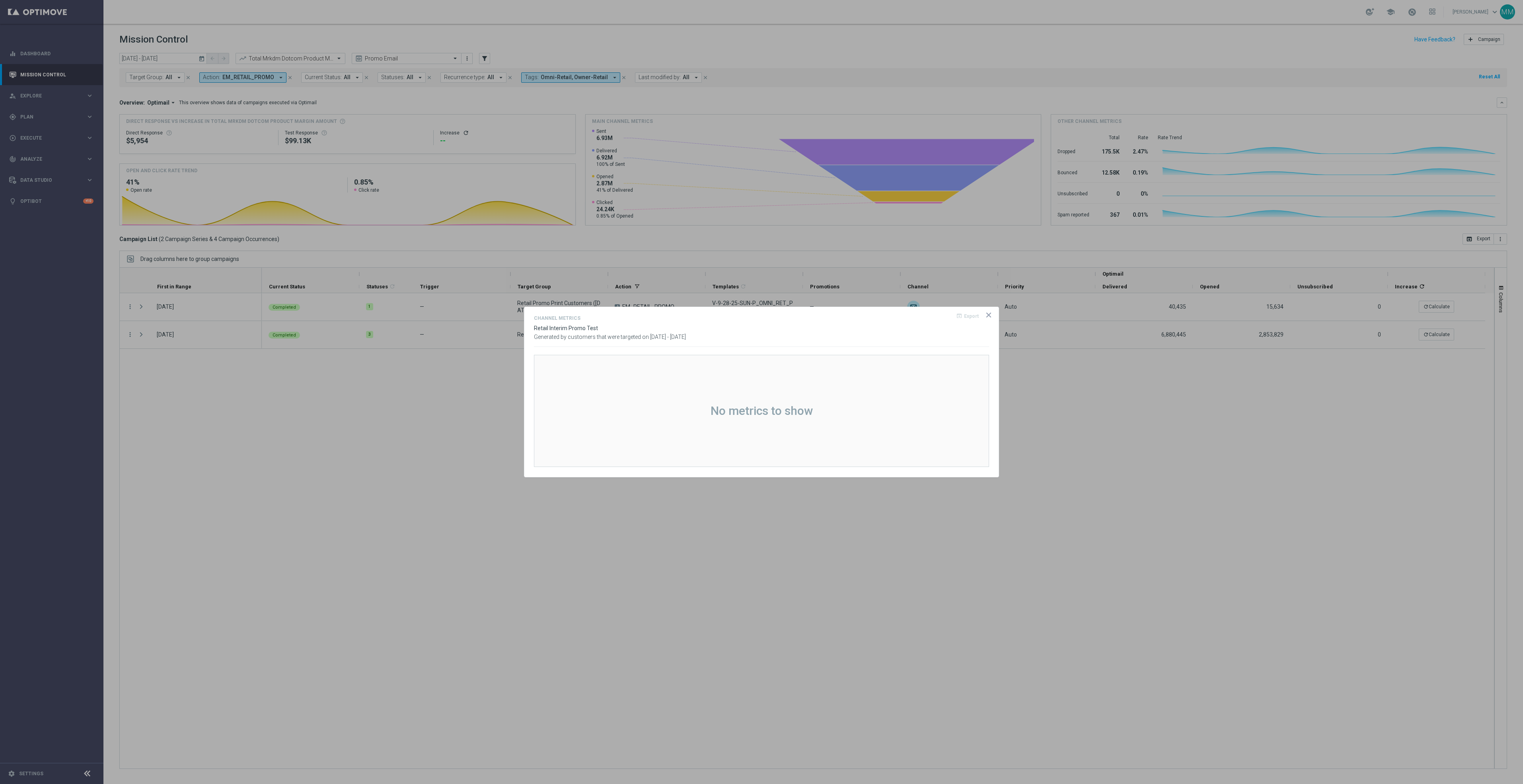
click at [988, 318] on icon "icon" at bounding box center [988, 315] width 8 height 8
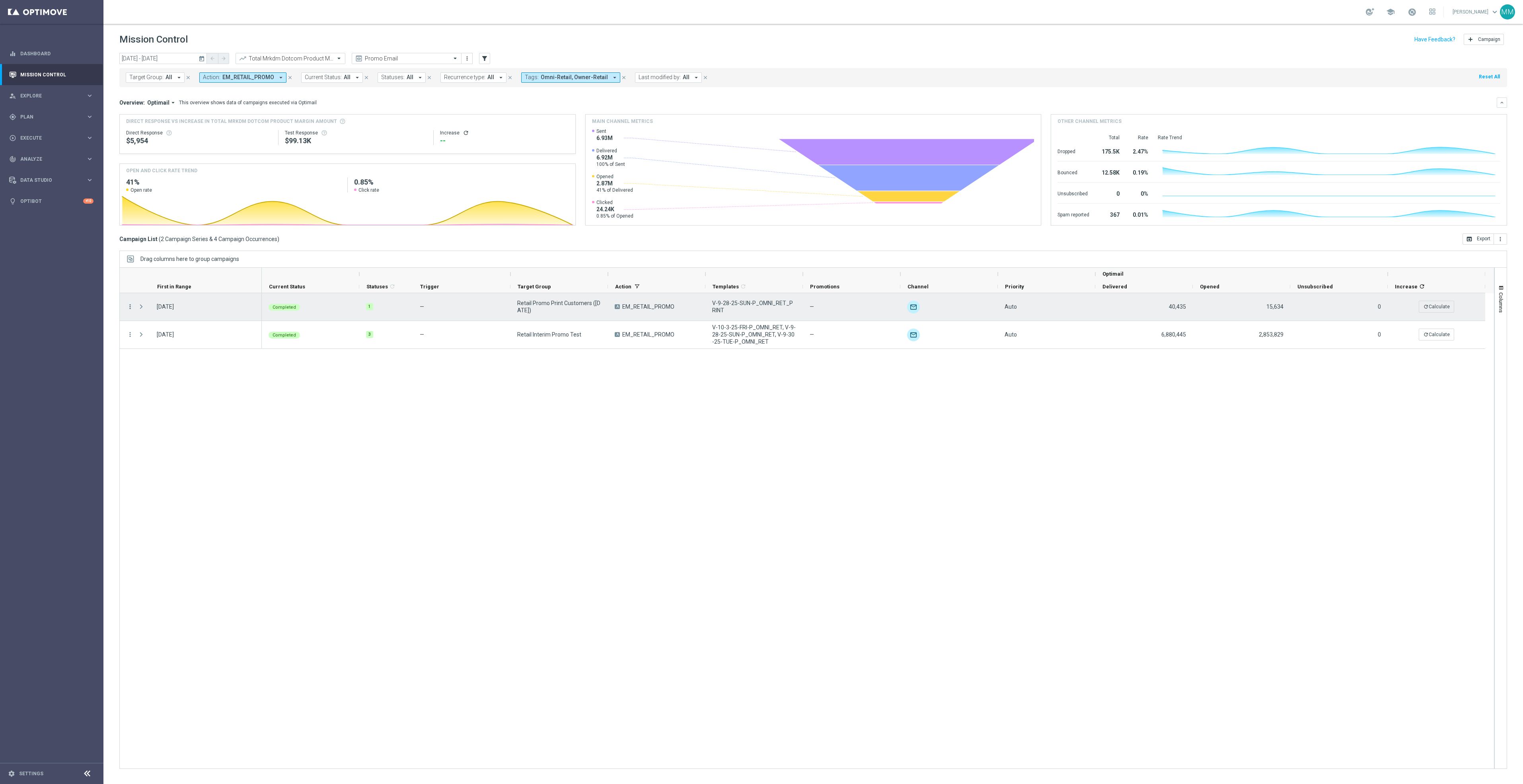
click at [129, 307] on icon "more_vert" at bounding box center [130, 306] width 7 height 7
click at [176, 335] on span "Channel Metrics" at bounding box center [165, 334] width 38 height 5
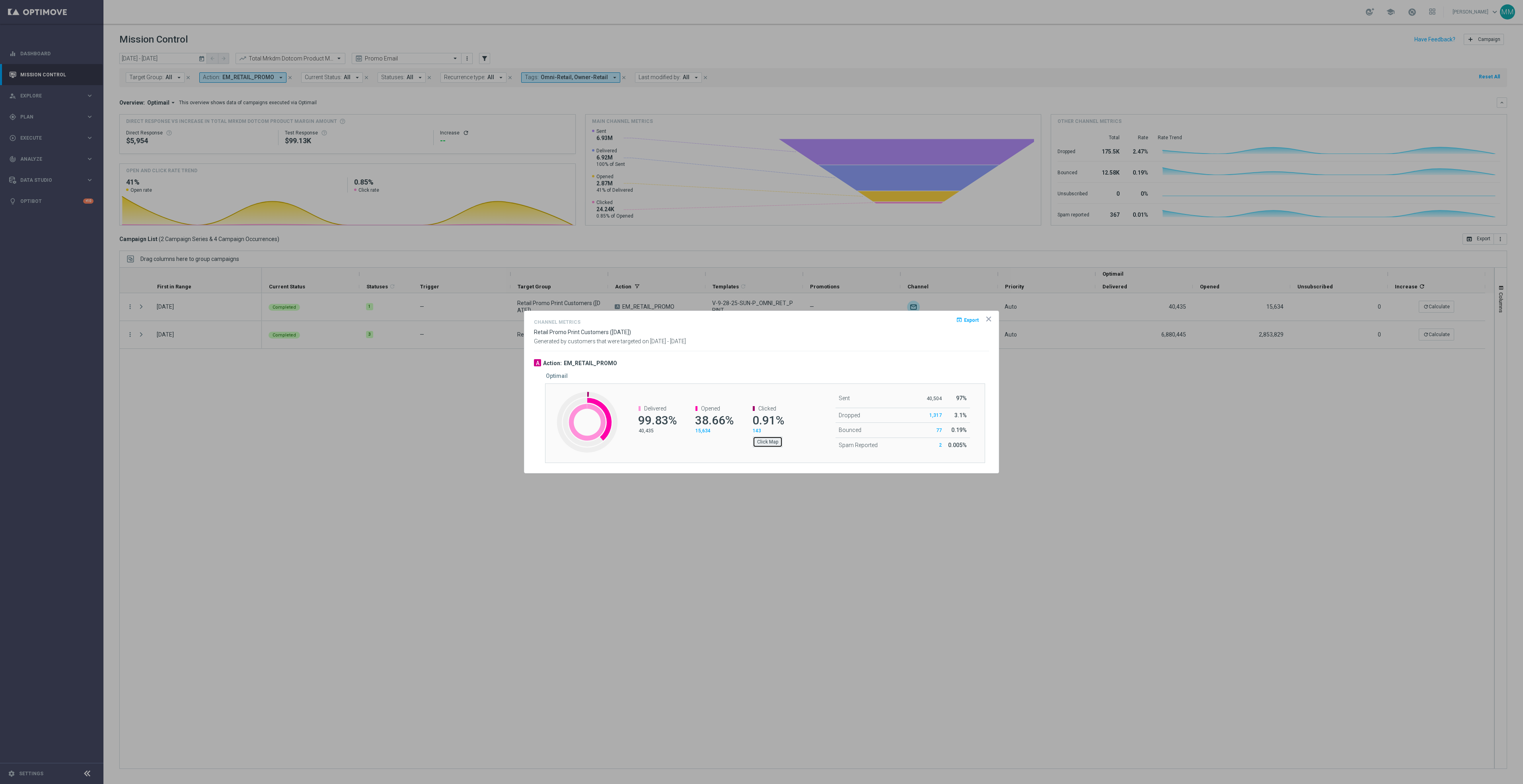
click at [773, 444] on button "Click Map" at bounding box center [767, 442] width 30 height 11
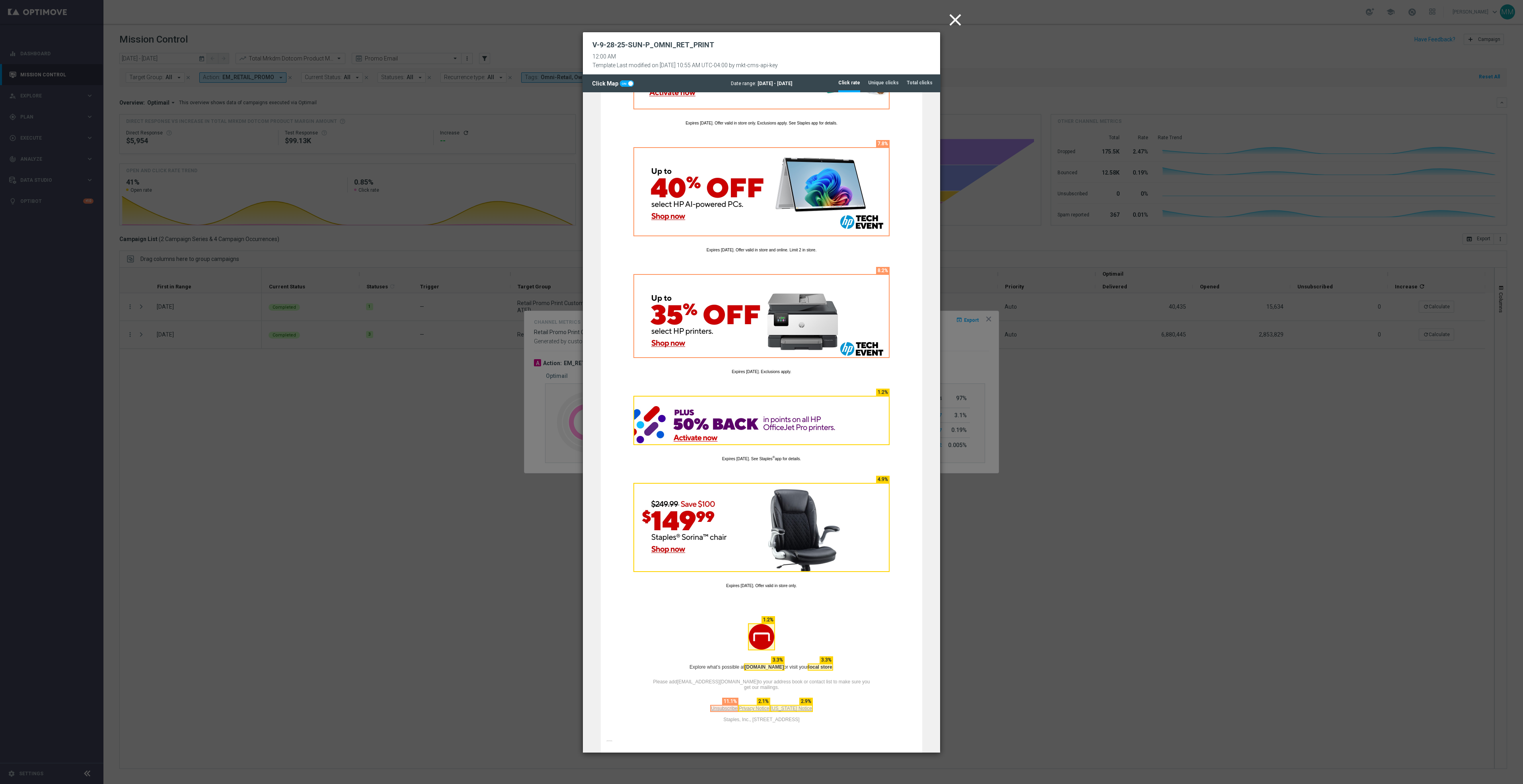
scroll to position [785, 0]
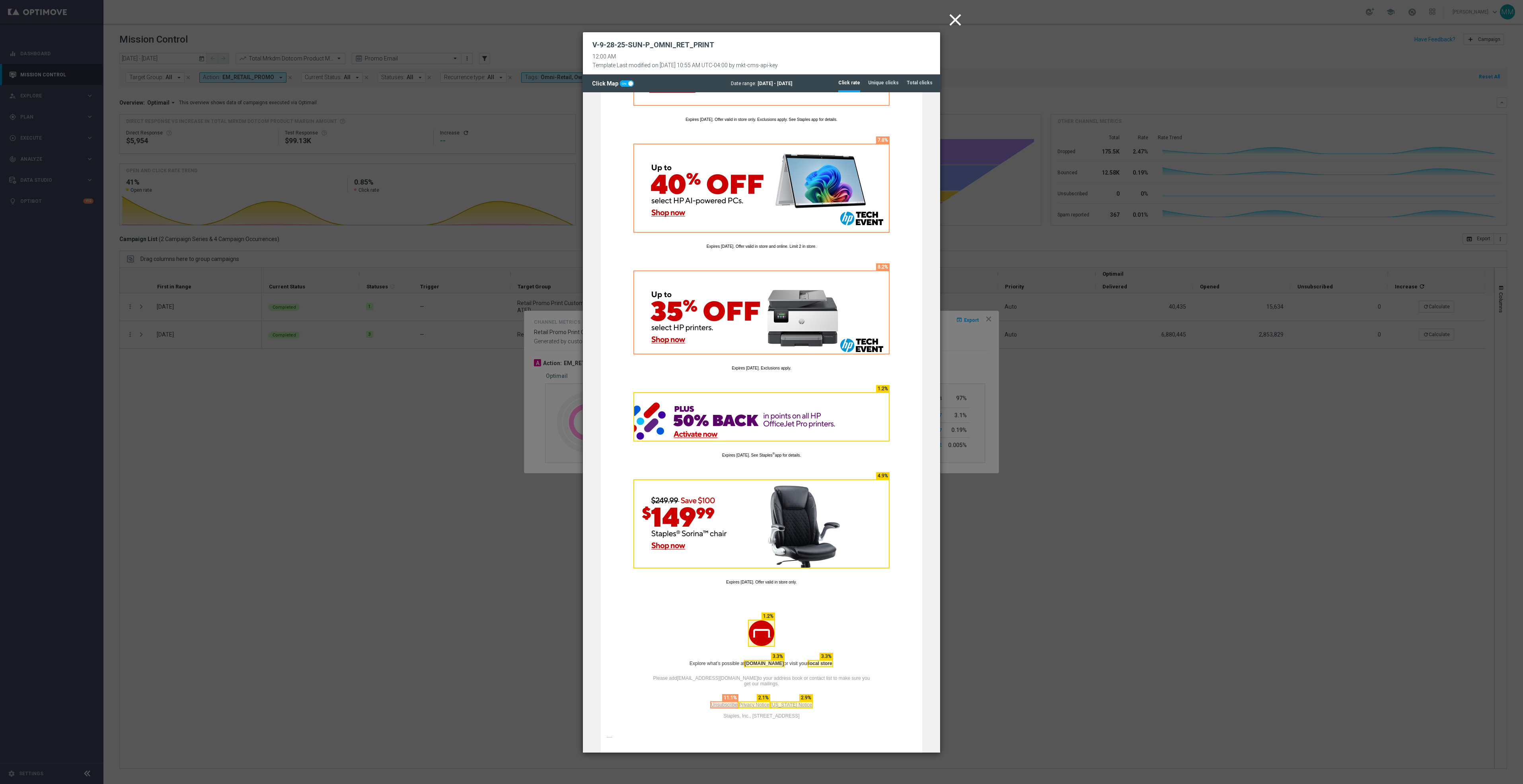
click at [1114, 544] on modal-container "close V-9-28-25-SUN-P_OMNI_RET_PRINT 12:00 AM Template Last modified on 26 Sep …" at bounding box center [762, 392] width 1523 height 784
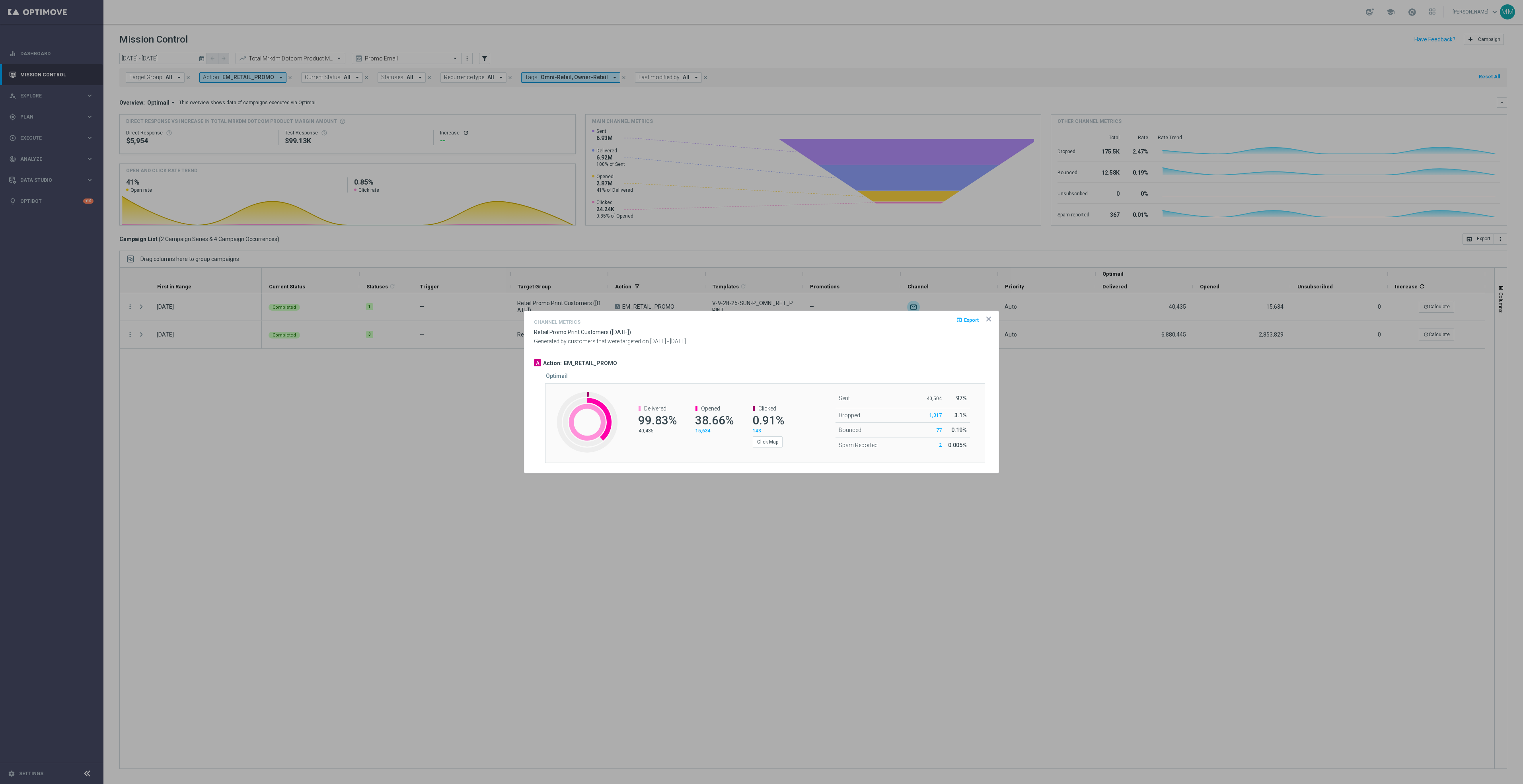
click at [986, 318] on icon "icon" at bounding box center [988, 319] width 4 height 4
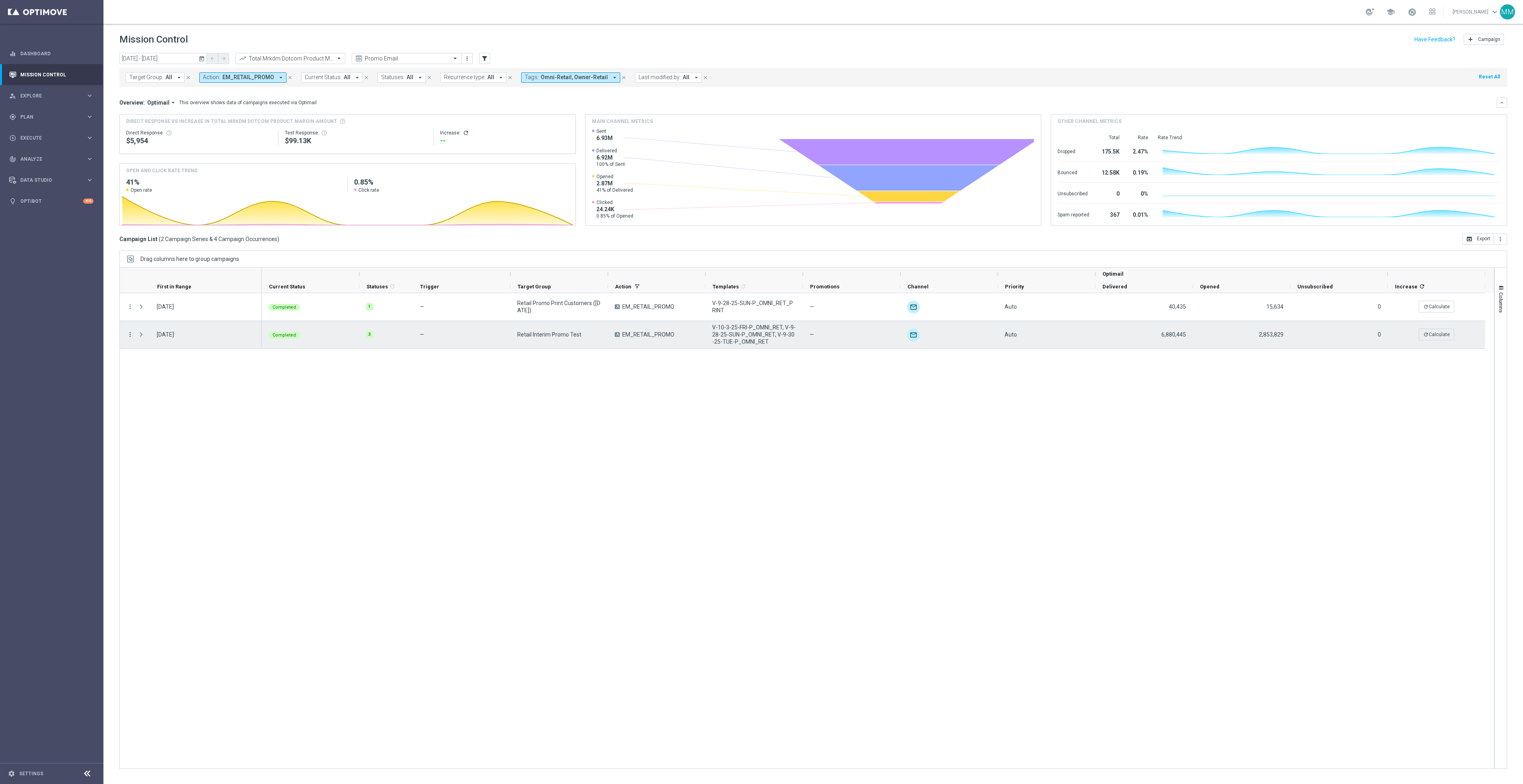
click at [130, 335] on icon "more_vert" at bounding box center [130, 334] width 7 height 7
click at [177, 363] on span "Channel Metrics" at bounding box center [165, 363] width 38 height 5
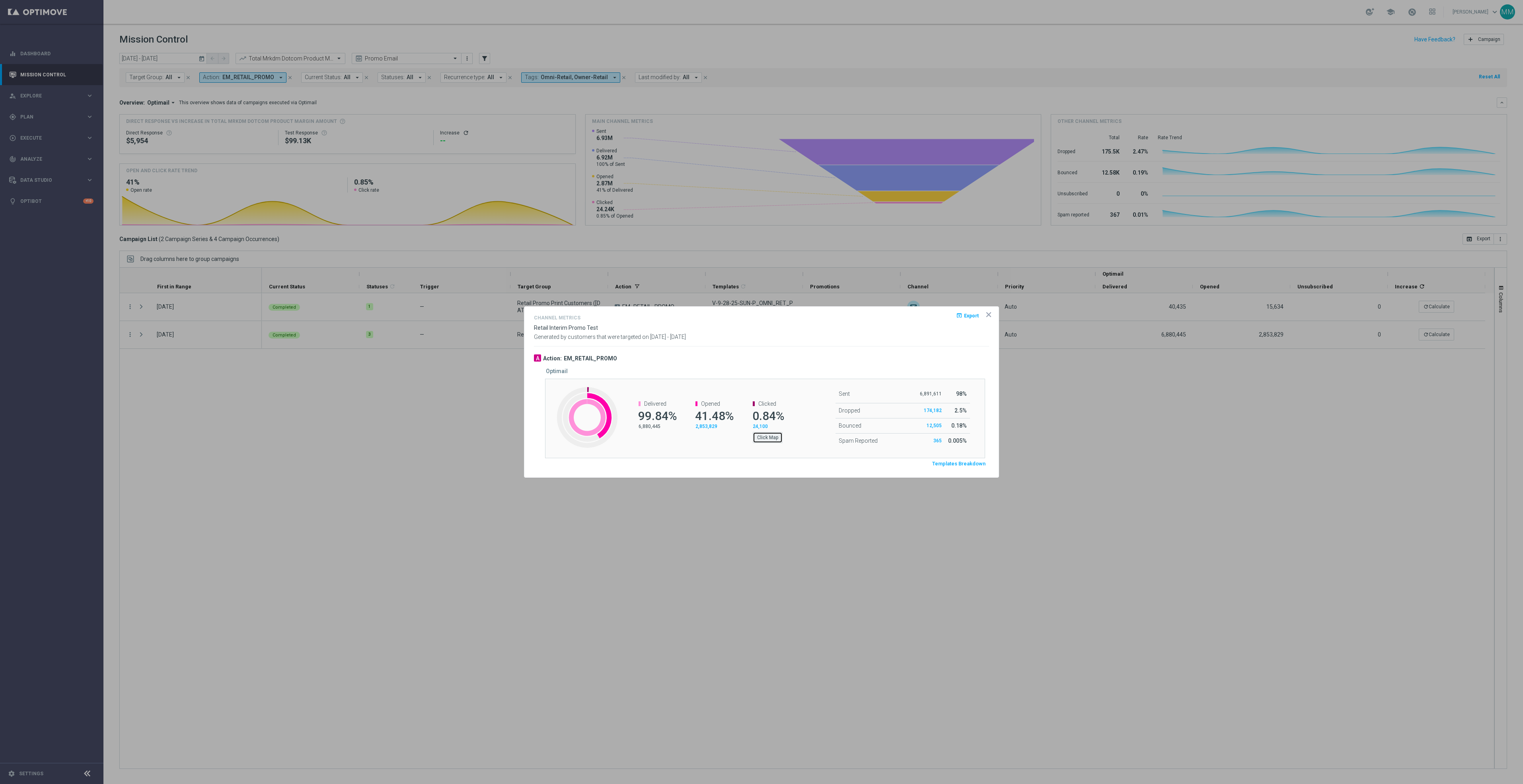
click at [760, 437] on button "Click Map" at bounding box center [767, 437] width 30 height 11
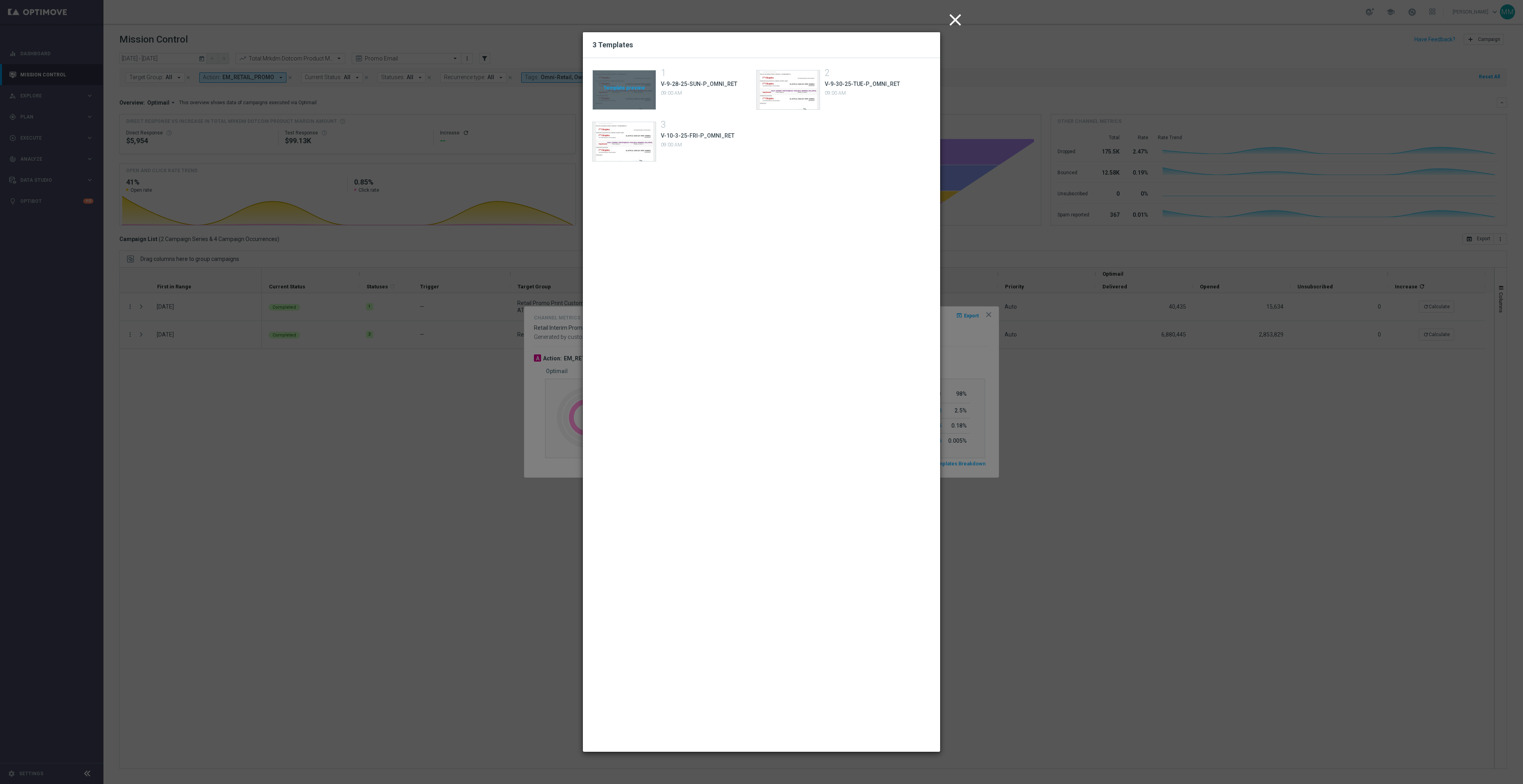
click at [631, 82] on div "Template preview" at bounding box center [624, 89] width 63 height 39
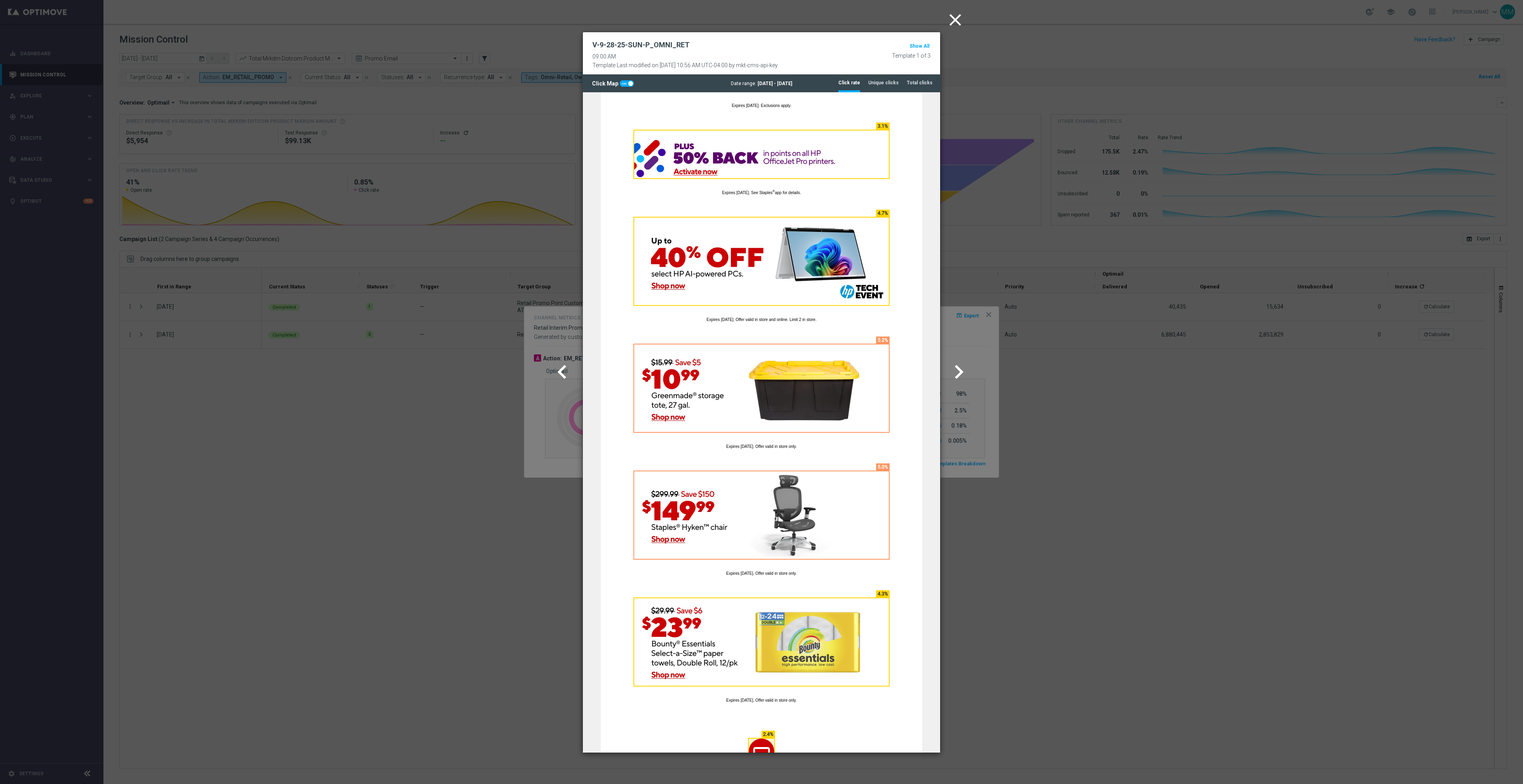
scroll to position [695, 0]
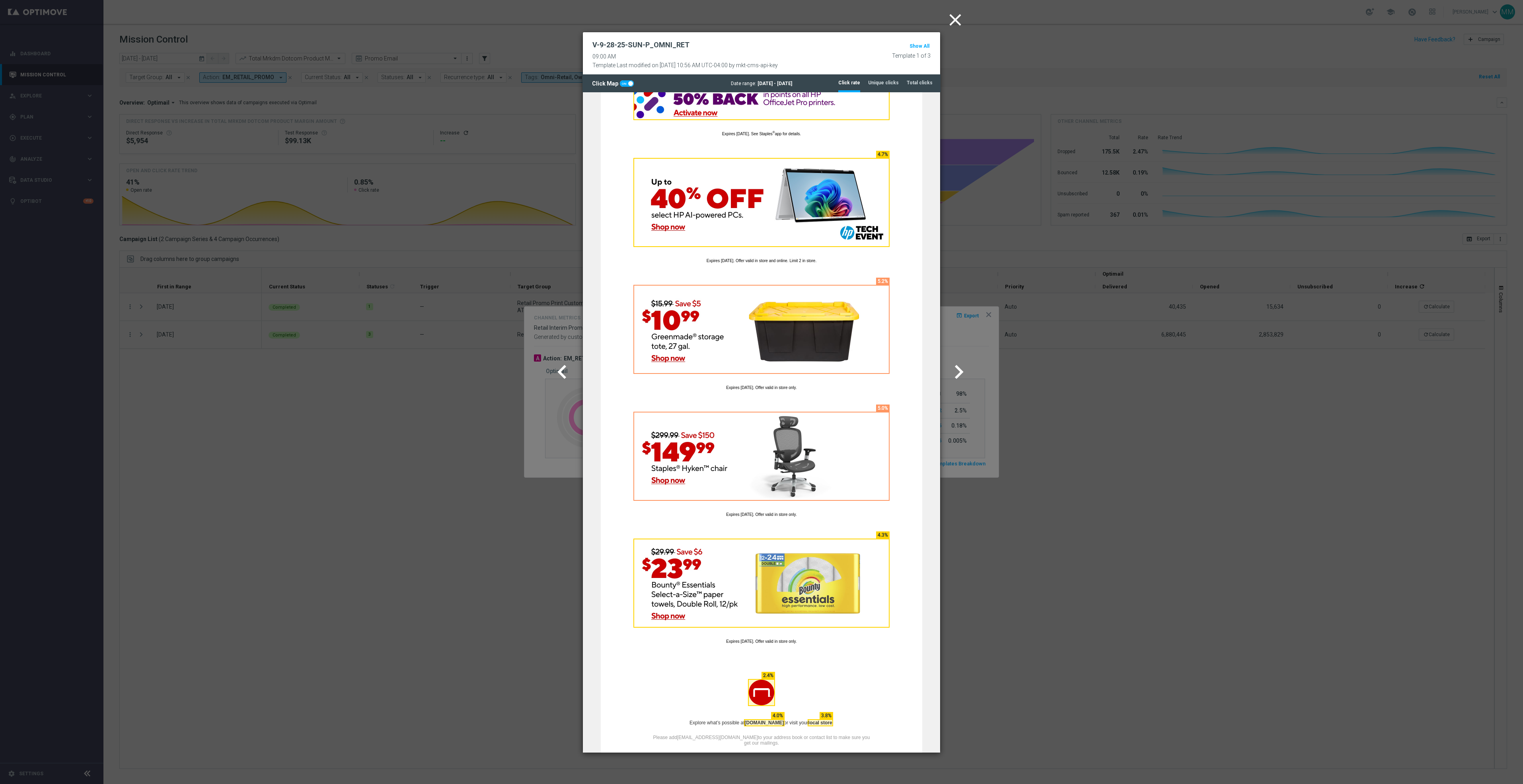
click at [959, 368] on icon "chevron_right" at bounding box center [959, 372] width 28 height 28
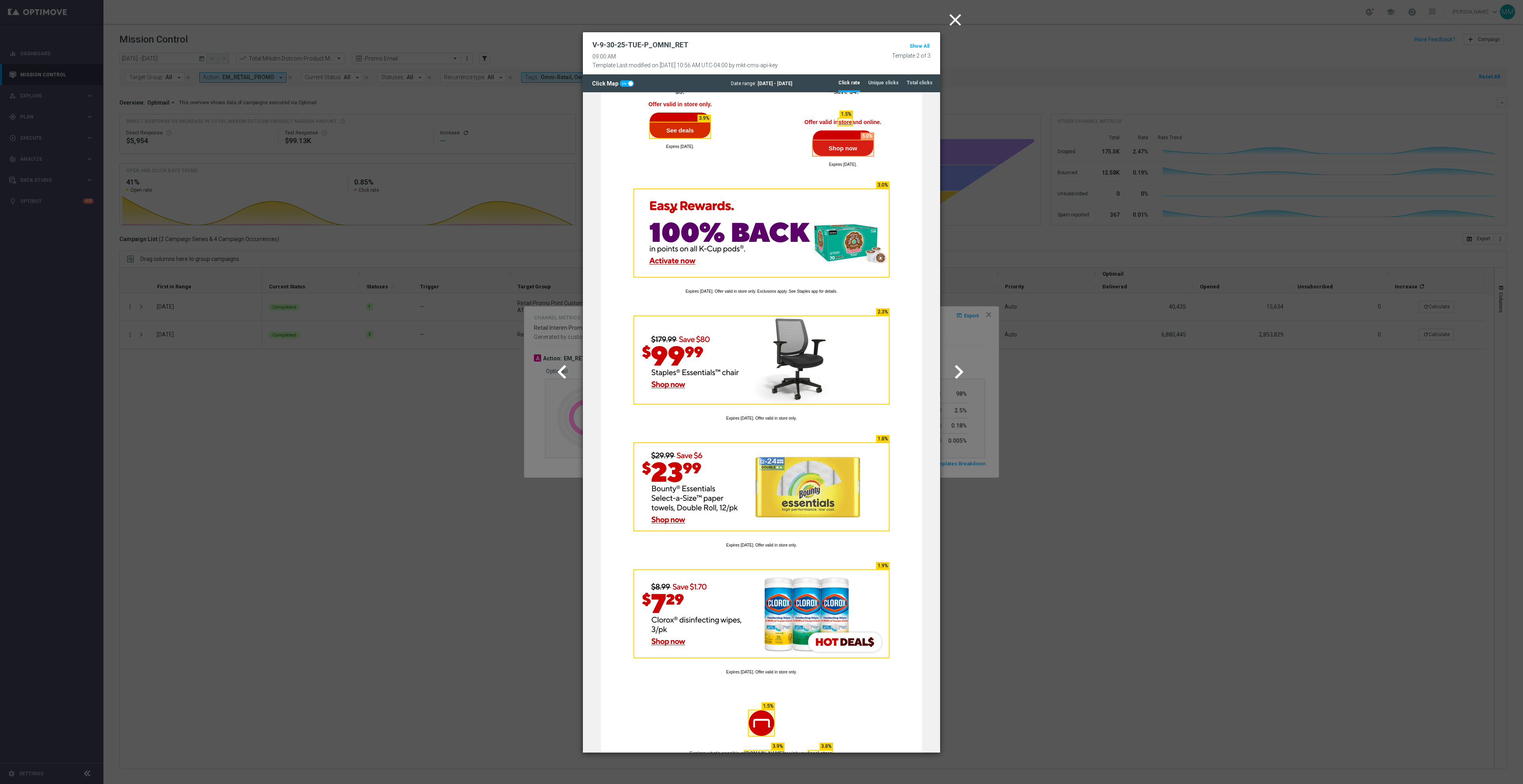
scroll to position [1151, 0]
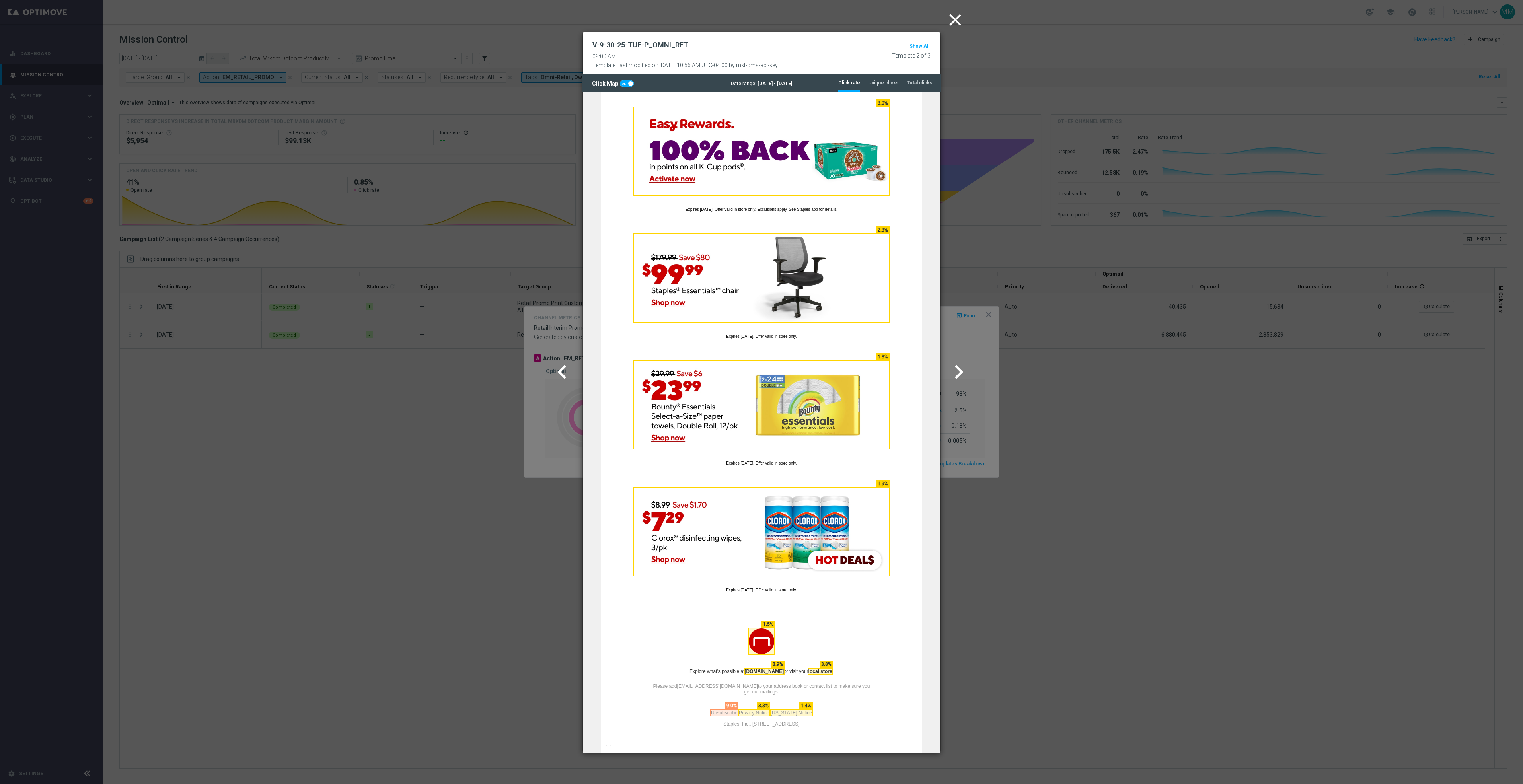
click at [959, 378] on icon "chevron_right" at bounding box center [959, 372] width 28 height 28
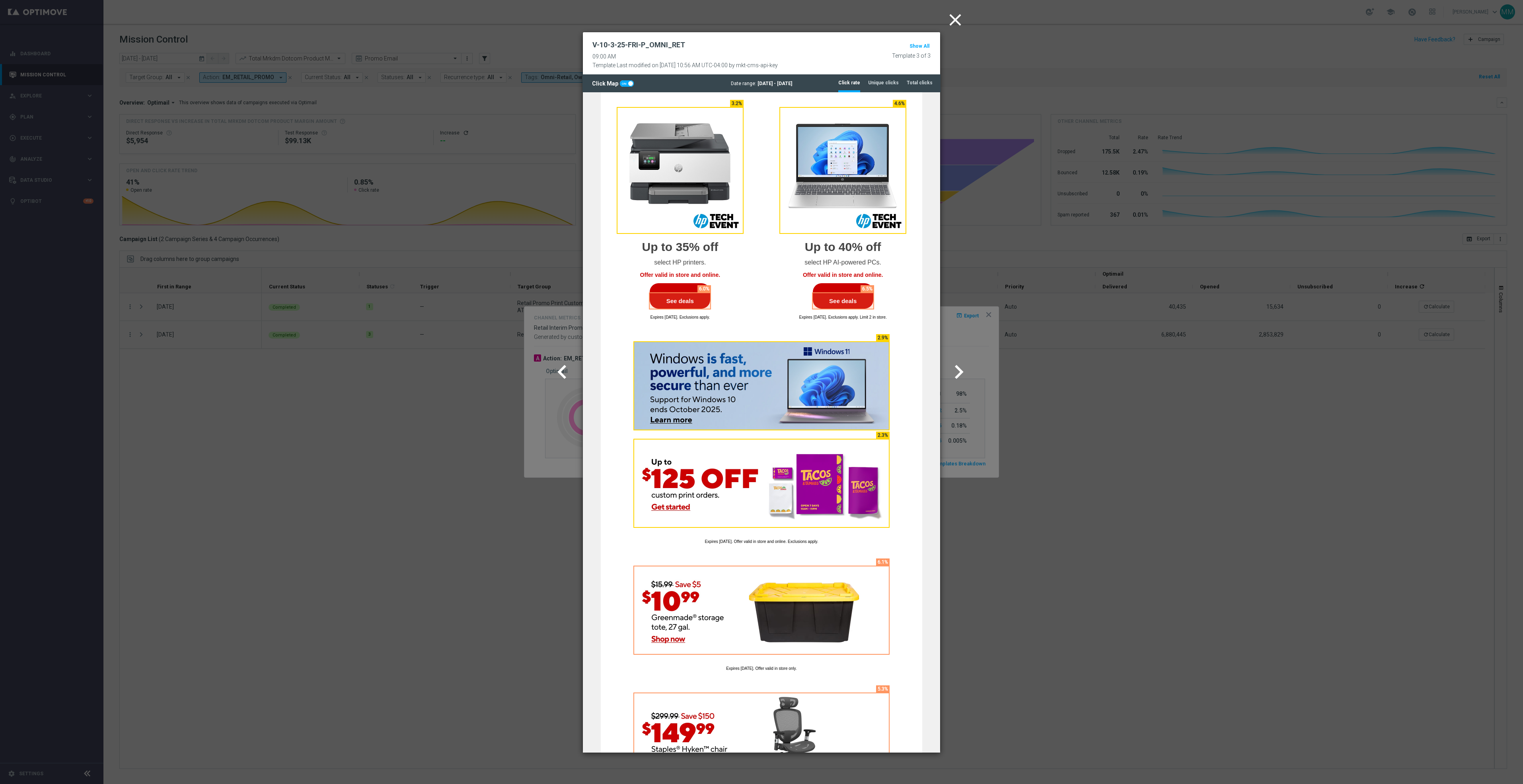
scroll to position [836, 0]
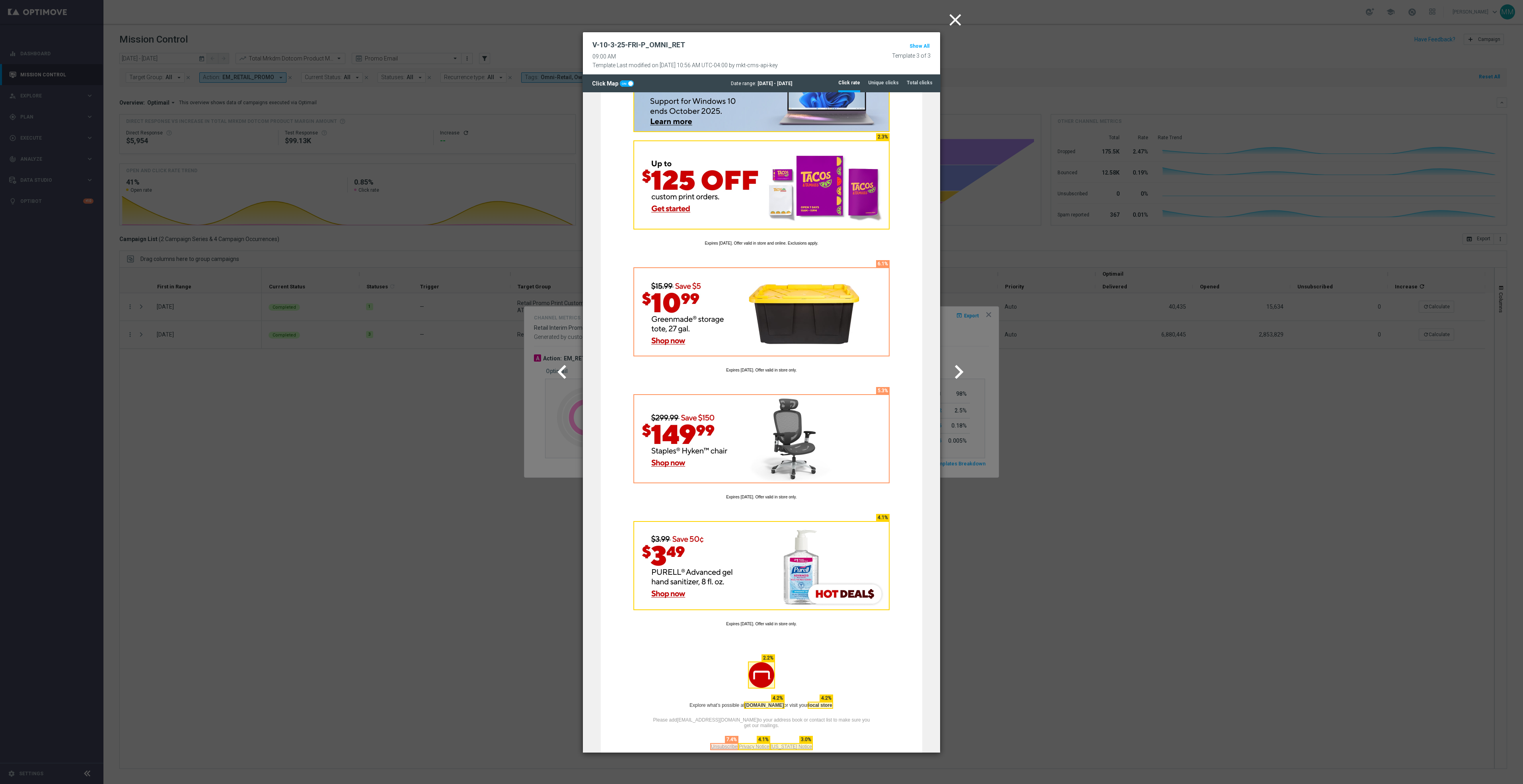
click at [555, 364] on icon "chevron_left" at bounding box center [562, 372] width 28 height 28
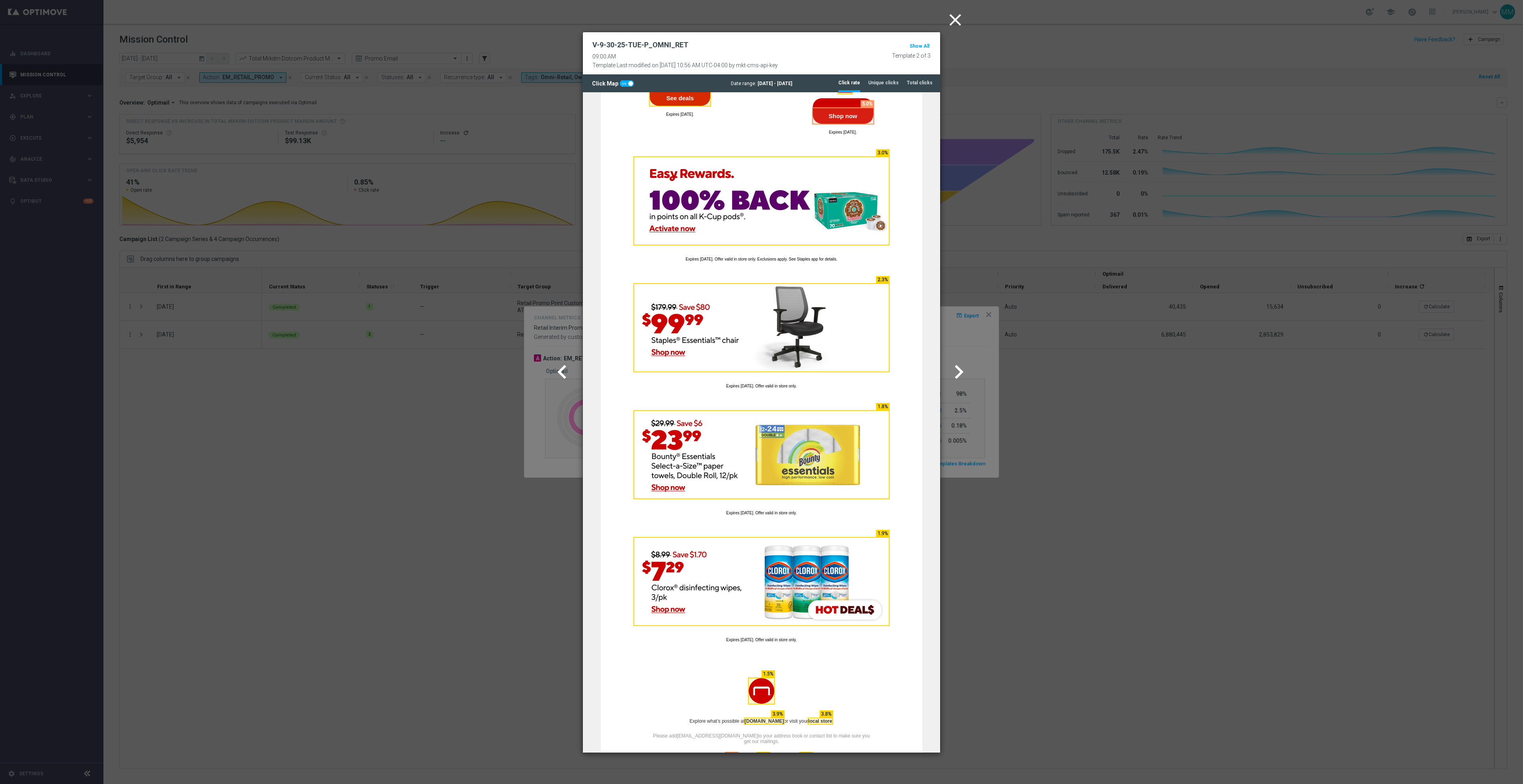
scroll to position [1151, 0]
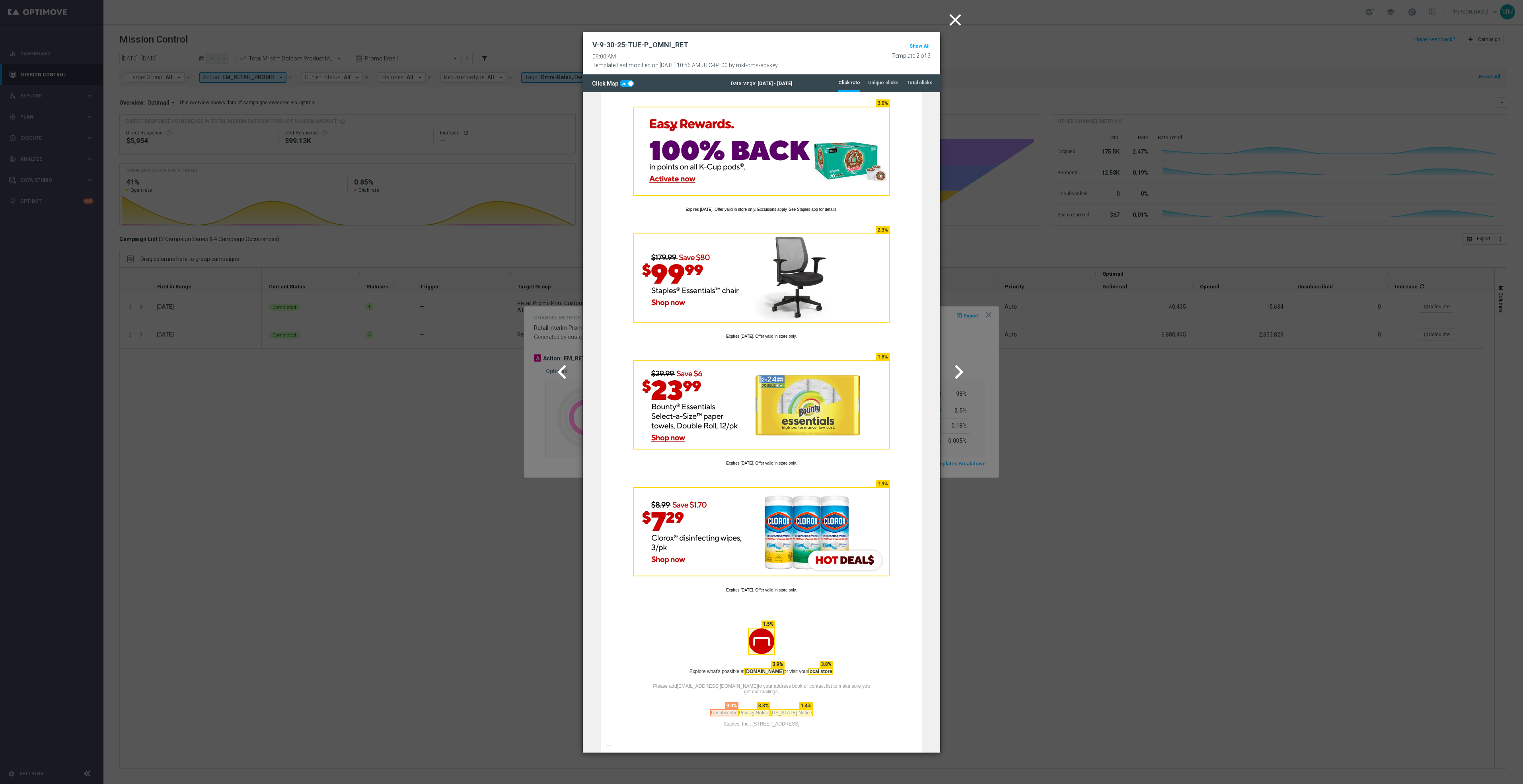
drag, startPoint x: 962, startPoint y: 22, endPoint x: 950, endPoint y: 22, distance: 12.0
click at [962, 22] on icon "close" at bounding box center [955, 20] width 20 height 20
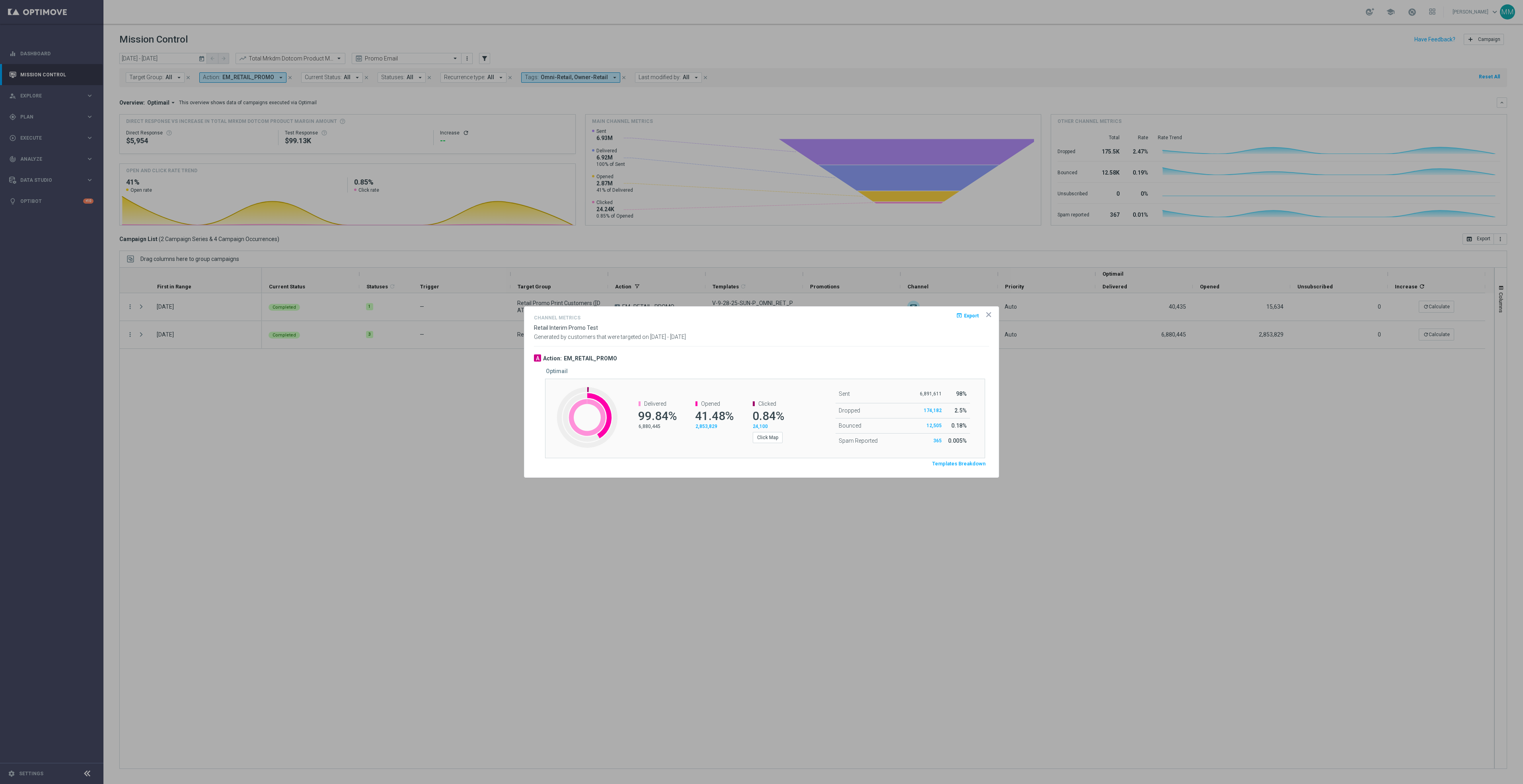
drag, startPoint x: 695, startPoint y: 566, endPoint x: 220, endPoint y: 431, distance: 493.8
click at [695, 566] on div at bounding box center [762, 392] width 1523 height 784
click at [765, 439] on button "Click Map" at bounding box center [767, 437] width 30 height 11
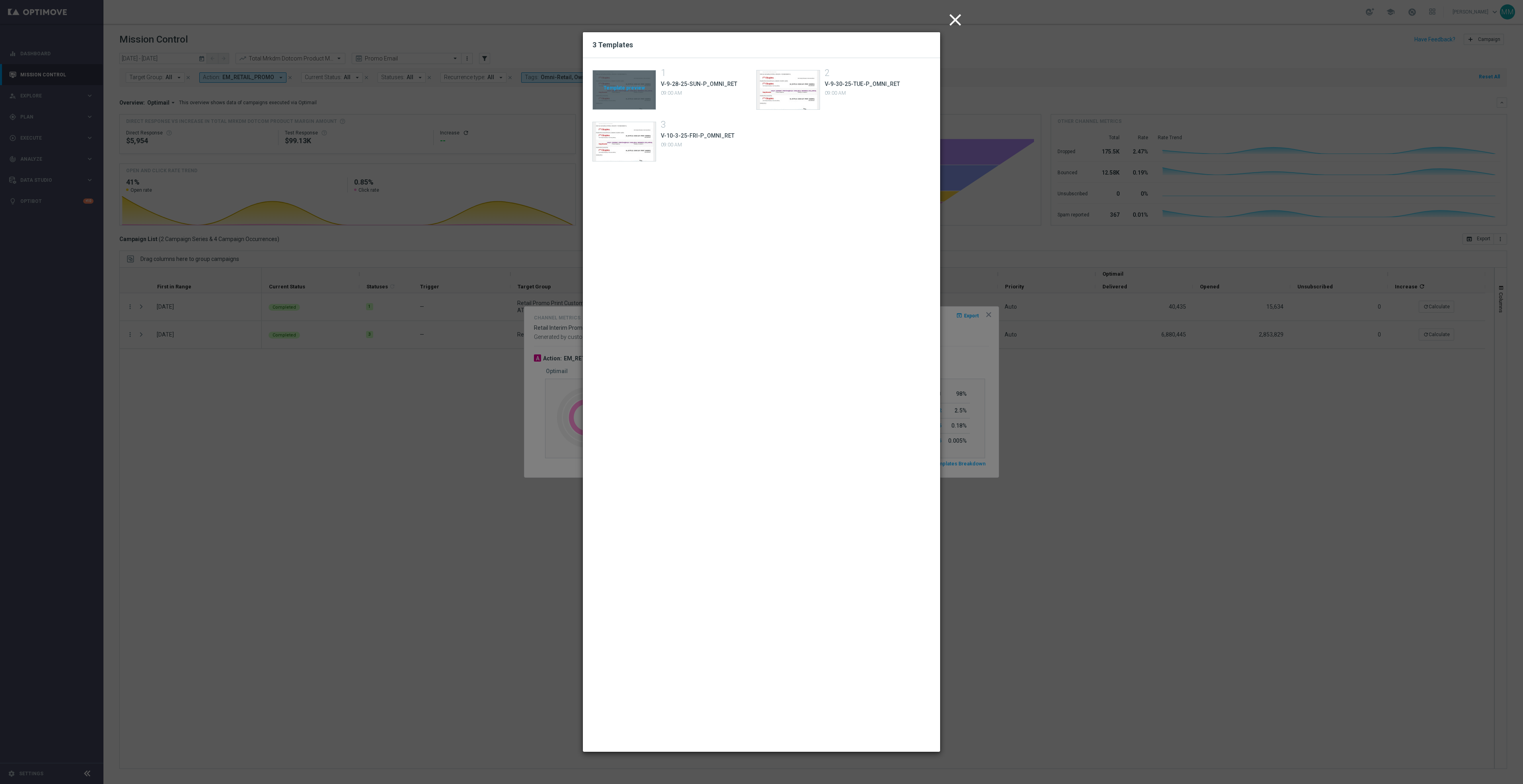
click at [627, 91] on div "Template preview" at bounding box center [624, 89] width 63 height 39
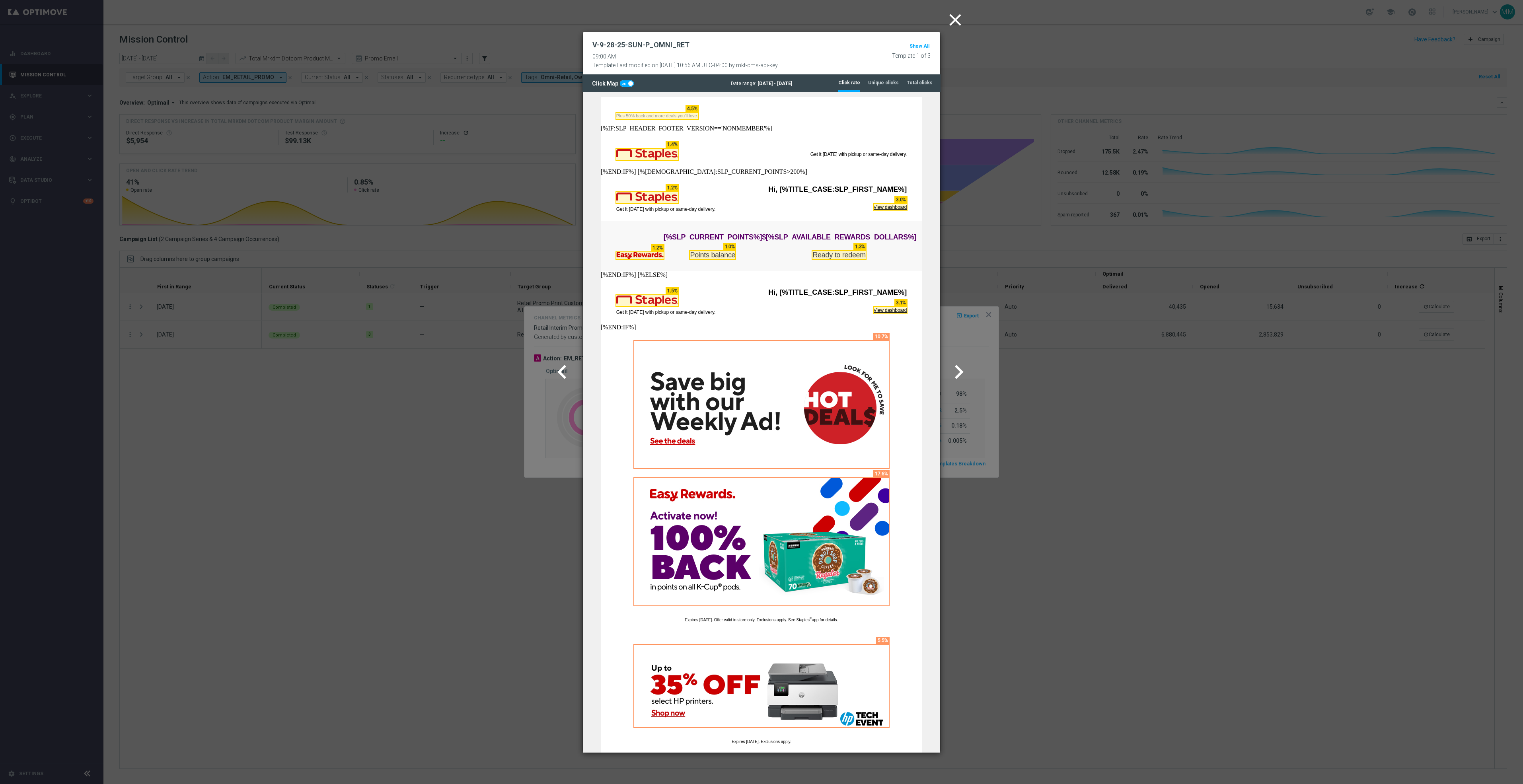
scroll to position [0, 0]
click at [1166, 630] on modal-container "close V-9-28-25-SUN-P_OMNI_RET 09:00 AM Template Last modified on 26 Sep 2025 a…" at bounding box center [762, 392] width 1523 height 784
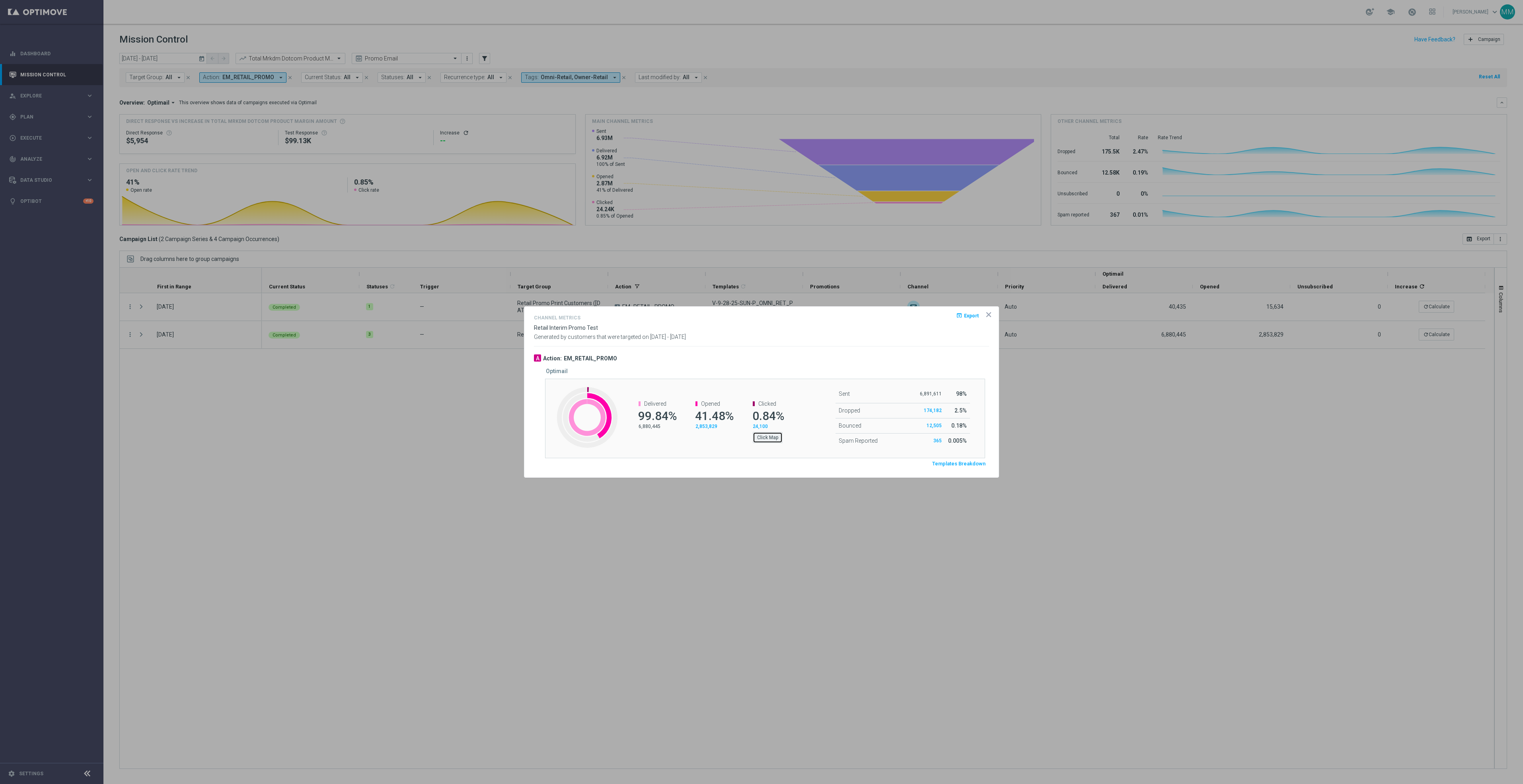
click at [764, 441] on button "Click Map" at bounding box center [767, 437] width 30 height 11
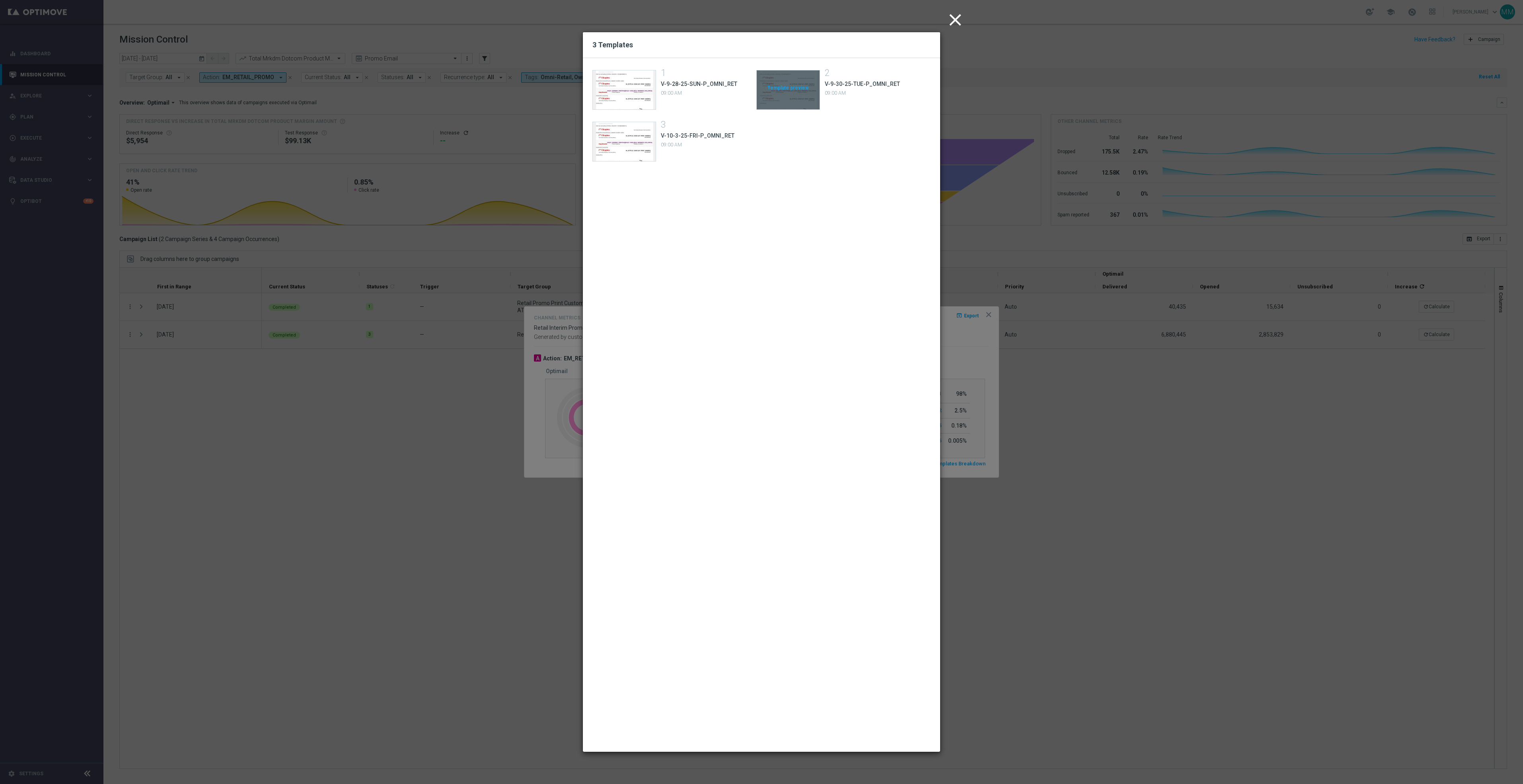
click at [778, 87] on div "Template preview" at bounding box center [788, 89] width 63 height 39
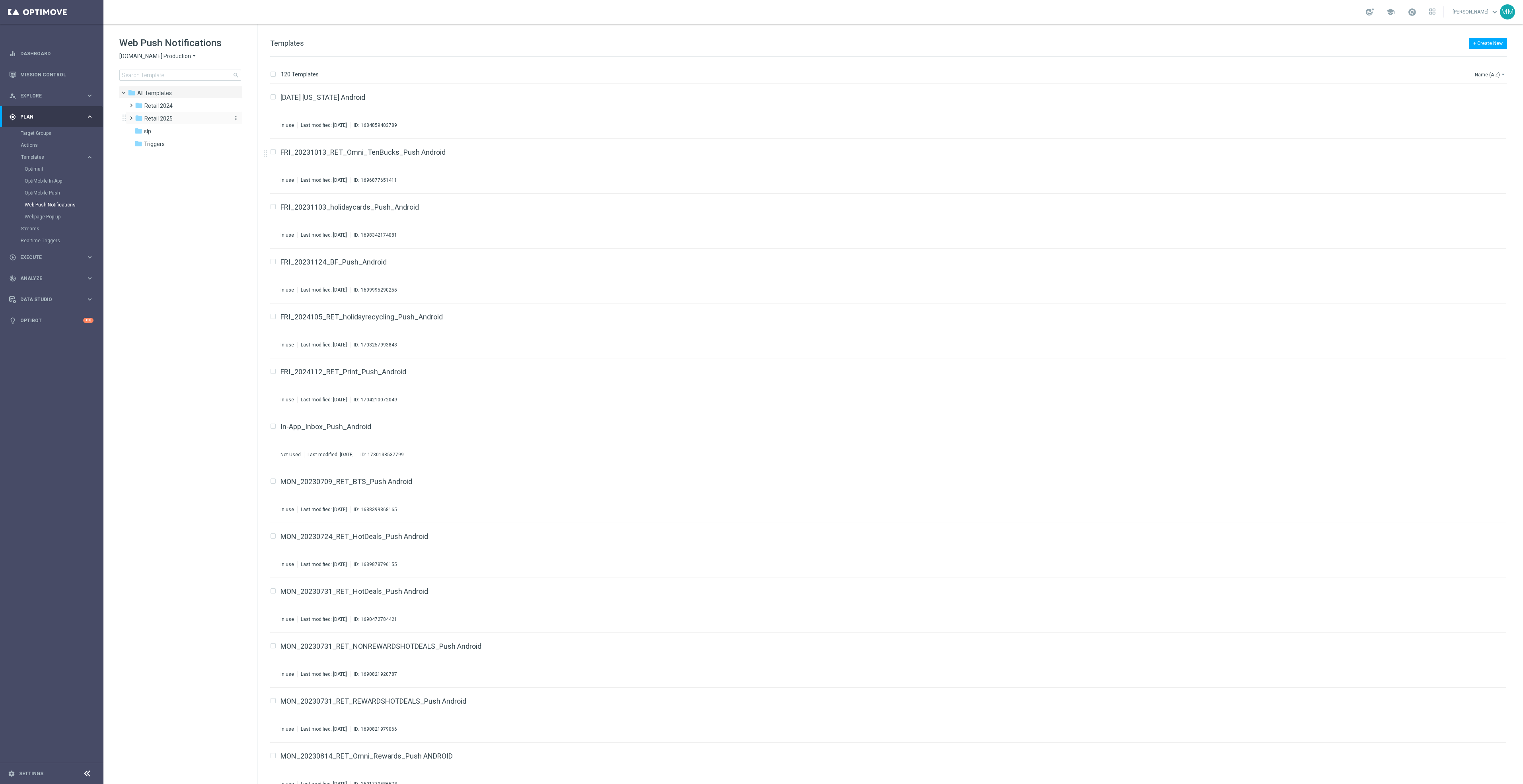
click at [148, 116] on span "Retail 2025" at bounding box center [158, 118] width 28 height 7
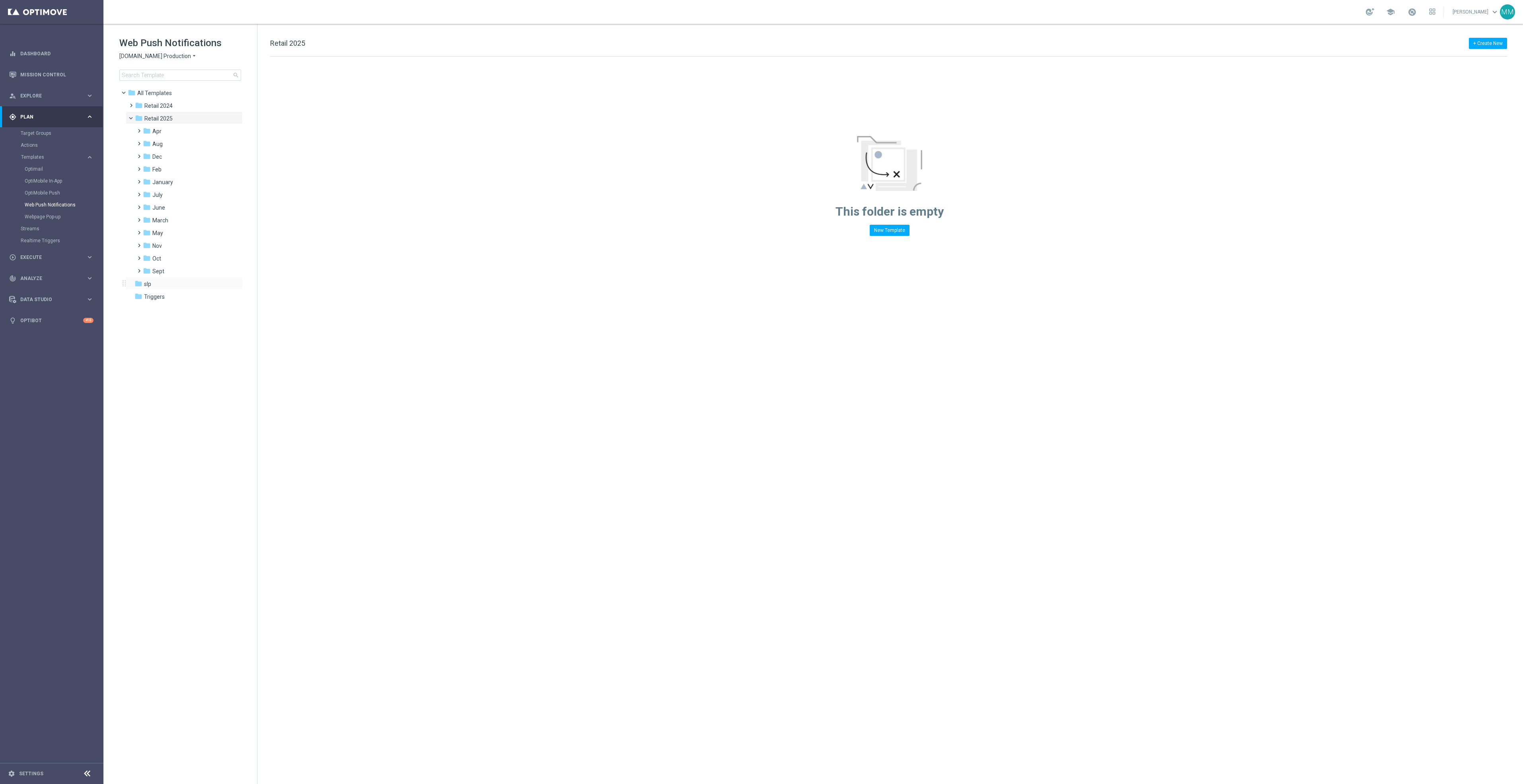
click at [171, 277] on div "folder slp more_vert" at bounding box center [184, 283] width 117 height 13
click at [170, 270] on div "folder Sept" at bounding box center [185, 271] width 85 height 9
click at [197, 313] on div "folder WO 9.28" at bounding box center [189, 310] width 78 height 9
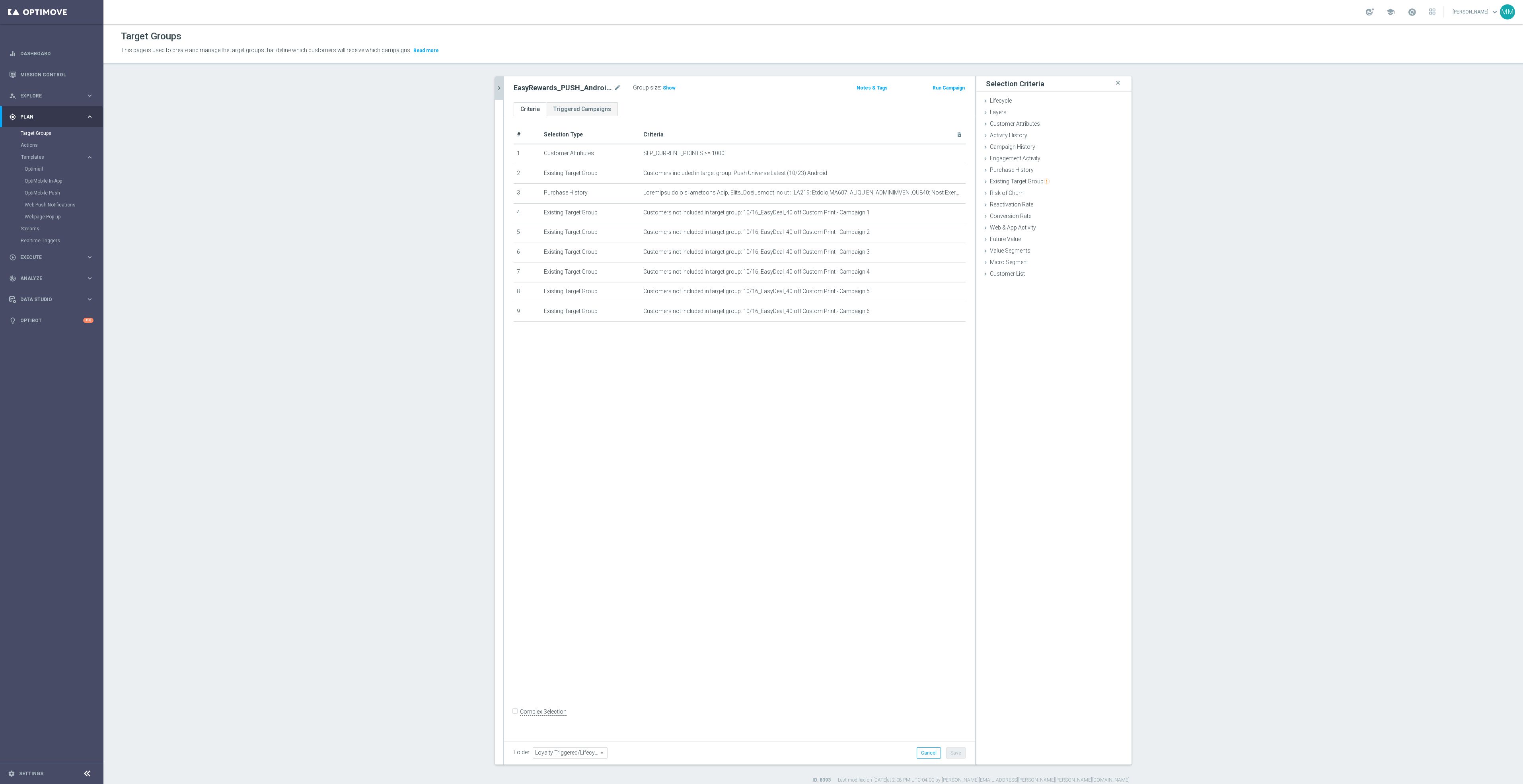
click at [495, 80] on button "chevron_right" at bounding box center [499, 87] width 8 height 23
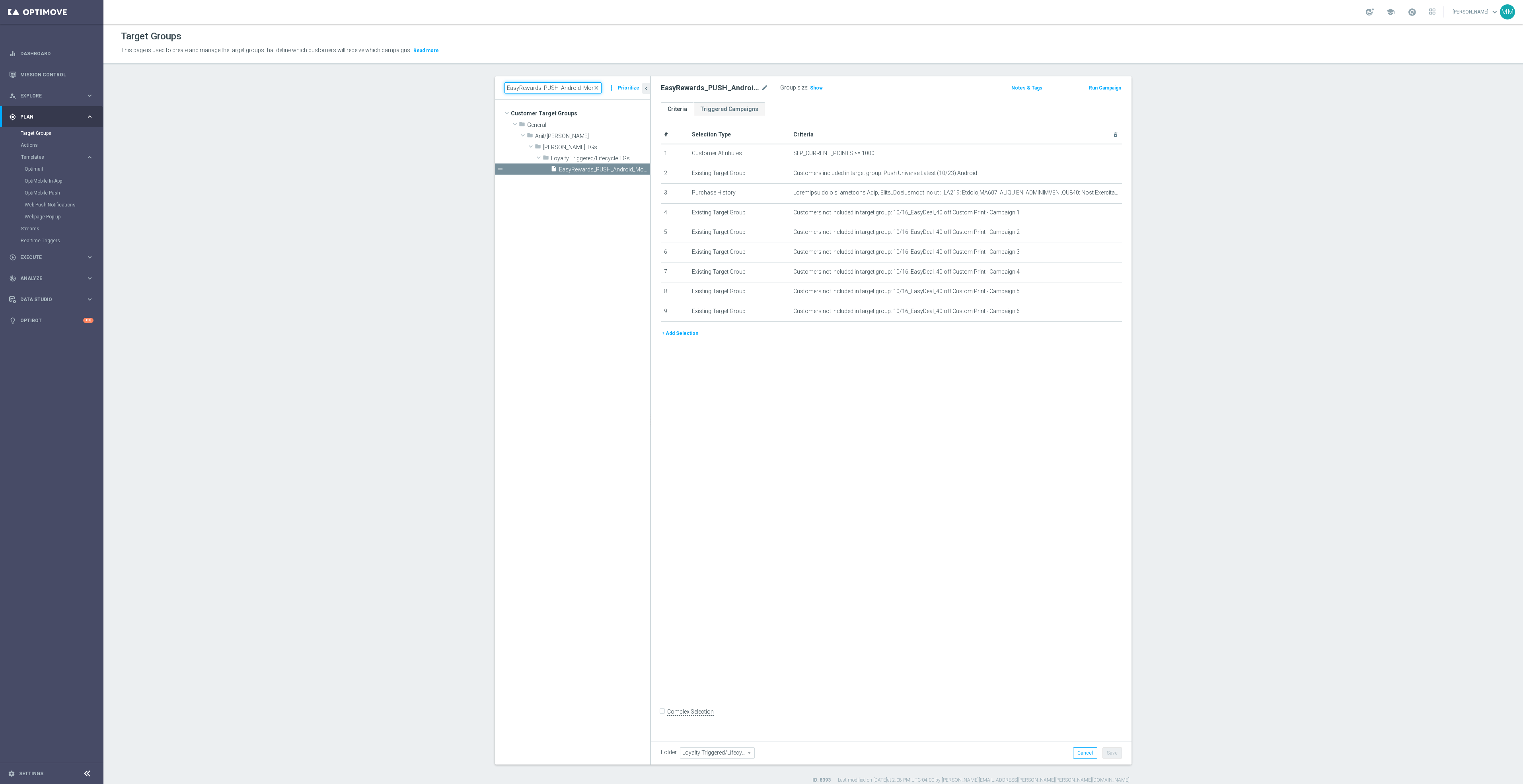
click at [550, 86] on input "EasyRewards_PUSH_Android_MonthlySummary" at bounding box center [552, 87] width 97 height 11
type input "20250929"
drag, startPoint x: 581, startPoint y: 180, endPoint x: 589, endPoint y: 173, distance: 10.6
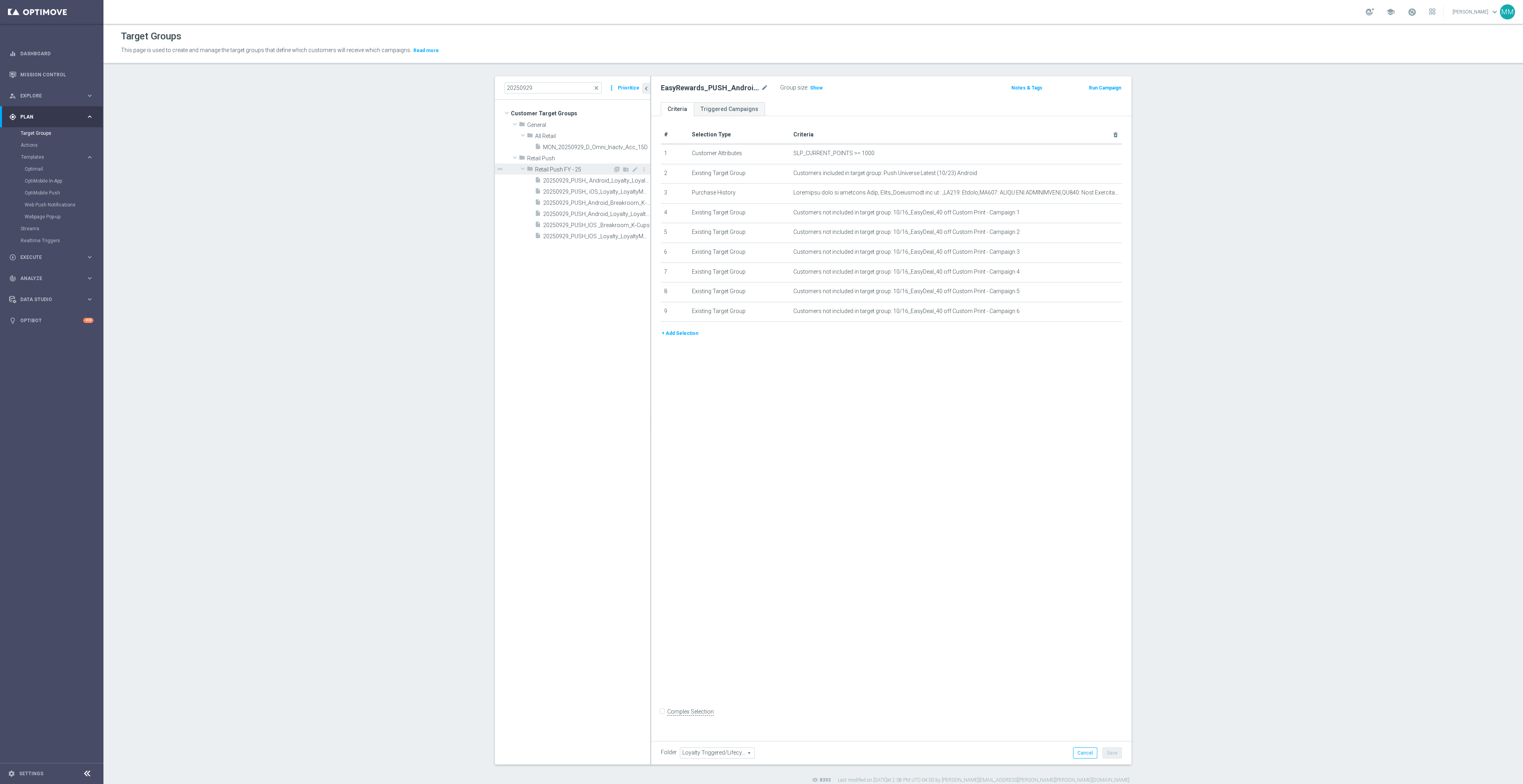
click at [581, 180] on span "20250929_PUSH_ Android_Loyalty_LoyaltyMVCNoOffer" at bounding box center [597, 181] width 107 height 7
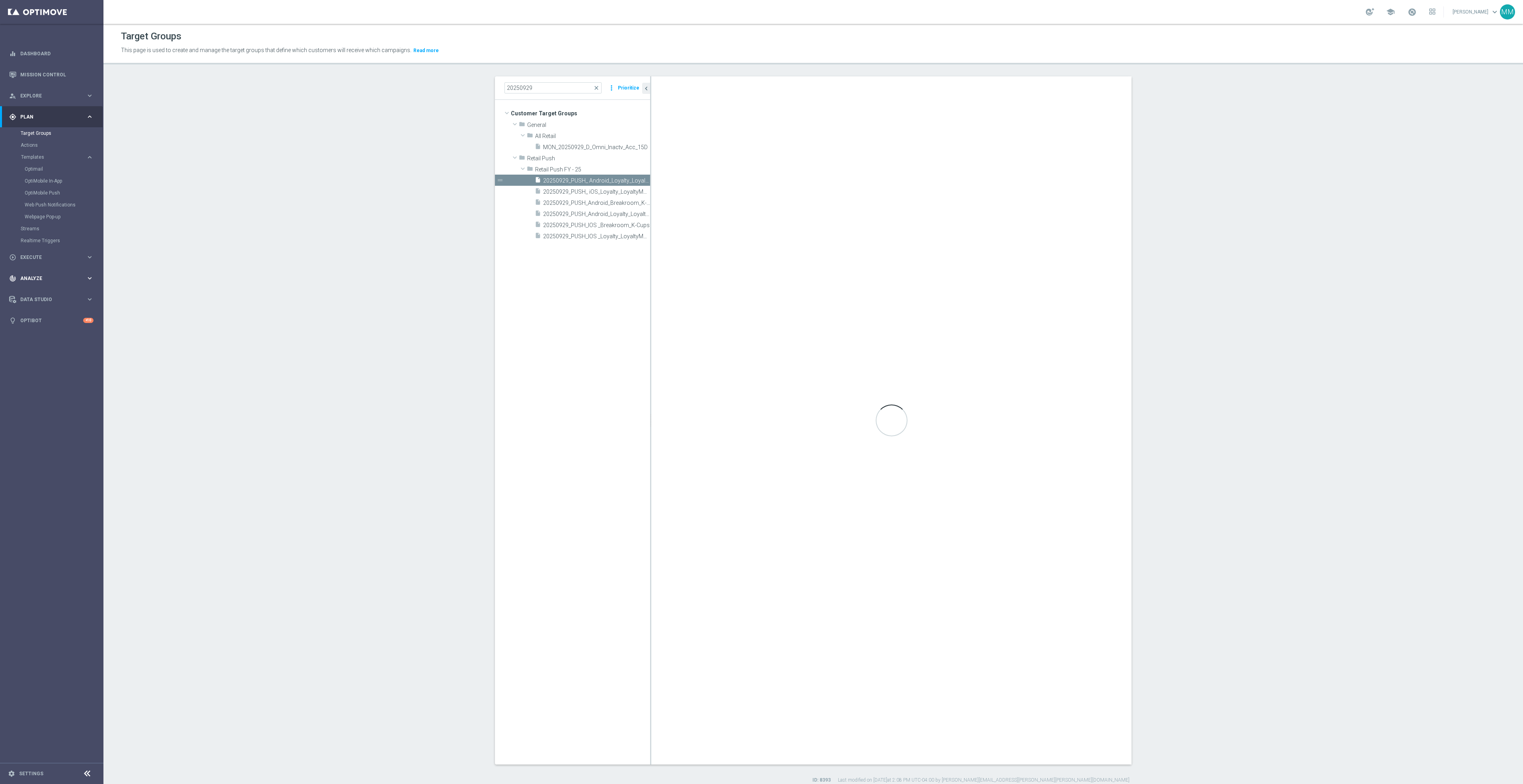
type input "Retail Push FY - 25"
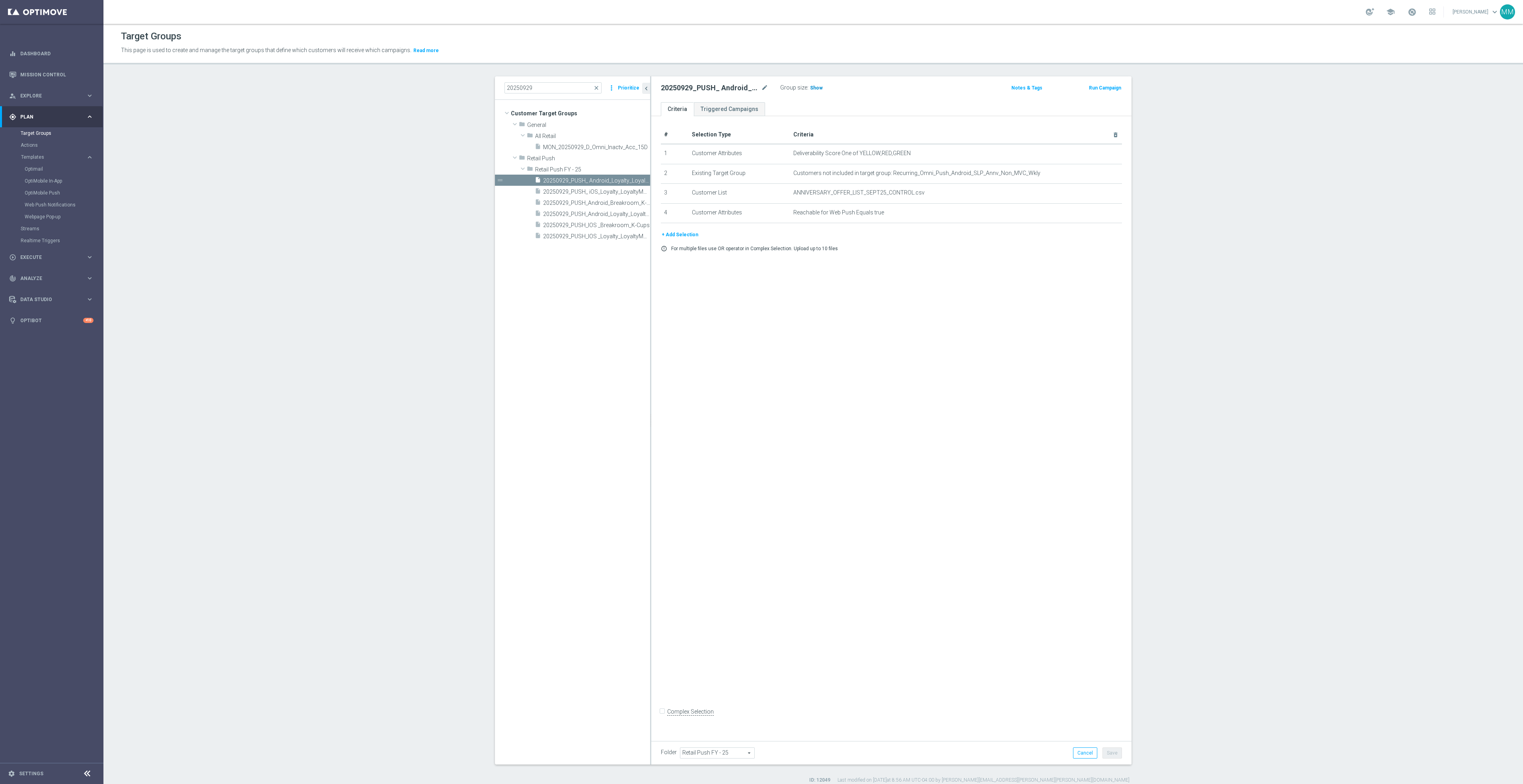
click at [810, 87] on span "Show" at bounding box center [816, 88] width 13 height 5
click at [615, 236] on span "20250929_PUSH_IOS _Loyalty_LoyaltyMVC$5offer" at bounding box center [587, 236] width 89 height 7
click at [812, 87] on span "Show" at bounding box center [816, 88] width 13 height 5
click at [623, 214] on span "20250929_PUSH_Android_Loyalty_LoyaltyMVC$5offer" at bounding box center [587, 214] width 89 height 7
drag, startPoint x: 814, startPoint y: 86, endPoint x: 776, endPoint y: 107, distance: 43.4
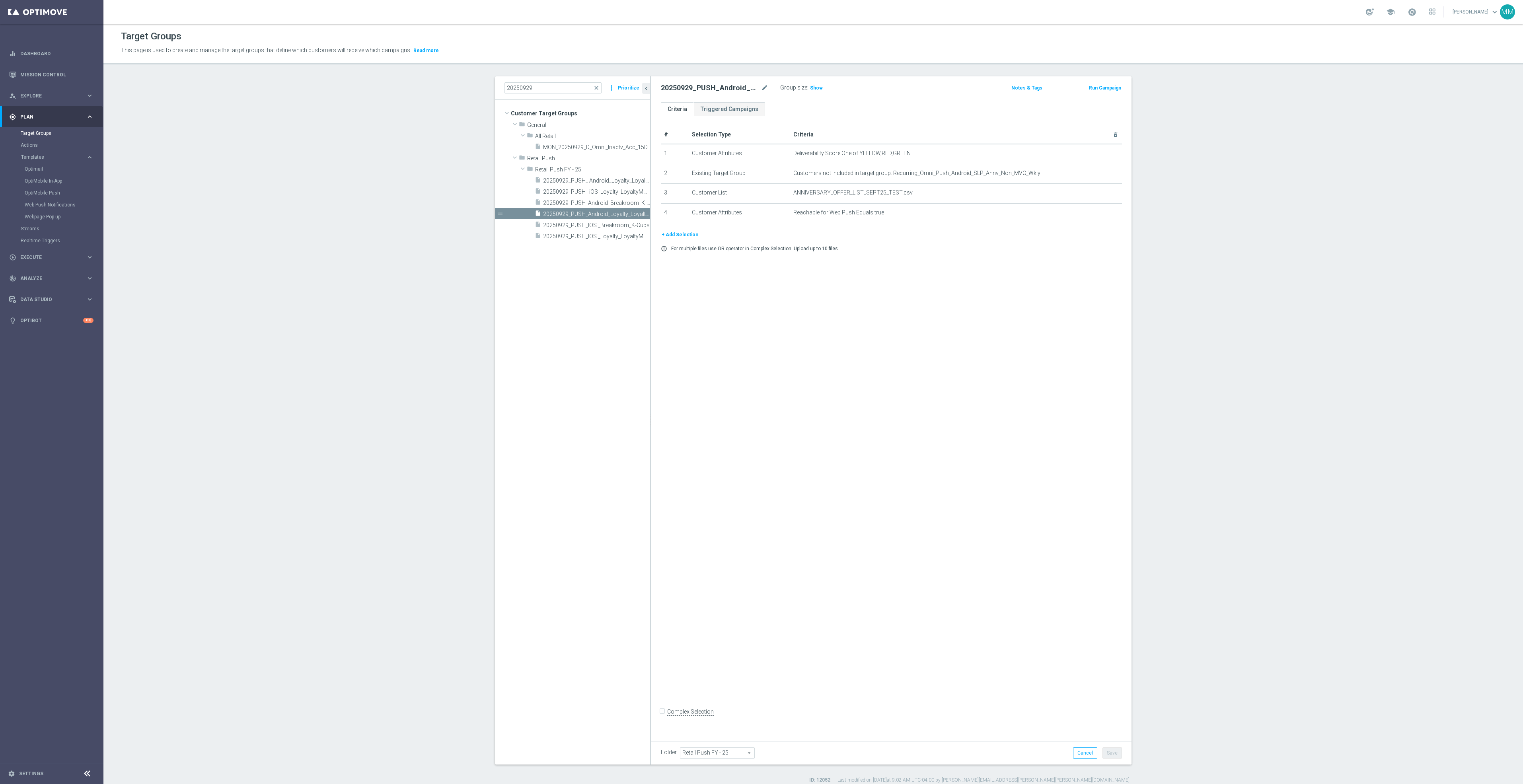
click at [814, 86] on span "Show" at bounding box center [816, 88] width 13 height 5
click at [604, 182] on span "20250929_PUSH_ Android_Loyalty_LoyaltyMVCNoOffer" at bounding box center [587, 181] width 89 height 7
click at [604, 202] on span "20250929_PUSH_Android_Breakroom_K-Cups" at bounding box center [587, 203] width 89 height 7
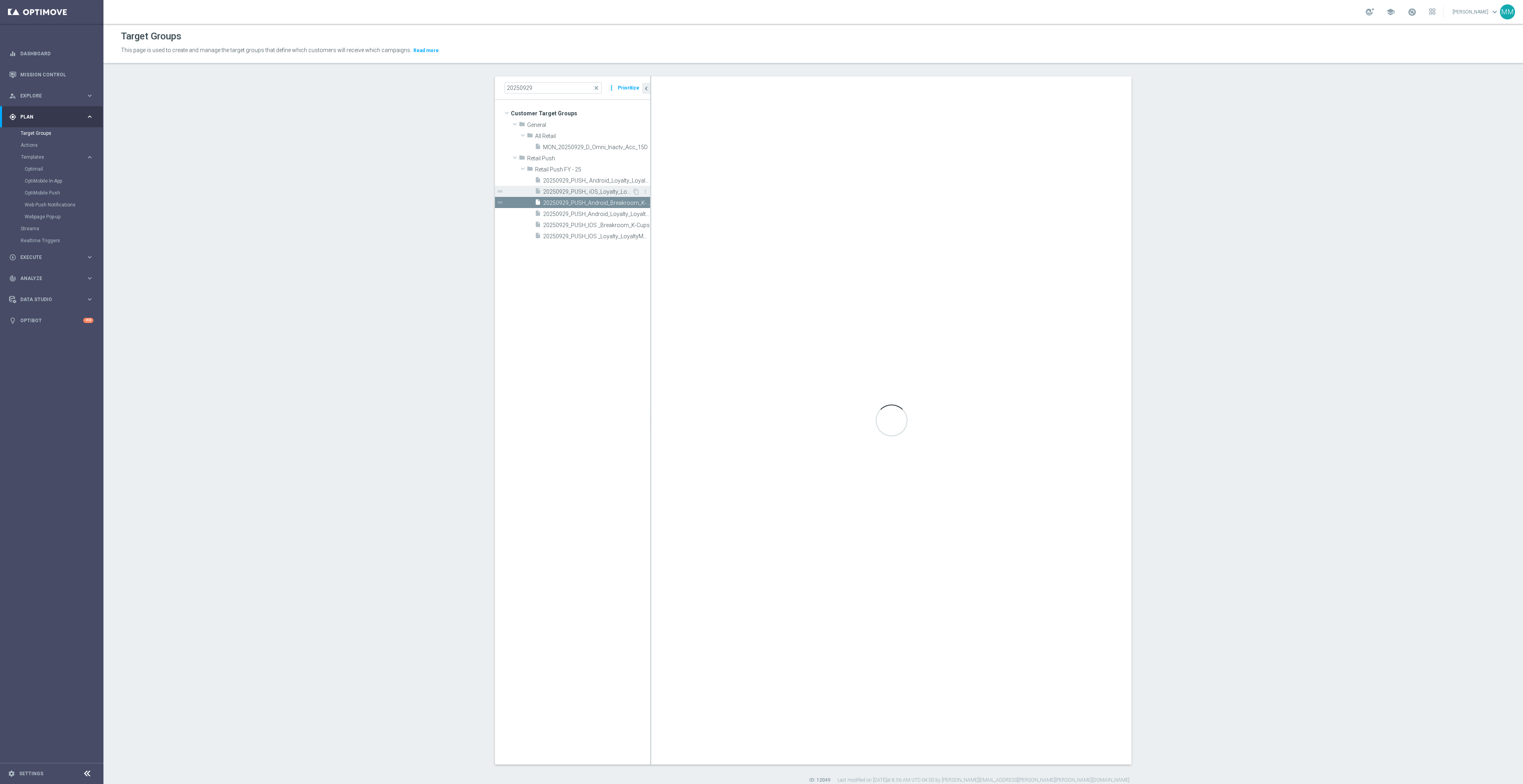
click at [607, 191] on span "20250929_PUSH_ iOS_Loyalty_LoyaltyMVCNoOffer" at bounding box center [587, 192] width 89 height 7
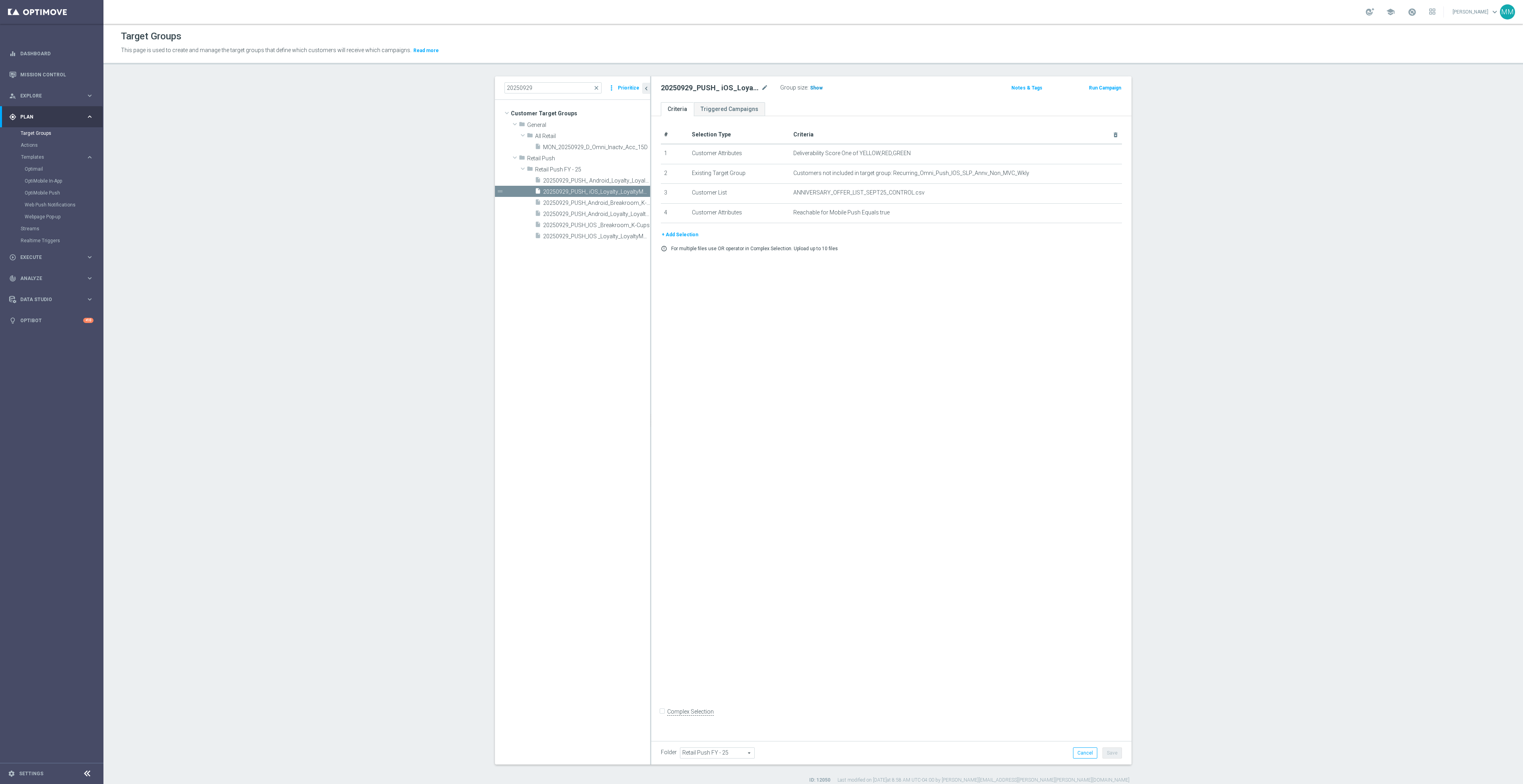
click at [810, 86] on span "Show" at bounding box center [816, 88] width 13 height 5
click at [602, 203] on span "20250929_PUSH_Android_Breakroom_K-Cups" at bounding box center [587, 203] width 89 height 7
click at [814, 91] on h3 "Show" at bounding box center [816, 87] width 15 height 9
click at [593, 224] on span "20250929_PUSH_IOS _Breakroom_K-Cups" at bounding box center [587, 226] width 89 height 7
click at [810, 88] on span "Show" at bounding box center [816, 88] width 13 height 5
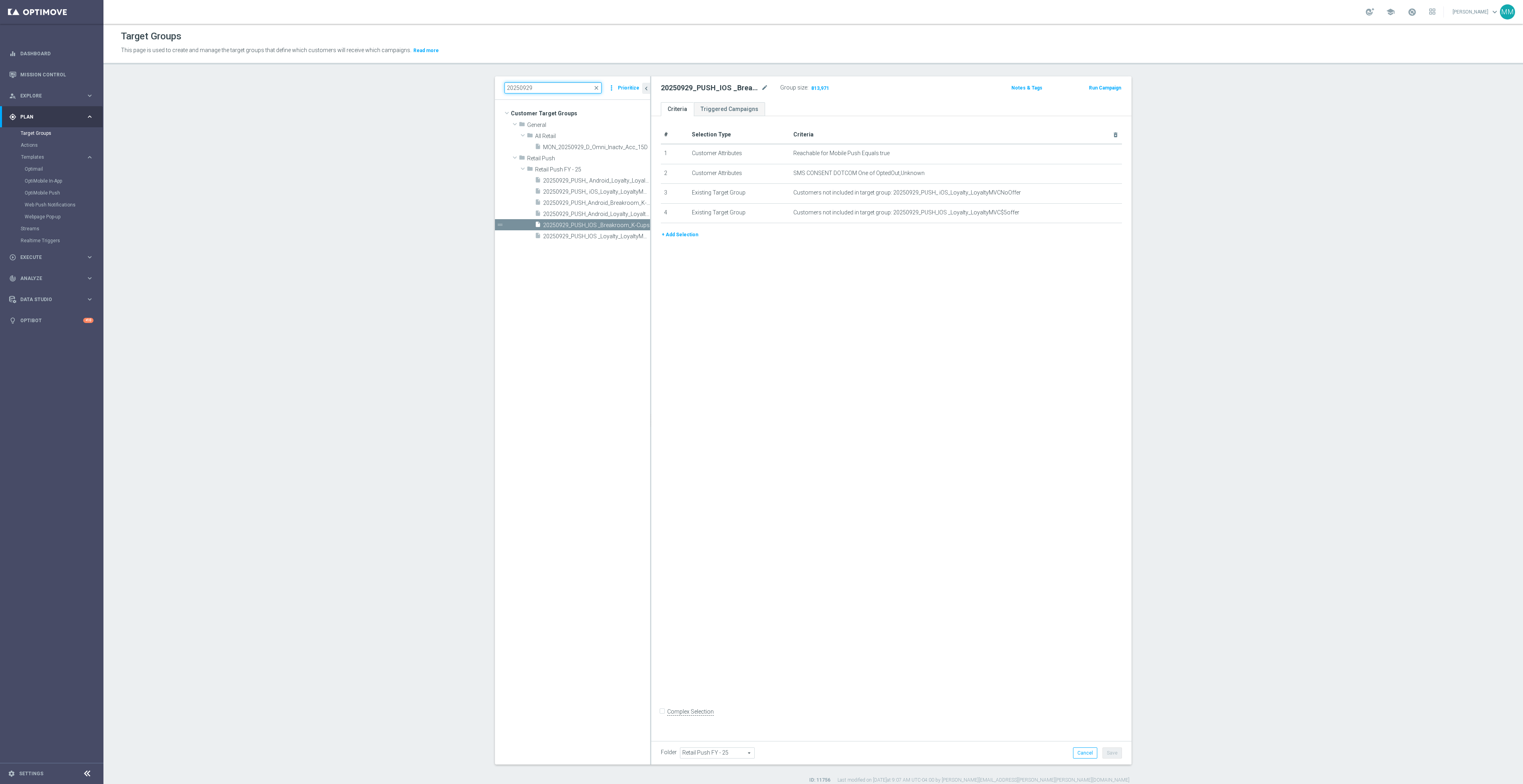
click at [550, 86] on input "20250929" at bounding box center [552, 87] width 97 height 11
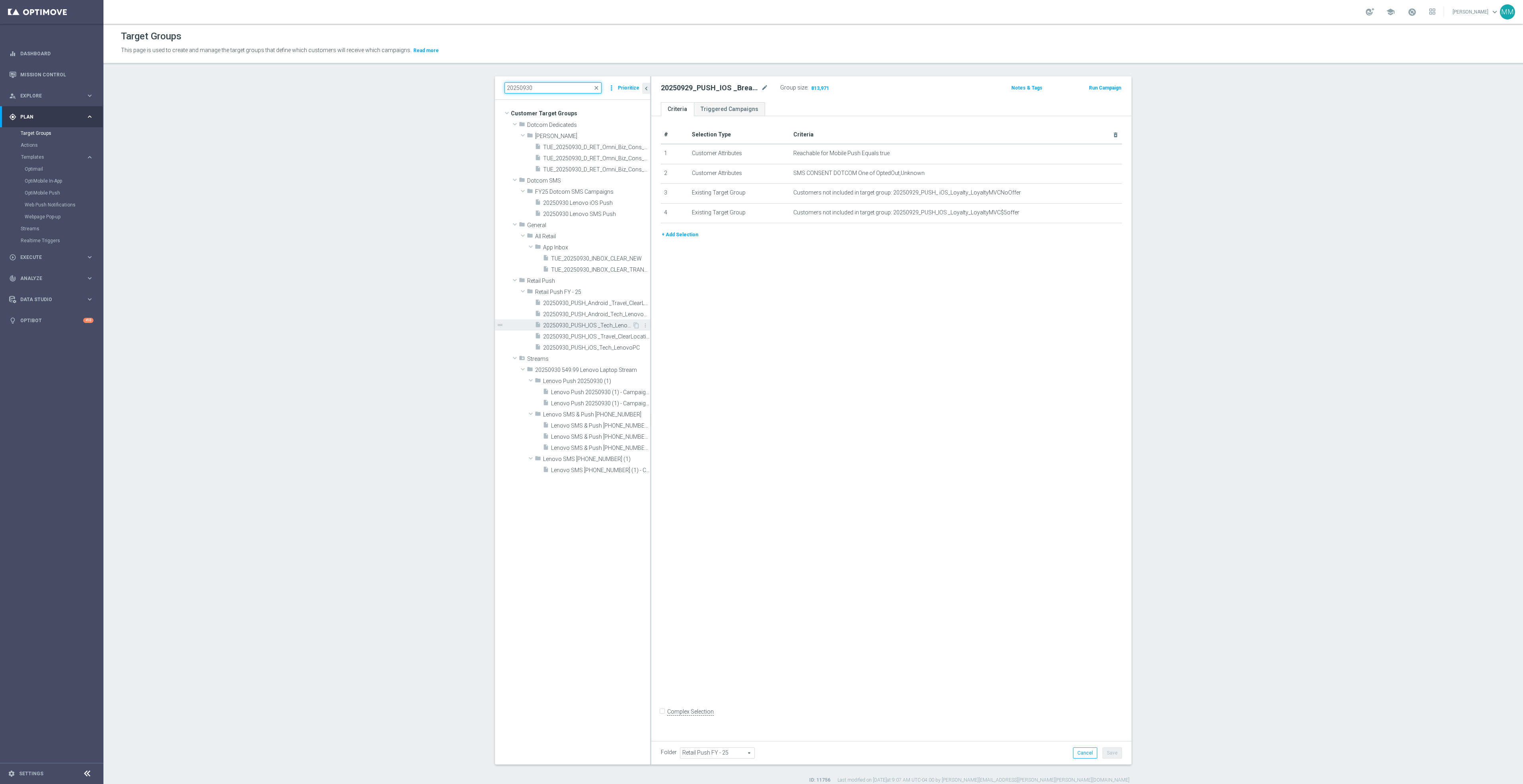
type input "20250930"
click at [578, 326] on span "20250930_PUSH_IOS _Tech_LenovoPC" at bounding box center [587, 326] width 89 height 7
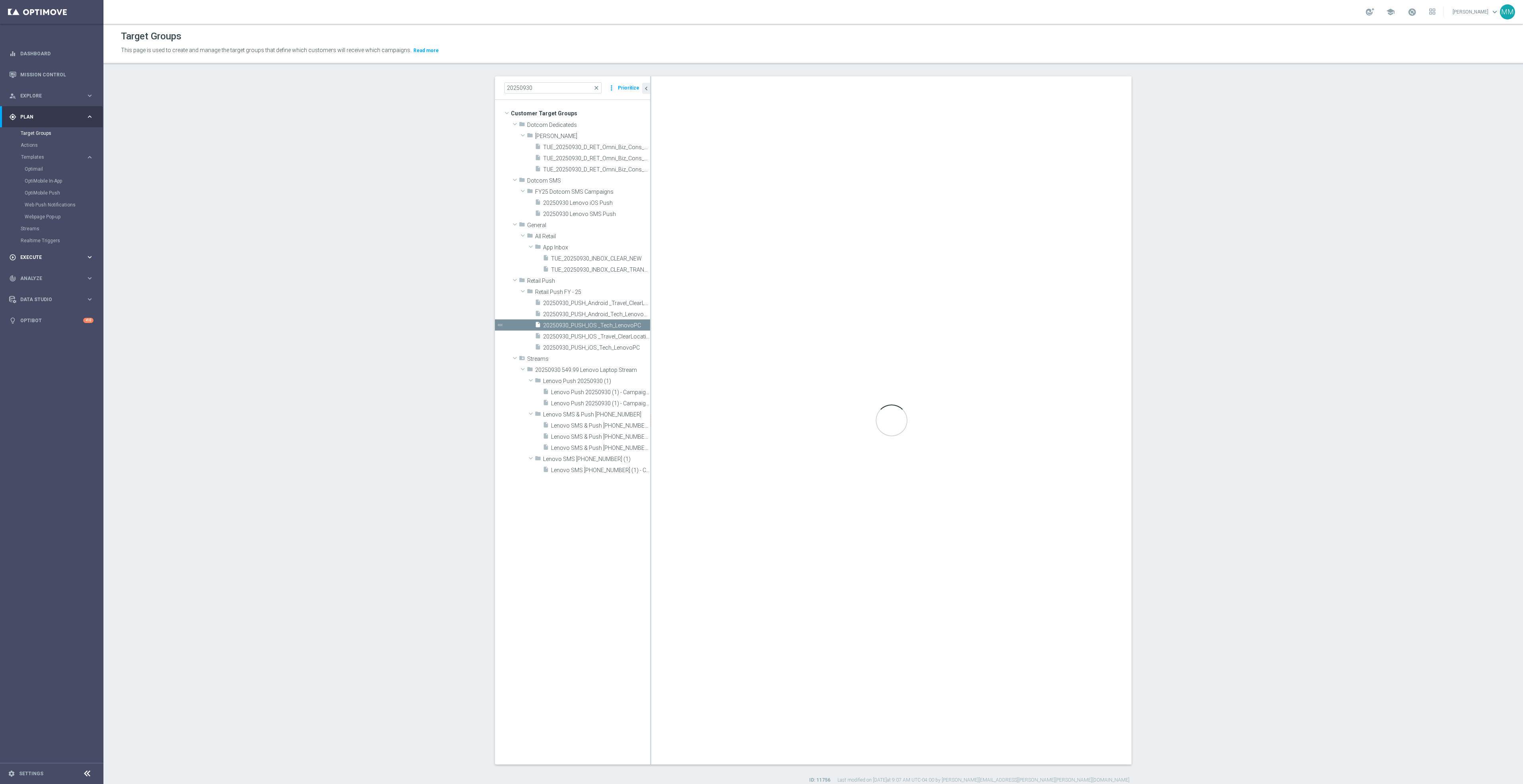
checkbox input "true"
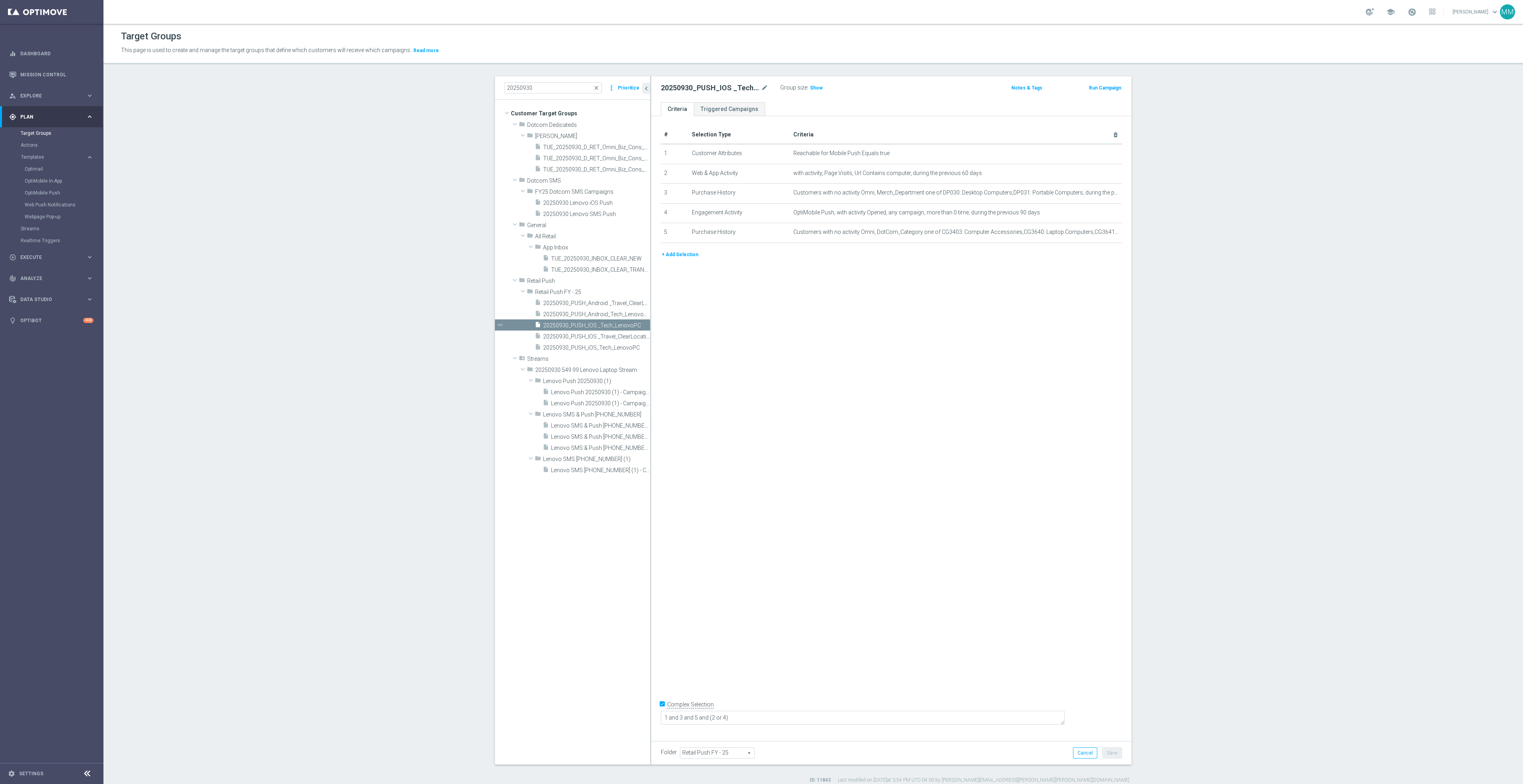
drag, startPoint x: 809, startPoint y: 87, endPoint x: 723, endPoint y: 91, distance: 86.1
click at [810, 87] on span "Show" at bounding box center [816, 88] width 13 height 5
click at [597, 351] on div "insert_drive_file 20250930_PUSH_iOS_Tech_LenovoPC" at bounding box center [583, 347] width 97 height 11
click at [810, 91] on span "Show" at bounding box center [816, 88] width 13 height 5
click at [603, 334] on span "20250930_PUSH_IOS _Travel_ClearLocation" at bounding box center [587, 337] width 89 height 7
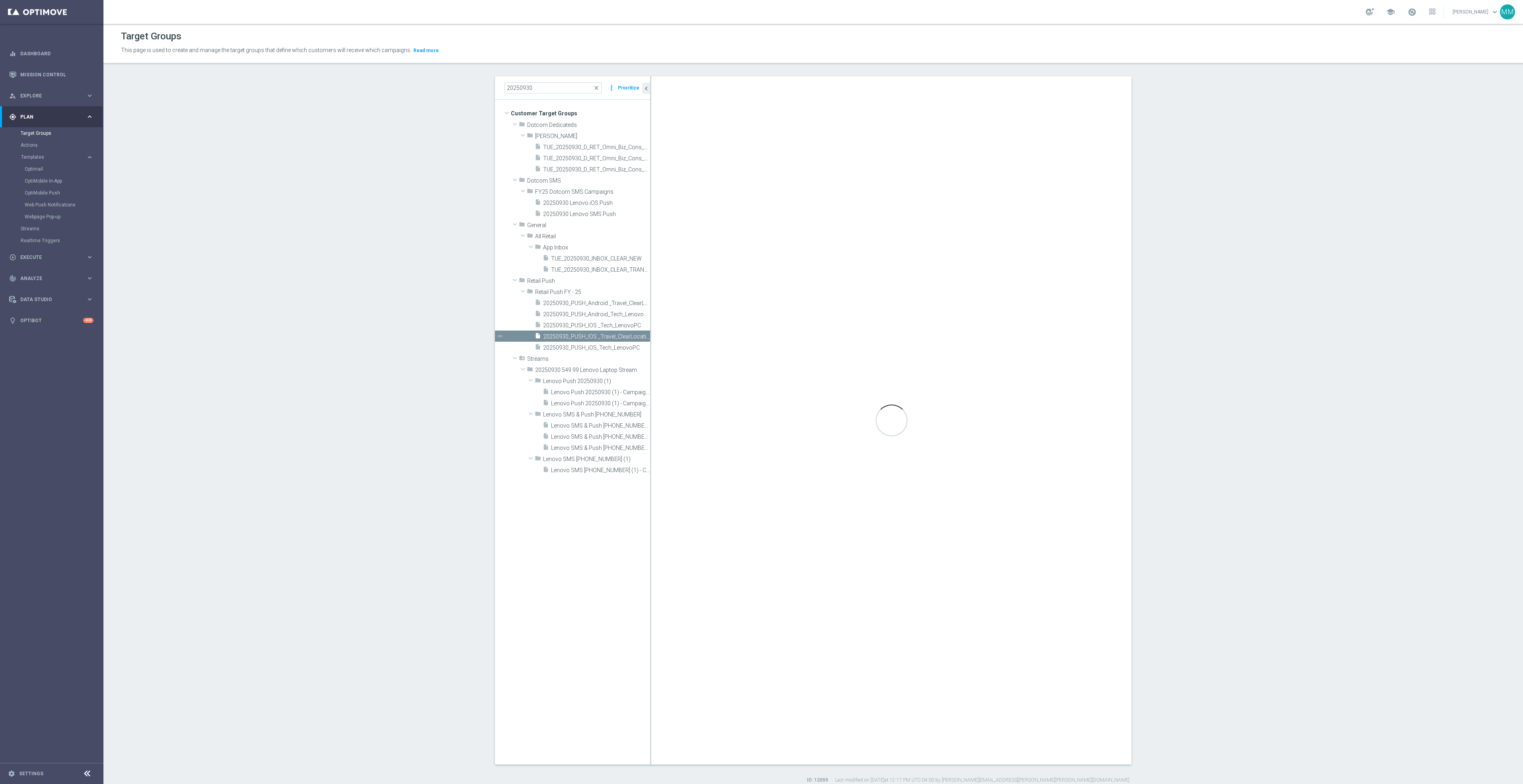
type textarea "1 and 2 and (3 or 4)"
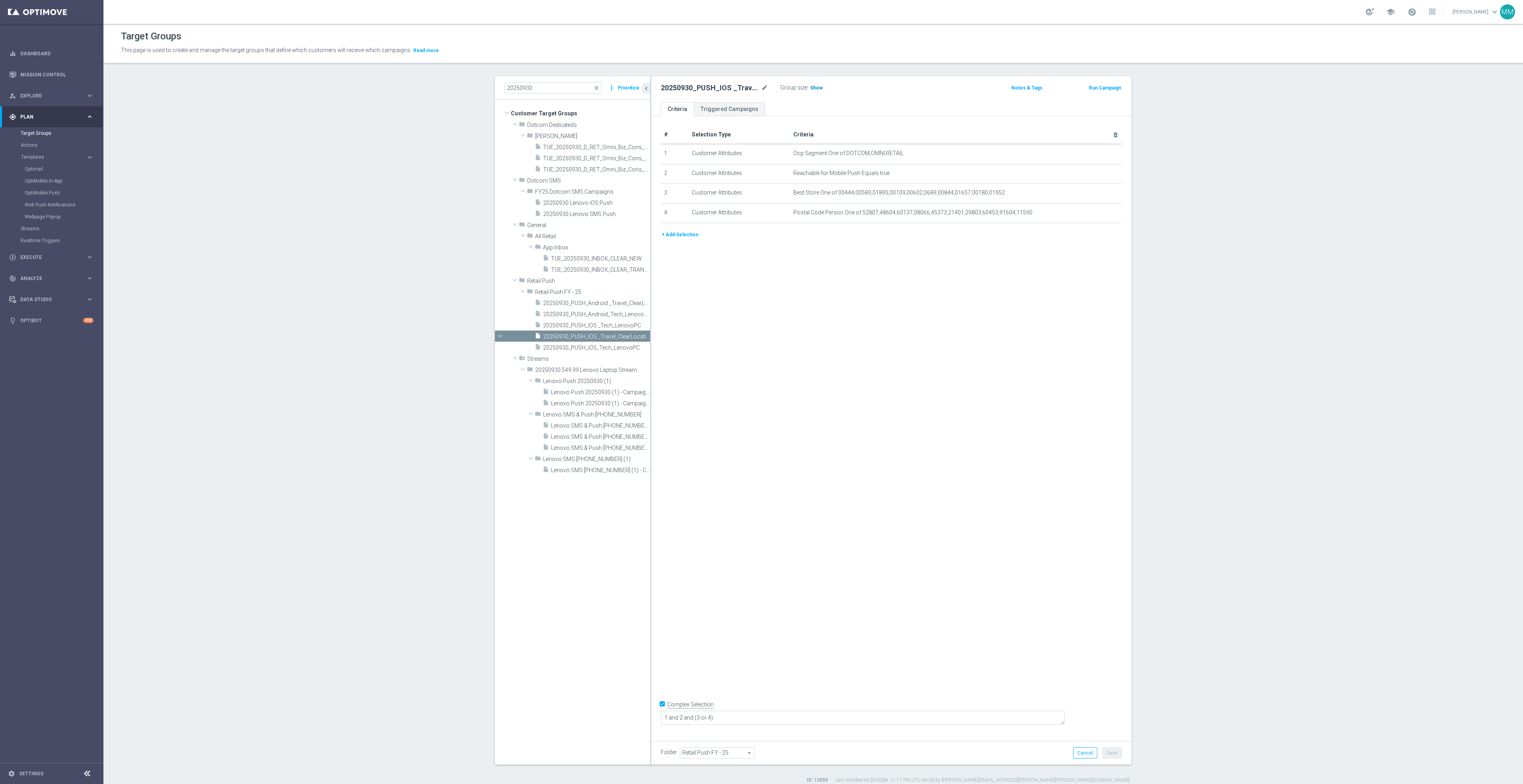
click at [810, 87] on span "Show" at bounding box center [816, 88] width 13 height 5
click at [606, 303] on span "20250930_PUSH_Android _Travel_ClearLocation" at bounding box center [587, 303] width 89 height 7
click at [814, 87] on span "Show" at bounding box center [816, 88] width 13 height 5
click at [544, 86] on input "20250930" at bounding box center [552, 87] width 97 height 11
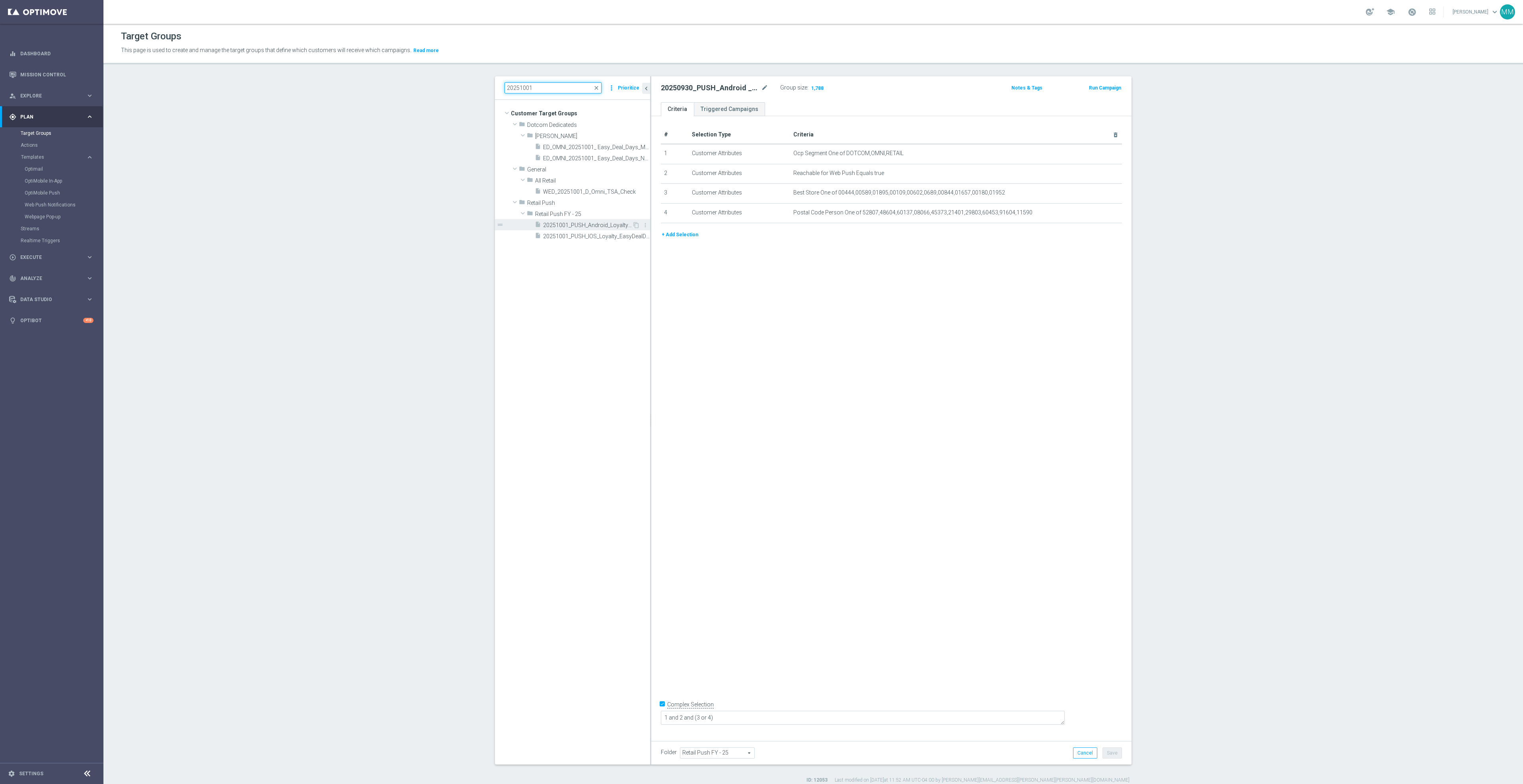
type input "20251001"
click at [574, 228] on span "20251001_PUSH_Android_Loyalty_EasyDealDays_Teaser" at bounding box center [587, 226] width 89 height 7
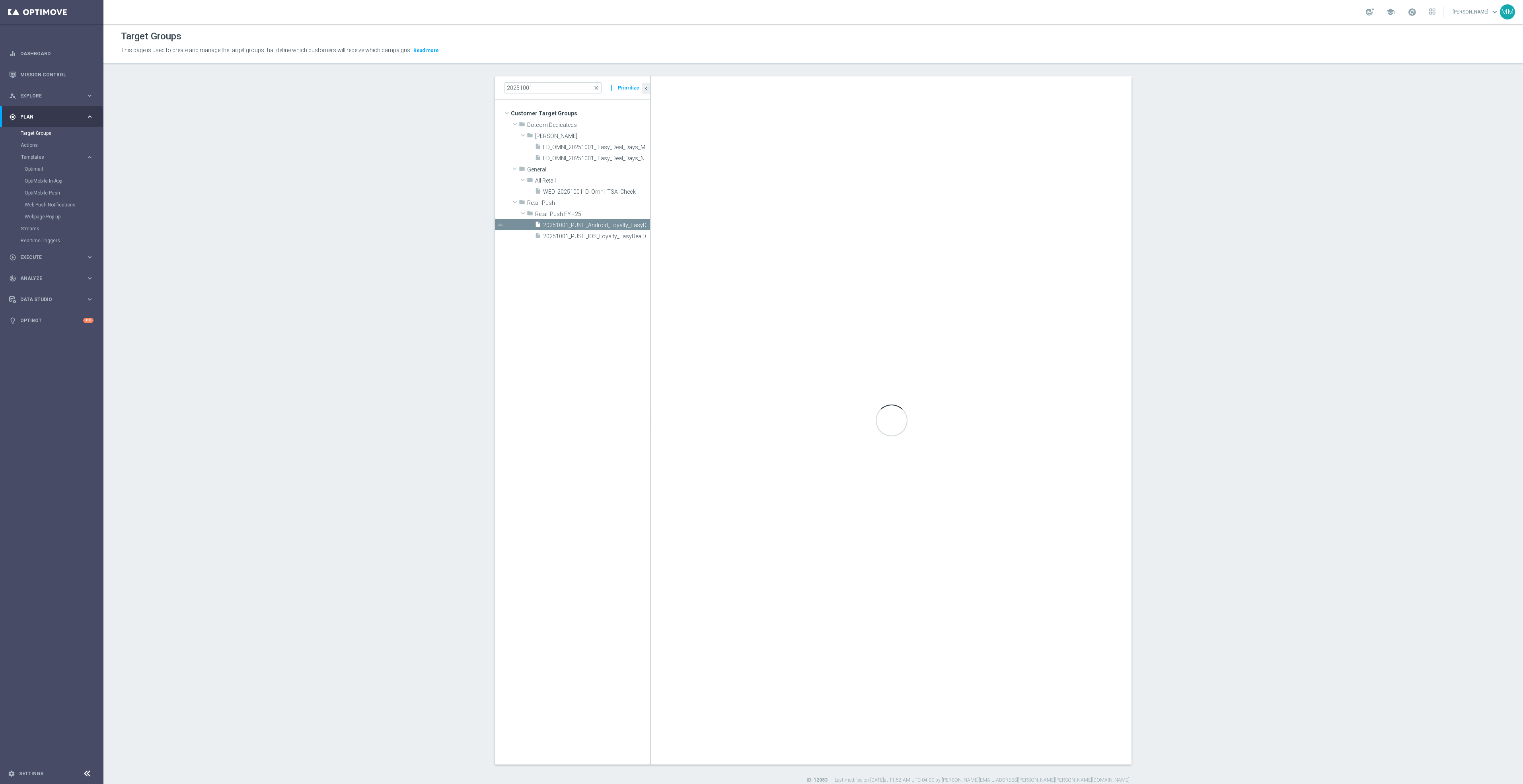
checkbox input "false"
click at [810, 89] on span "Show" at bounding box center [816, 88] width 13 height 5
click at [592, 238] on span "20251001_PUSH_IOS_Loyalty_EasyDealDays_Teaser" at bounding box center [587, 236] width 89 height 7
click at [810, 89] on span "Show" at bounding box center [816, 88] width 13 height 5
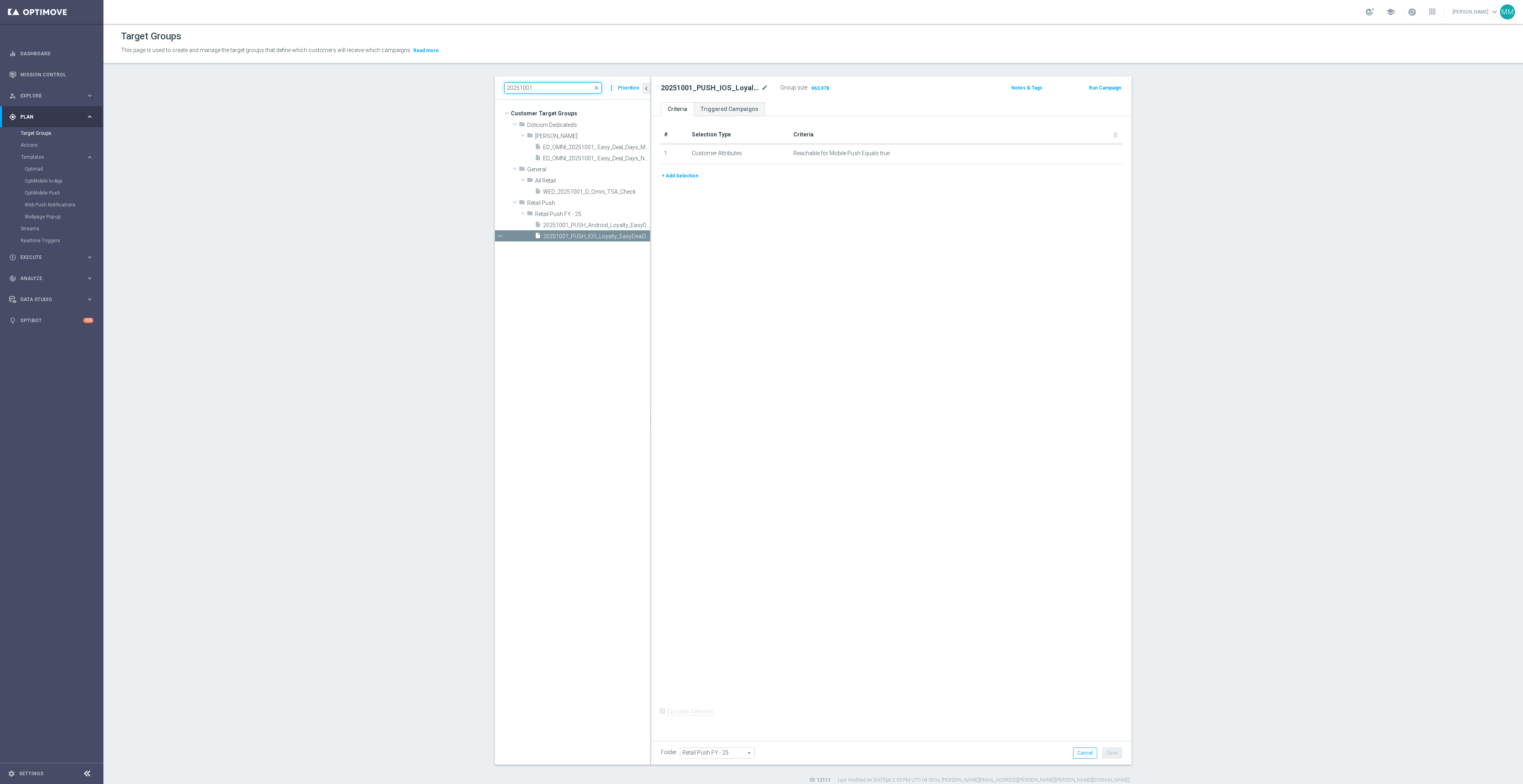
click at [561, 89] on input "20251001" at bounding box center [552, 87] width 97 height 11
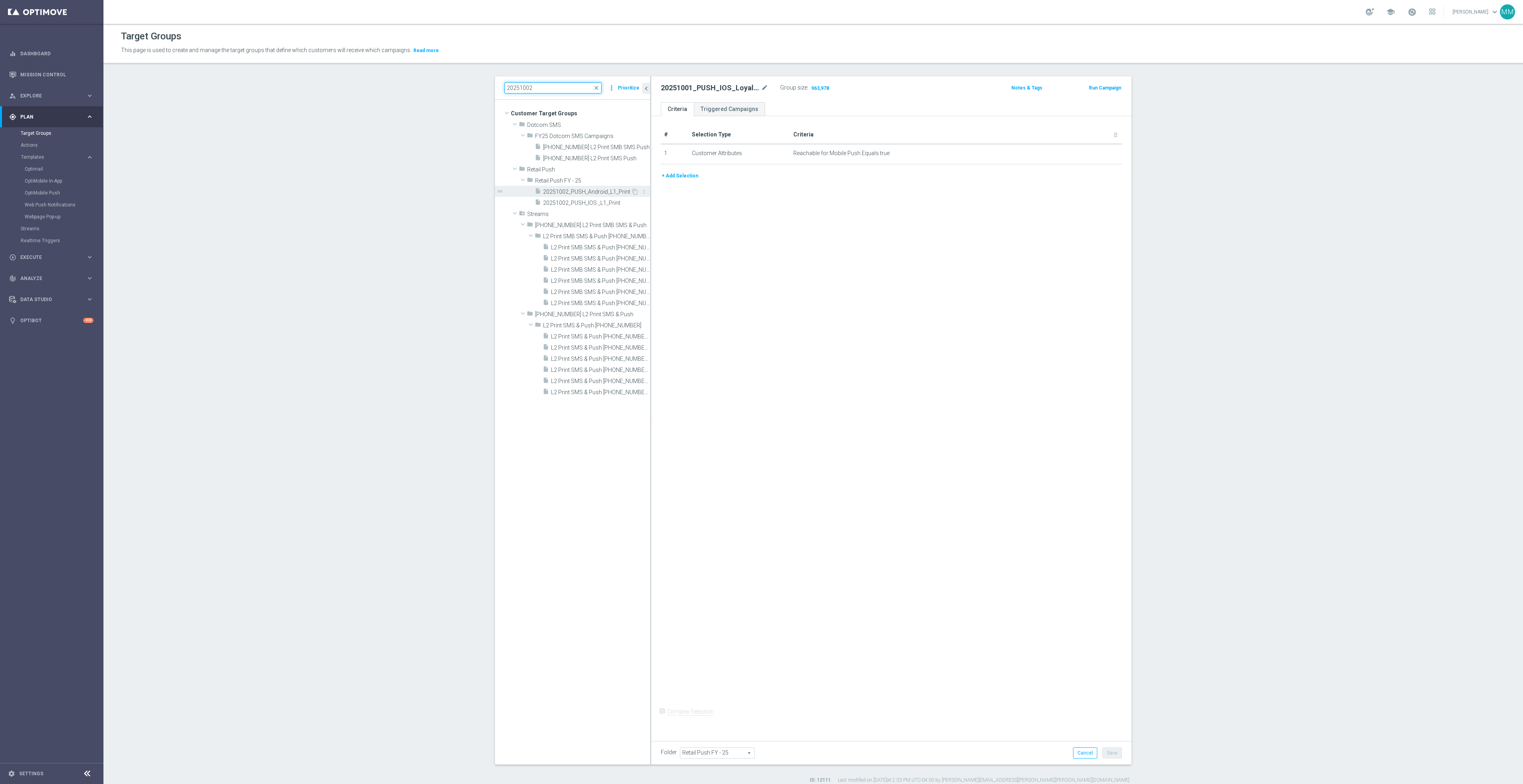
type input "20251002"
click at [574, 193] on span "20251002_PUSH_Android_L1_Print" at bounding box center [587, 192] width 88 height 7
click at [595, 246] on span "L2 Print SMB SMS & Push 20251002 - Campaign 1" at bounding box center [591, 247] width 81 height 7
checkbox input "true"
type input "L2 Print SMB SMS & Push 20251002"
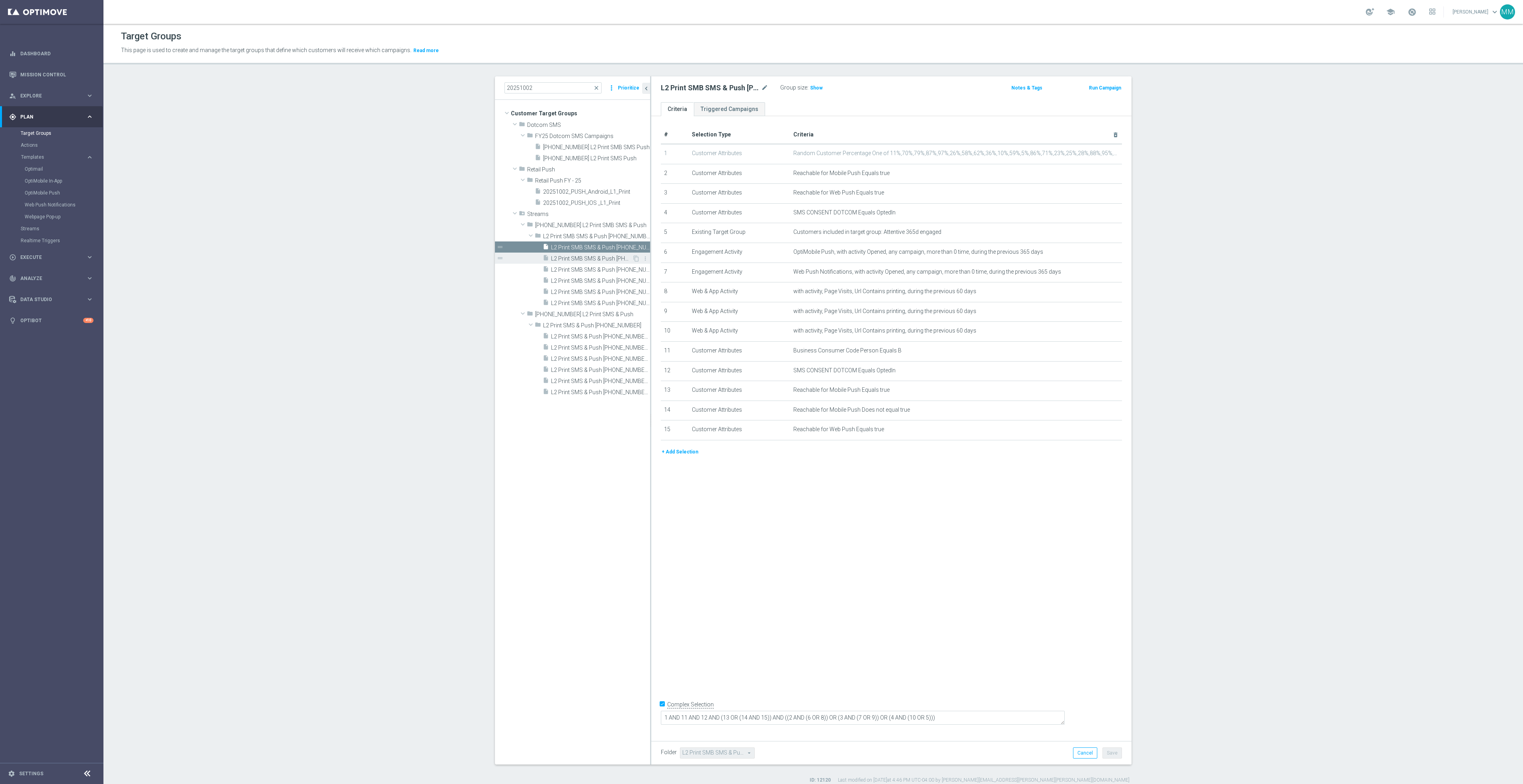
click at [592, 257] on span "L2 Print SMB SMS & Push 20251002 - Campaign 2" at bounding box center [591, 259] width 81 height 7
click at [589, 267] on span "L2 Print SMB SMS & Push 20251002 - Campaign 3" at bounding box center [591, 270] width 81 height 7
click at [585, 276] on div "insert_drive_file L2 Print SMB SMS & Push 20251002 - Campaign 4" at bounding box center [587, 280] width 89 height 11
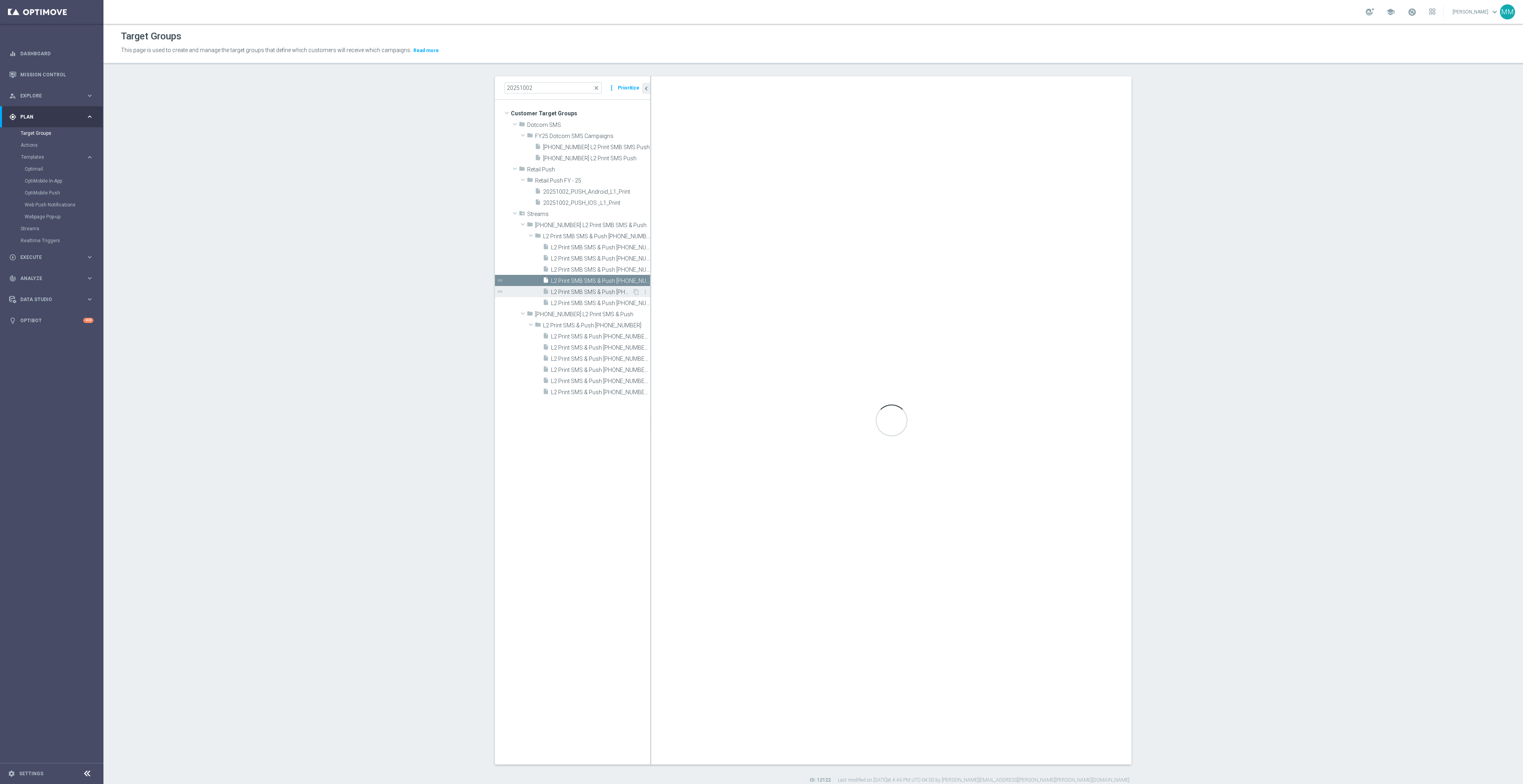
type textarea "1 AND 11 AND 12 AND 13 AND 14 AND ((2 AND (6 OR 8)) OR (3 AND (7 OR 9)) OR (4 A…"
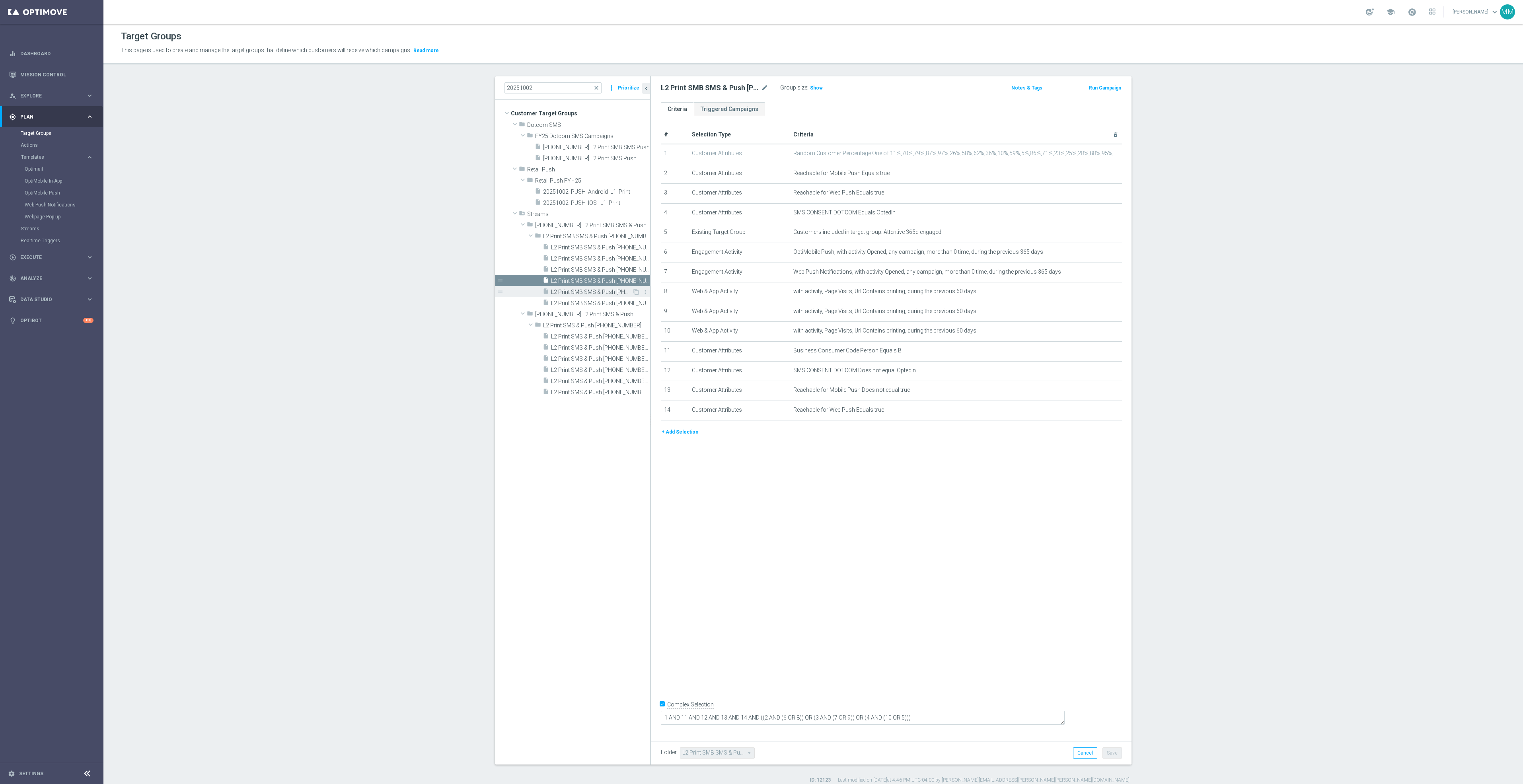
click at [578, 289] on span "L2 Print SMB SMS & Push 20251002 - Campaign 5" at bounding box center [591, 292] width 81 height 7
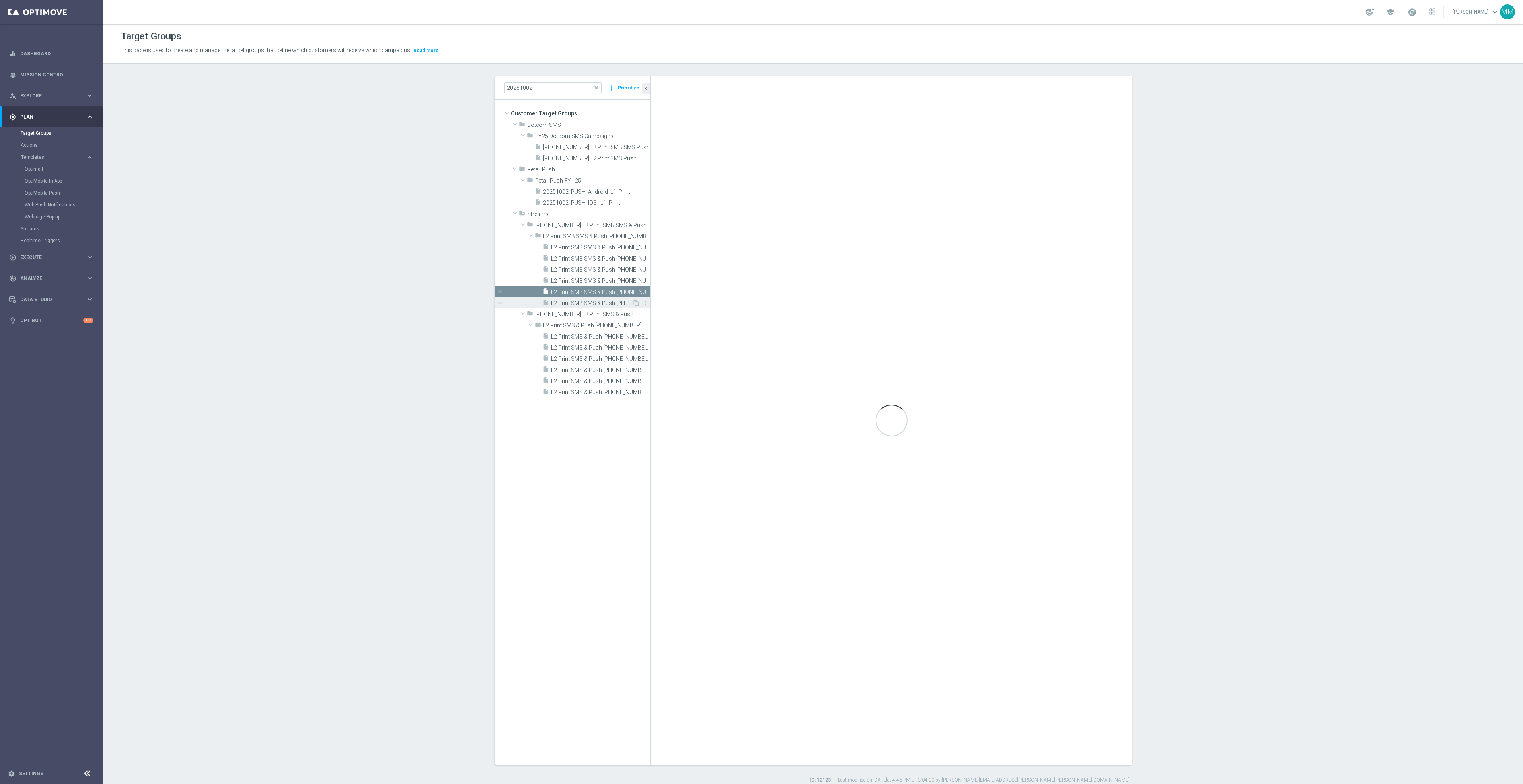
checkbox input "false"
click at [581, 302] on span "L2 Print SMB SMS & Push 20251002 - Campaign 6" at bounding box center [591, 303] width 81 height 7
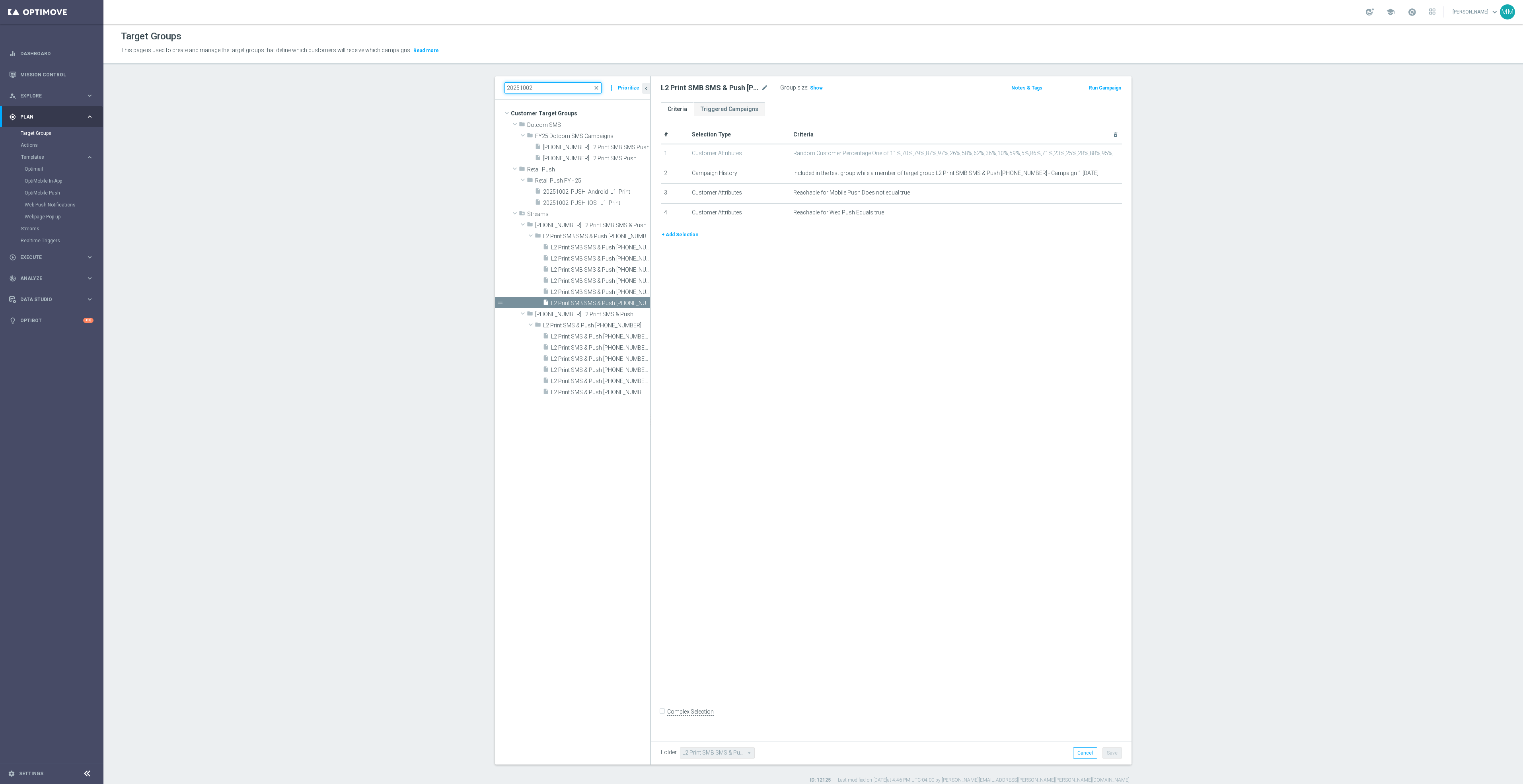
click at [556, 83] on input "20251002" at bounding box center [552, 87] width 97 height 11
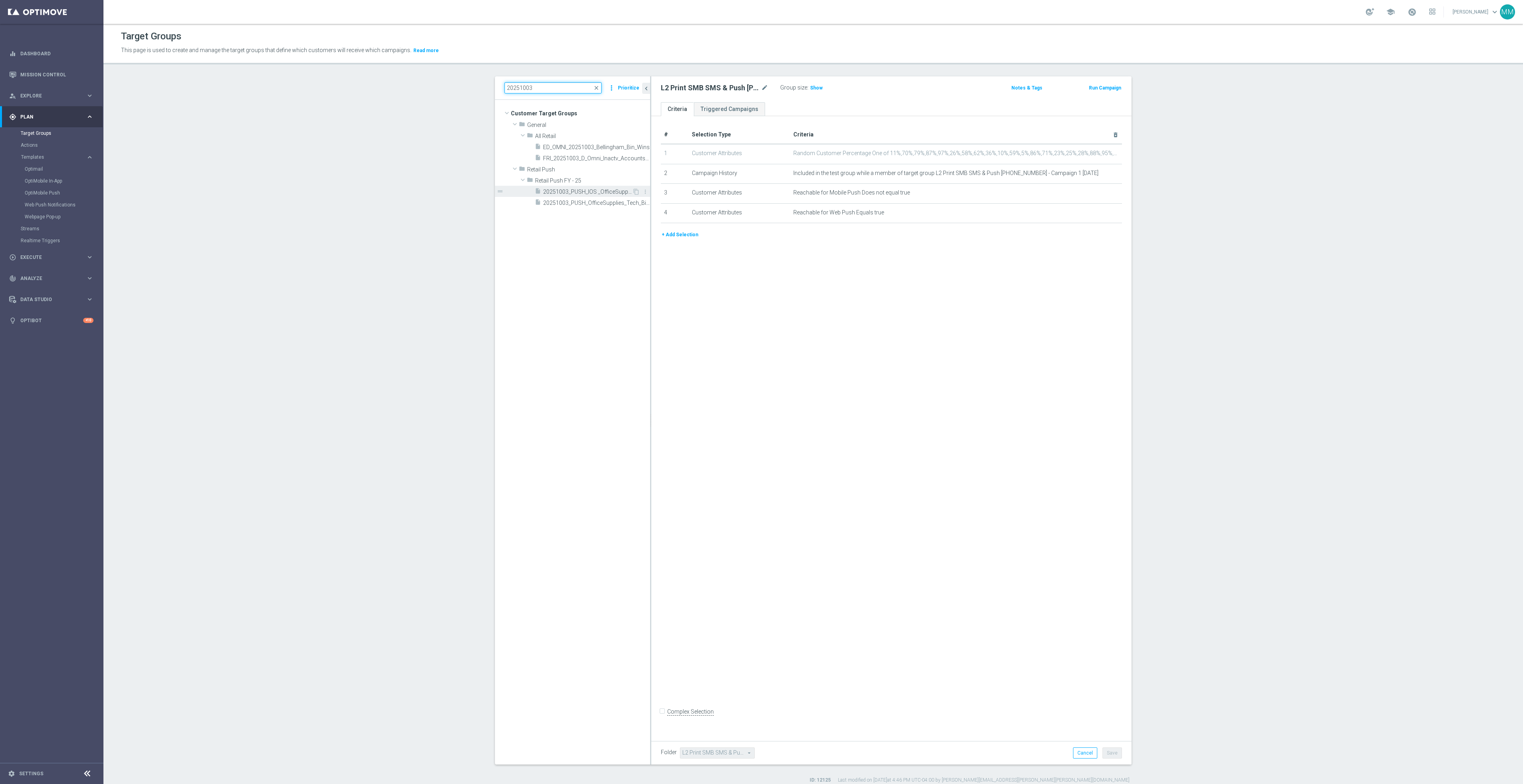
type input "20251003"
click at [575, 188] on div "insert_drive_file 20251003_PUSH_IOS _OfficeSupplies_BinWins" at bounding box center [583, 191] width 97 height 11
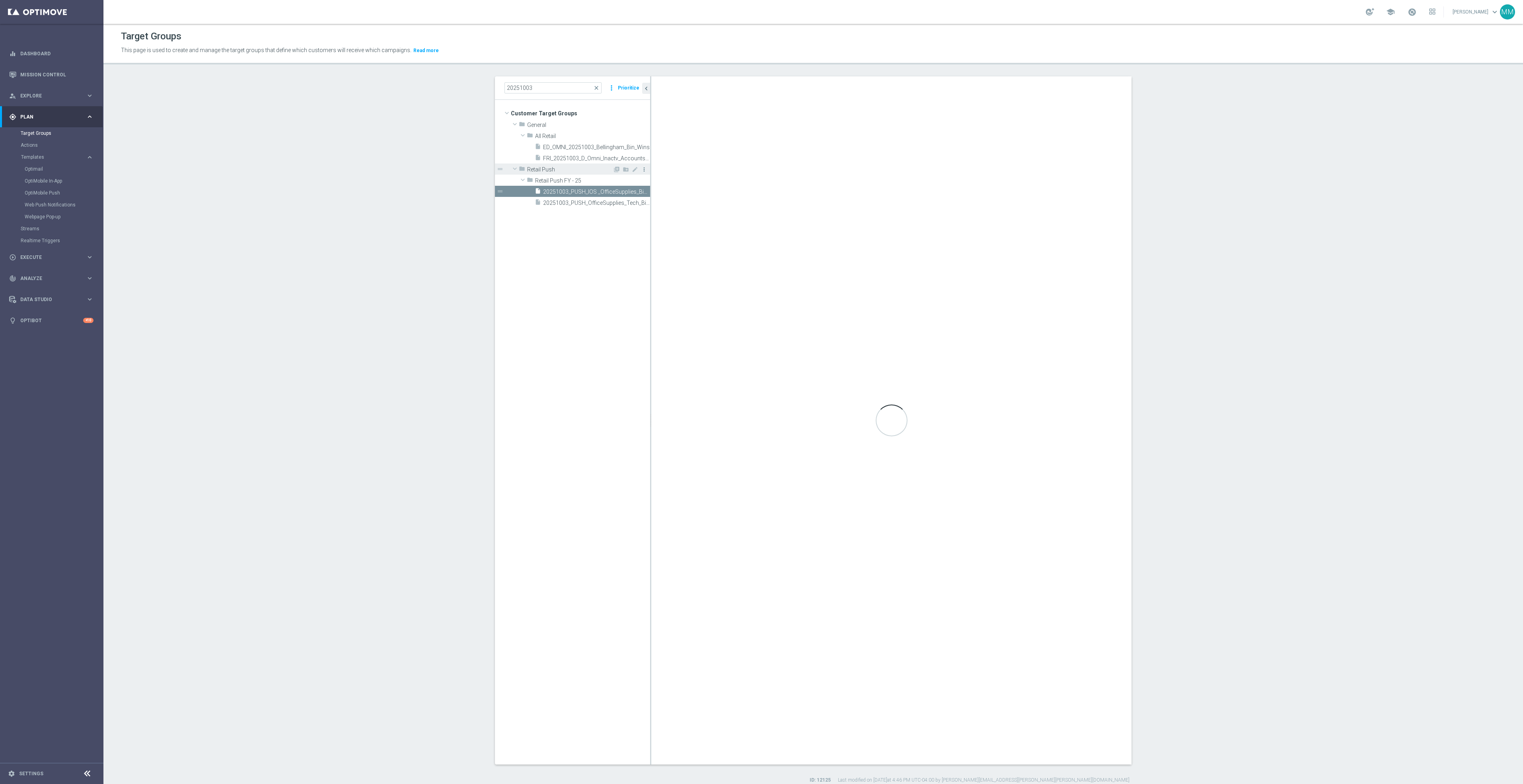
type input "Retail Push FY - 25"
click at [810, 87] on span "Show" at bounding box center [816, 88] width 13 height 5
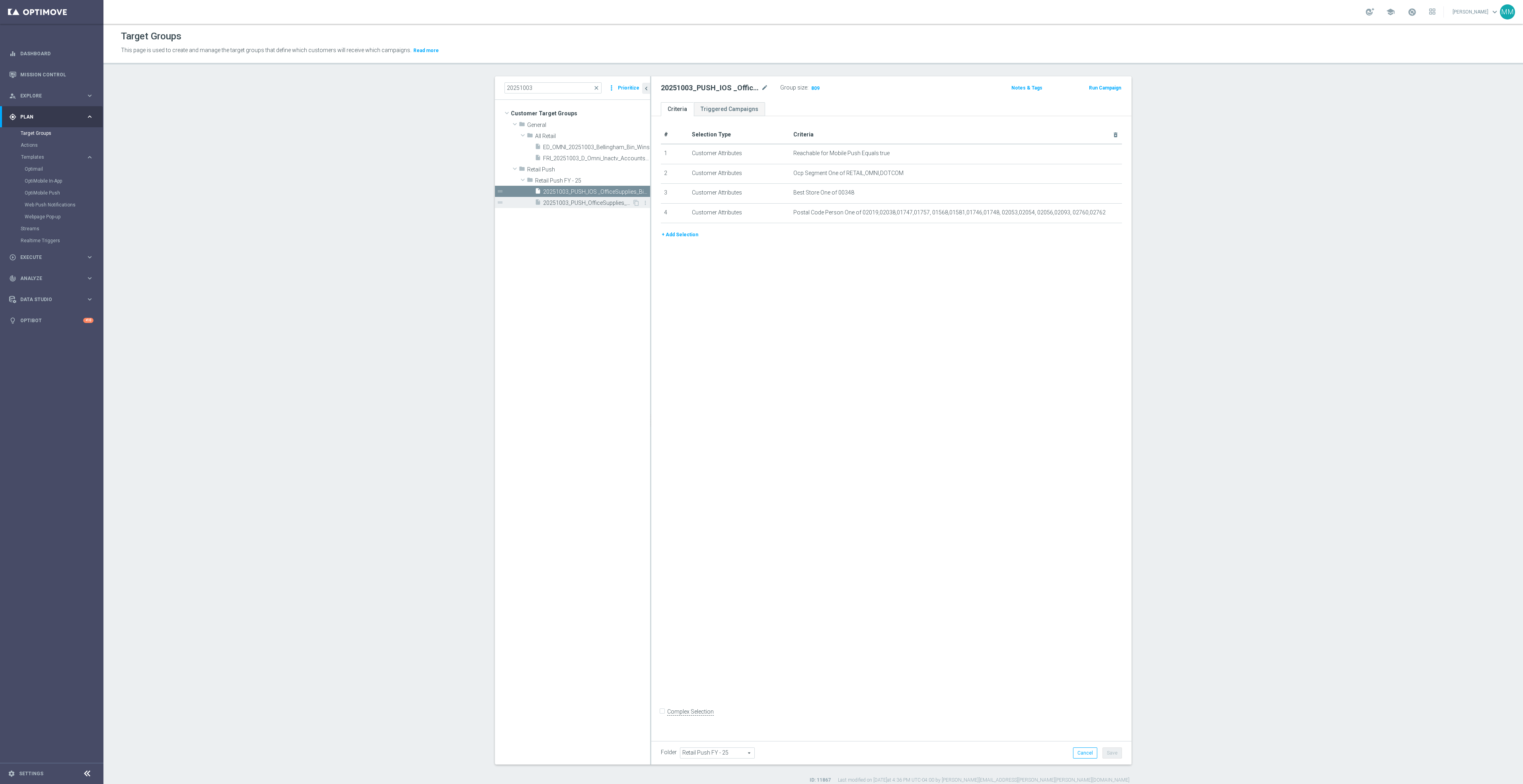
drag, startPoint x: 579, startPoint y: 203, endPoint x: 603, endPoint y: 201, distance: 24.1
click at [579, 203] on span "20251003_PUSH_OfficeSupplies_Tech_BinWins" at bounding box center [587, 203] width 89 height 7
click at [810, 85] on span "Show" at bounding box center [816, 88] width 13 height 5
click at [56, 69] on link "Mission Control" at bounding box center [57, 75] width 73 height 21
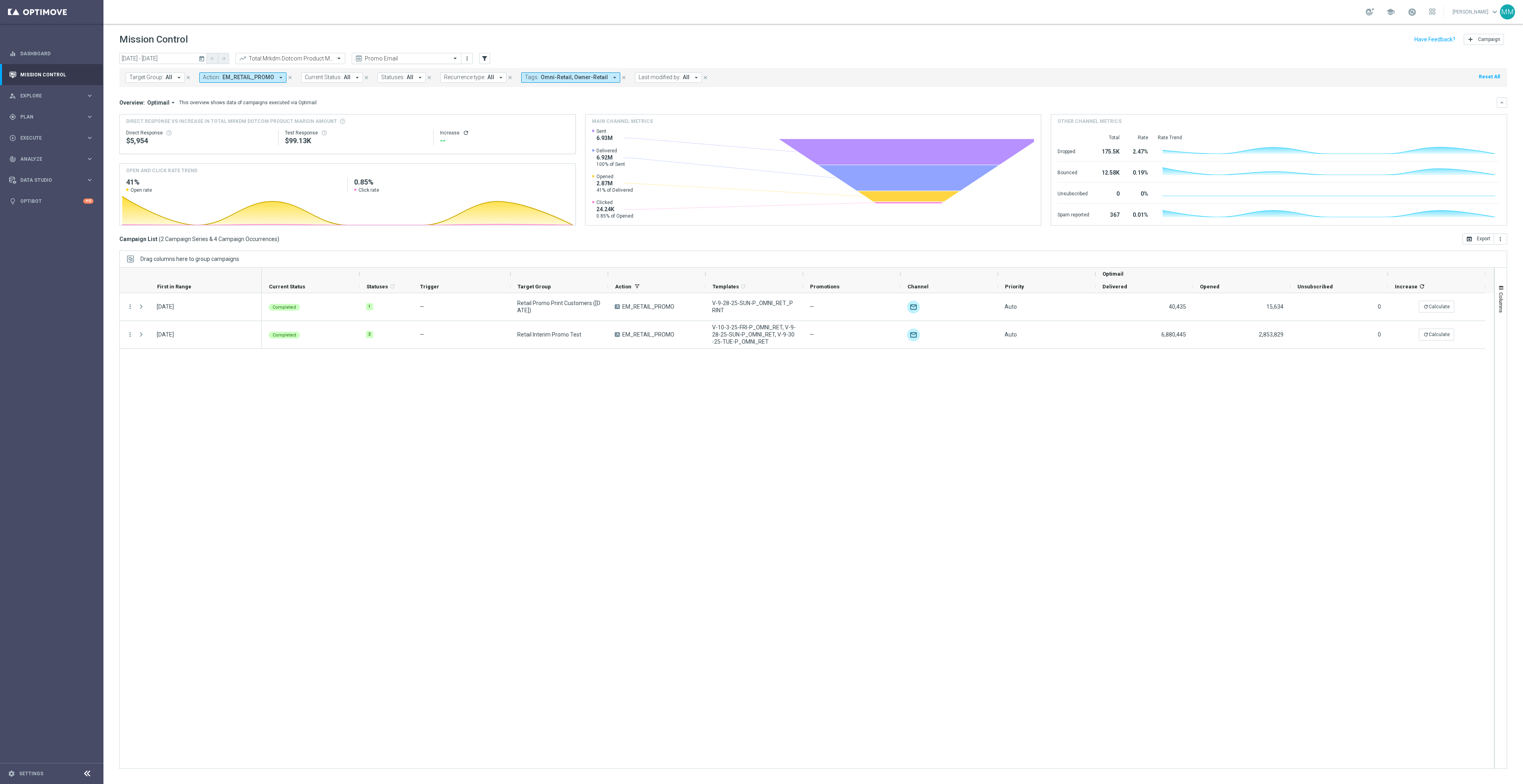
click at [390, 60] on input "text" at bounding box center [398, 59] width 85 height 7
click at [402, 130] on div "Mary Push View" at bounding box center [406, 136] width 101 height 13
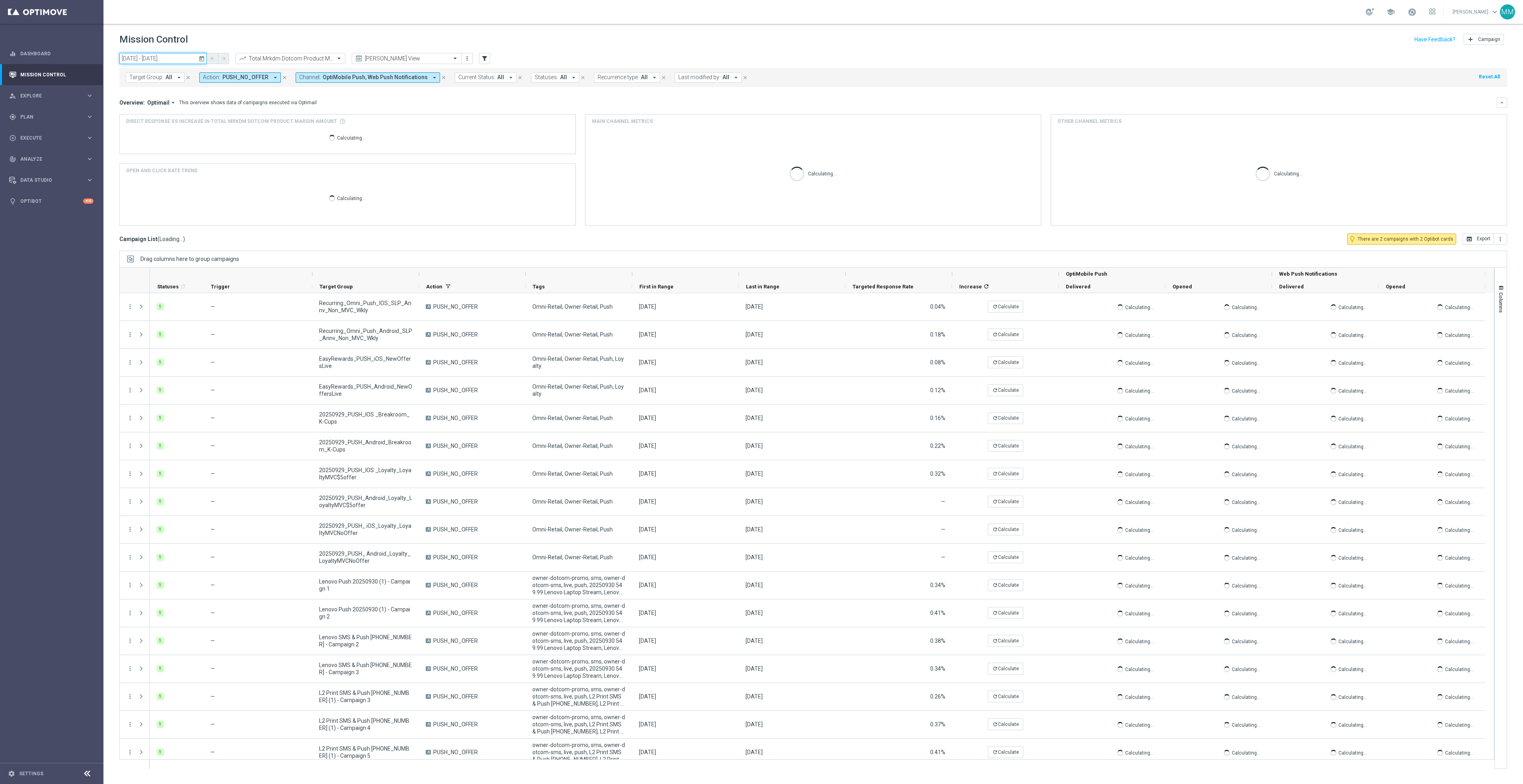
click at [159, 58] on input "28 Sep 2025 - 04 Oct 2025" at bounding box center [163, 58] width 87 height 11
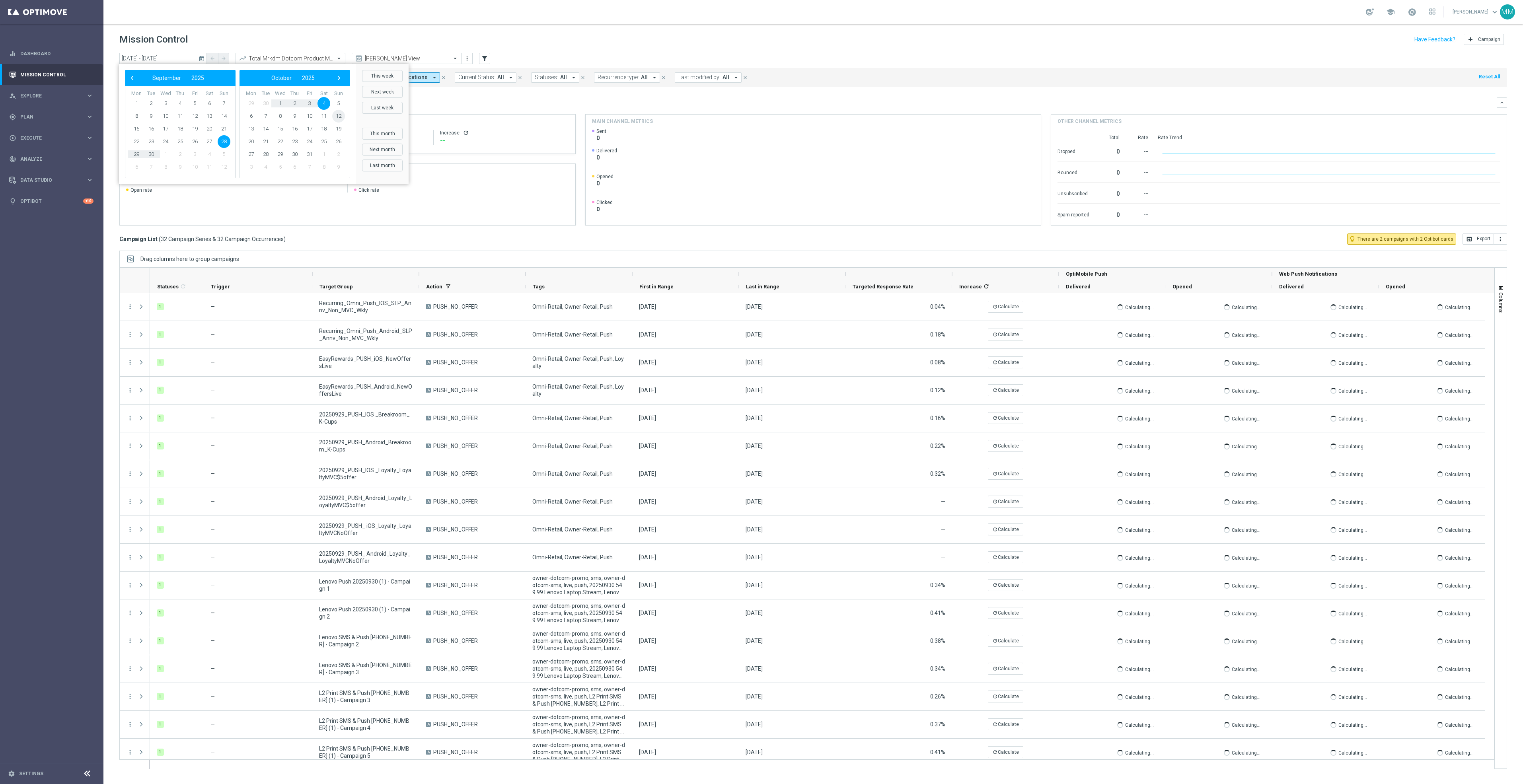
click at [335, 114] on span "12" at bounding box center [338, 116] width 13 height 13
click at [335, 114] on span "9" at bounding box center [338, 116] width 13 height 13
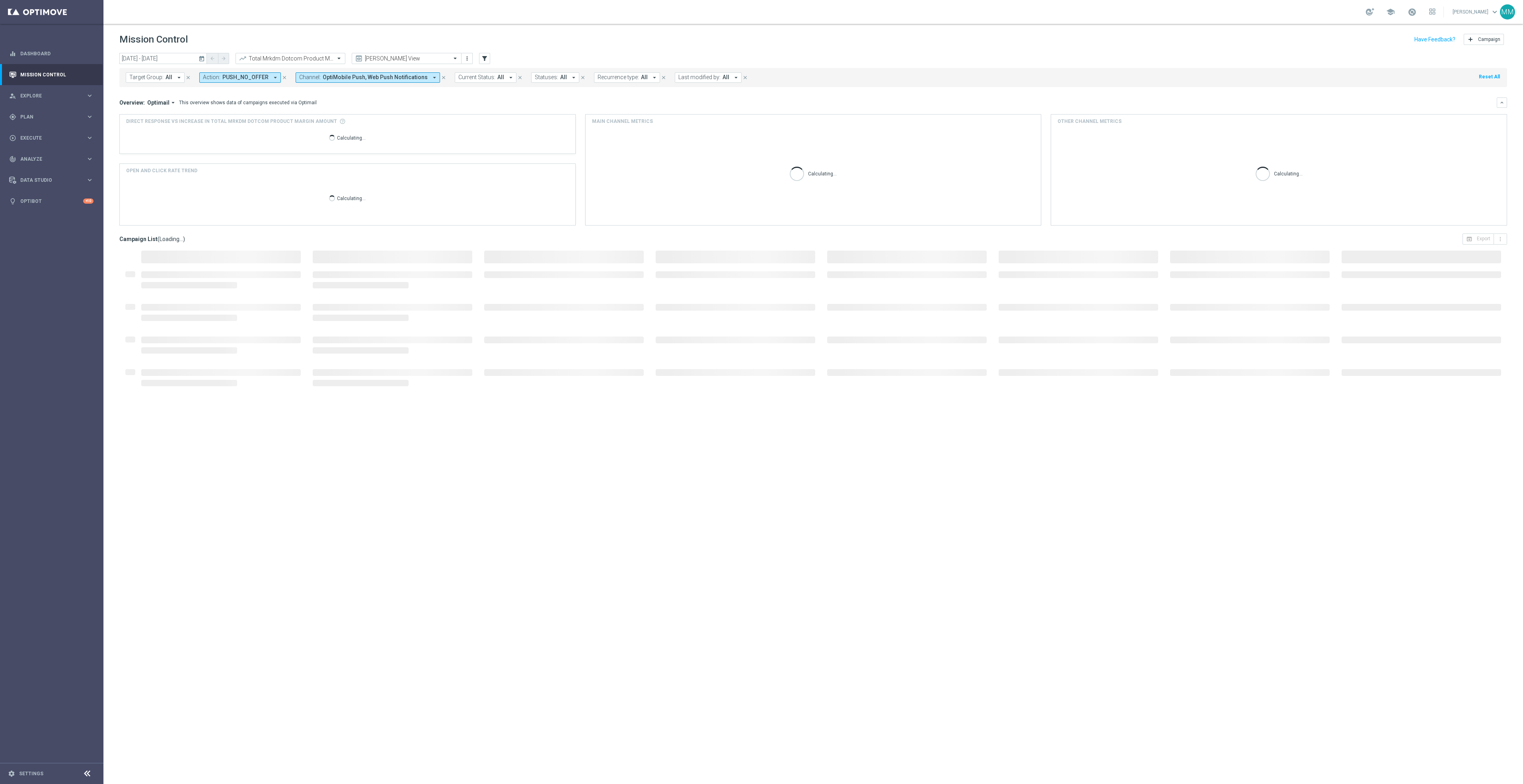
click at [204, 60] on icon "today" at bounding box center [202, 58] width 7 height 7
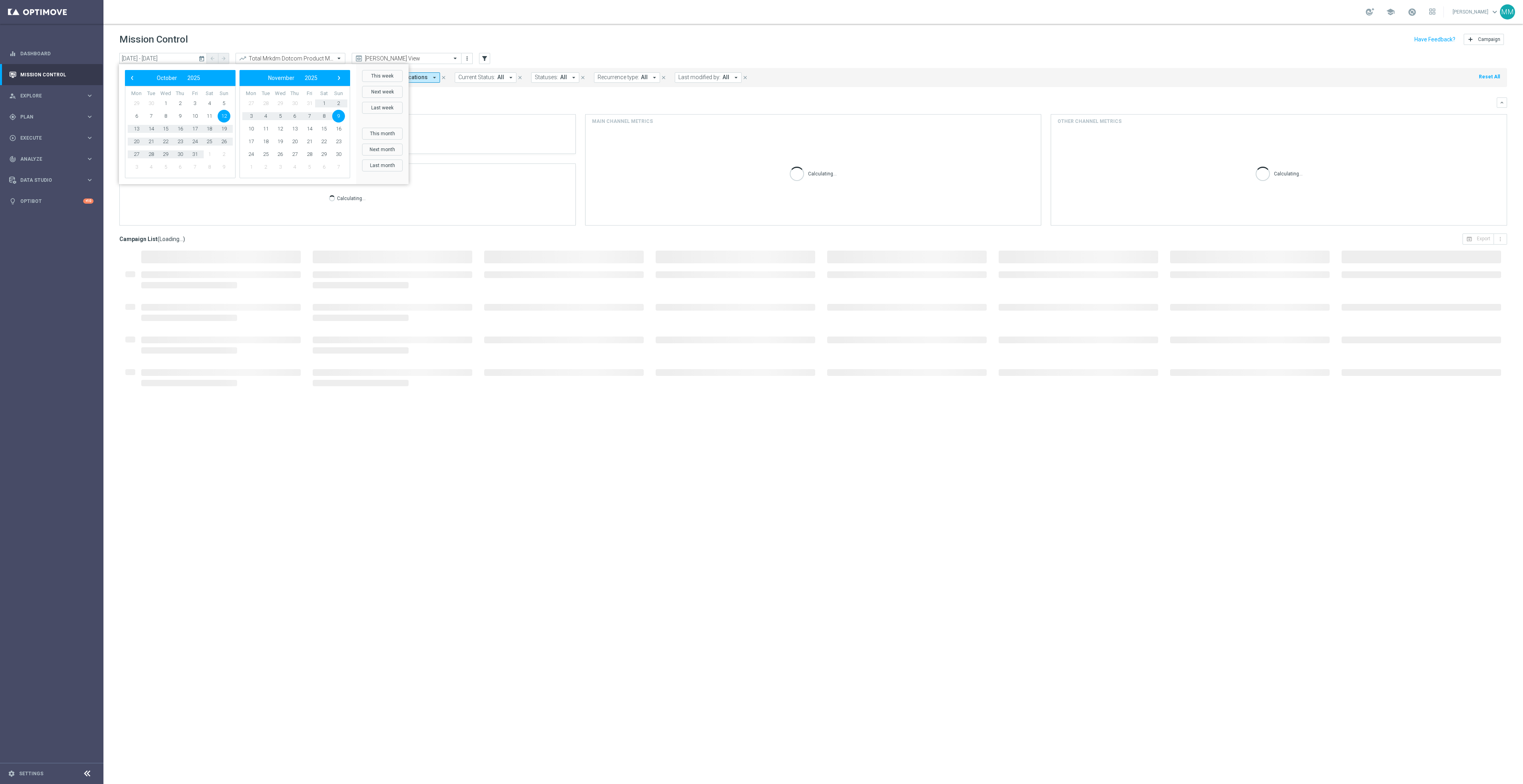
click at [226, 118] on span "12" at bounding box center [224, 116] width 13 height 13
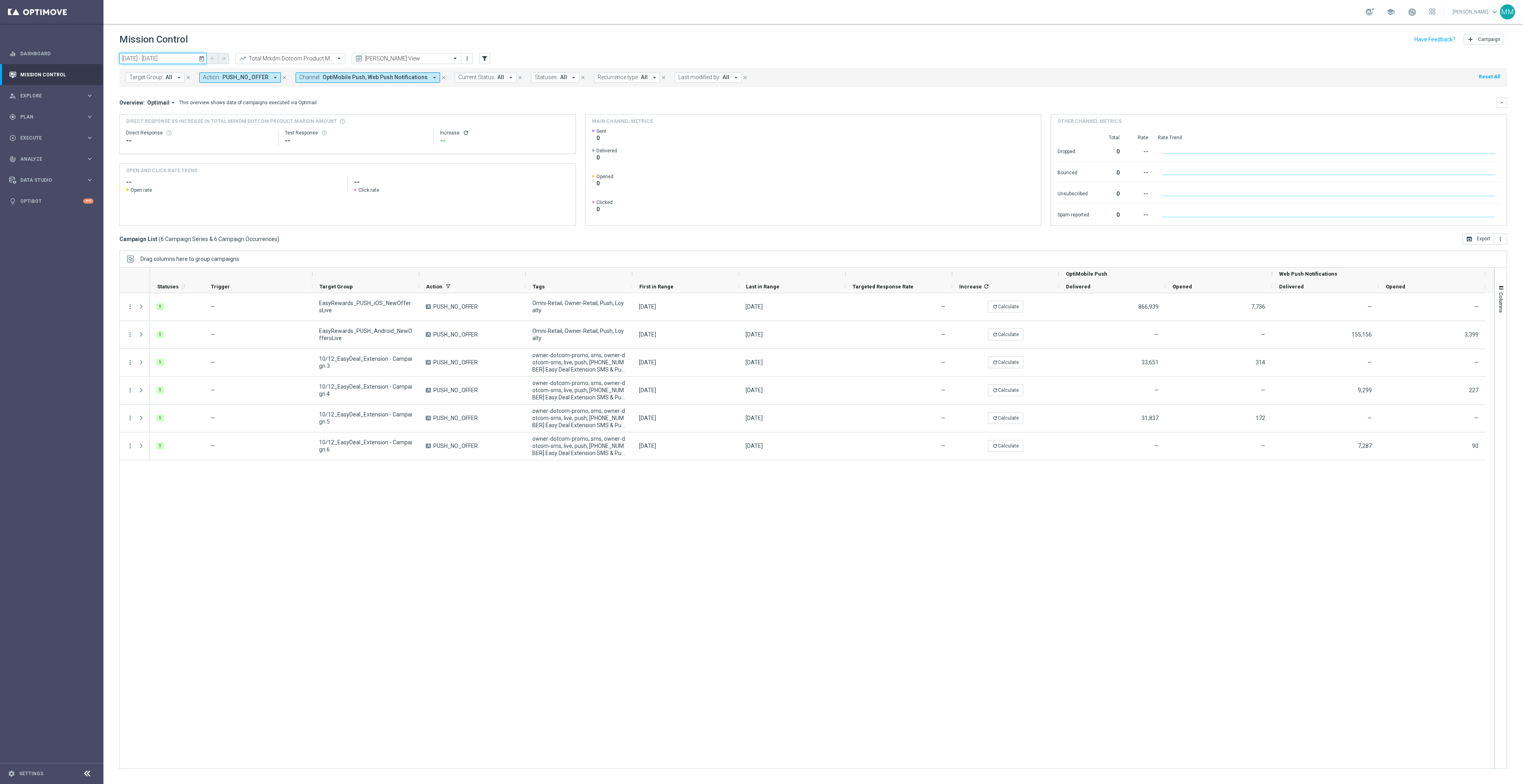
click at [182, 58] on input "12 Oct 2025 - 12 Oct 2025" at bounding box center [163, 58] width 87 height 11
click at [133, 128] on span "13" at bounding box center [136, 128] width 13 height 13
click at [177, 60] on input "13 Oct 2025 - 13 Oct 2025" at bounding box center [163, 58] width 87 height 11
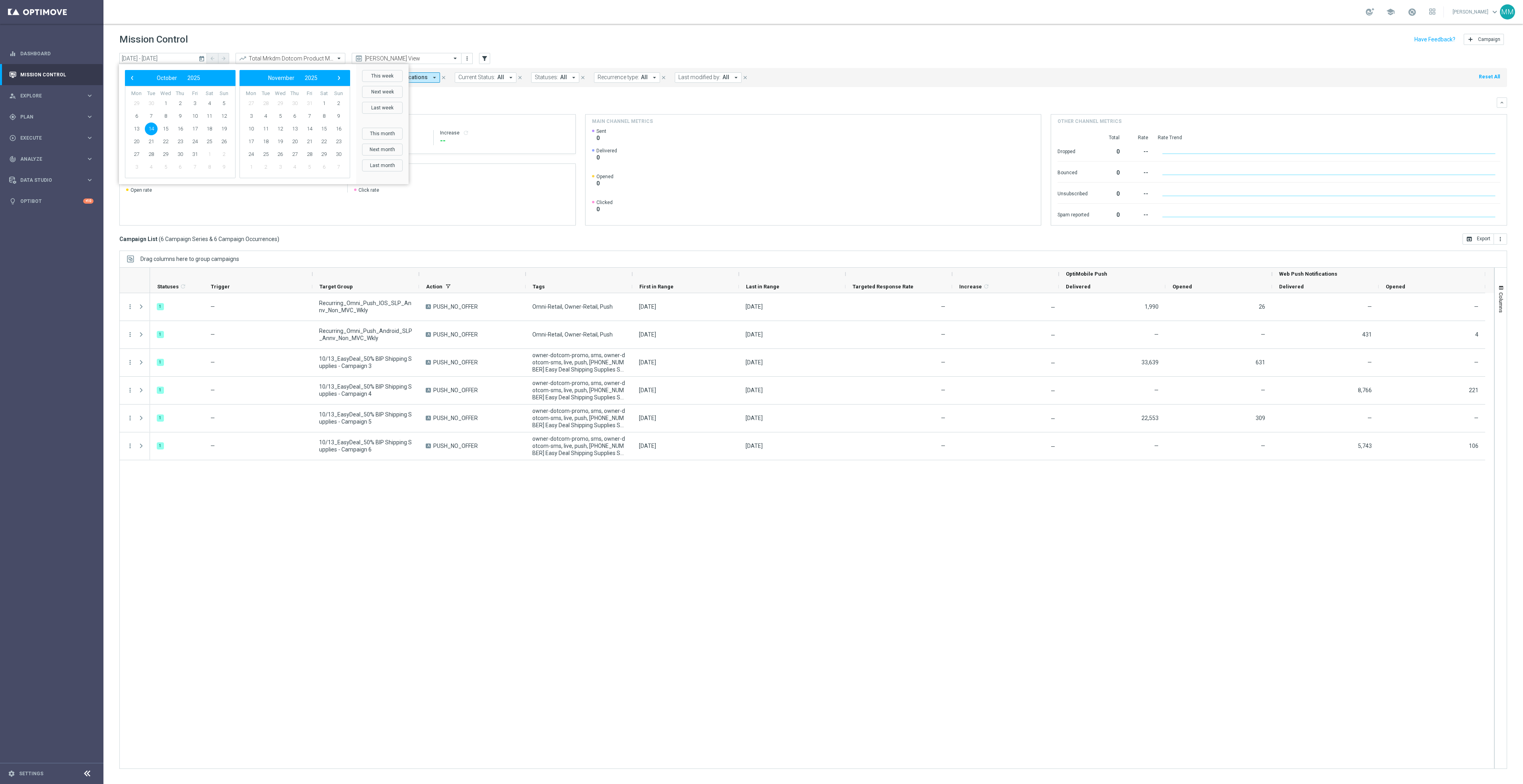
click at [154, 125] on span "14" at bounding box center [151, 128] width 13 height 13
type input "14 Oct 2025 - 14 Oct 2025"
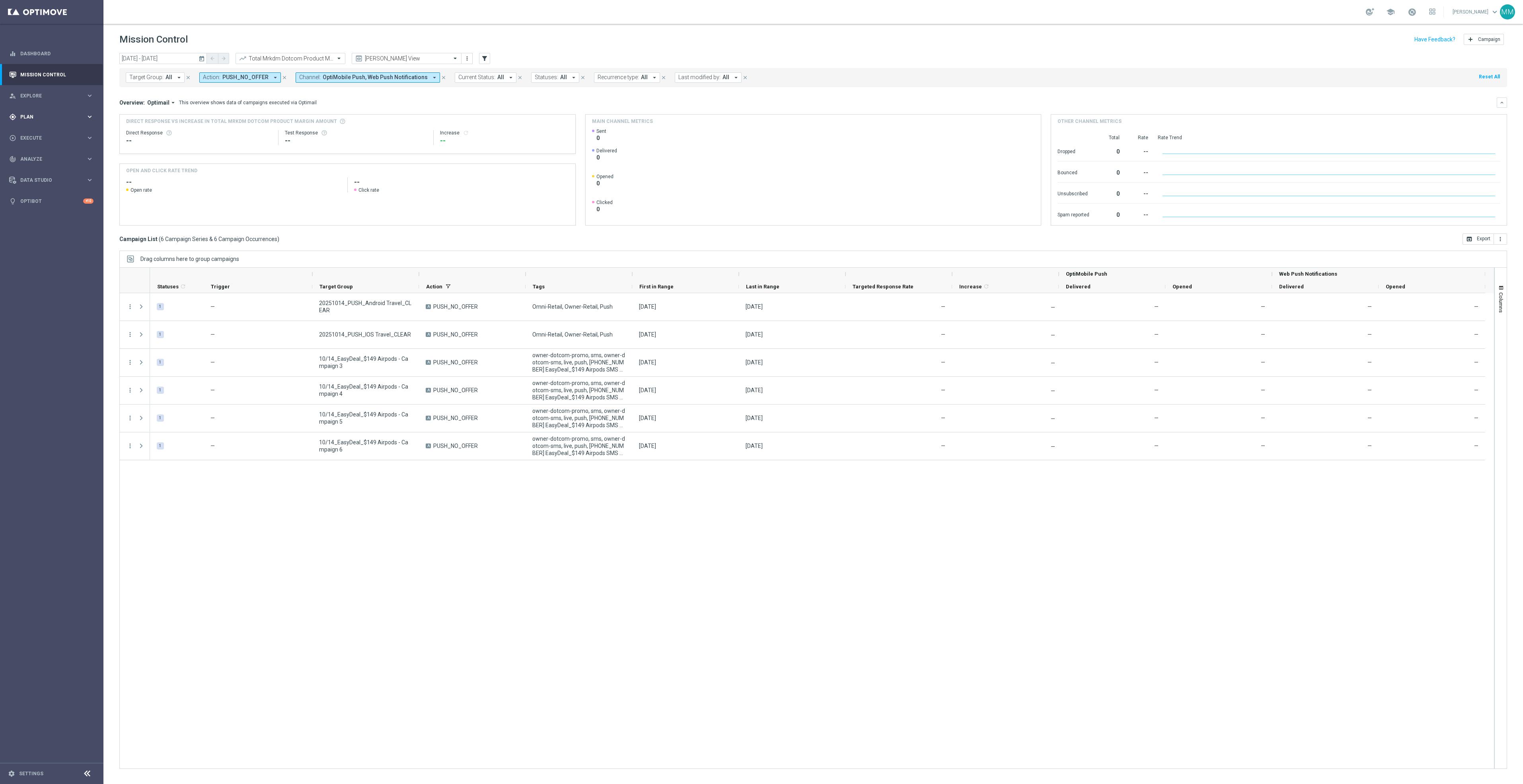
click at [55, 114] on span "Plan" at bounding box center [53, 116] width 65 height 5
click at [40, 157] on span "Templates" at bounding box center [50, 157] width 57 height 5
click at [38, 155] on span "Templates" at bounding box center [50, 157] width 57 height 5
click at [38, 166] on link "Optimail" at bounding box center [54, 169] width 58 height 7
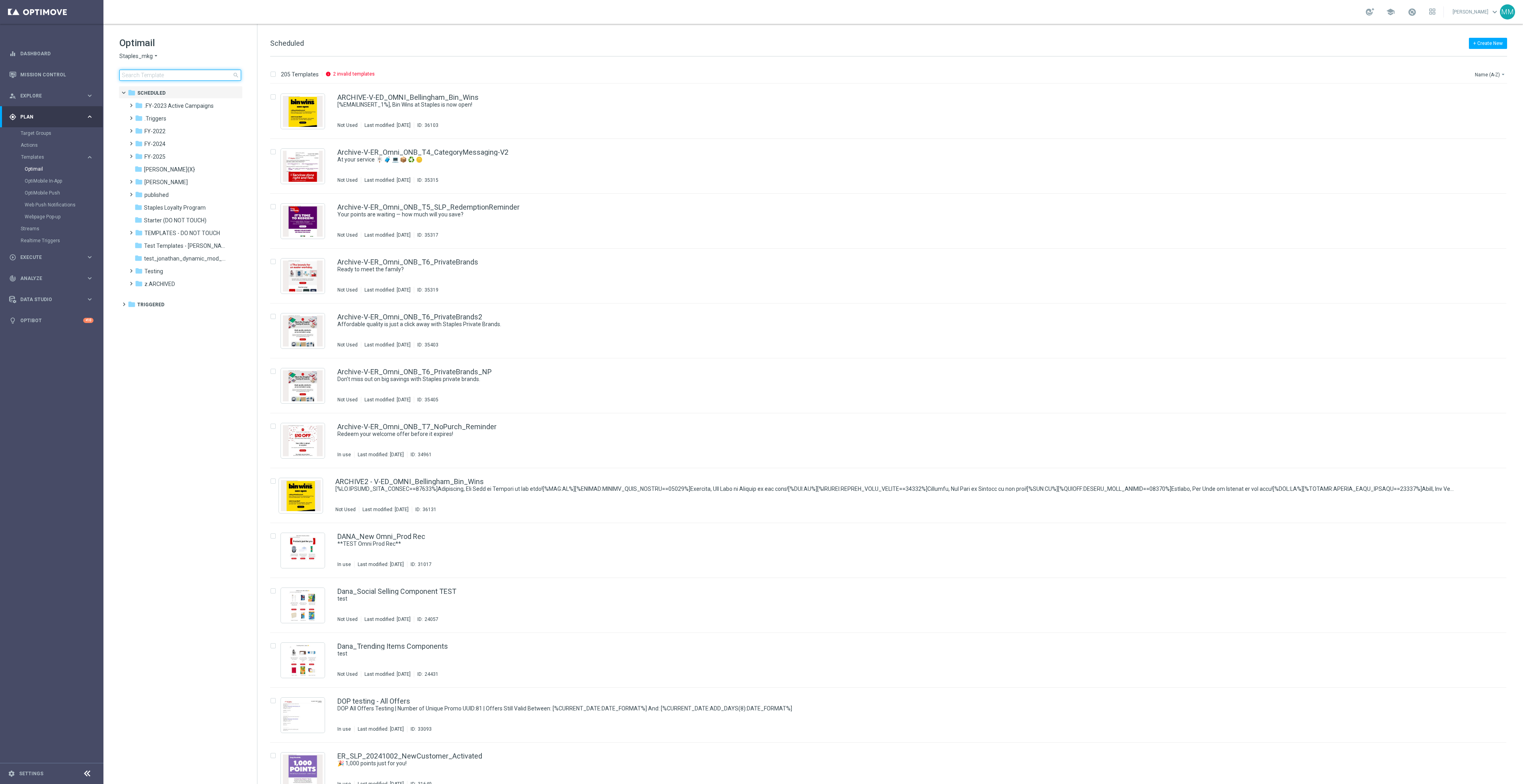
click at [144, 70] on input at bounding box center [180, 75] width 122 height 11
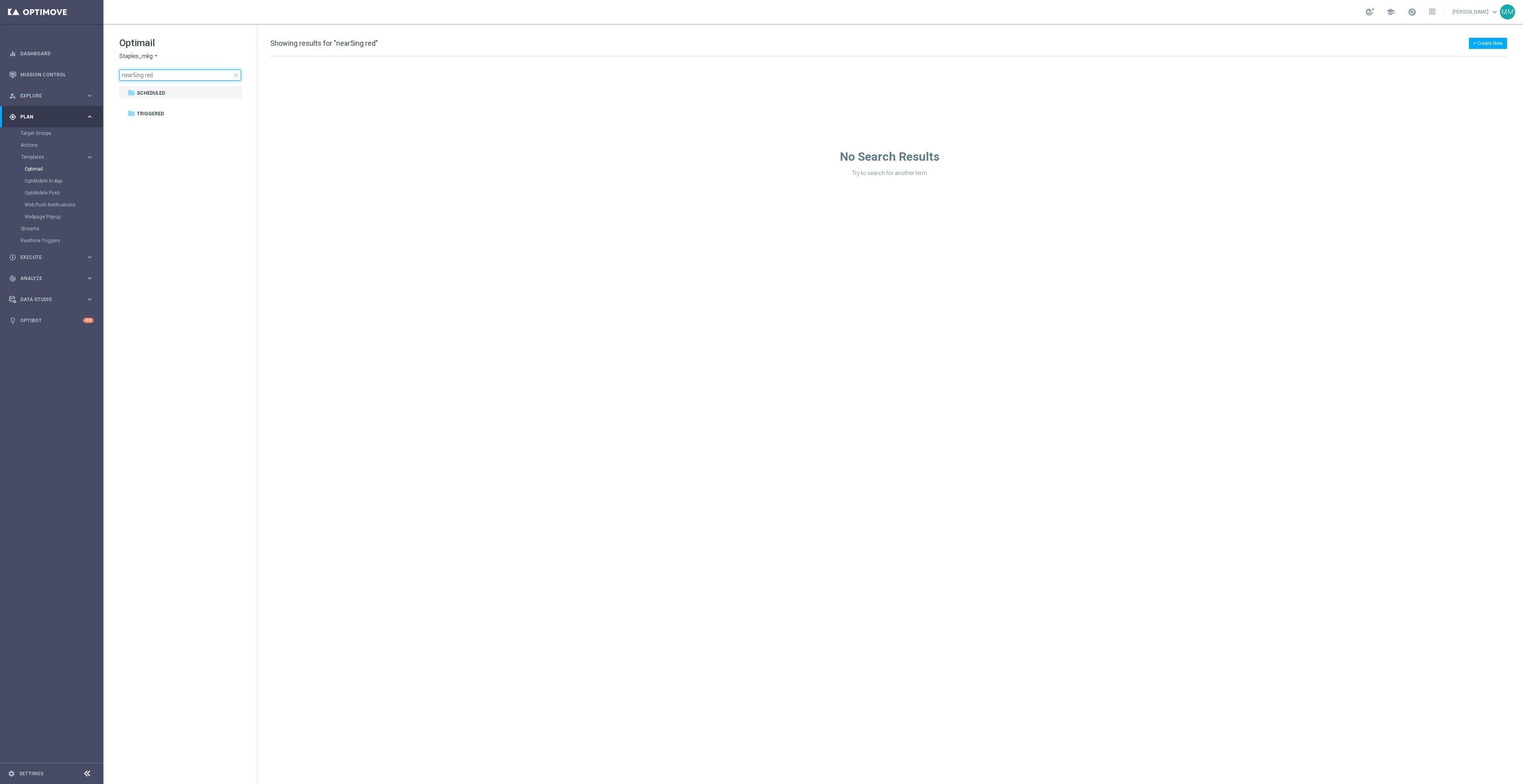
drag, startPoint x: 173, startPoint y: 73, endPoint x: -275, endPoint y: 81, distance: 448.1
click at [0, 81] on html "equalizer Dashboard Mission Control" at bounding box center [762, 392] width 1523 height 784
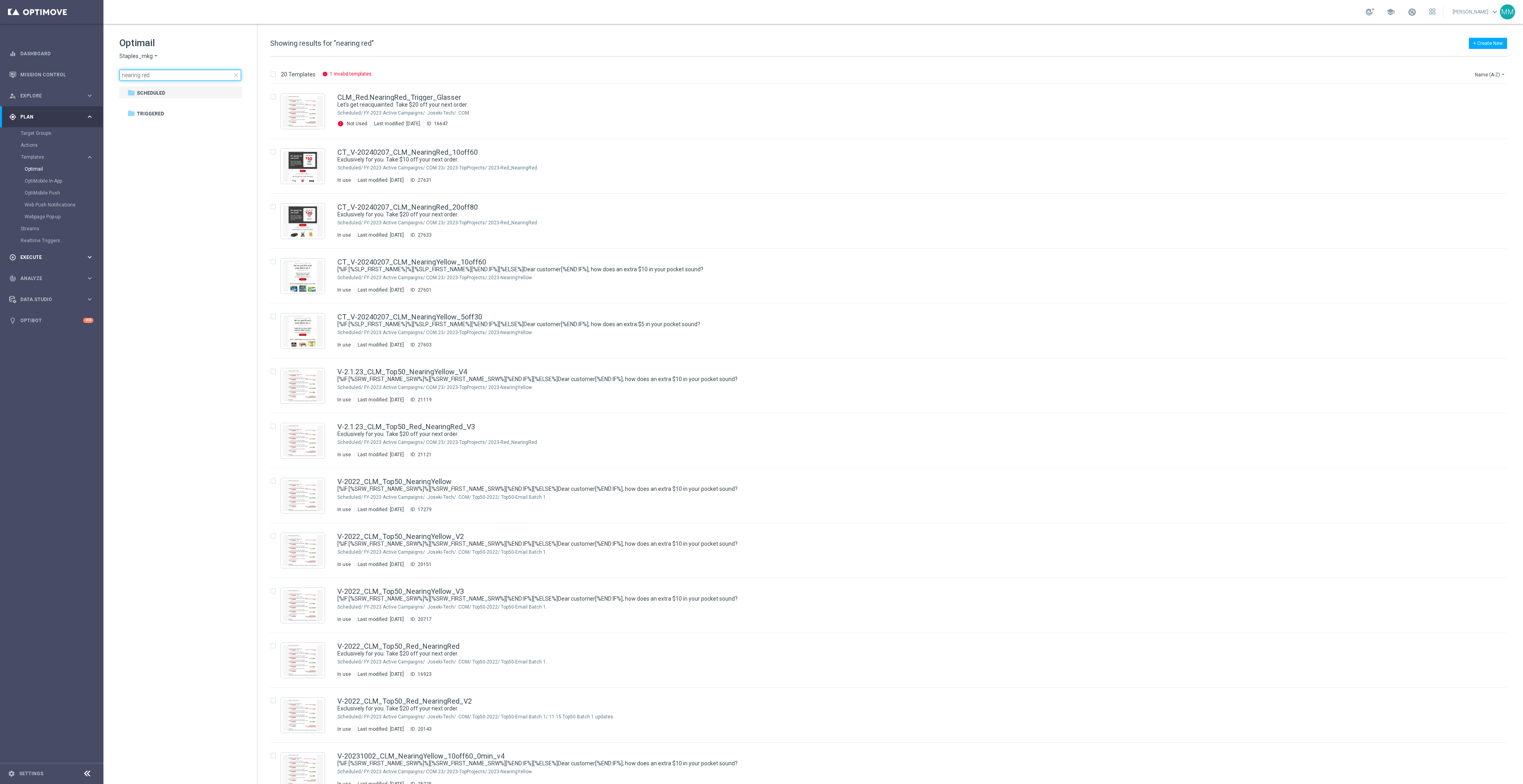
click at [176, 80] on input "nearing red" at bounding box center [180, 75] width 122 height 11
click at [163, 79] on input "nearing red" at bounding box center [180, 75] width 122 height 11
type input "nearing red"
click at [164, 175] on tree-viewport "folder Scheduled more_vert folder Triggered more_vert" at bounding box center [187, 434] width 138 height 697
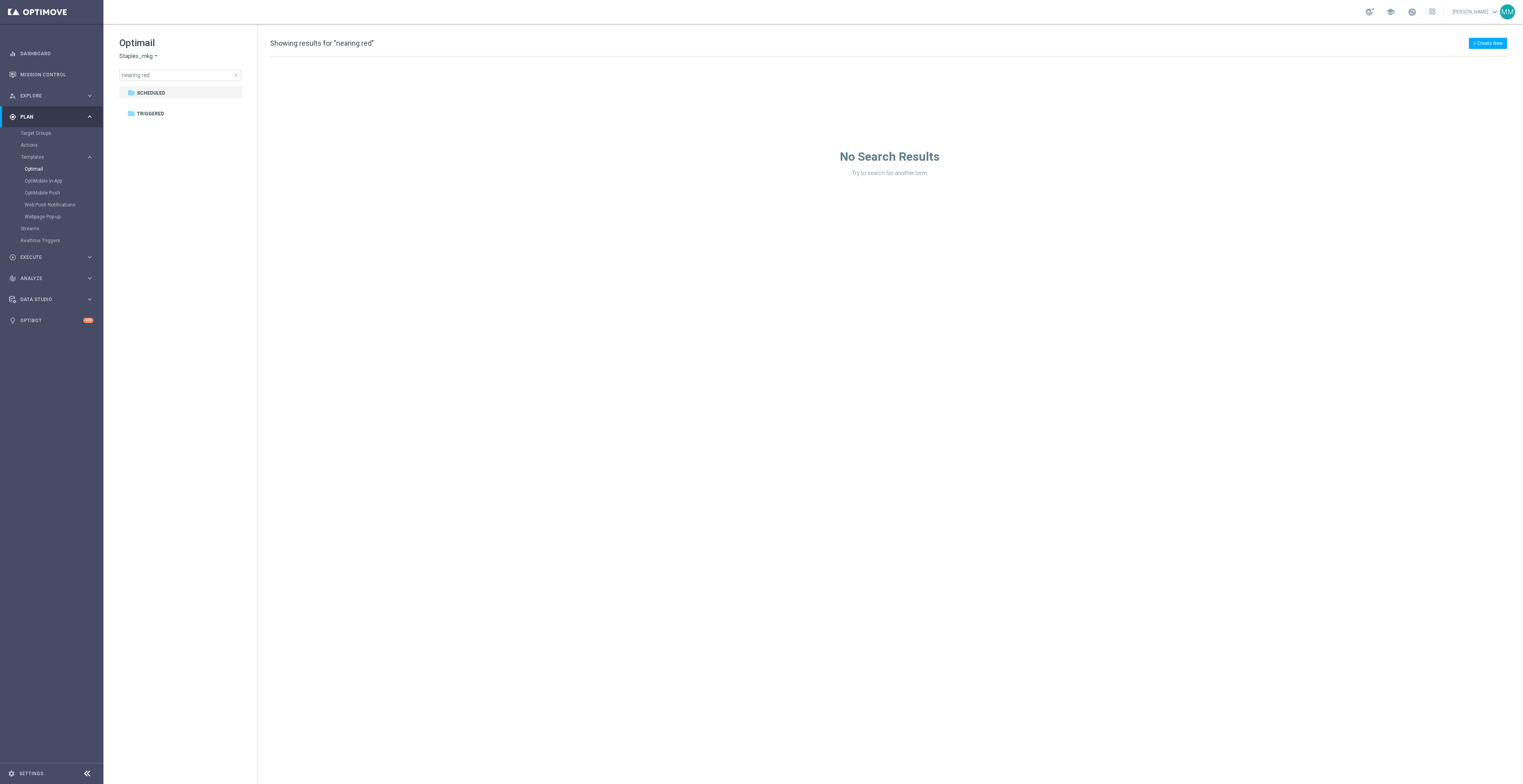
click at [233, 78] on span "close" at bounding box center [236, 75] width 7 height 7
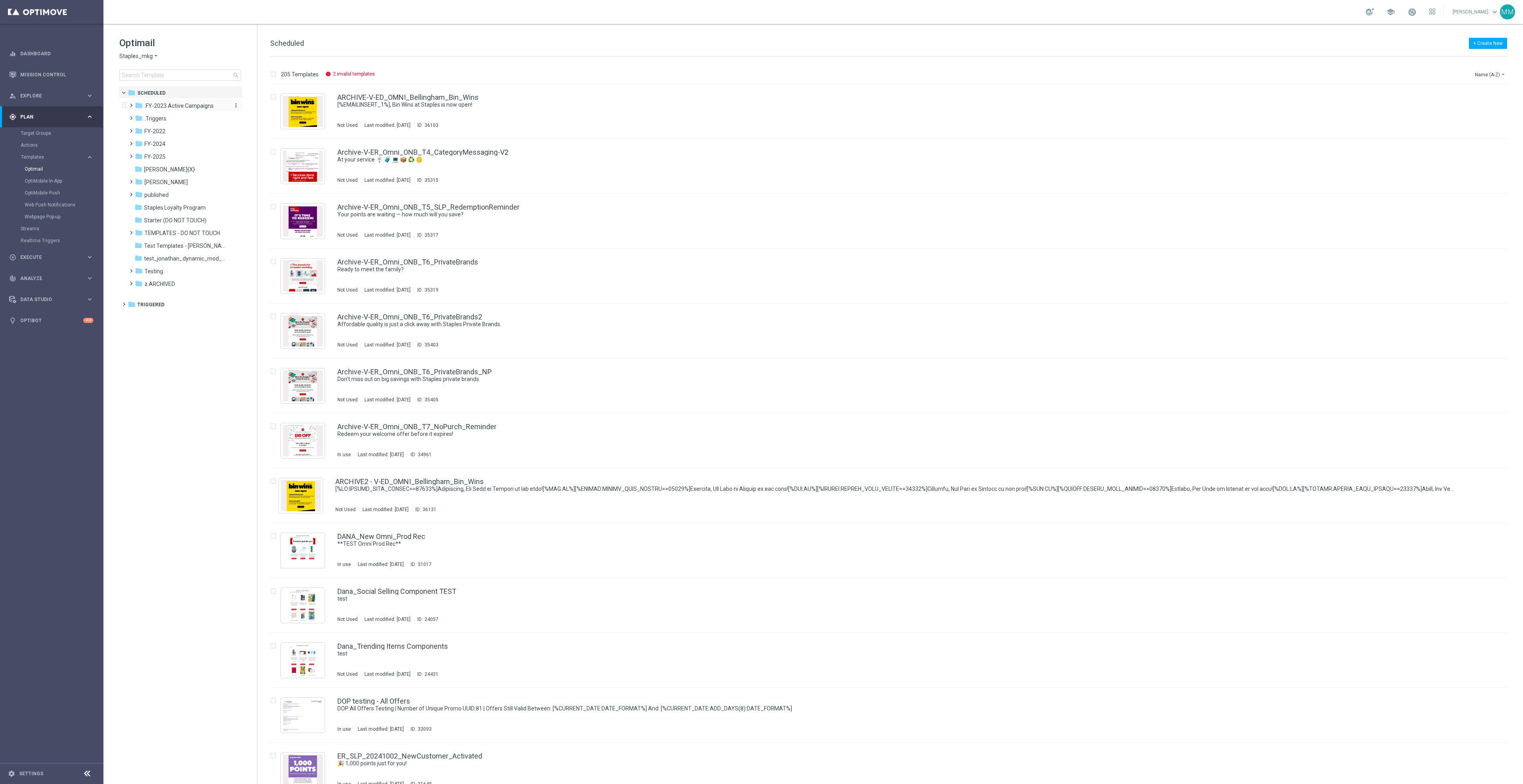
click at [171, 109] on span ".FY-2023 Active Campaigns" at bounding box center [179, 106] width 69 height 7
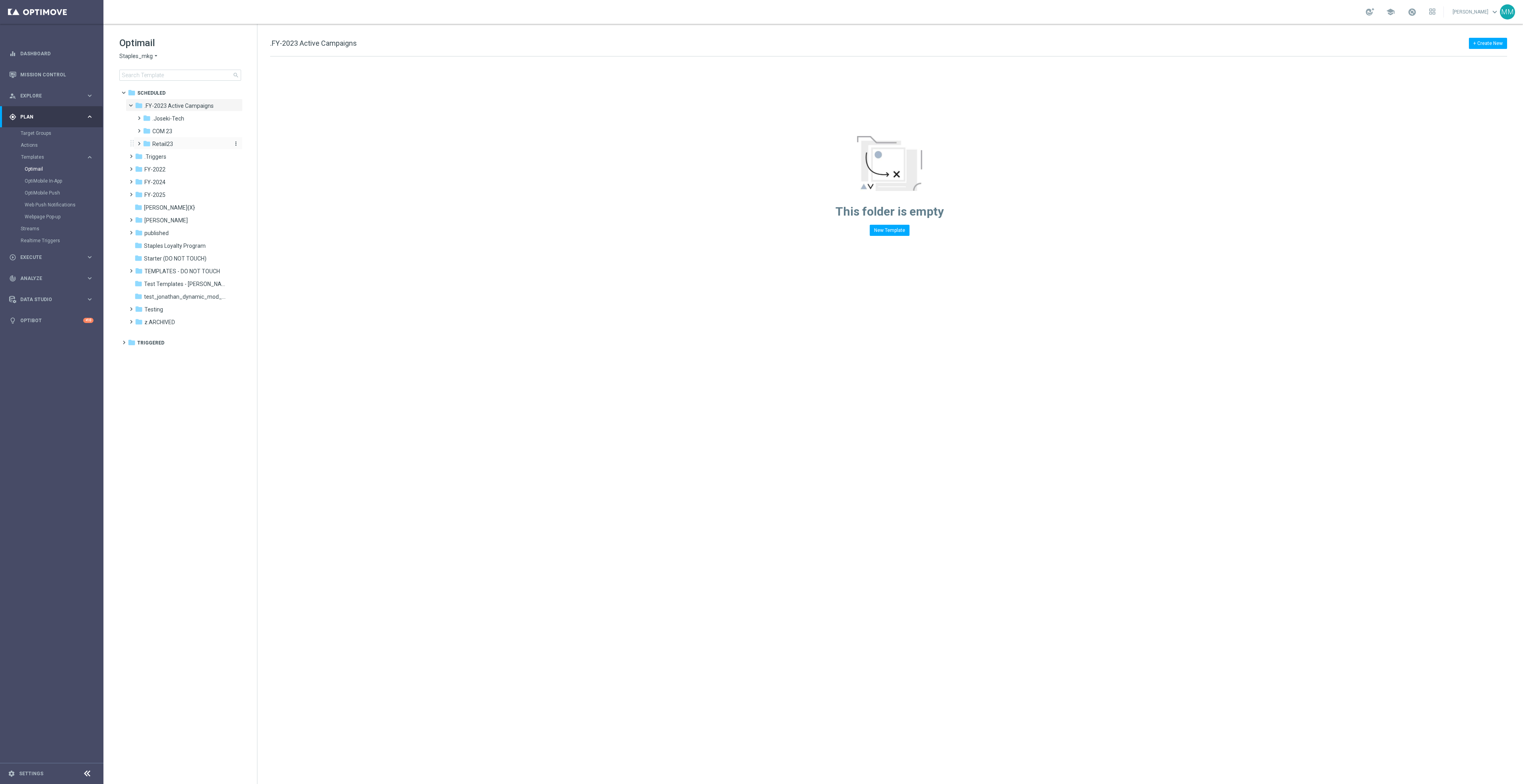
click at [175, 146] on div "folder Retail23" at bounding box center [185, 144] width 85 height 9
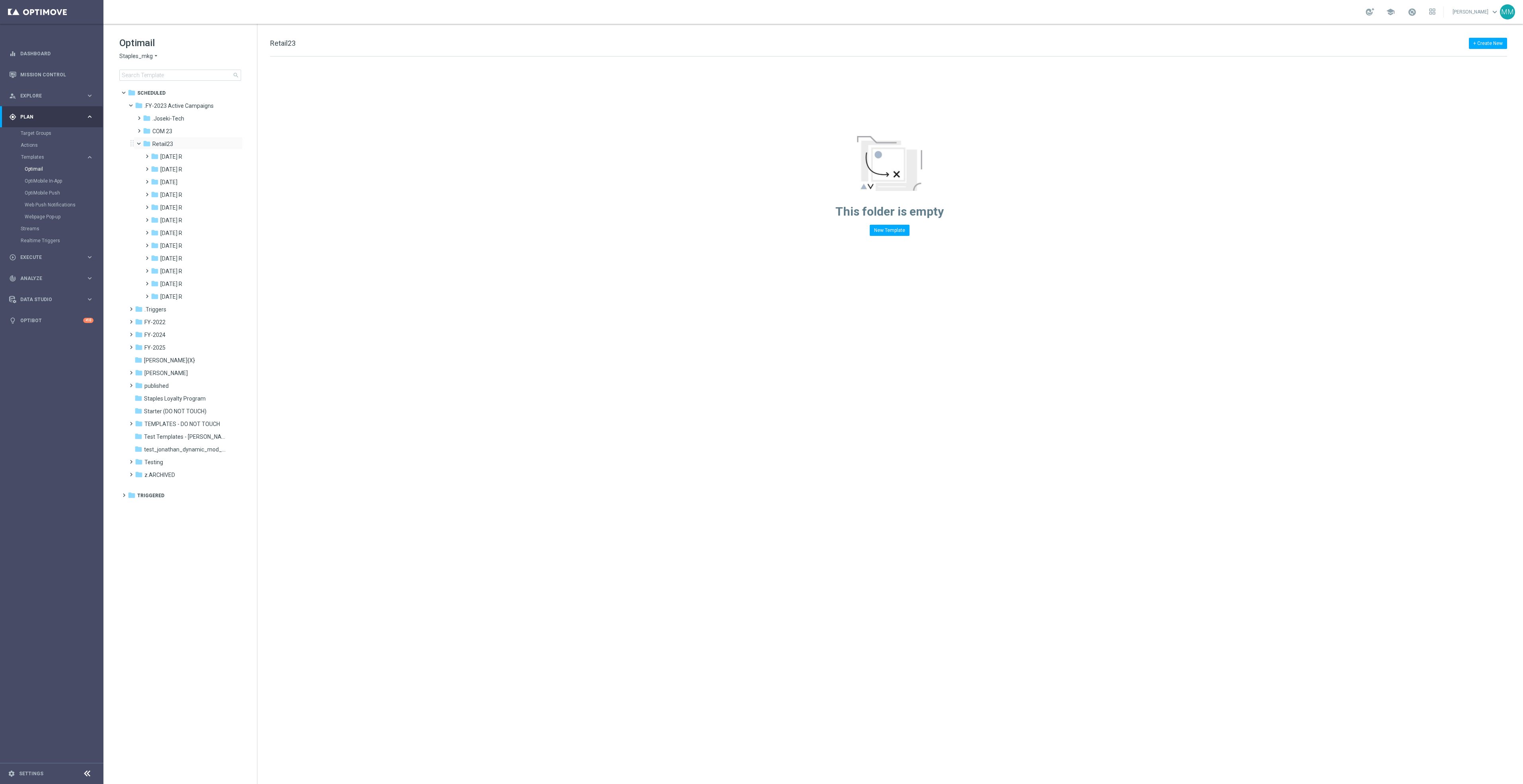
click at [141, 142] on span at bounding box center [142, 142] width 3 height 3
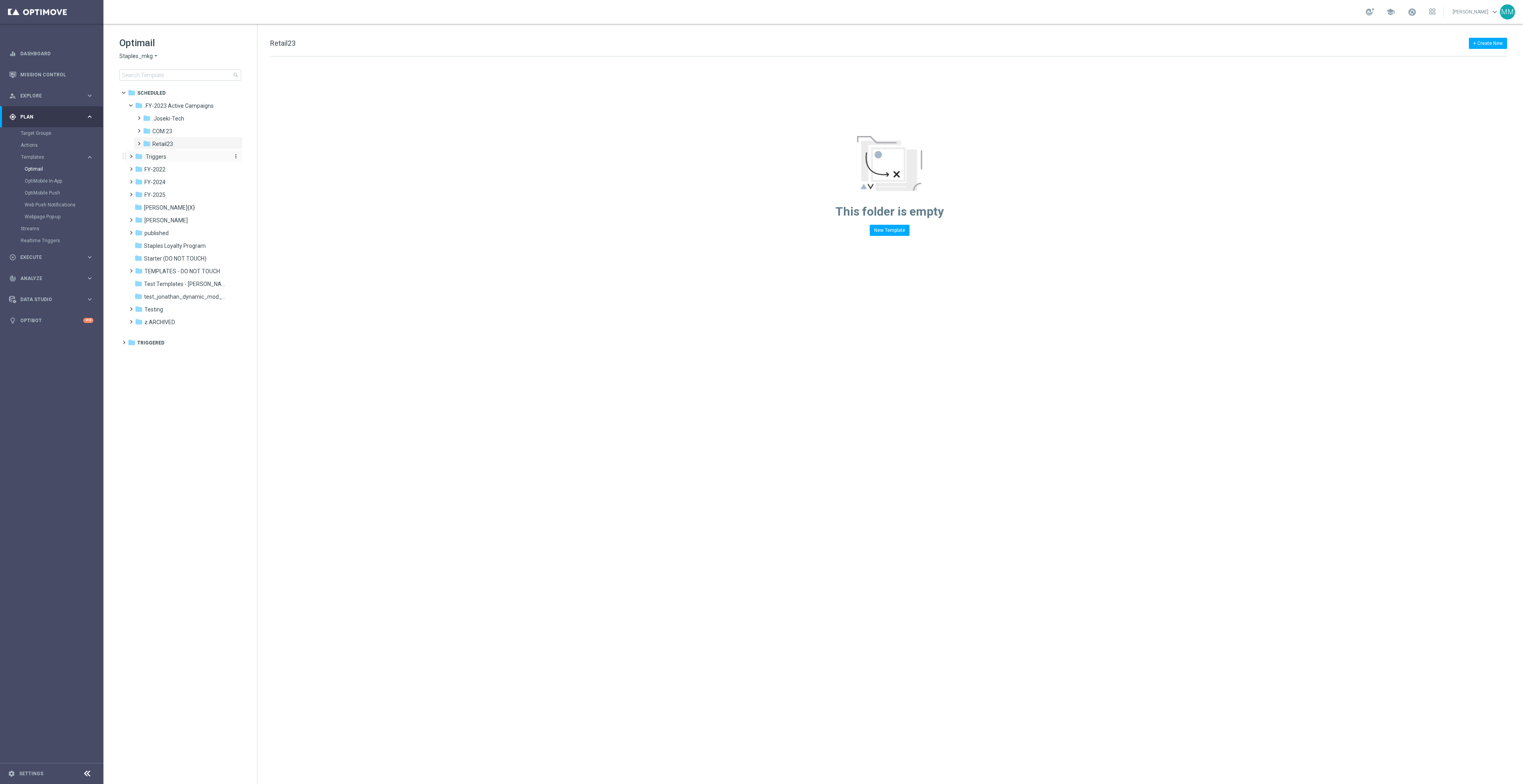
click at [166, 159] on div "folder .Triggers" at bounding box center [181, 157] width 91 height 9
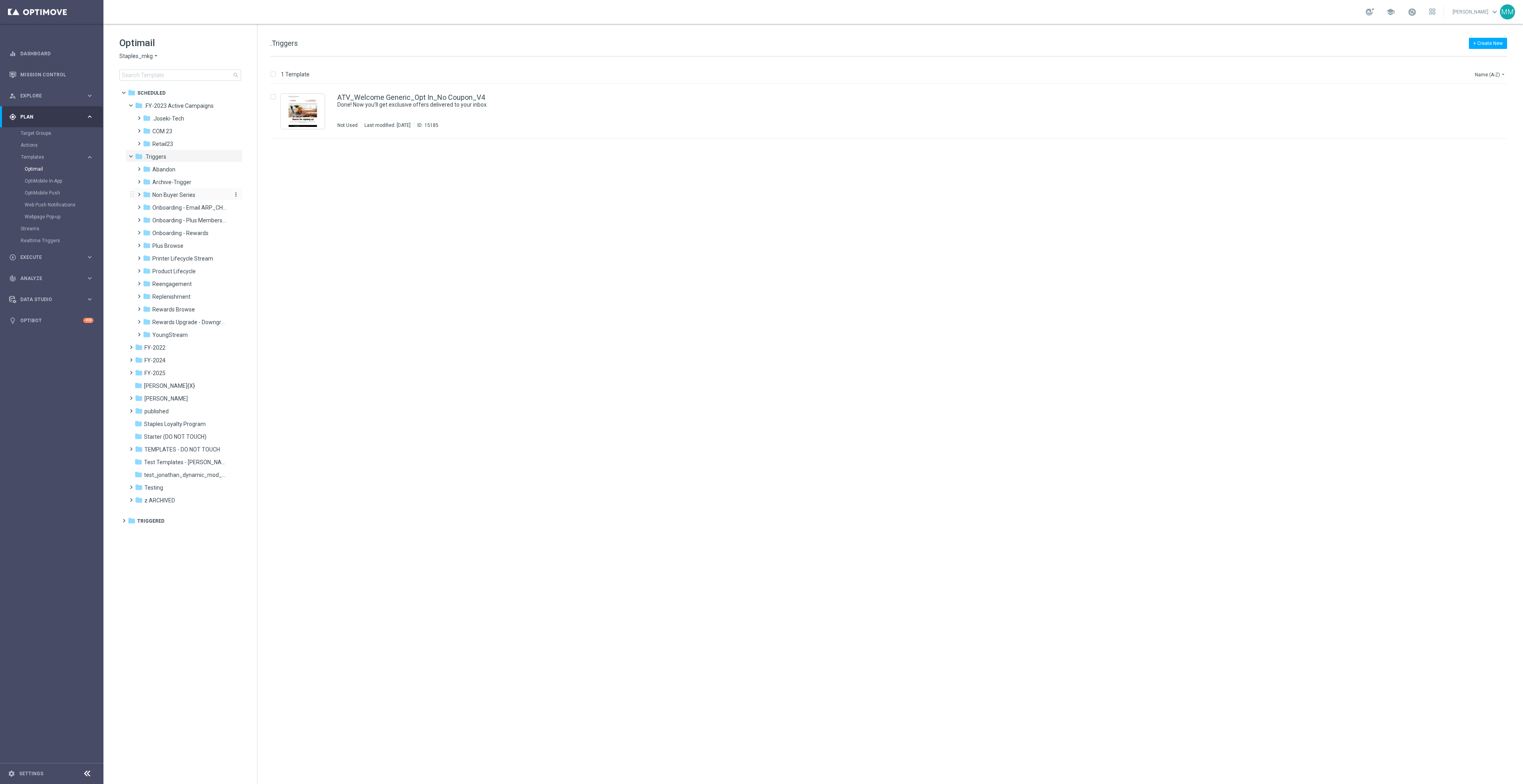
click at [182, 195] on span "Non Buyer Series" at bounding box center [173, 195] width 43 height 7
click at [180, 206] on span "Z-Archive - NonBuyer" at bounding box center [187, 207] width 54 height 7
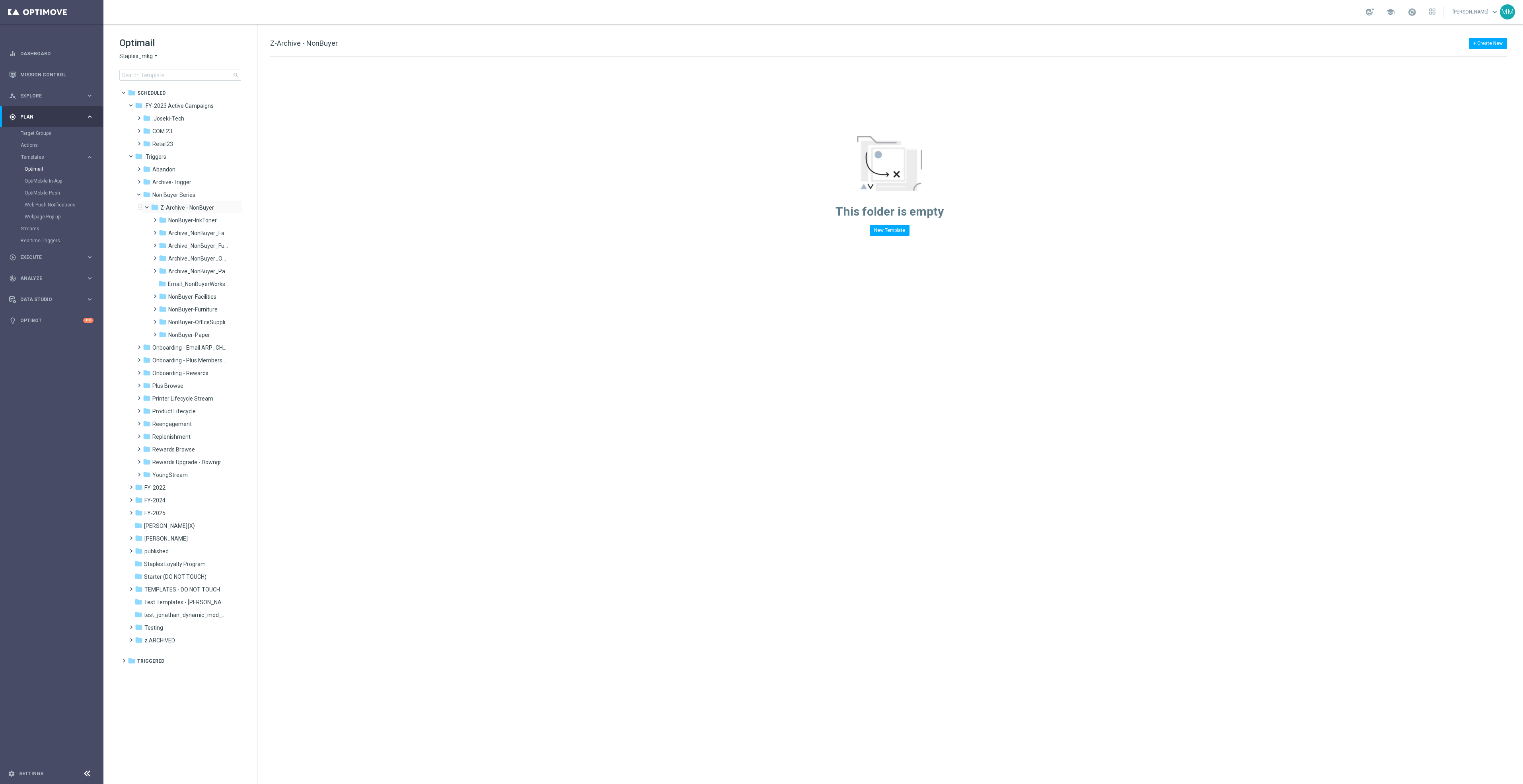
click at [149, 206] on span at bounding box center [150, 205] width 3 height 3
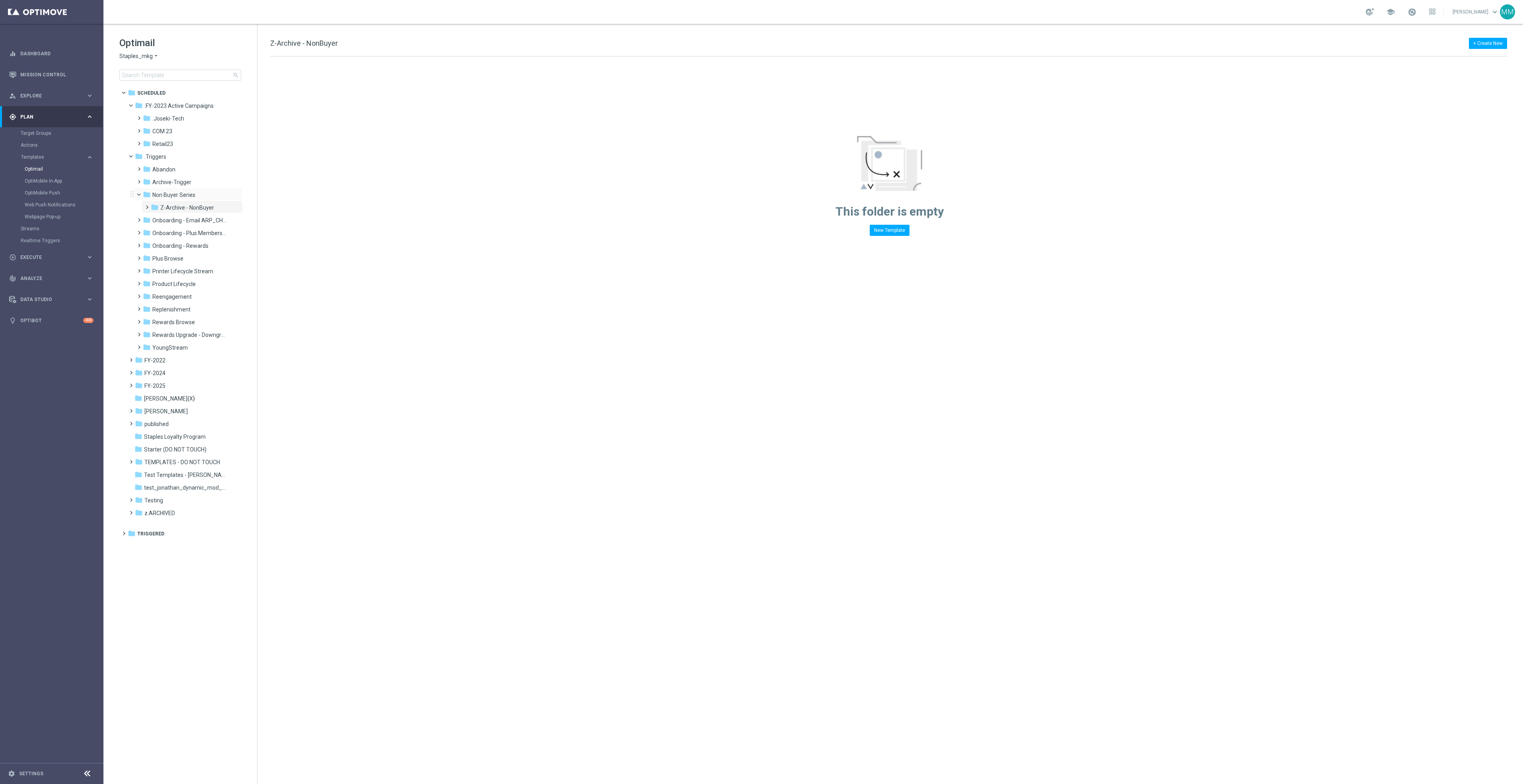
click at [142, 195] on span at bounding box center [142, 193] width 3 height 3
click at [189, 283] on span "Reengagement" at bounding box center [172, 284] width 40 height 7
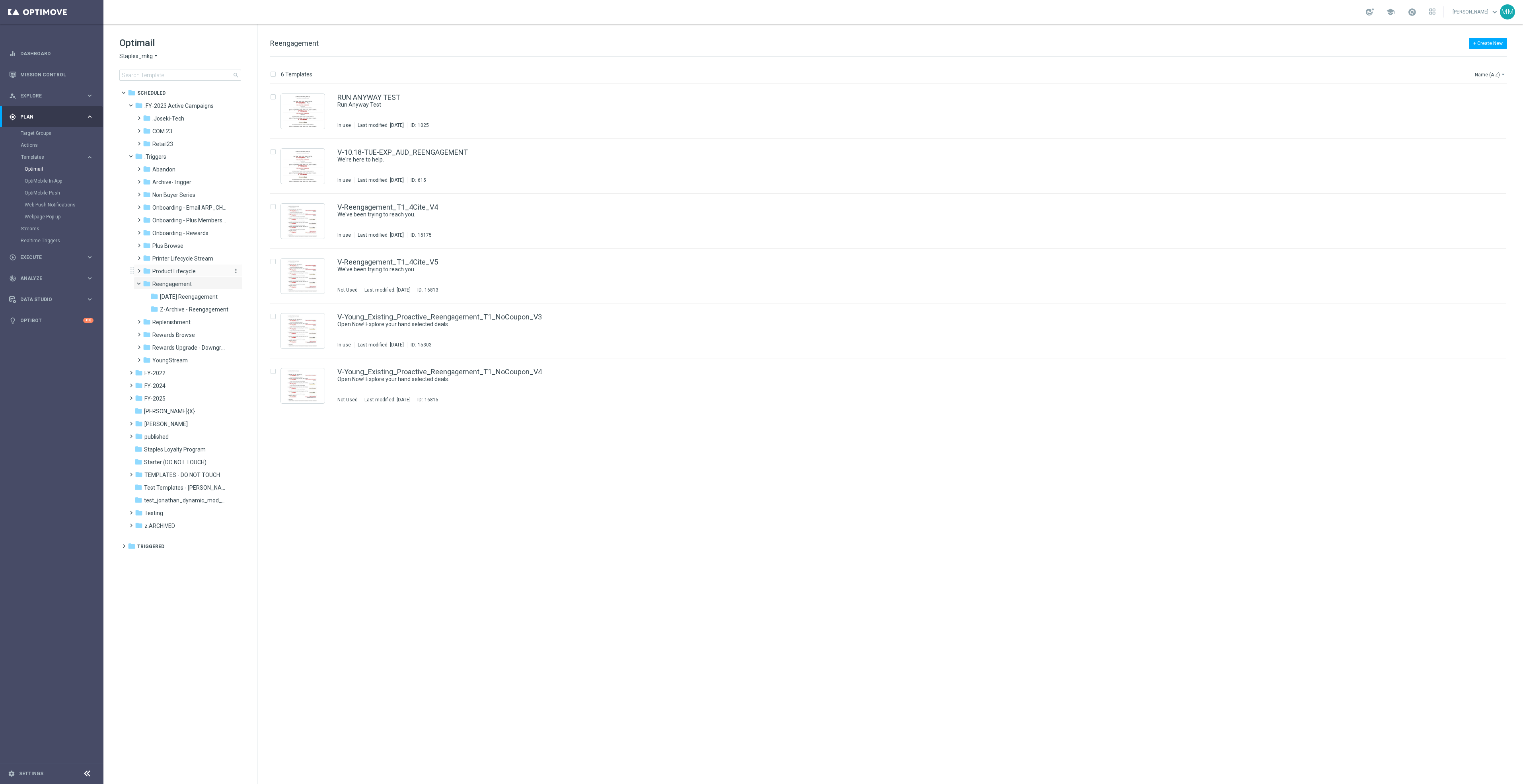
click at [194, 269] on span "Product Lifecycle" at bounding box center [174, 271] width 44 height 7
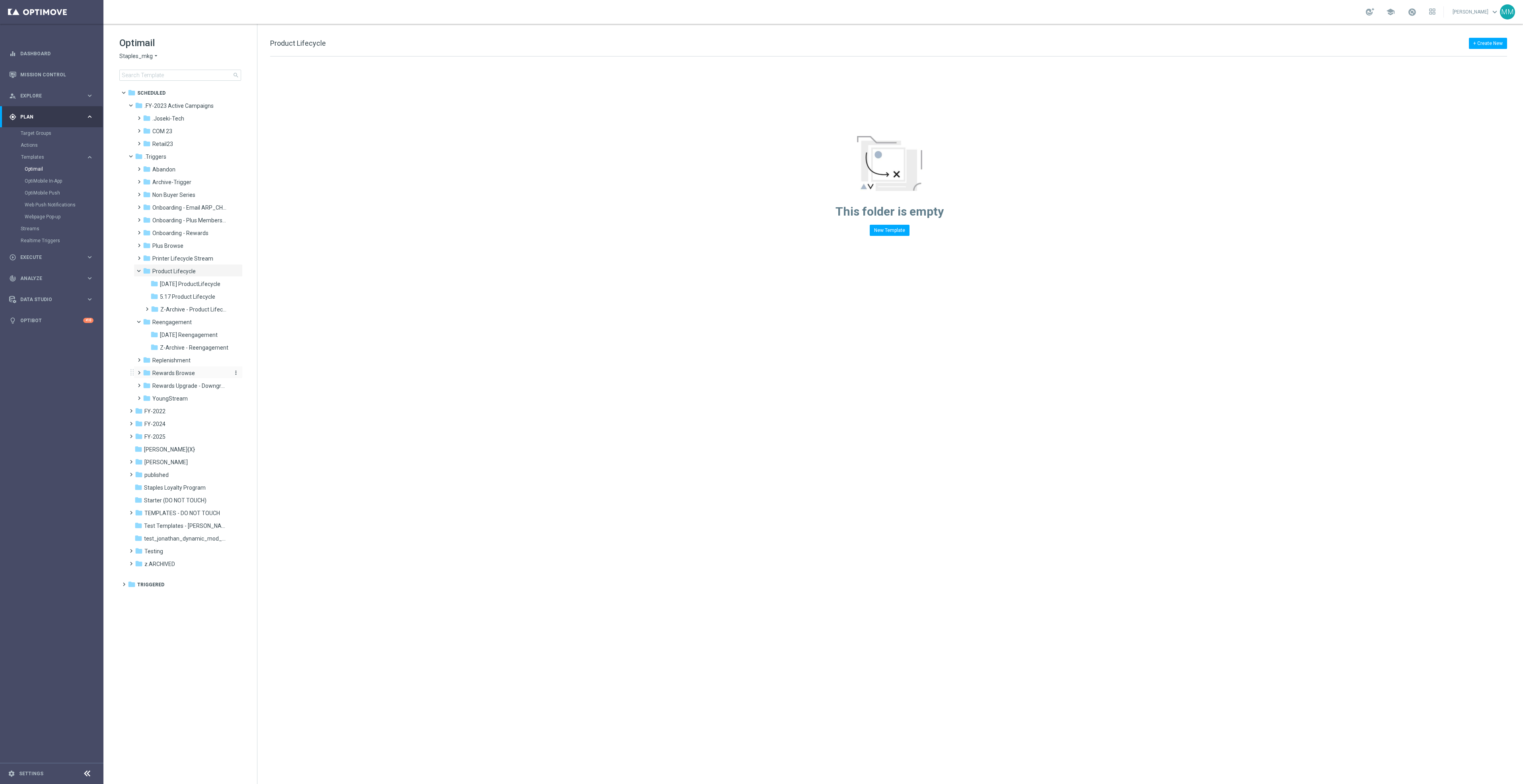
click at [191, 371] on span "Rewards Browse" at bounding box center [173, 373] width 42 height 7
click at [191, 361] on div "folder Replenishment" at bounding box center [185, 361] width 85 height 9
click at [133, 105] on span at bounding box center [134, 103] width 3 height 3
click at [138, 237] on div "folder Product Lifecycle more_vert" at bounding box center [188, 232] width 109 height 13
click at [133, 118] on span at bounding box center [134, 116] width 3 height 3
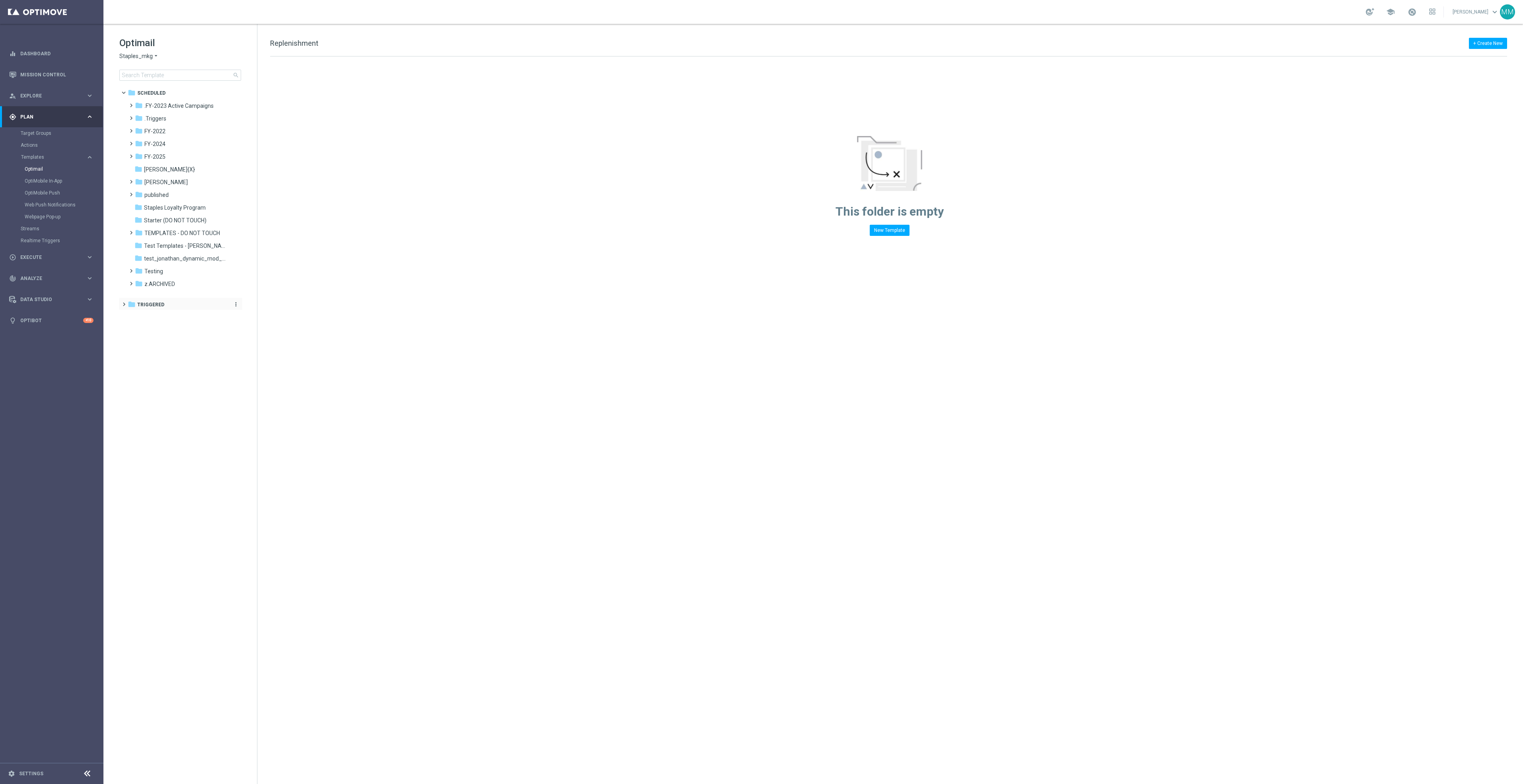
click at [154, 308] on div "folder Triggered" at bounding box center [176, 305] width 97 height 9
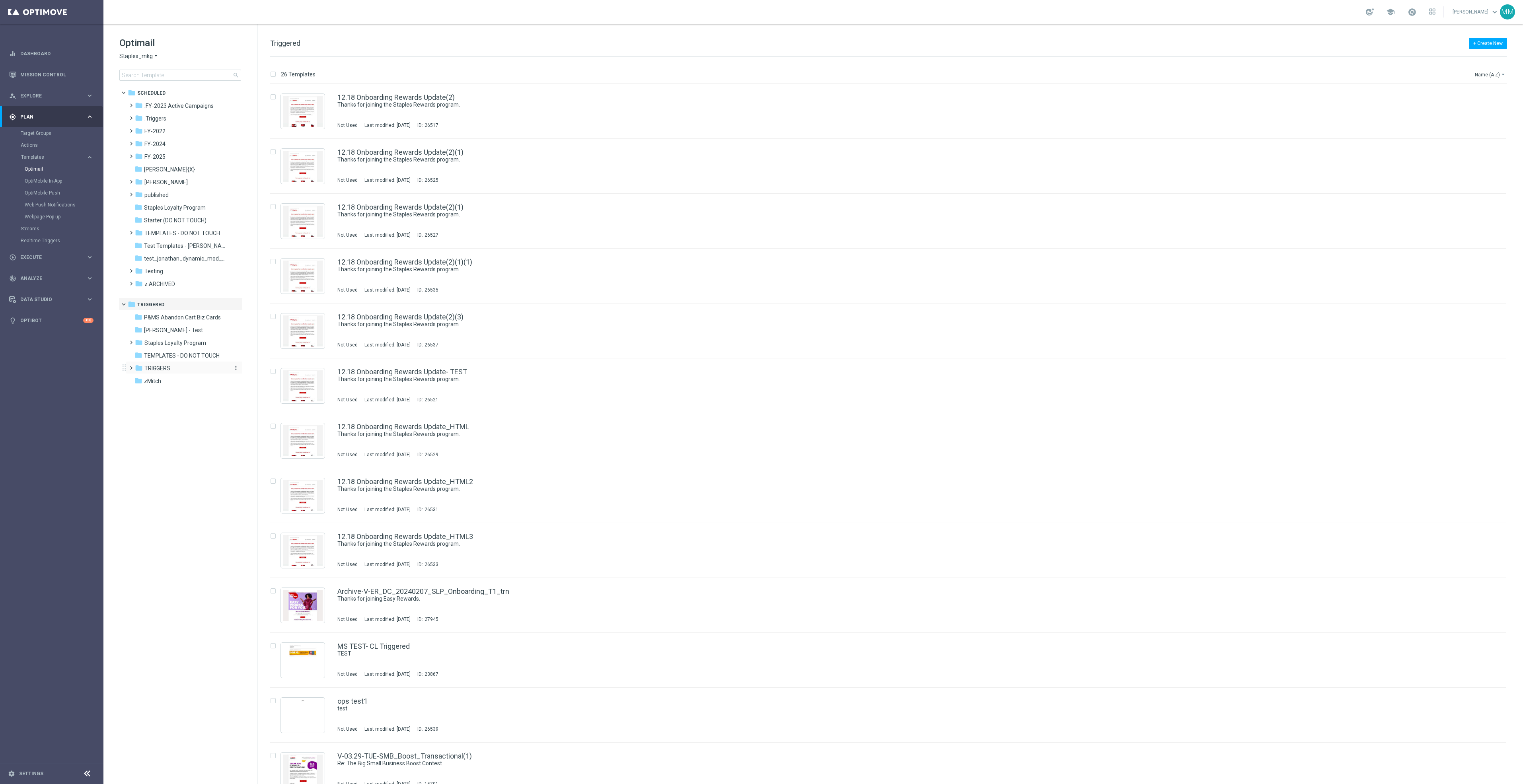
click at [181, 368] on div "folder TRIGGERS" at bounding box center [181, 369] width 91 height 9
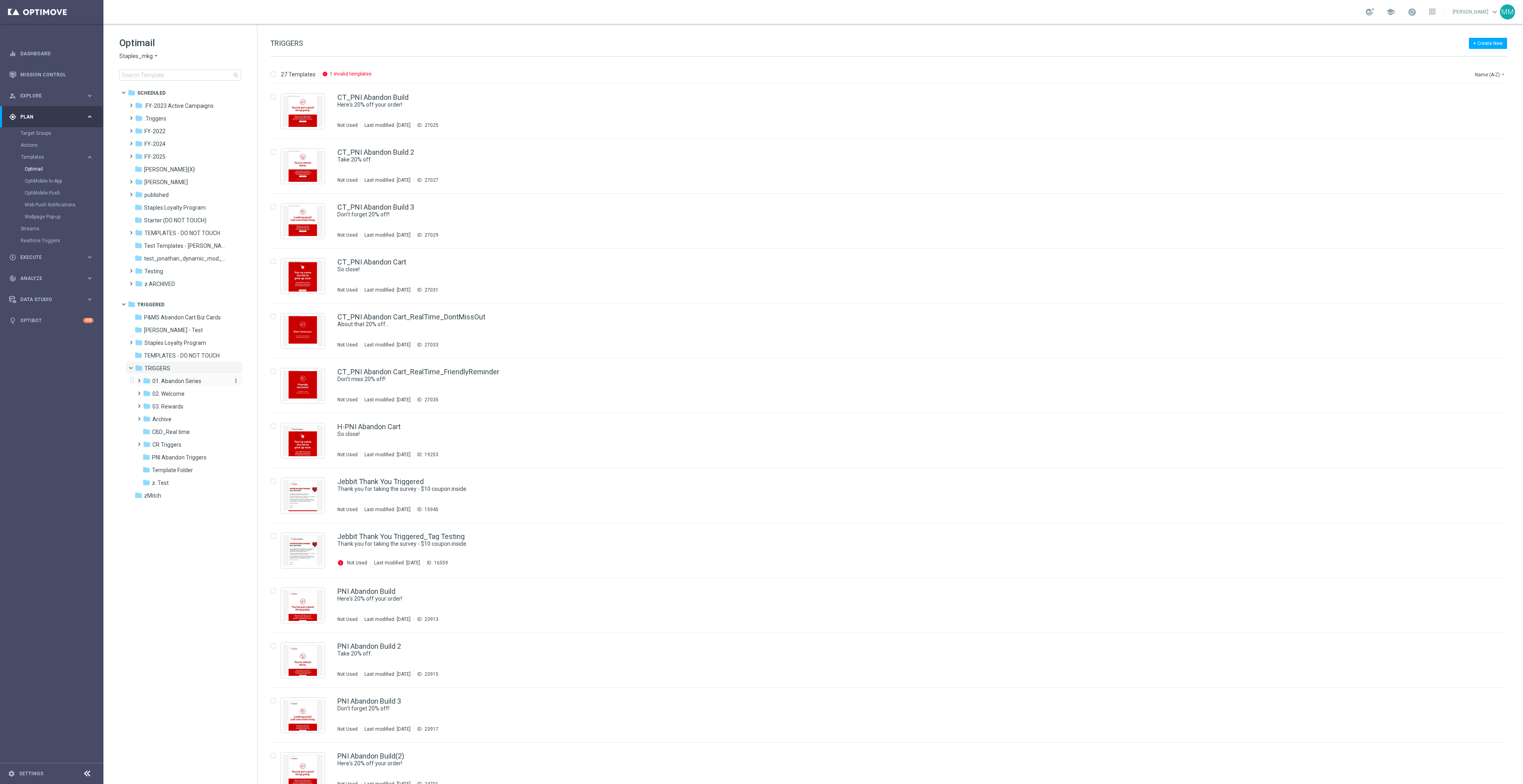
click at [189, 381] on span "01. Abandon Series" at bounding box center [177, 381] width 49 height 7
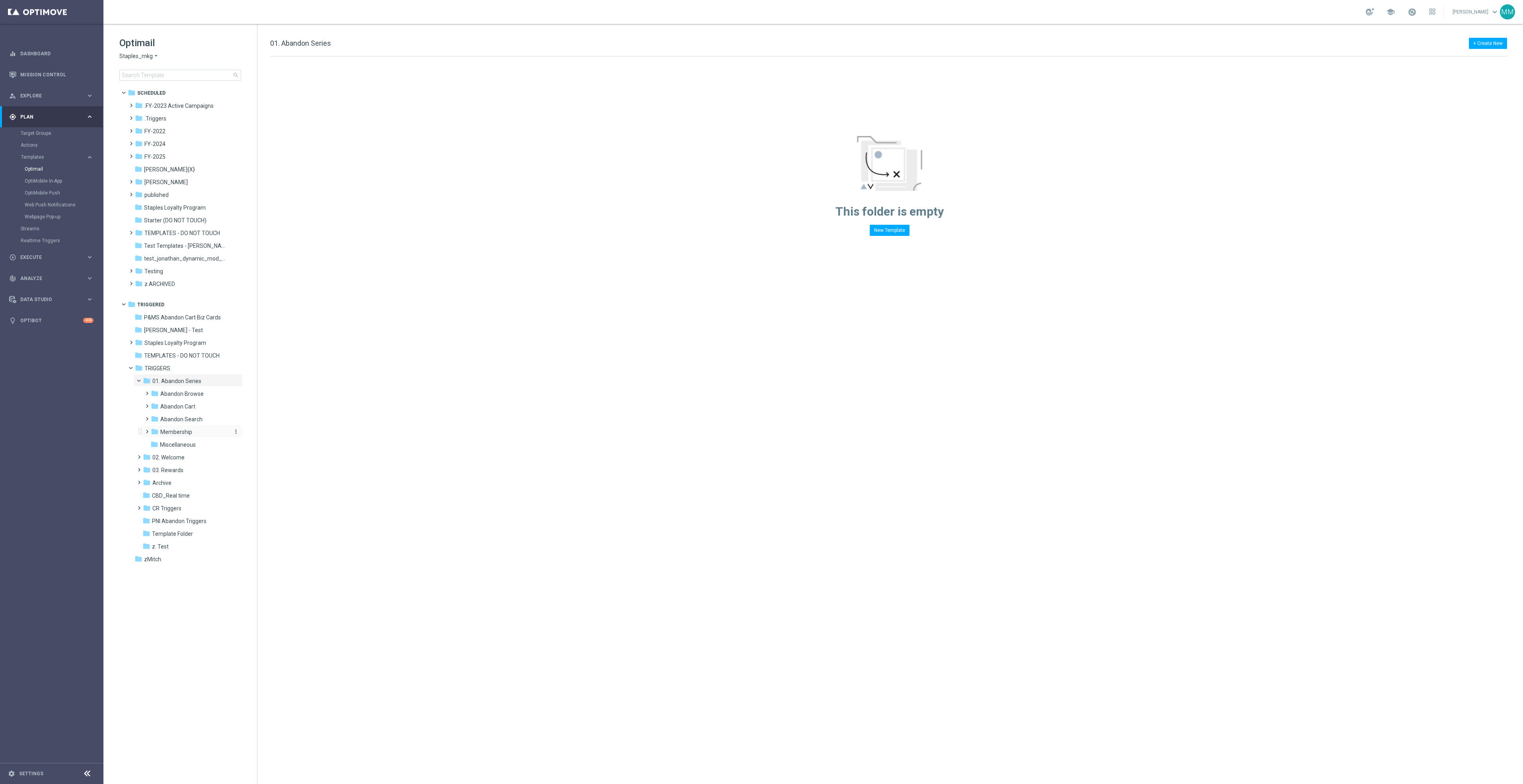
click at [189, 433] on span "Membership" at bounding box center [176, 432] width 32 height 7
click at [133, 368] on span at bounding box center [134, 366] width 3 height 3
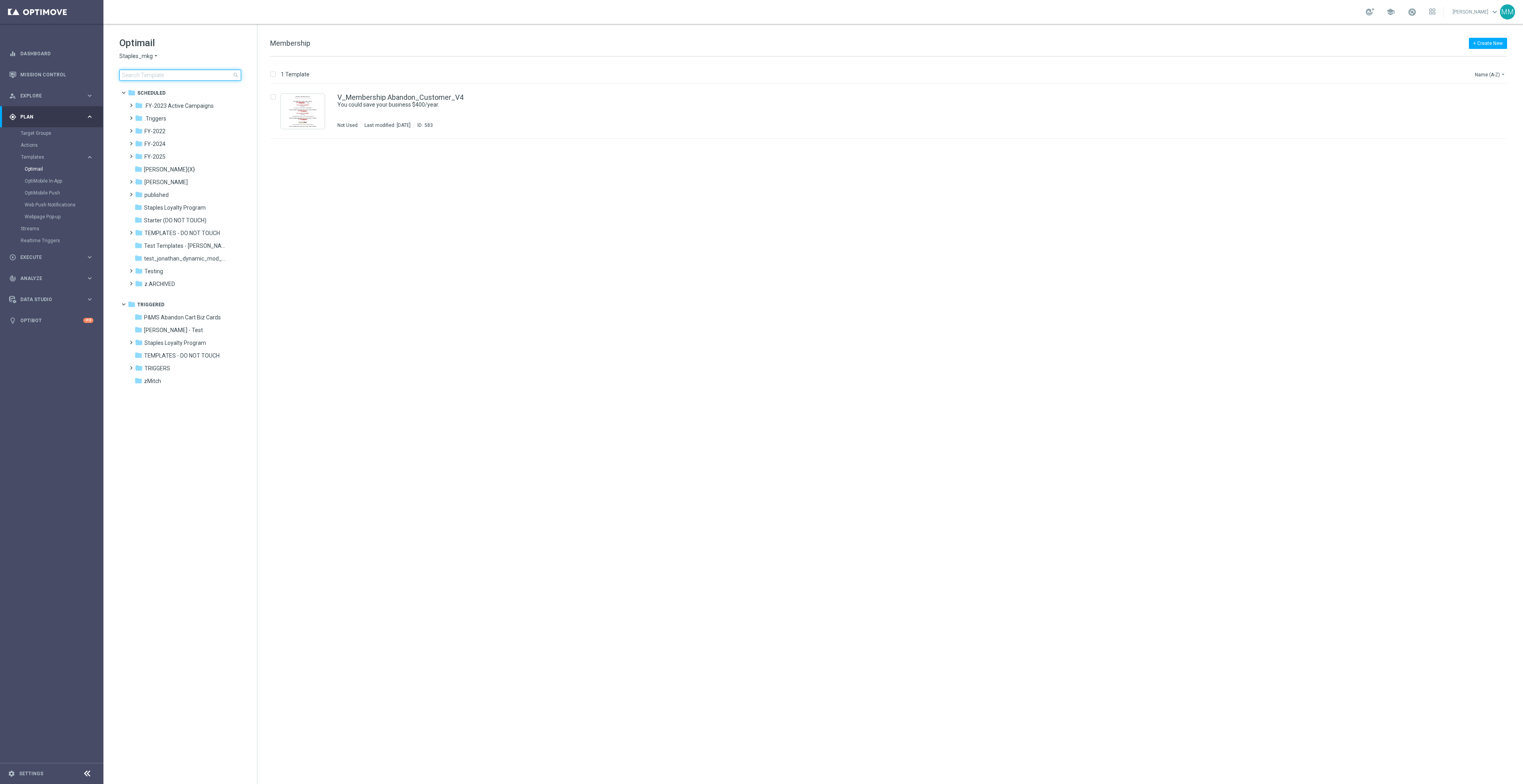
click at [179, 75] on input at bounding box center [180, 75] width 122 height 11
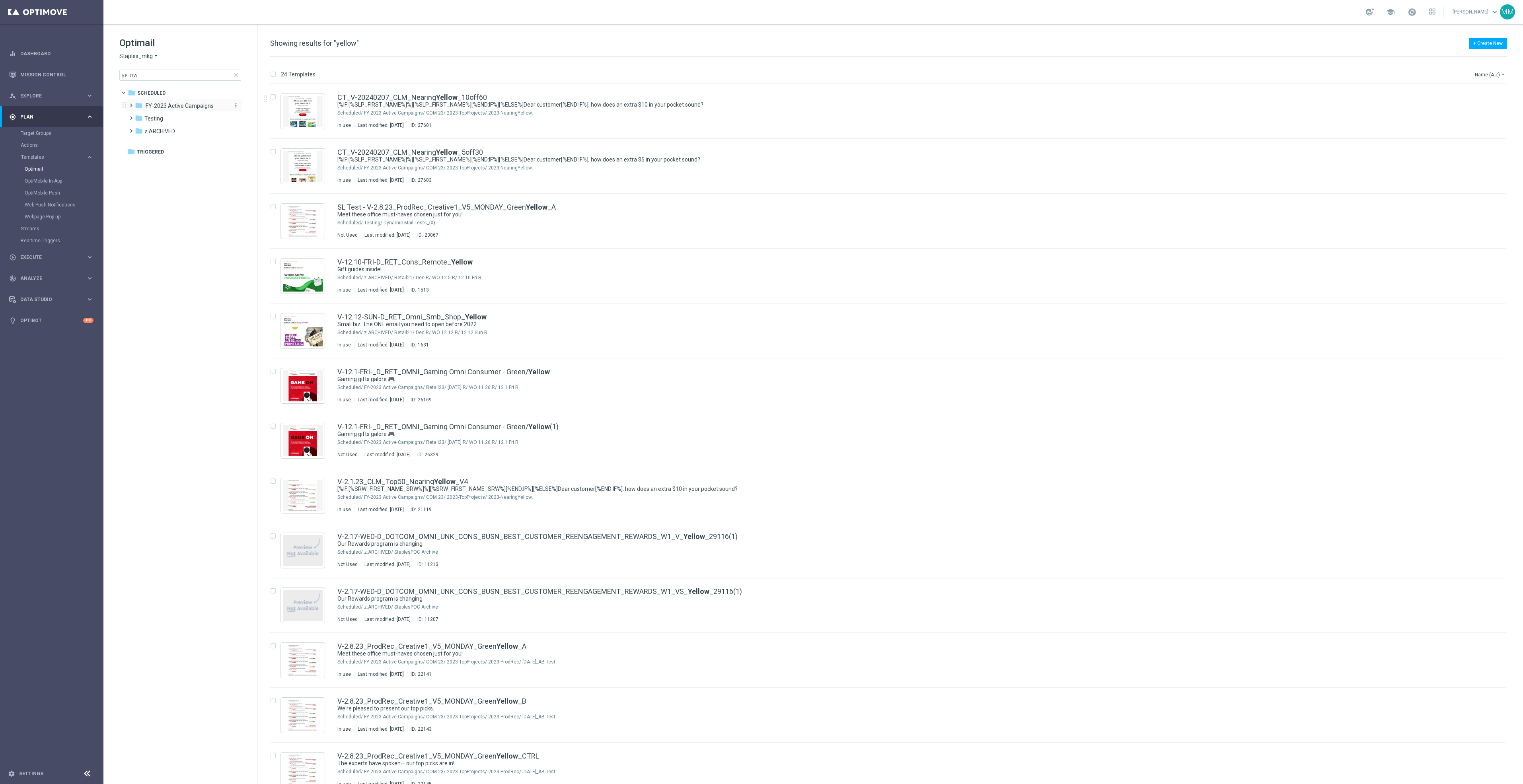
click at [195, 105] on span ".FY-2023 Active Campaigns" at bounding box center [179, 106] width 69 height 7
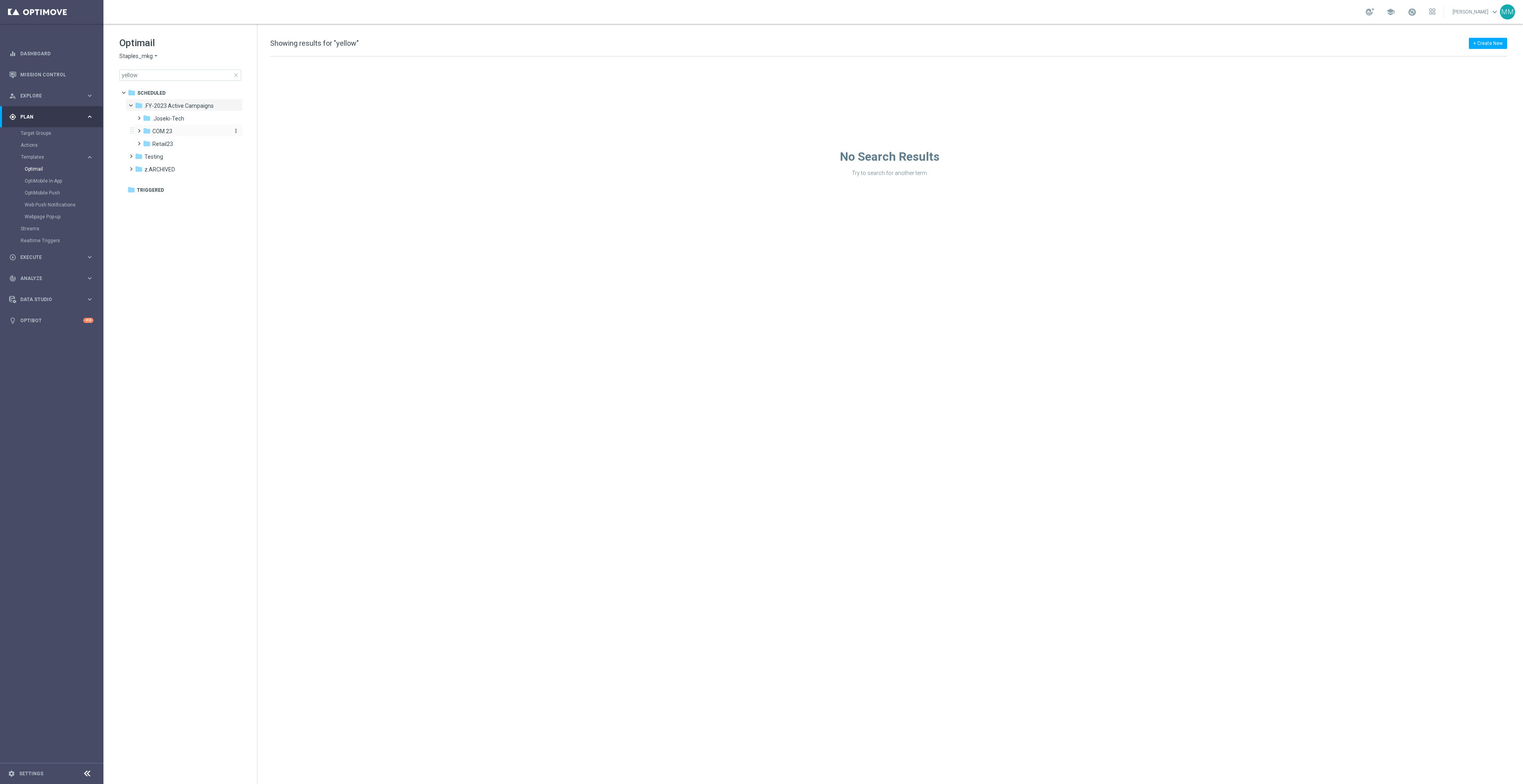
click at [182, 131] on div "folder COM 23" at bounding box center [185, 132] width 85 height 9
click at [197, 145] on span "2023-TopProjects" at bounding box center [183, 144] width 45 height 7
click at [205, 157] on b "Yellow" at bounding box center [210, 157] width 17 height 7
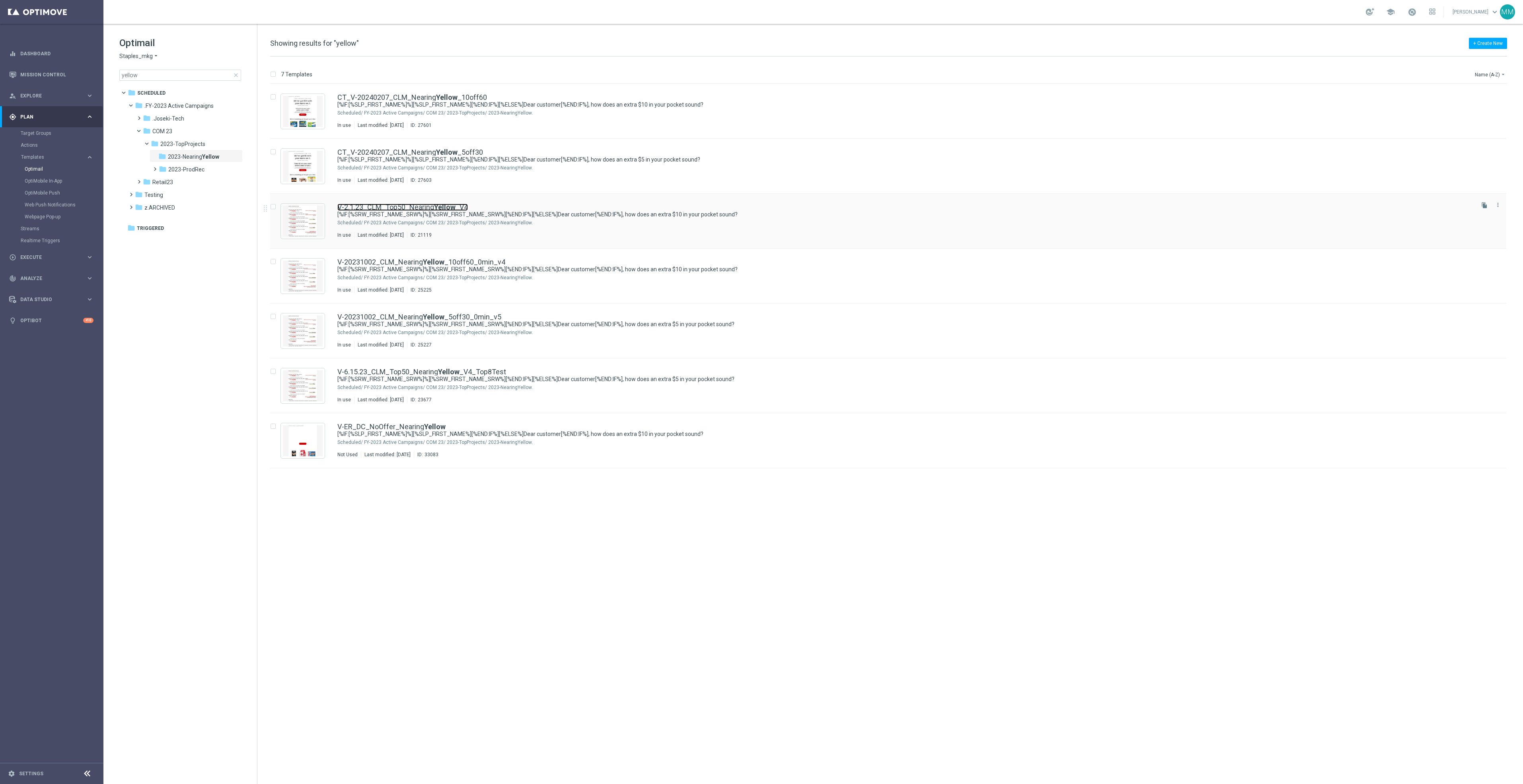
drag, startPoint x: 398, startPoint y: 206, endPoint x: 404, endPoint y: 208, distance: 6.3
drag, startPoint x: 140, startPoint y: 76, endPoint x: 56, endPoint y: 77, distance: 84.0
click at [58, 68] on main "equalizer Dashboard Mission Control" at bounding box center [762, 392] width 1523 height 784
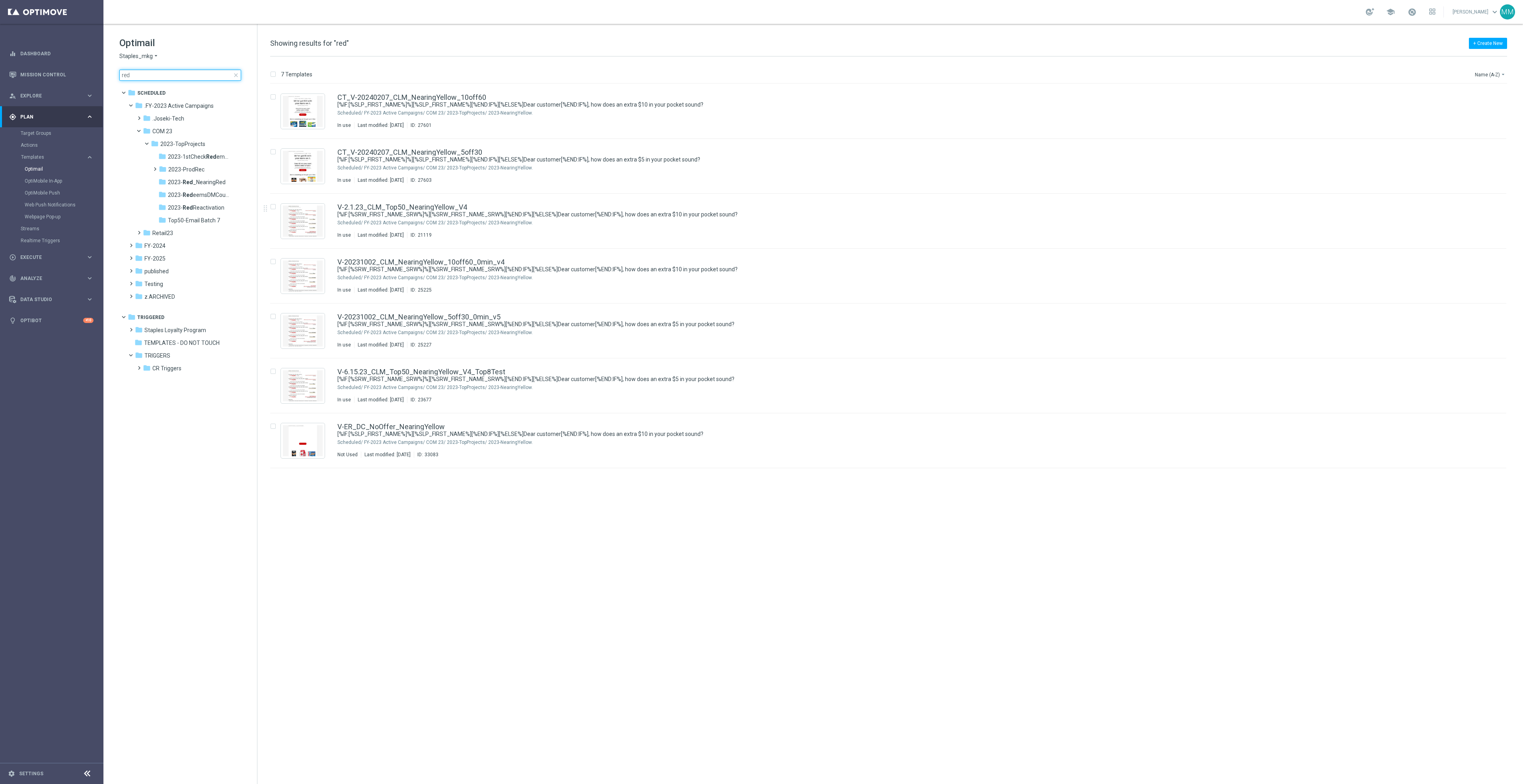
click at [161, 70] on input "red" at bounding box center [180, 75] width 122 height 11
click at [157, 79] on input "red" at bounding box center [180, 75] width 122 height 11
click at [154, 75] on input "red" at bounding box center [180, 75] width 122 height 11
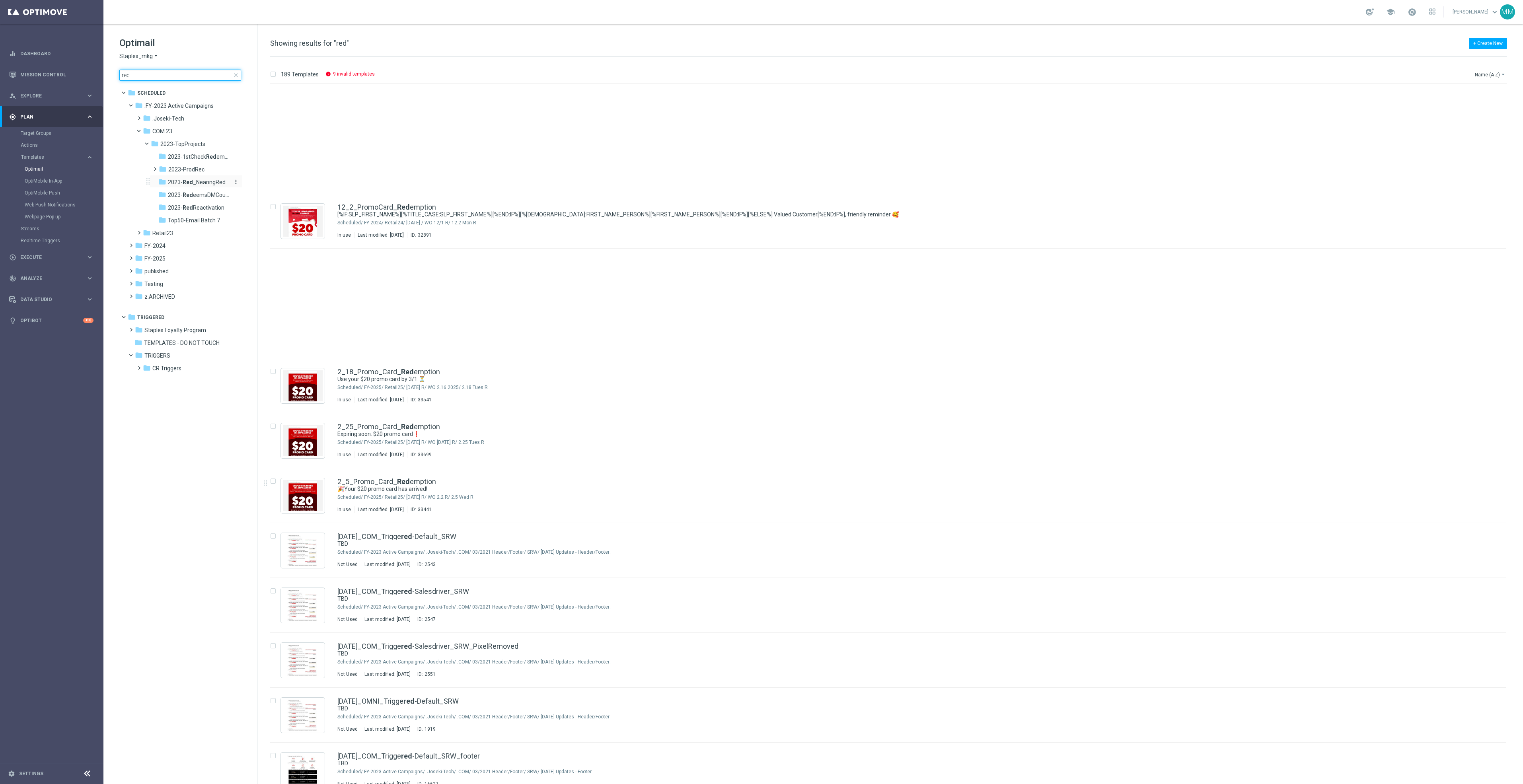
type input "red"
click at [198, 180] on span "2023- Red _NearingRed" at bounding box center [196, 182] width 58 height 7
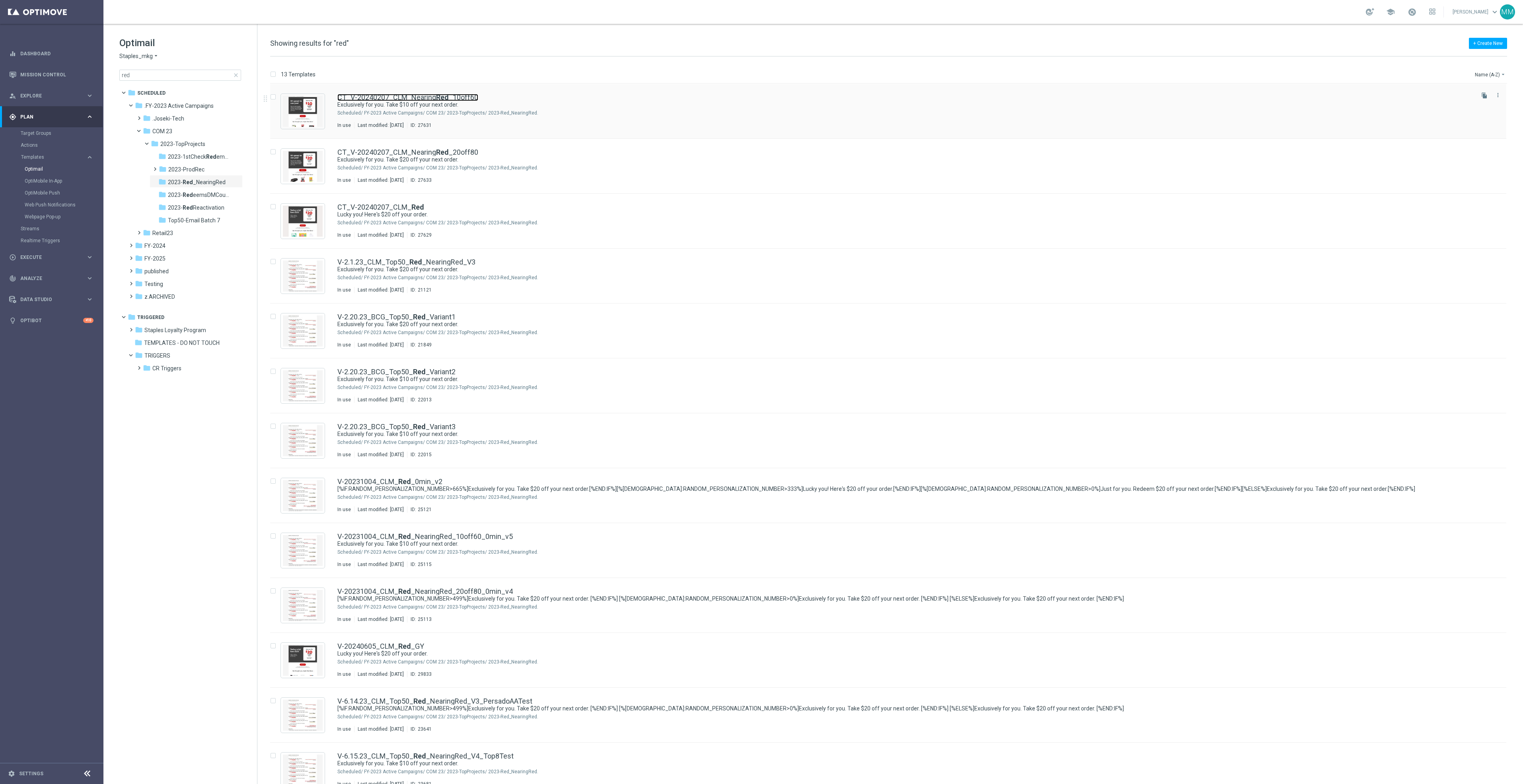
drag, startPoint x: 466, startPoint y: 97, endPoint x: 453, endPoint y: 99, distance: 13.2
click at [40, 134] on link "Target Groups" at bounding box center [52, 134] width 62 height 7
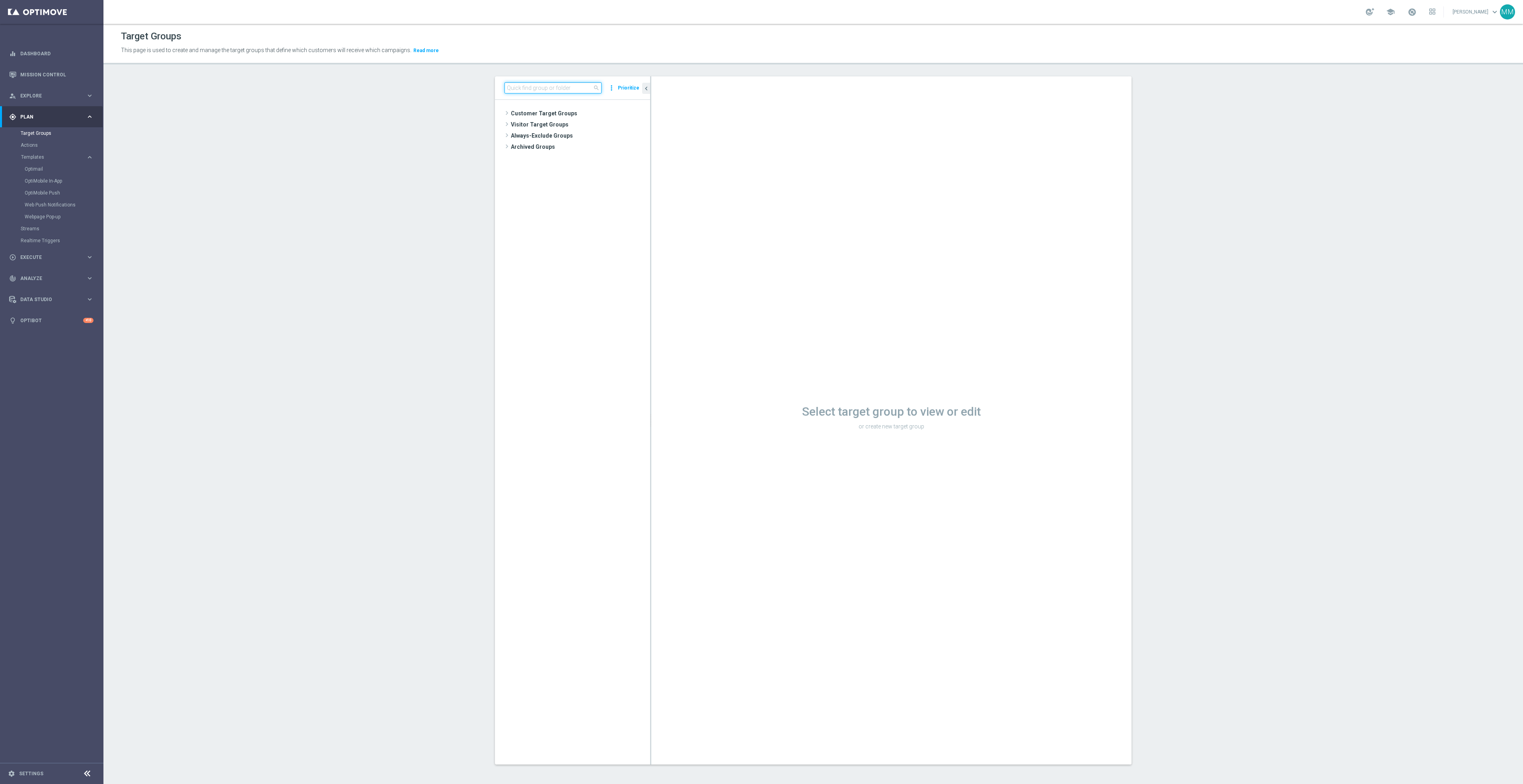
click at [549, 89] on input at bounding box center [552, 87] width 97 height 11
type input "0"
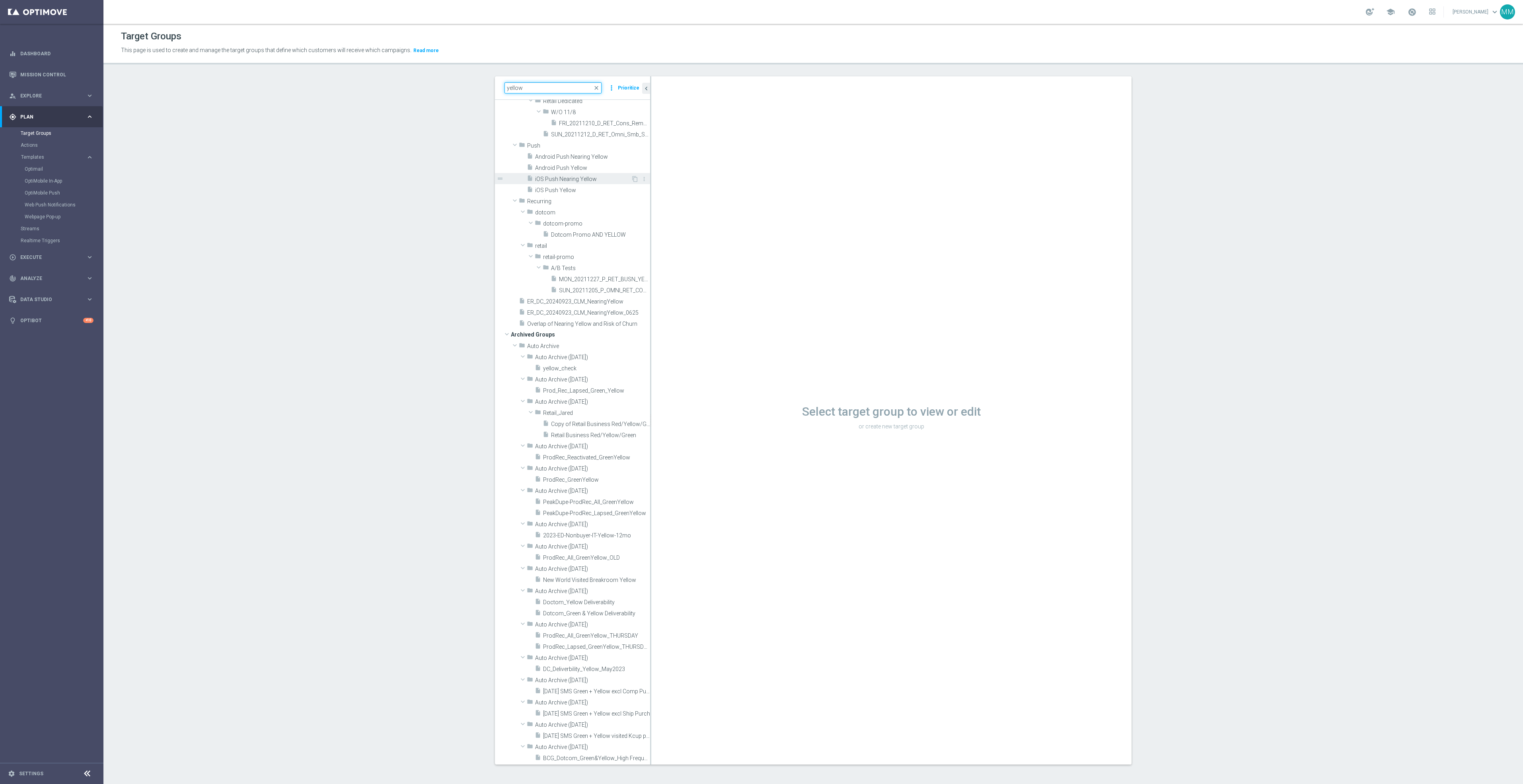
scroll to position [239, 0]
type input "yellow"
click at [599, 363] on span "ER_DC_20240923_CLM_NearingYellow" at bounding box center [579, 361] width 104 height 7
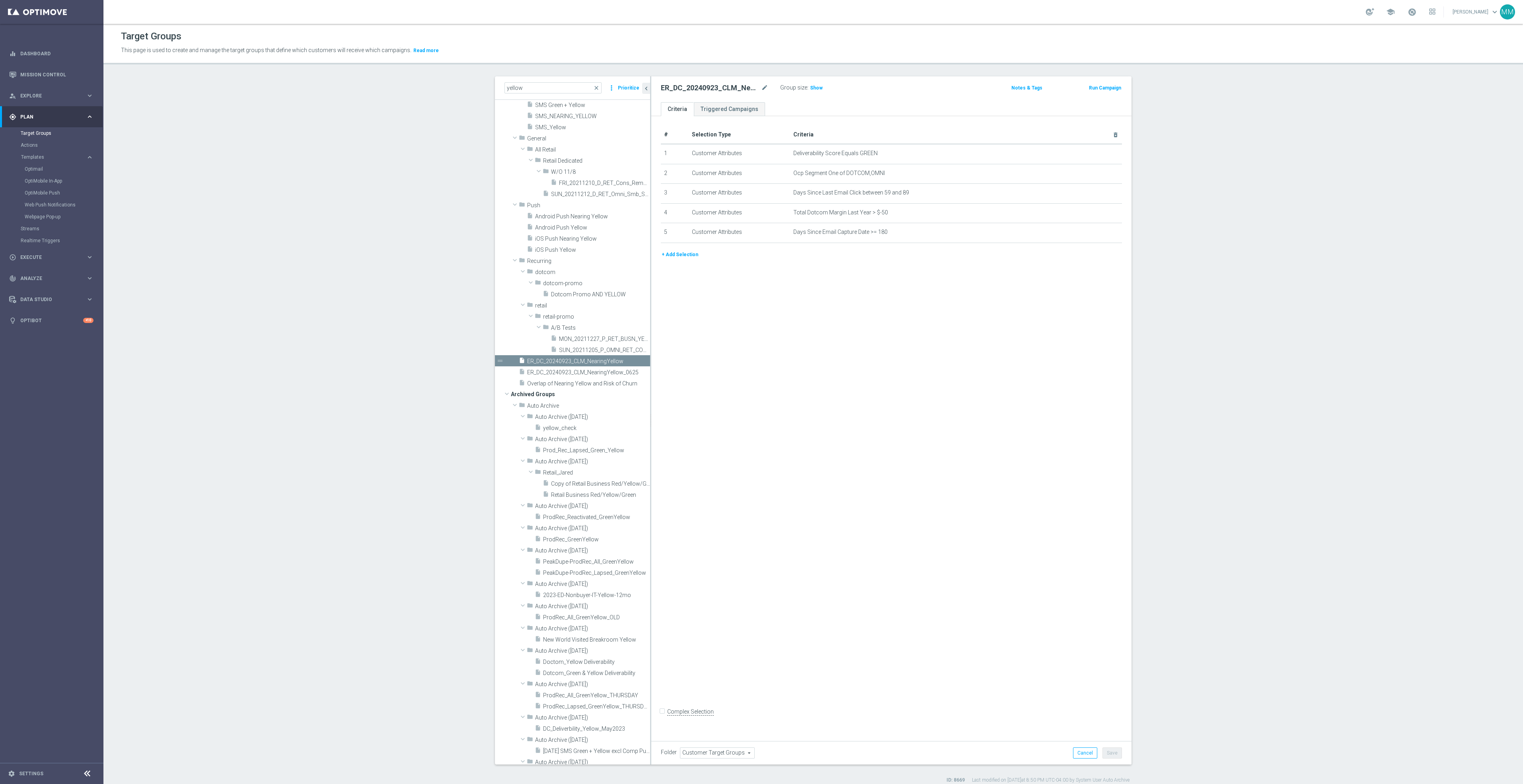
click at [737, 90] on h2 "ER_DC_20240923_CLM_NearingYellow" at bounding box center [710, 88] width 99 height 9
click at [748, 89] on h2 "ER_DC_20240923_CLM_NearingYellow" at bounding box center [710, 88] width 99 height 9
click at [761, 88] on icon "mode_edit" at bounding box center [764, 88] width 7 height 9
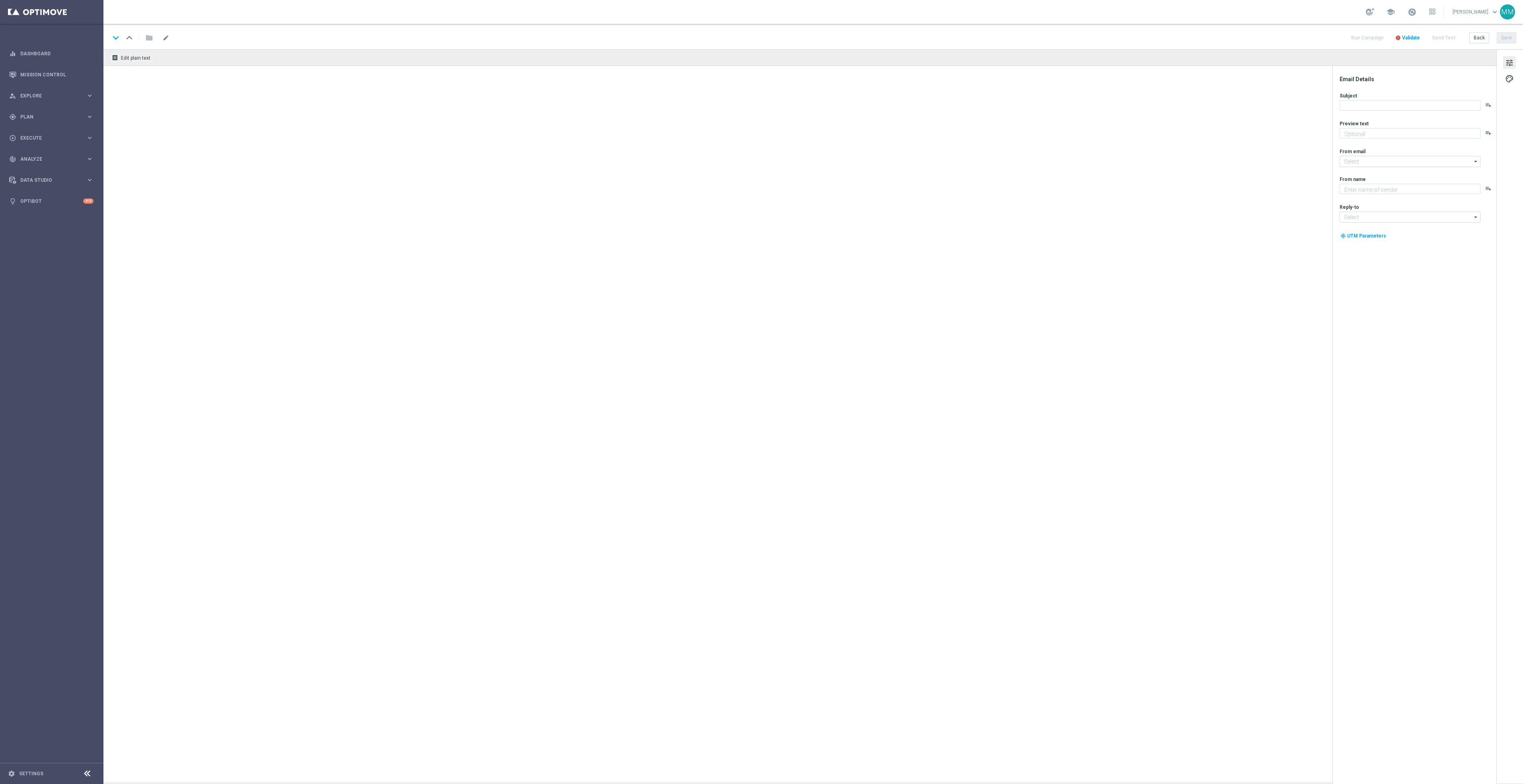
type textarea "Come shop again and score this EXCLUSIVE offer."
type textarea "Staples"
type input "[EMAIL_ADDRESS][DOMAIN_NAME]"
type textarea "See what’s new online and in-store."
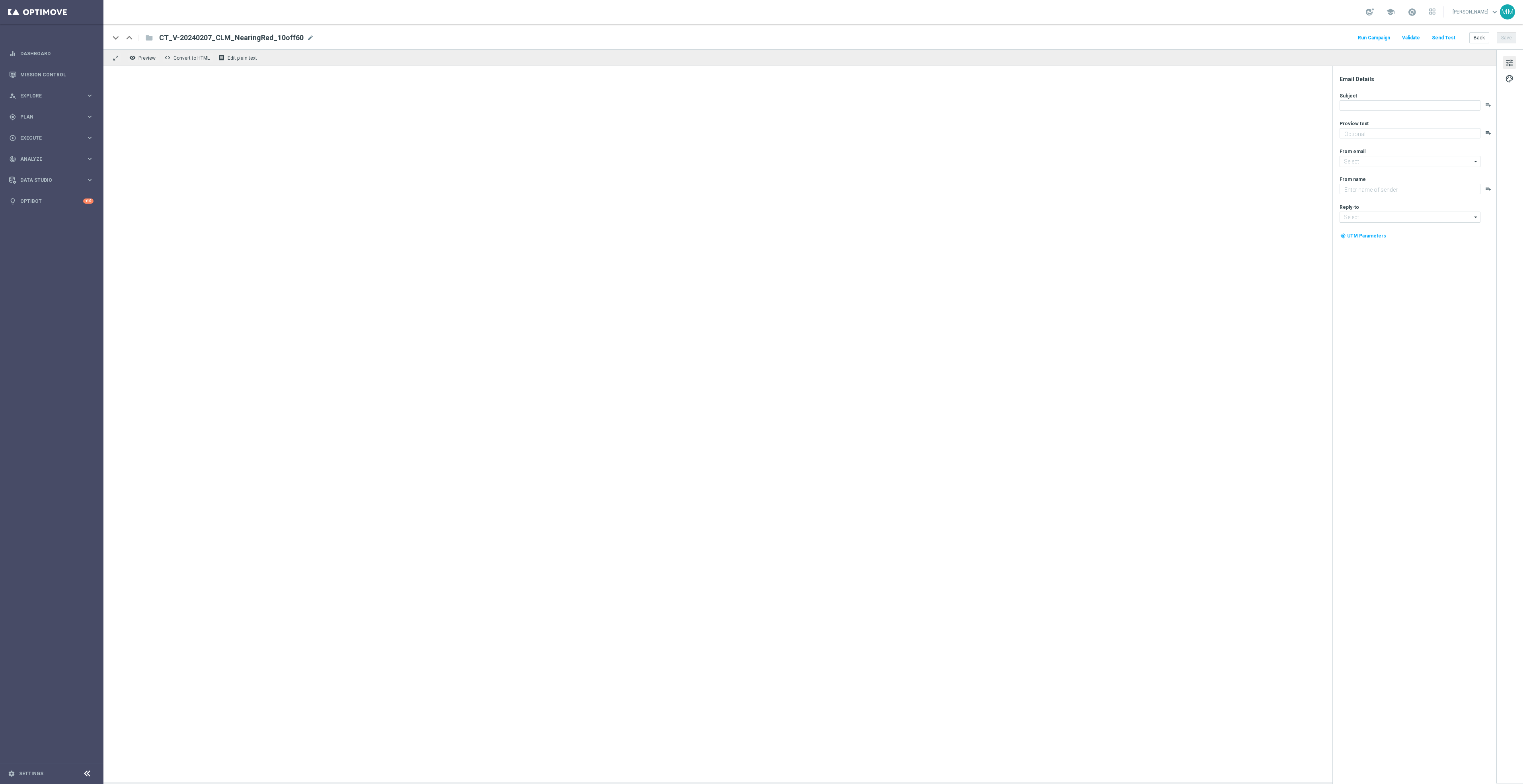
type textarea "Staples"
type input "[EMAIL_ADDRESS][DOMAIN_NAME]"
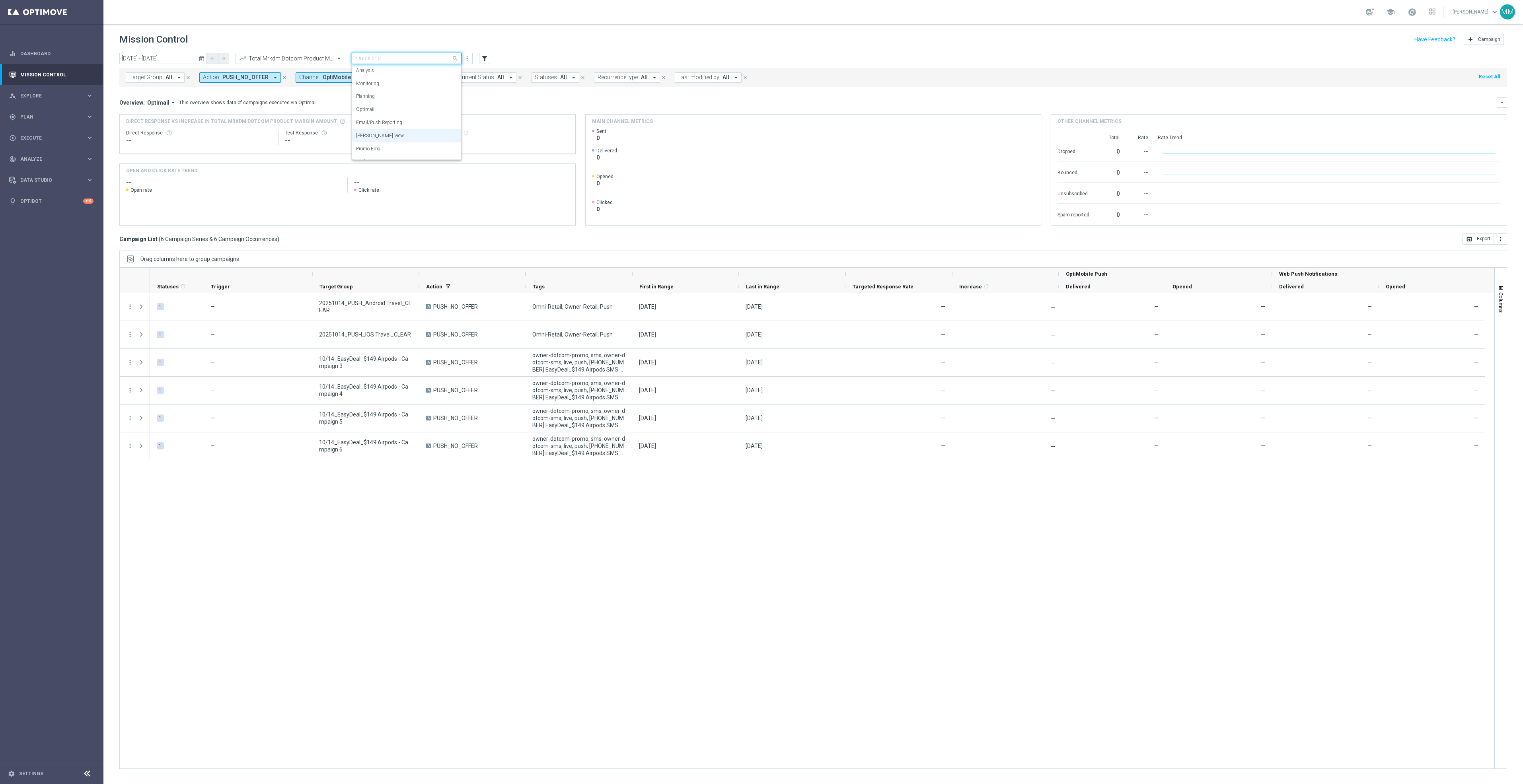
click at [388, 58] on input "text" at bounding box center [398, 59] width 85 height 7
click at [400, 97] on label "Email/Push Reporting" at bounding box center [379, 100] width 46 height 7
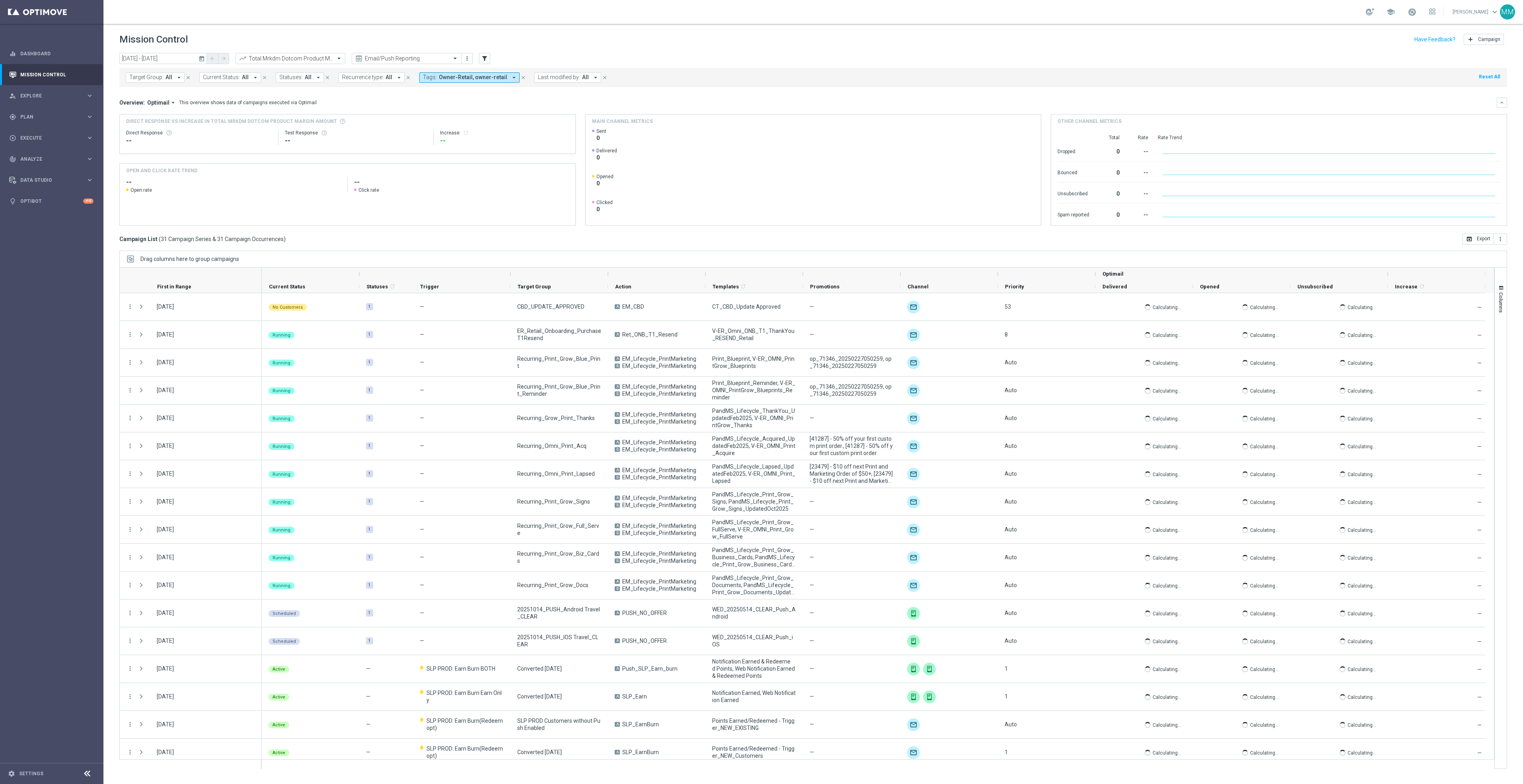
click at [520, 75] on icon "close" at bounding box center [523, 77] width 5 height 5
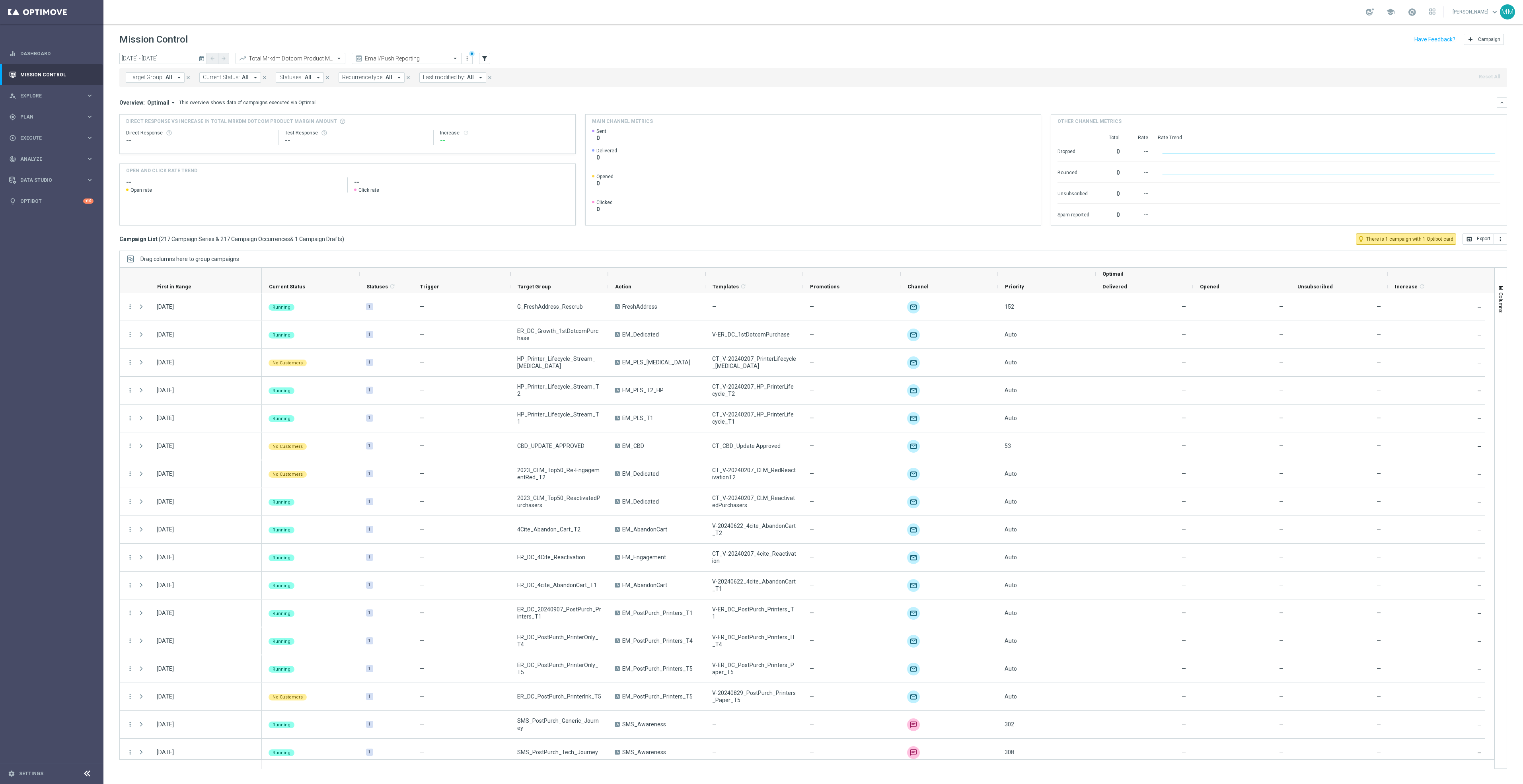
click at [171, 74] on span "All" at bounding box center [169, 77] width 7 height 7
type input "$26,134 in Incremental Omni Sales​ Open rate: (multiple campaigns)​ 1.75%-3.02%"
click at [187, 91] on input "$26,134 in Incremental Omni Sales​ Open rate: (multiple campaigns)​ 1.75%-3.02%" at bounding box center [193, 93] width 116 height 7
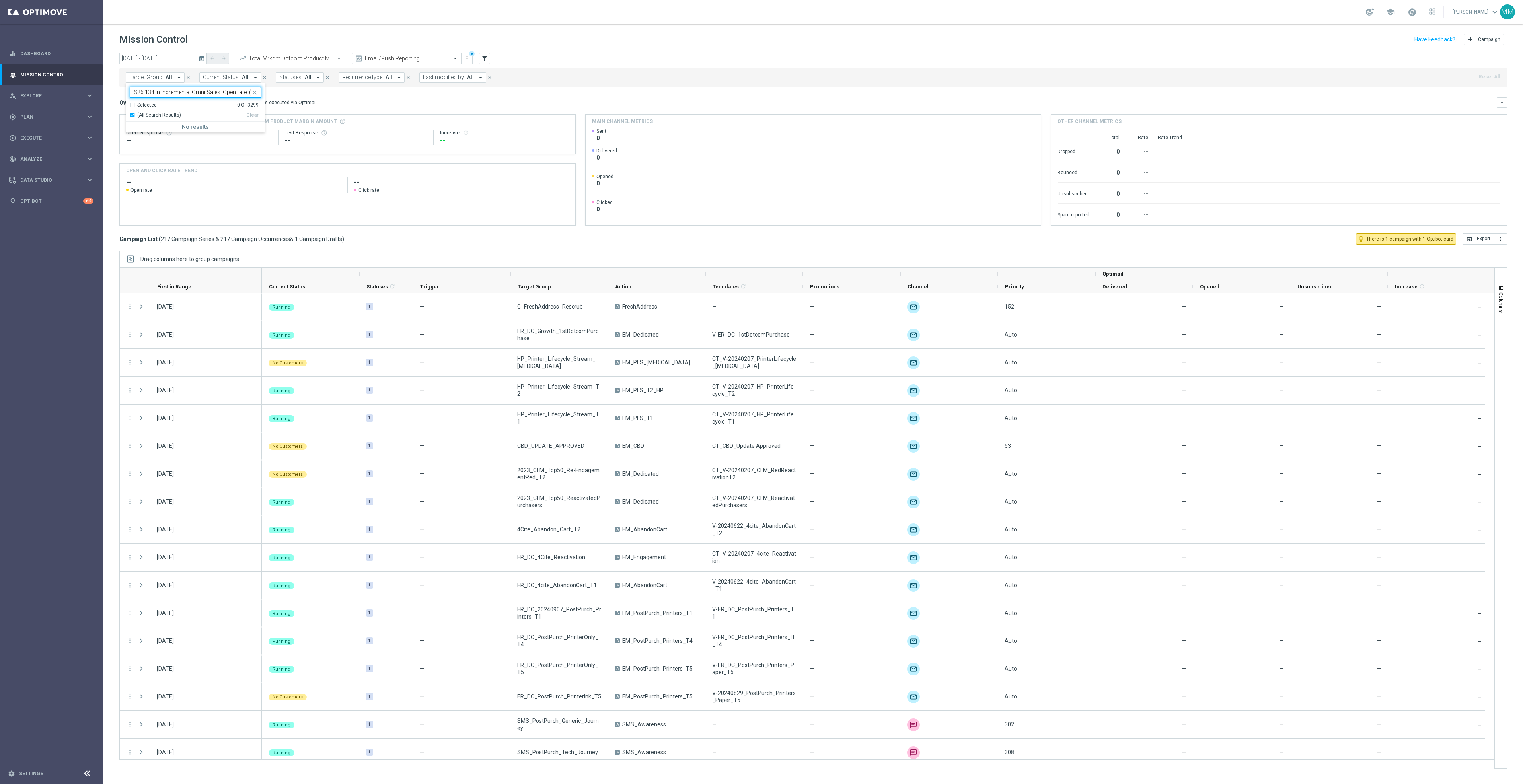
drag, startPoint x: 152, startPoint y: 91, endPoint x: 116, endPoint y: 91, distance: 36.0
click at [116, 91] on div "[DATE] [DATE] - [DATE] arrow_back arrow_forward Total Mrkdm Dotcom Product Marg…" at bounding box center [812, 415] width 1419 height 724
click at [156, 74] on span "Target Group:" at bounding box center [146, 77] width 34 height 7
click at [210, 134] on div "ER_DC_20240923_CLM_NearingYellow" at bounding box center [195, 128] width 131 height 13
type input "ER_DC_20240923_CLM_NearingYellow"
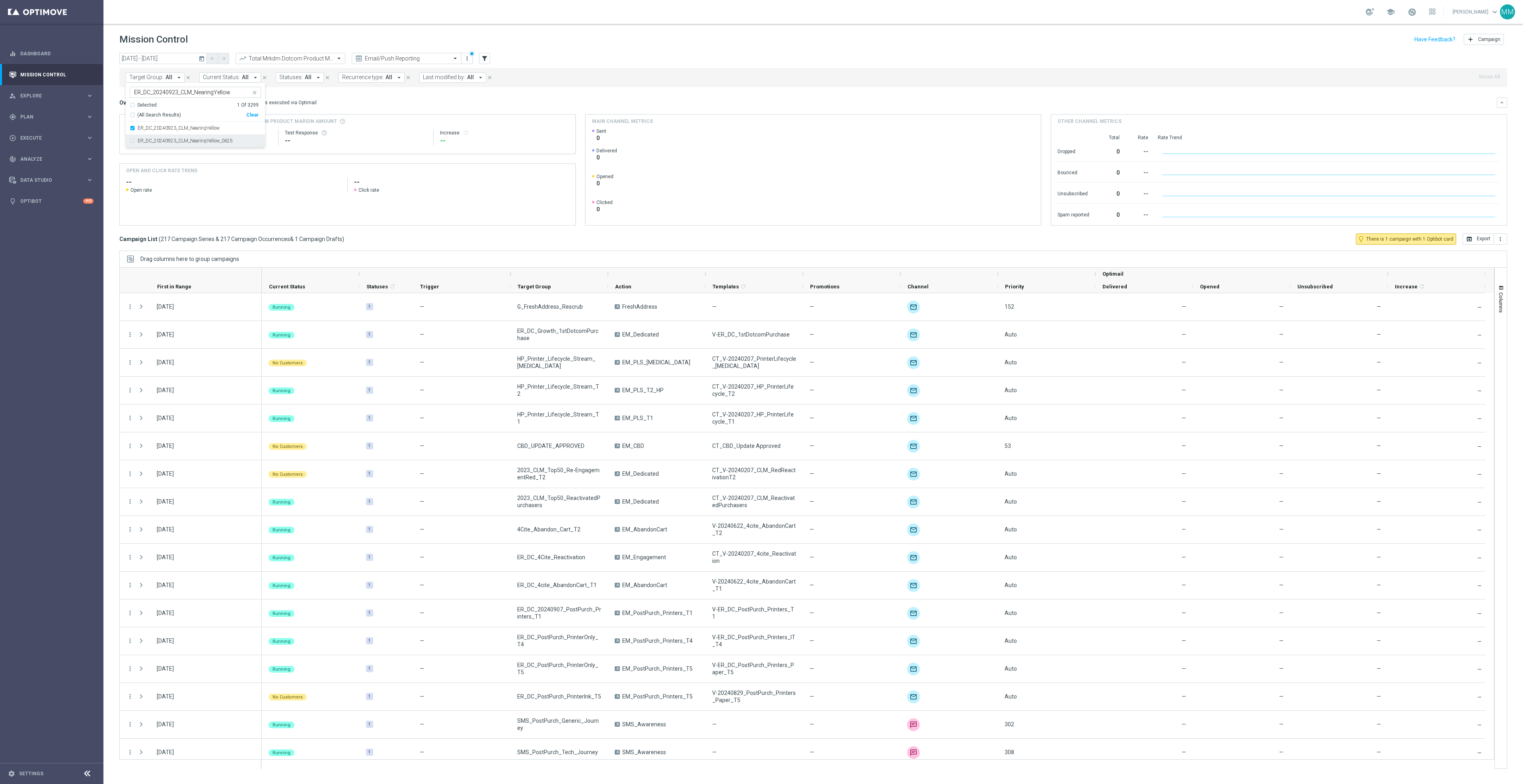
click at [349, 105] on div "Overview: Optimail arrow_drop_down This overview shows data of campaigns execut…" at bounding box center [808, 103] width 1377 height 7
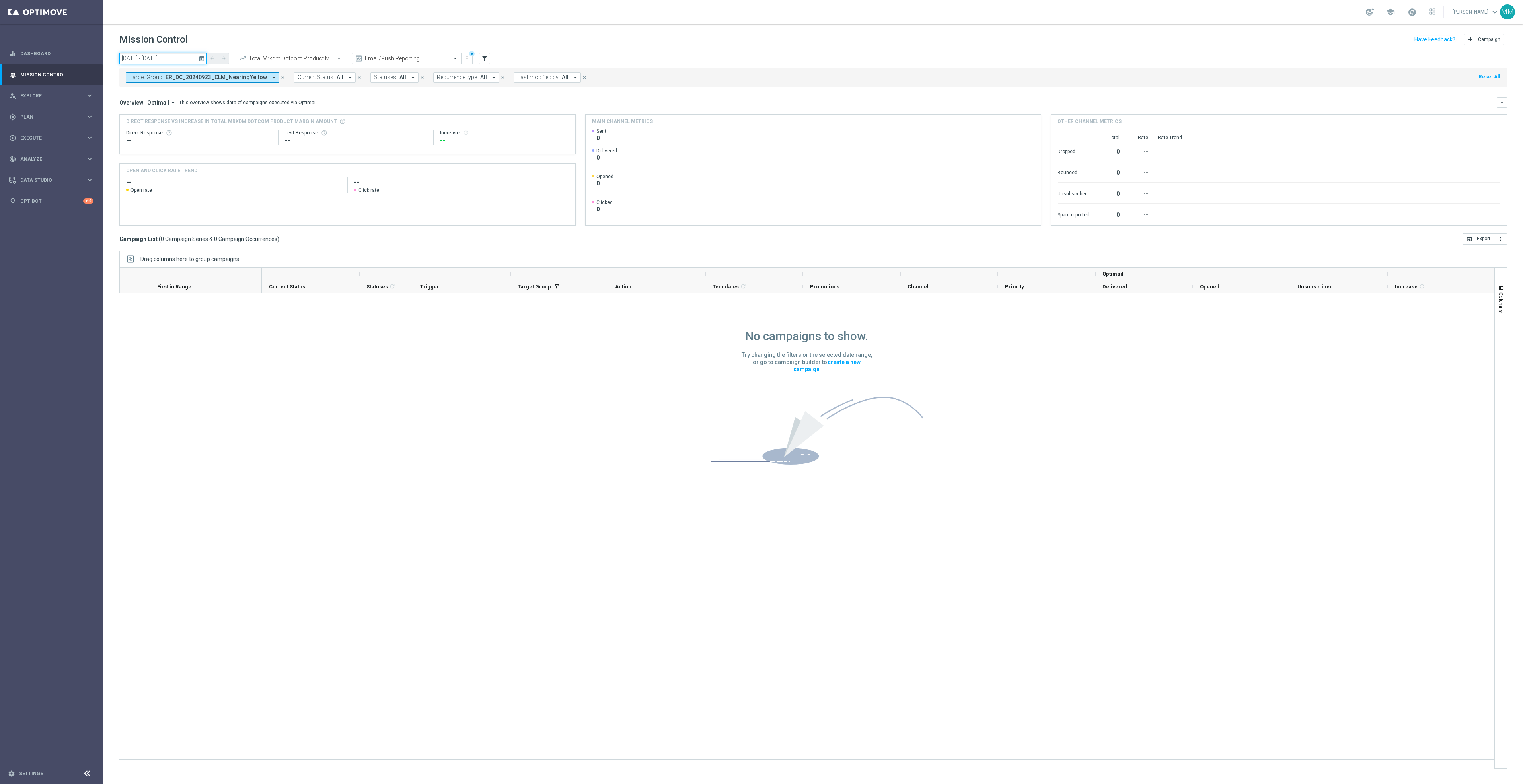
click at [195, 59] on input "[DATE] - [DATE]" at bounding box center [163, 58] width 87 height 11
click at [134, 79] on span "‹" at bounding box center [132, 78] width 11 height 11
click at [134, 101] on span "1" at bounding box center [136, 103] width 13 height 13
click at [155, 150] on span "30" at bounding box center [151, 154] width 13 height 13
type input "01 Sep 2025 - 30 Sep 2025"
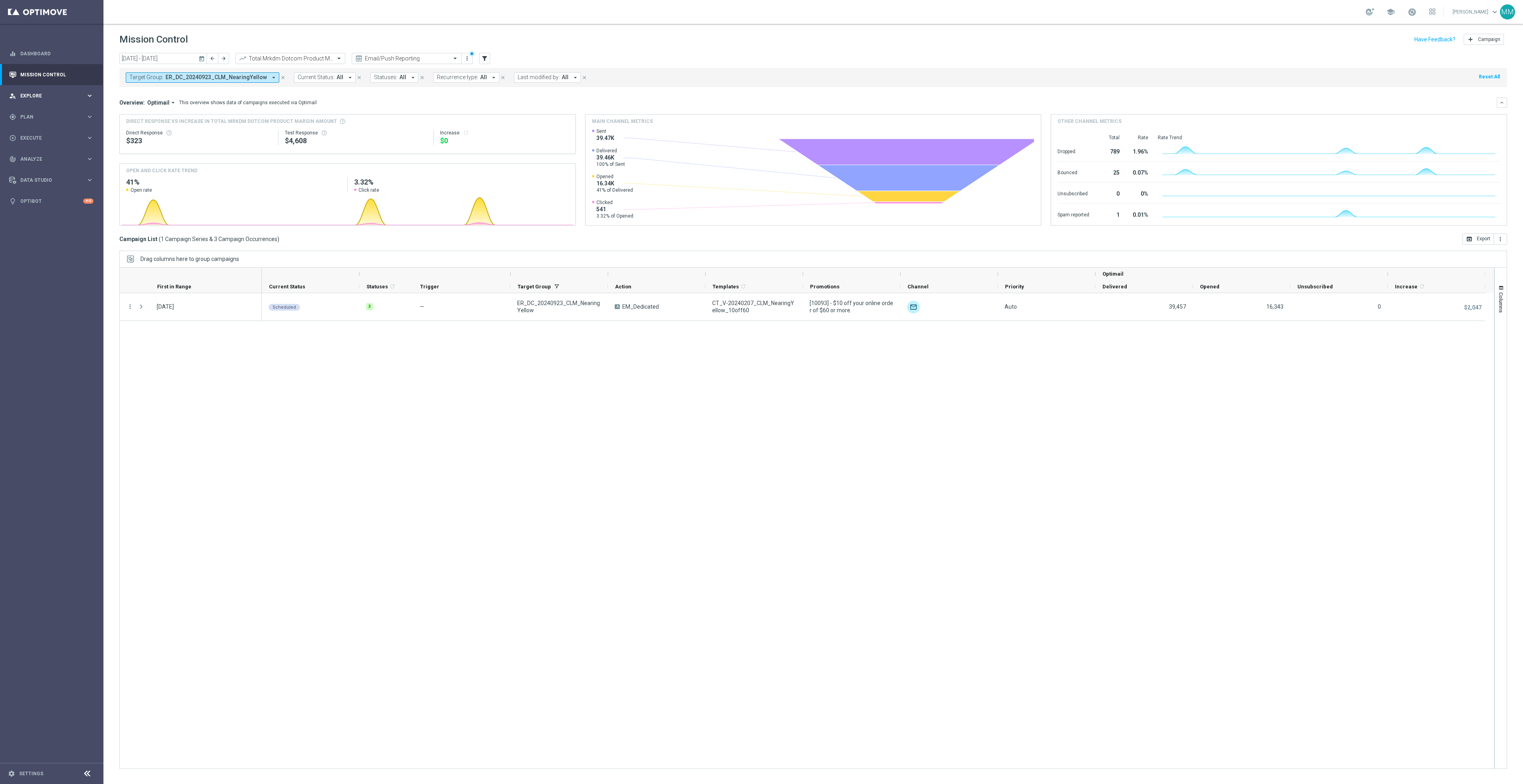
click at [52, 104] on div "person_search Explore keyboard_arrow_right" at bounding box center [51, 96] width 103 height 21
click at [48, 120] on div "Target Group Discovery" at bounding box center [62, 124] width 82 height 12
click at [37, 202] on div "gps_fixed Plan keyboard_arrow_right" at bounding box center [51, 212] width 103 height 21
click at [41, 156] on span "Templates" at bounding box center [50, 157] width 57 height 5
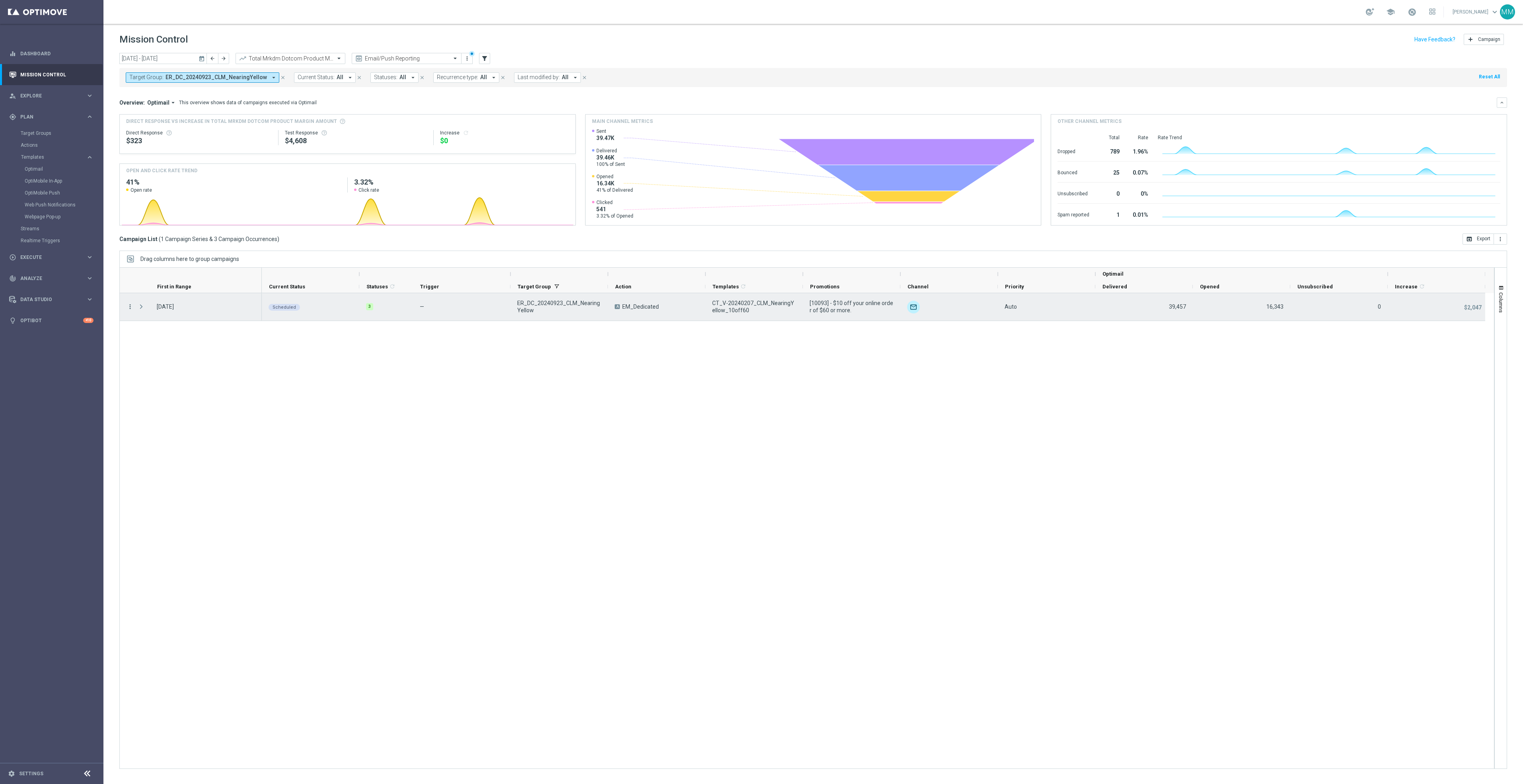
click at [130, 308] on icon "more_vert" at bounding box center [130, 306] width 7 height 7
click at [181, 310] on span "Campaign Details" at bounding box center [166, 312] width 40 height 5
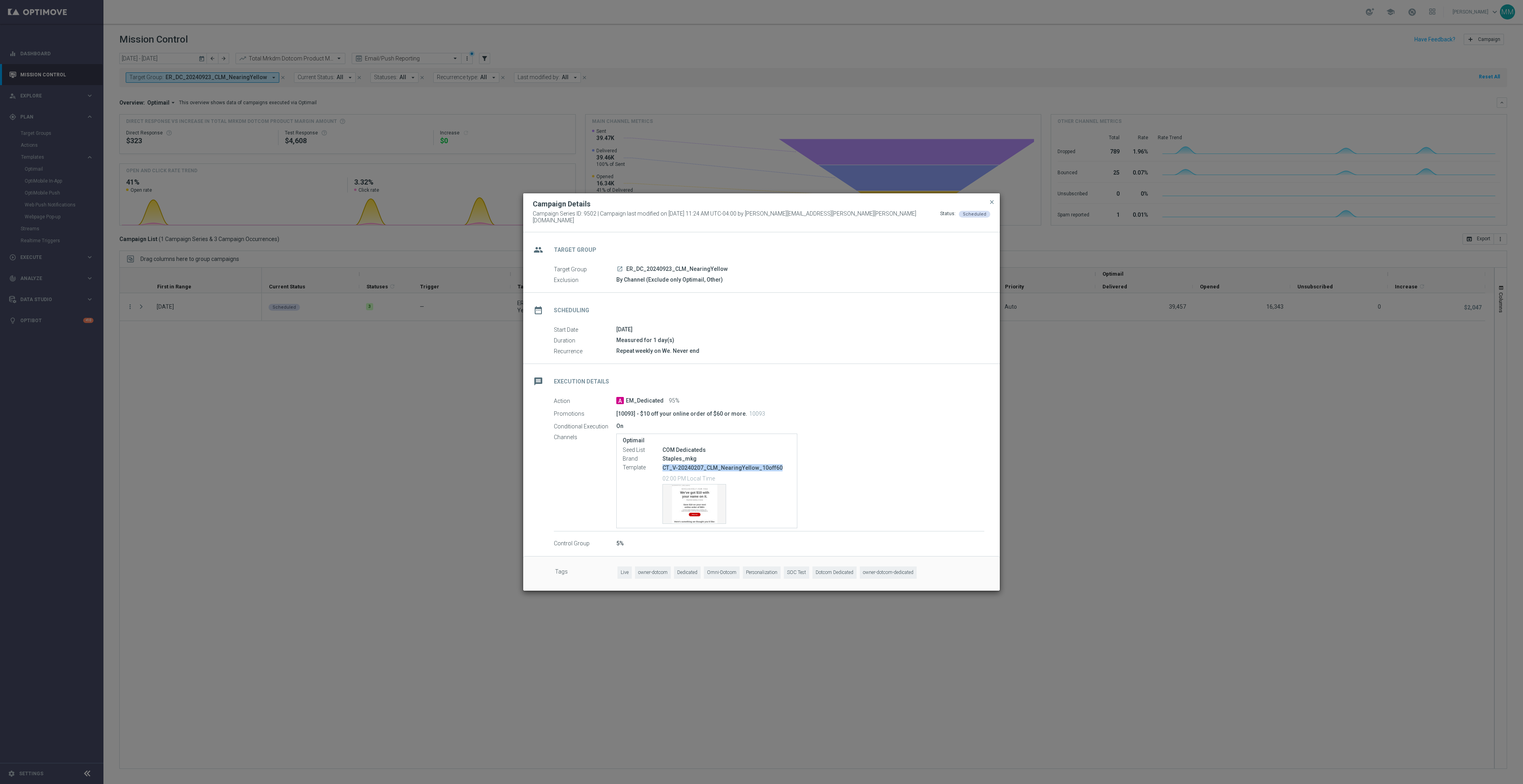
drag, startPoint x: 781, startPoint y: 467, endPoint x: 662, endPoint y: 469, distance: 119.0
click at [662, 469] on div "CT_V-20240207_CLM_NearingYellow_10off60 02:00 PM Local Time Template preview" at bounding box center [726, 493] width 128 height 60
copy p "CT_V-20240207_CLM_NearingYellow_10off60"
click at [294, 534] on modal-container "Campaign Details Campaign Series ID: 9502 | Campaign last modified on 11 Jul 20…" at bounding box center [762, 392] width 1523 height 784
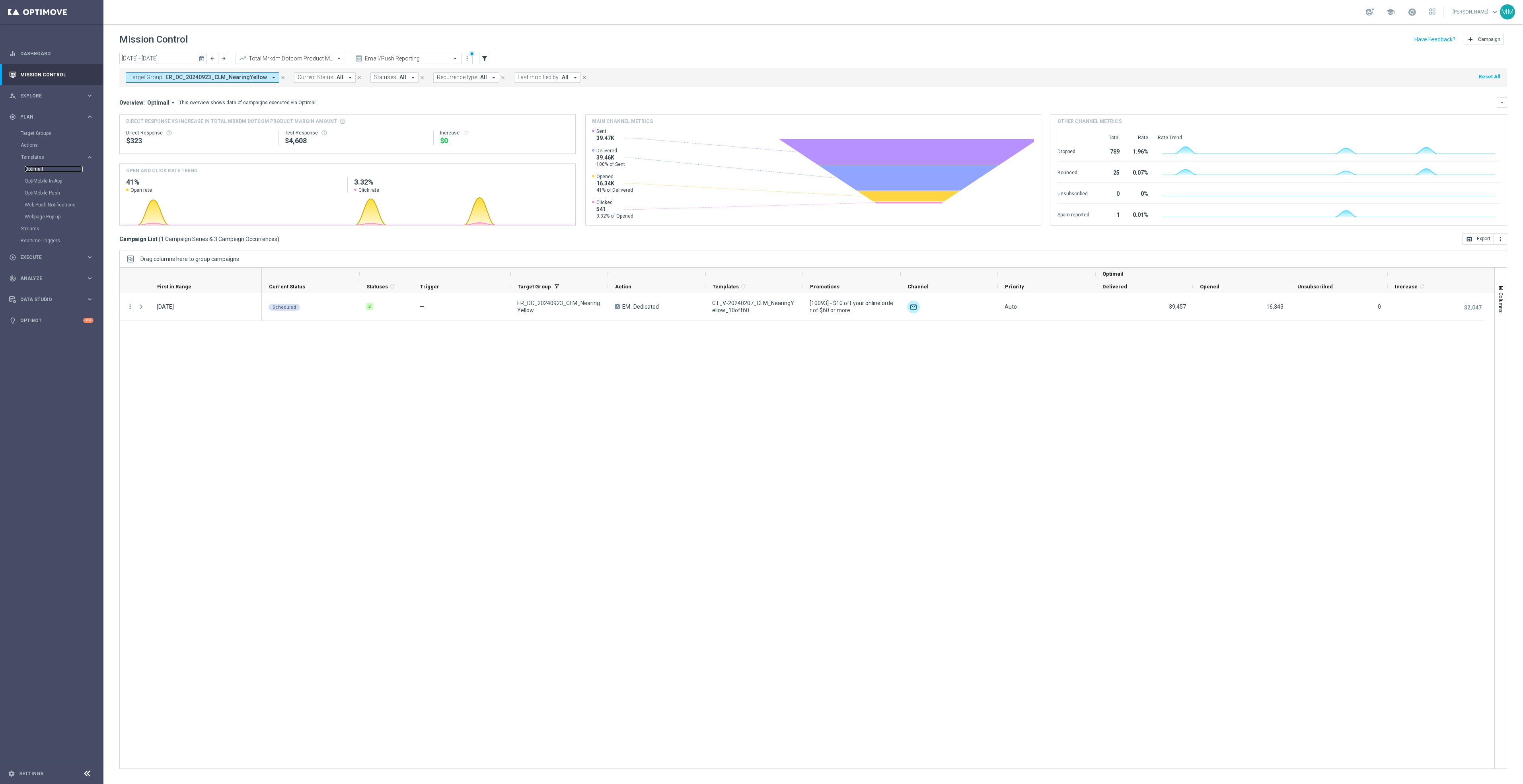
click at [58, 167] on link "Optimail" at bounding box center [54, 169] width 58 height 7
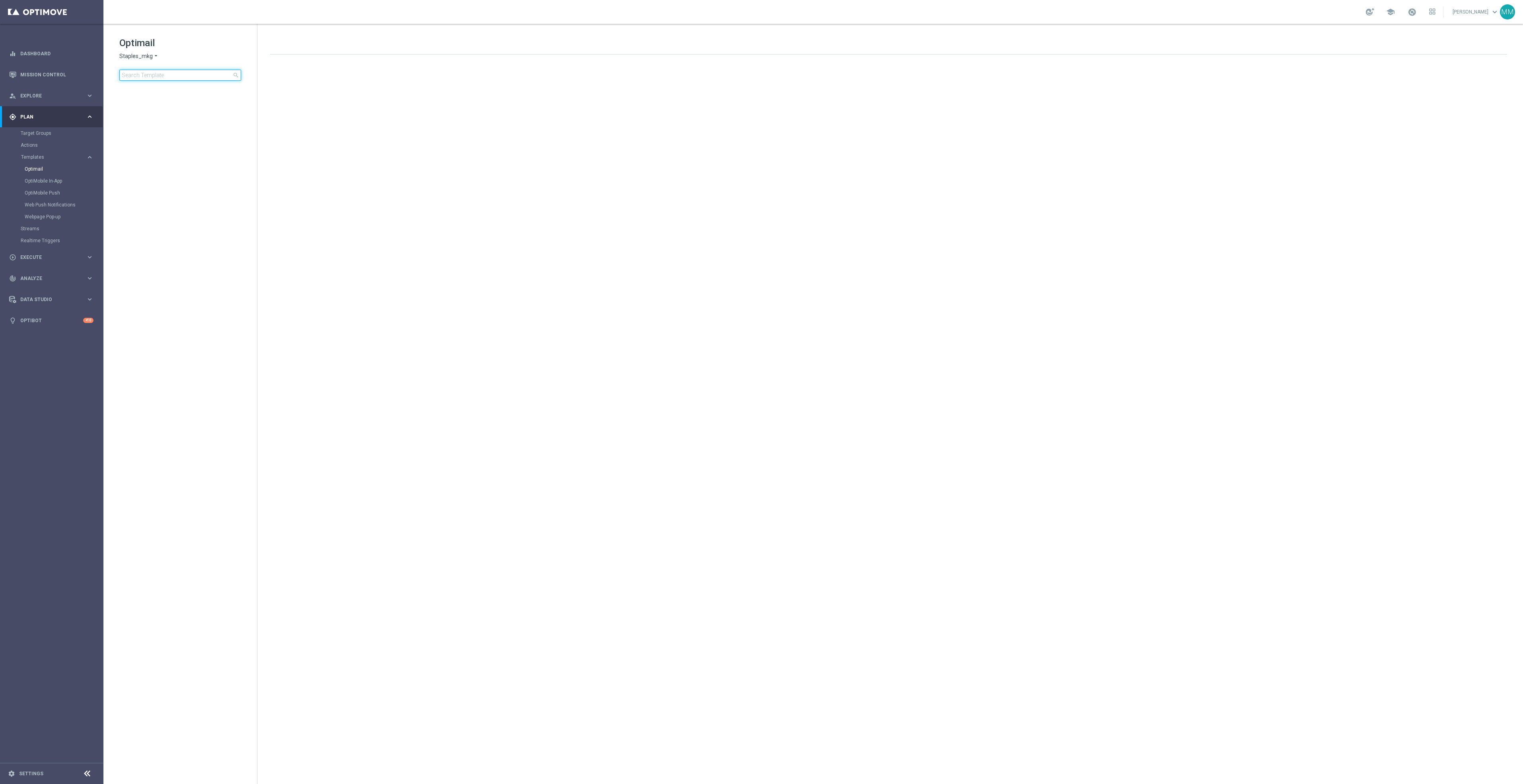
click at [161, 72] on input at bounding box center [180, 75] width 122 height 11
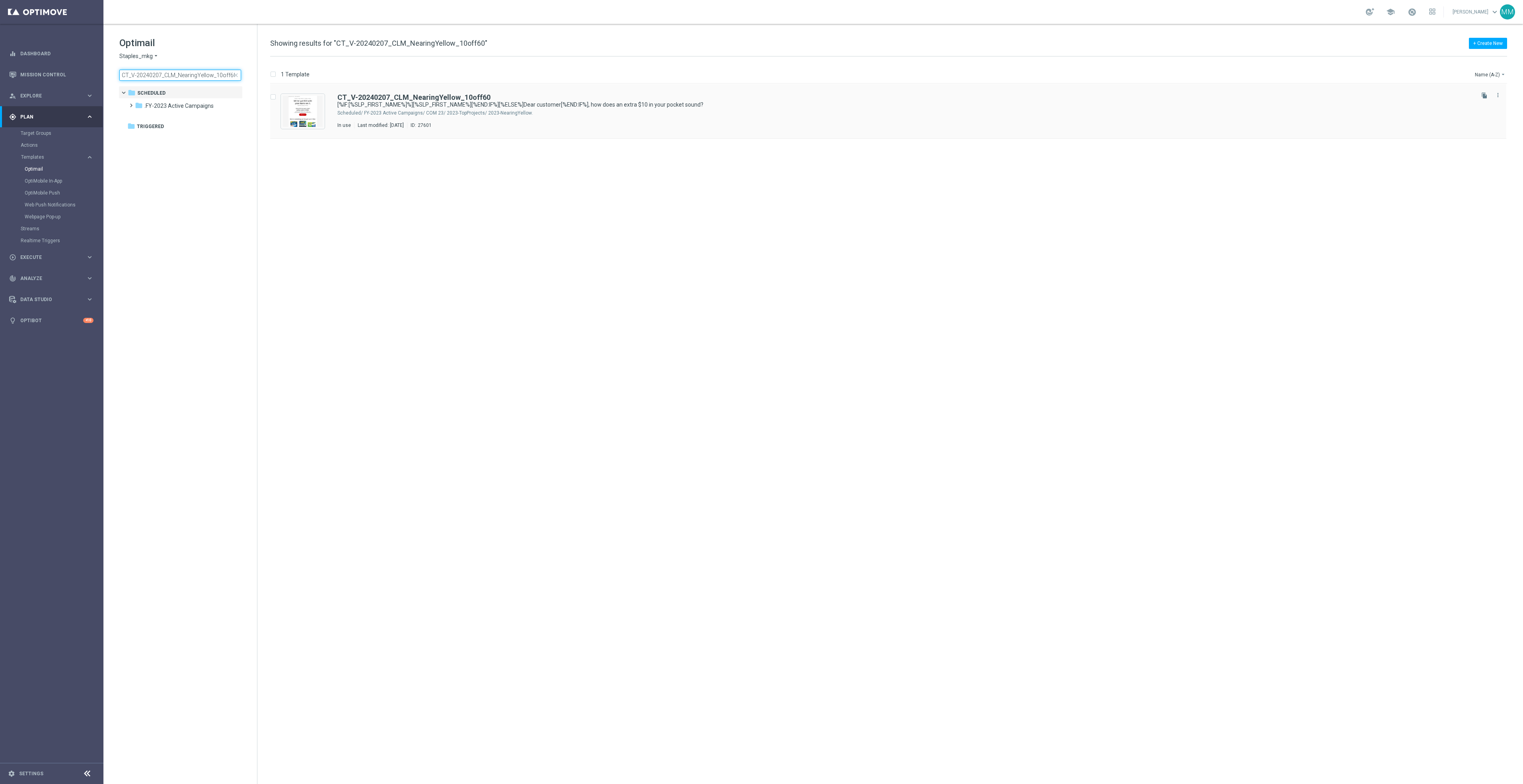
type input "CT_V-20240207_CLM_NearingYellow_10off60"
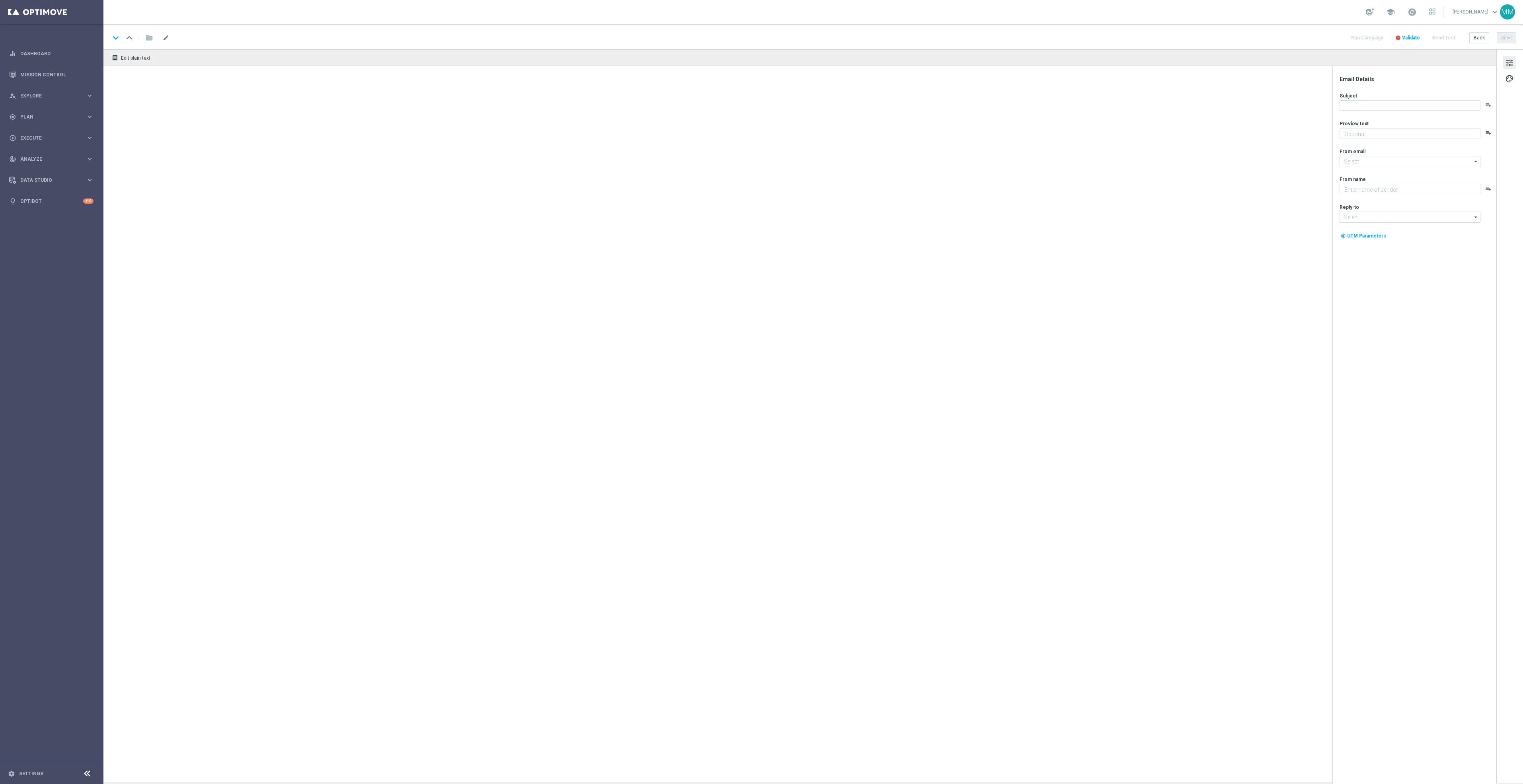
type textarea "Come shop again and score this EXCLUSIVE offer."
type input "[EMAIL_ADDRESS][DOMAIN_NAME]"
type textarea "Staples"
type input "[EMAIL_ADDRESS][DOMAIN_NAME]"
